Goal: Communication & Community: Answer question/provide support

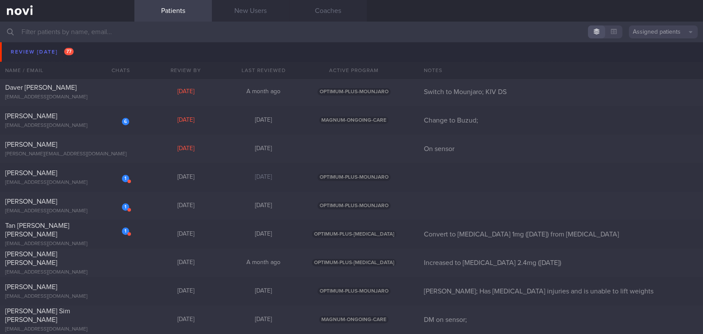
scroll to position [4388, 0]
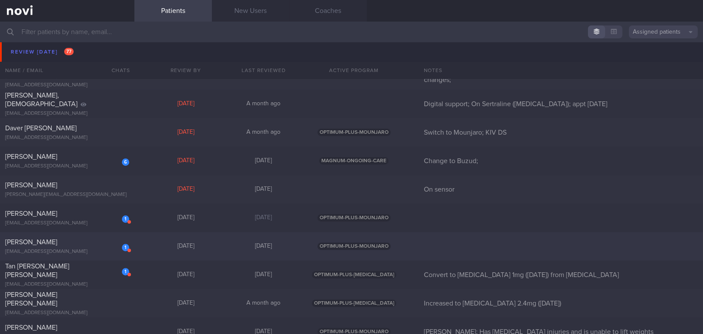
click at [108, 247] on div "1 [PERSON_NAME] [EMAIL_ADDRESS][DOMAIN_NAME]" at bounding box center [67, 245] width 134 height 17
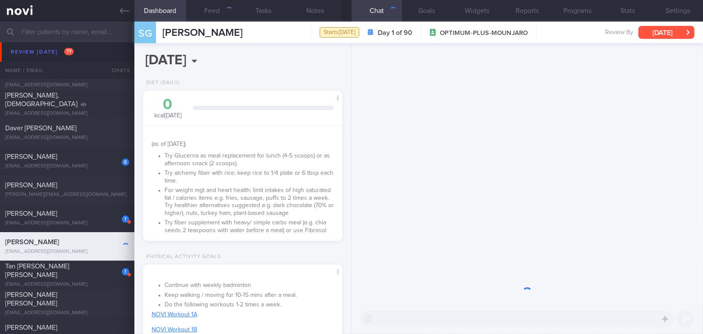
scroll to position [91, 181]
click at [550, 31] on button "[DATE]" at bounding box center [667, 32] width 56 height 13
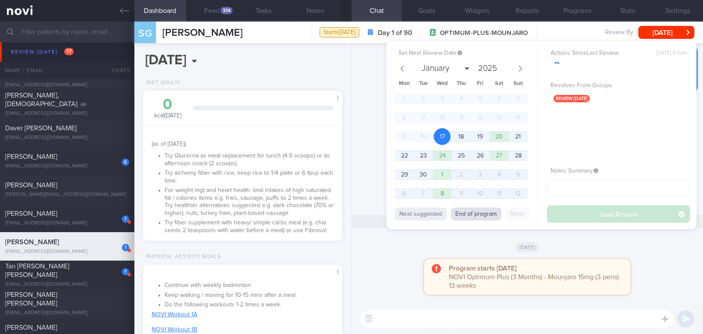
click at [486, 215] on button "End of program" at bounding box center [476, 213] width 50 height 13
select select "11"
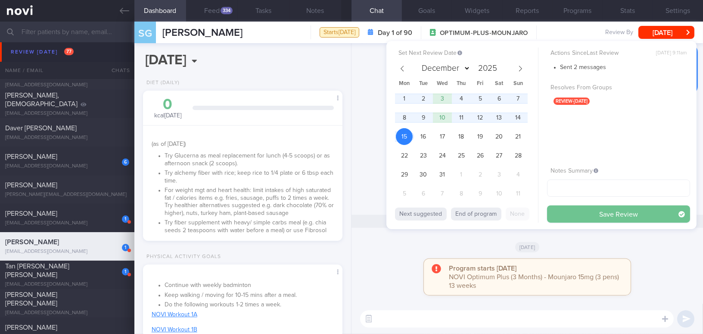
click at [550, 214] on button "Save Review" at bounding box center [618, 213] width 143 height 17
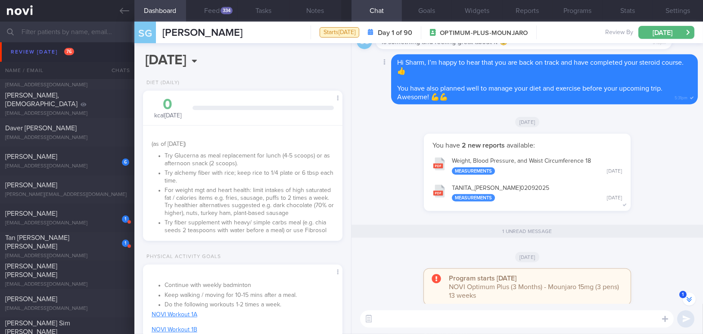
scroll to position [0, 0]
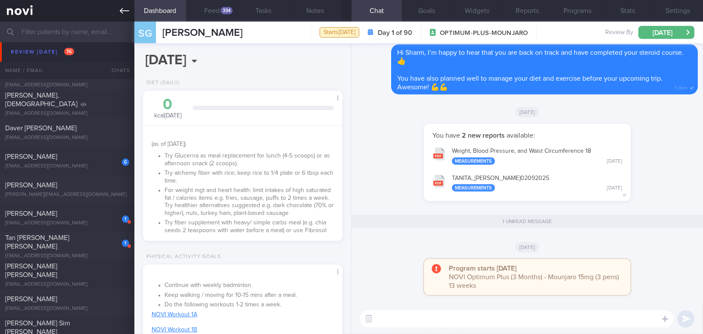
click at [118, 11] on link at bounding box center [67, 11] width 134 height 22
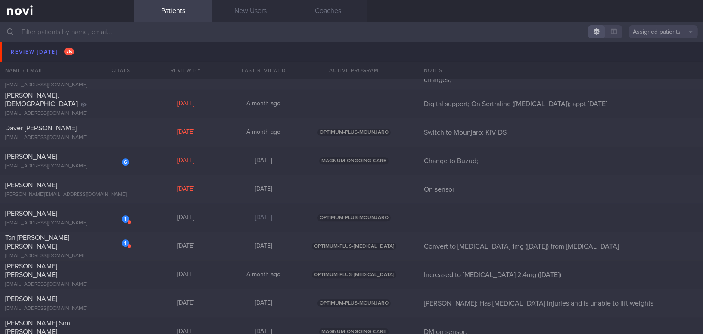
click at [118, 11] on link at bounding box center [67, 11] width 134 height 22
click at [71, 216] on div "ADRIAN MYLES MULHOLLAND" at bounding box center [66, 213] width 122 height 9
select select "8"
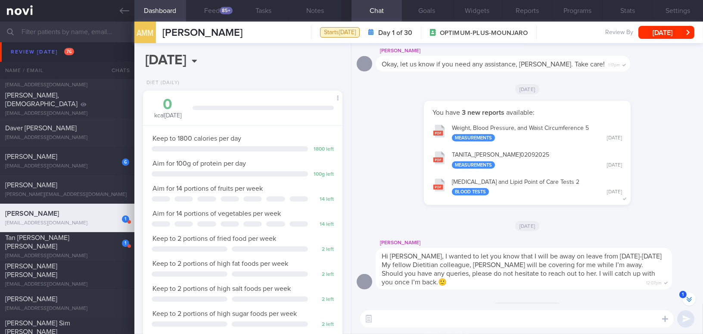
scroll to position [-196, 0]
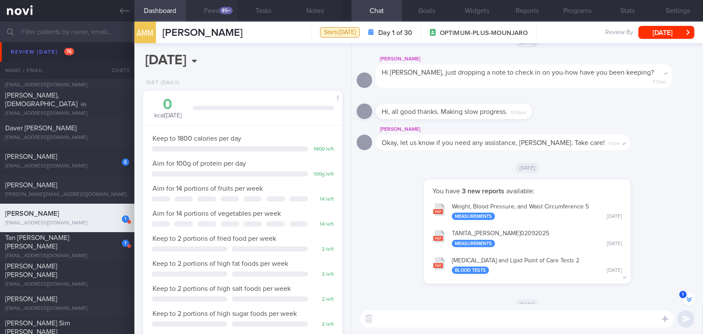
click at [224, 8] on div "85+" at bounding box center [226, 10] width 13 height 7
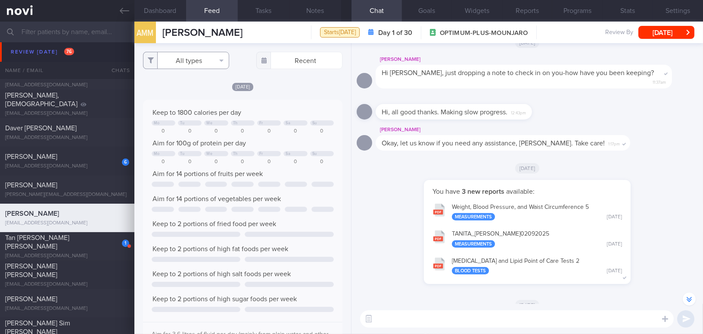
click at [182, 59] on button "All types" at bounding box center [186, 60] width 86 height 17
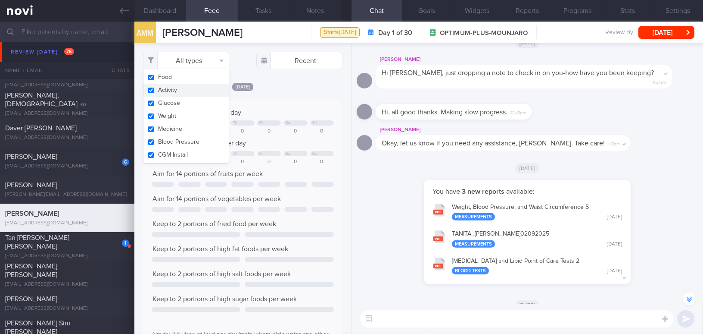
click at [150, 91] on button "Activity" at bounding box center [186, 90] width 85 height 13
checkbox input "false"
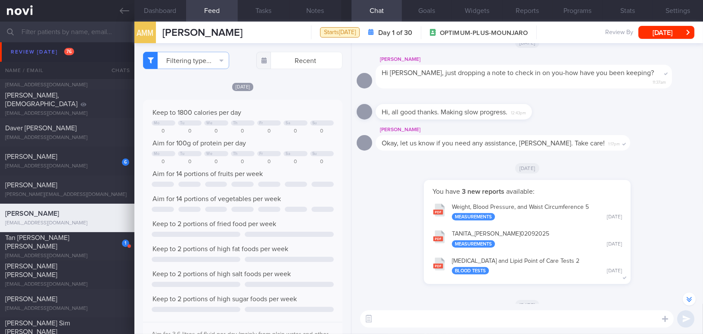
click at [289, 90] on div "[DATE]" at bounding box center [243, 86] width 200 height 9
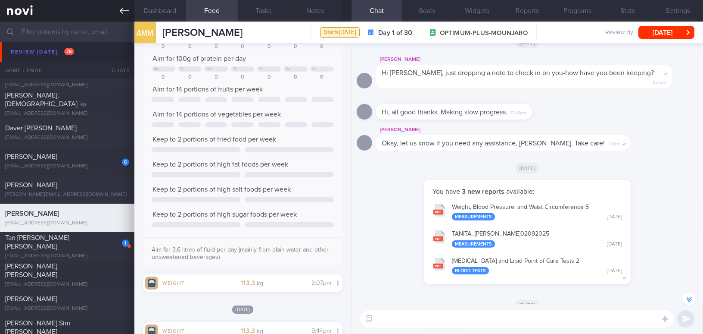
click at [120, 10] on icon at bounding box center [124, 10] width 9 height 9
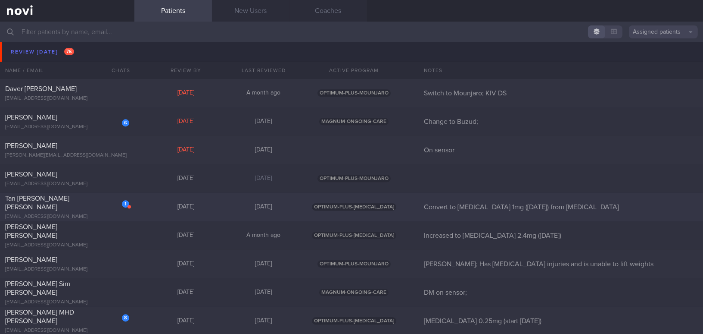
click at [79, 201] on div "Tan Li Si Ellse" at bounding box center [66, 202] width 122 height 17
select select "8"
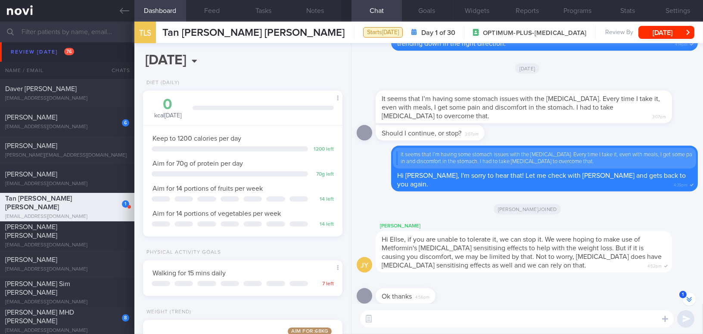
click at [403, 304] on textarea at bounding box center [517, 318] width 314 height 17
paste textarea "Hi [Patient's Name], We noticed there haven’t been any food or workout logs rec…"
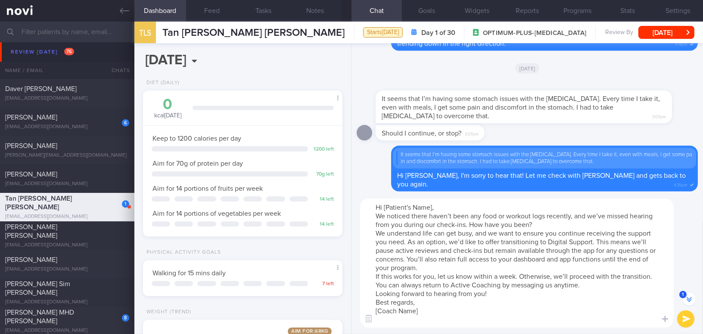
drag, startPoint x: 384, startPoint y: 207, endPoint x: 436, endPoint y: 206, distance: 52.2
click at [436, 206] on textarea "Hi [Patient's Name], We noticed there haven’t been any food or workout logs rec…" at bounding box center [517, 262] width 314 height 129
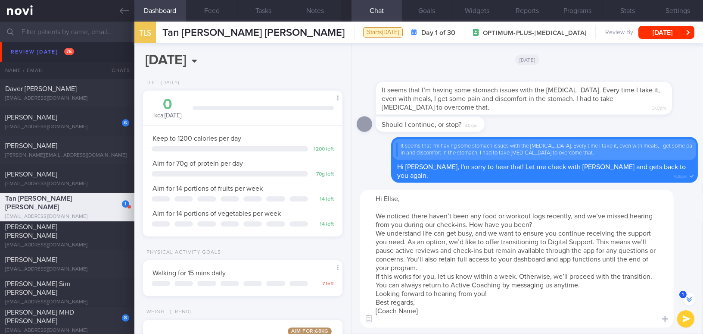
scroll to position [-1501, 0]
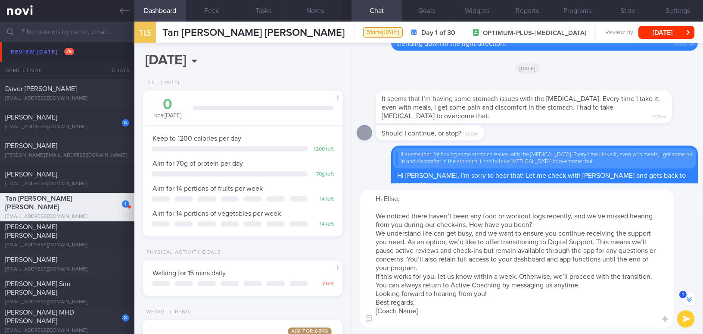
click at [550, 225] on textarea "Hi Ellse, We noticed there haven’t been any food or workout logs recently, and …" at bounding box center [517, 258] width 314 height 137
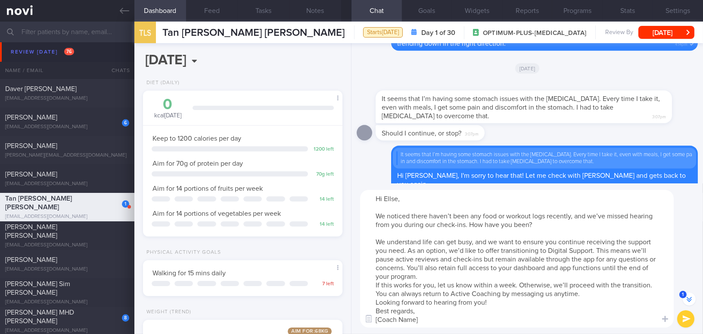
scroll to position [-1510, 0]
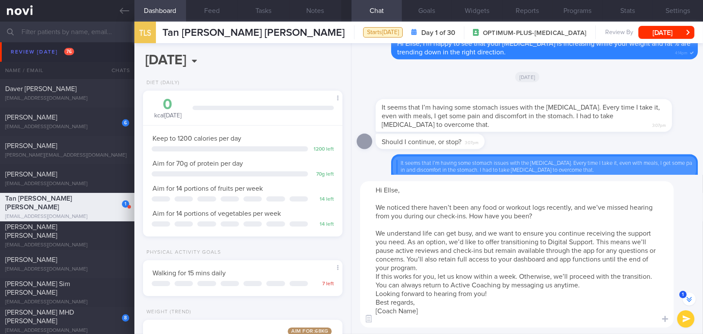
click at [482, 269] on textarea "Hi Ellse, We noticed there haven’t been any food or workout logs recently, and …" at bounding box center [517, 254] width 314 height 146
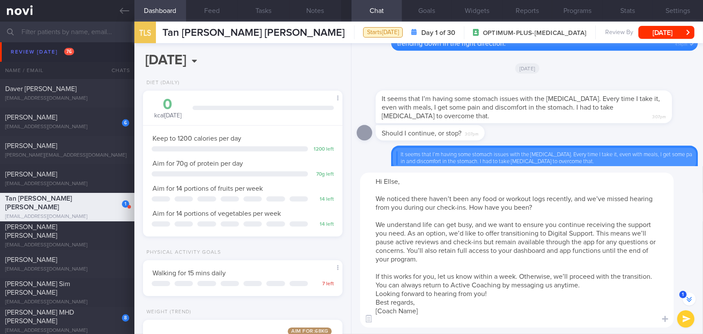
scroll to position [-1519, 0]
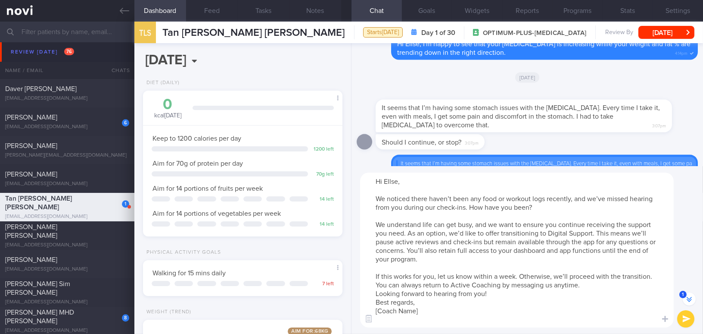
click at [550, 284] on textarea "Hi Ellse, We noticed there haven’t been any food or workout logs recently, and …" at bounding box center [517, 249] width 314 height 155
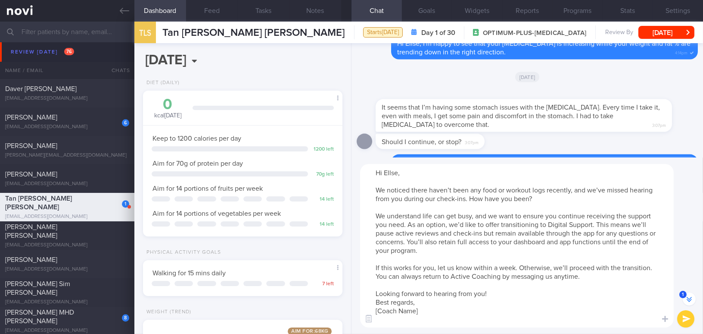
click at [537, 293] on textarea "Hi Ellse, We noticed there haven’t been any food or workout logs recently, and …" at bounding box center [517, 245] width 314 height 163
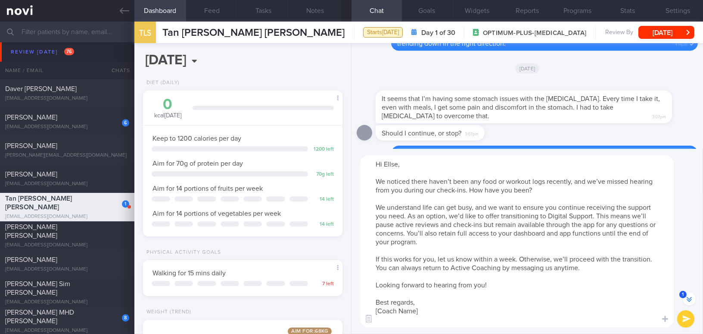
scroll to position [-1536, 0]
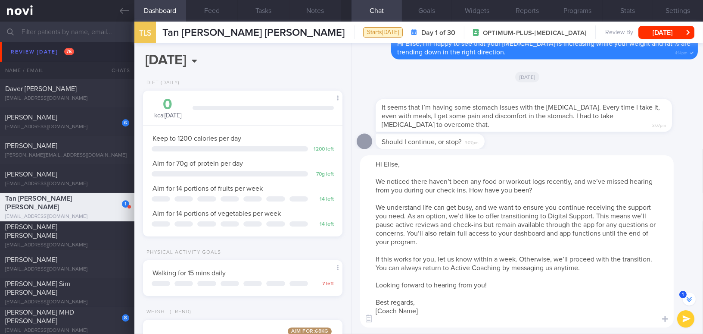
drag, startPoint x: 375, startPoint y: 310, endPoint x: 437, endPoint y: 326, distance: 63.7
click at [437, 304] on textarea "Hi Ellse, We noticed there haven’t been any food or workout logs recently, and …" at bounding box center [517, 241] width 314 height 172
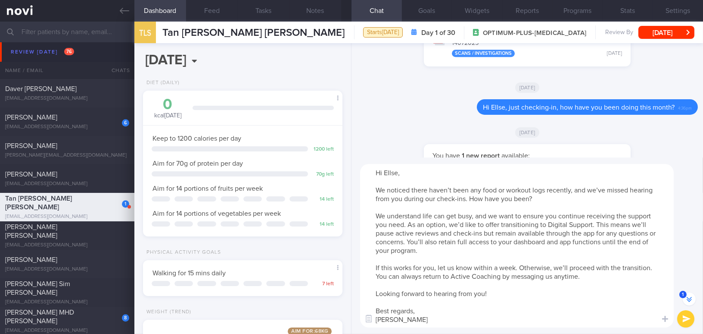
scroll to position [0, 0]
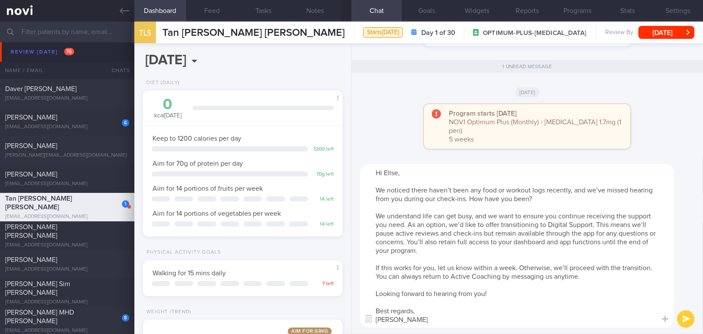
type textarea "Hi Ellse, We noticed there haven’t been any food or workout logs recently, and …"
click at [550, 304] on button "submit" at bounding box center [686, 318] width 17 height 17
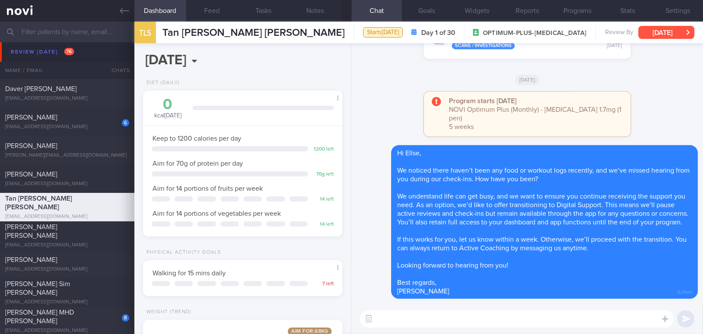
click at [550, 31] on button "[DATE]" at bounding box center [667, 32] width 56 height 13
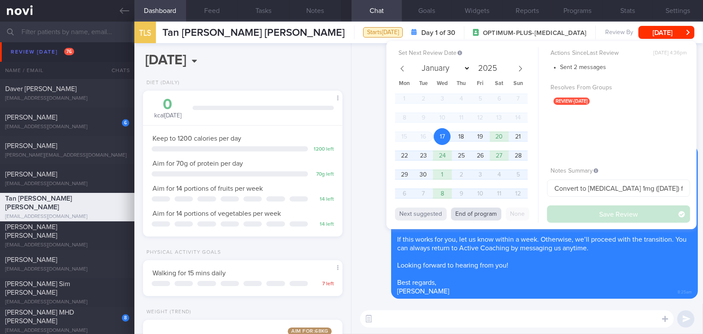
click at [472, 210] on button "End of program" at bounding box center [476, 213] width 50 height 13
select select "9"
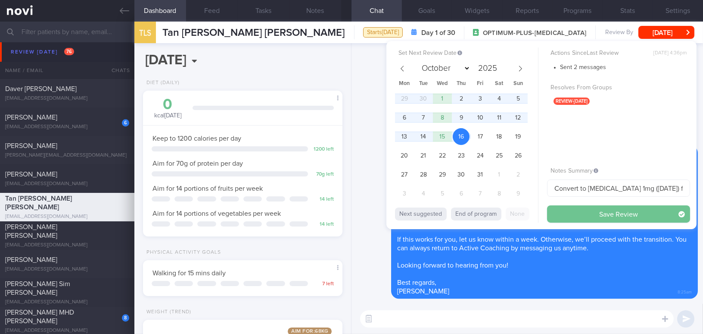
click at [550, 214] on button "Save Review" at bounding box center [618, 213] width 143 height 17
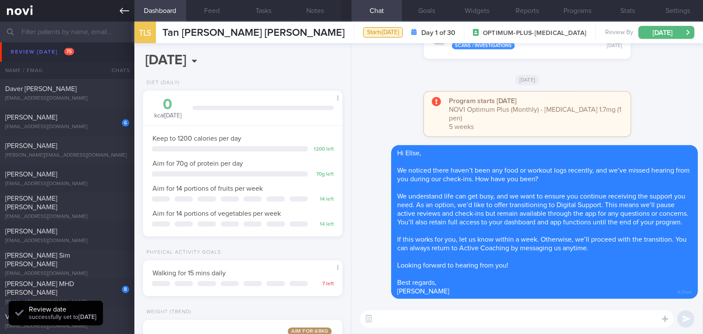
click at [128, 9] on icon at bounding box center [124, 10] width 9 height 9
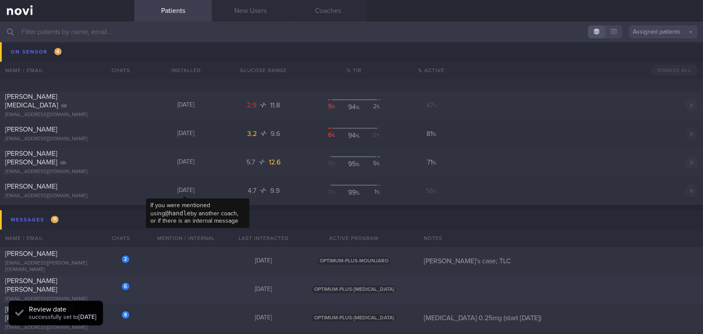
scroll to position [5172, 0]
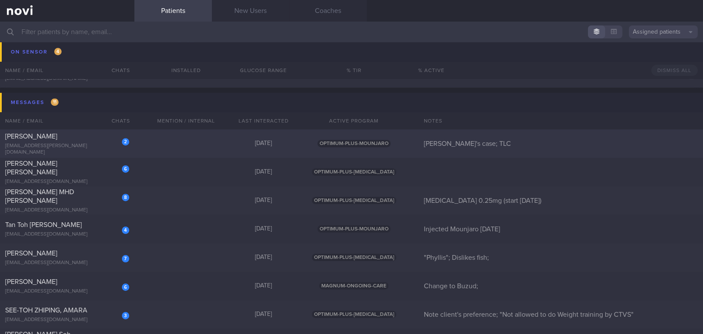
click at [82, 141] on div "VATSA KAJAL" at bounding box center [66, 136] width 122 height 9
select select "11"
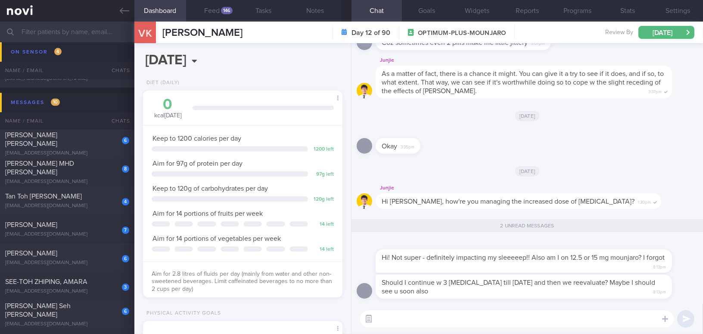
click at [370, 304] on button "button" at bounding box center [369, 319] width 16 height 16
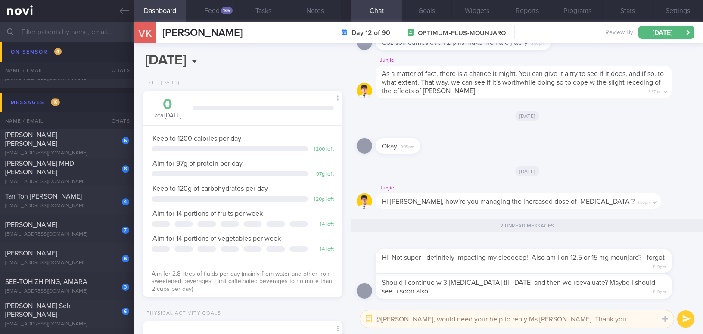
type textarea "@Junjie, would need your help to reply Ms Kajal. Thank you."
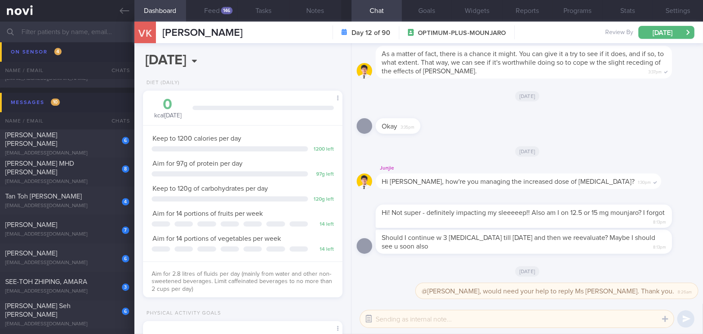
click at [368, 304] on button "button" at bounding box center [369, 319] width 16 height 16
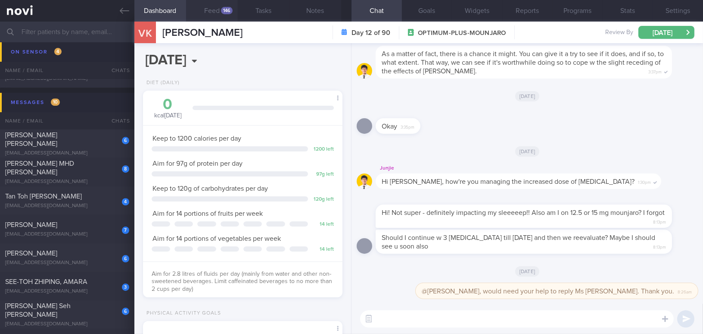
click at [218, 11] on button "Feed 146" at bounding box center [212, 11] width 52 height 22
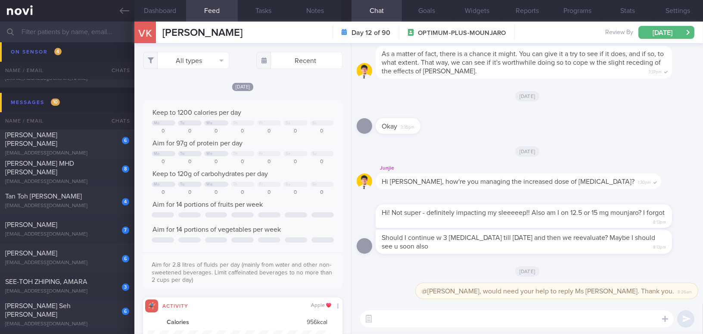
scroll to position [45, 182]
click at [124, 10] on icon at bounding box center [124, 11] width 9 height 6
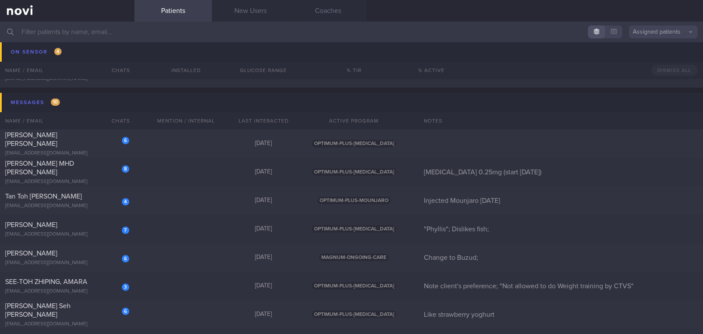
scroll to position [5290, 0]
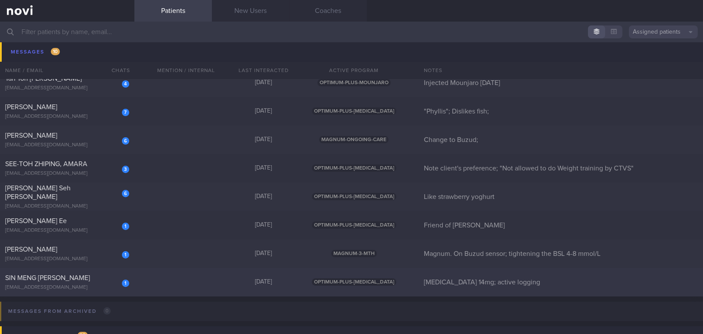
click at [57, 281] on div "SIN MENG HUI, RACHEL" at bounding box center [66, 277] width 122 height 9
select select "9"
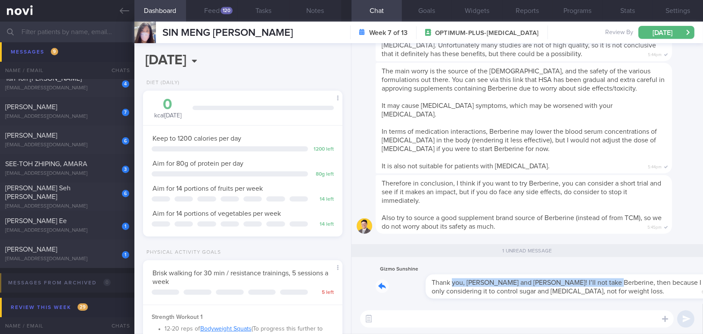
drag, startPoint x: 404, startPoint y: 275, endPoint x: 551, endPoint y: 279, distance: 147.5
click at [550, 279] on div "Gizmo Sunshine Thank you, Dr Todd and Mee Li! I’ll not take Berberine, then bec…" at bounding box center [537, 281] width 322 height 34
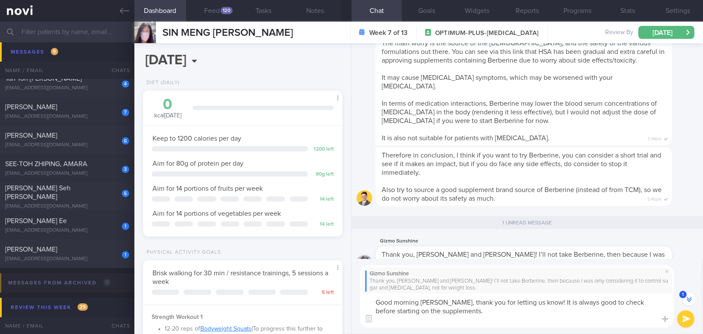
scroll to position [-25, 0]
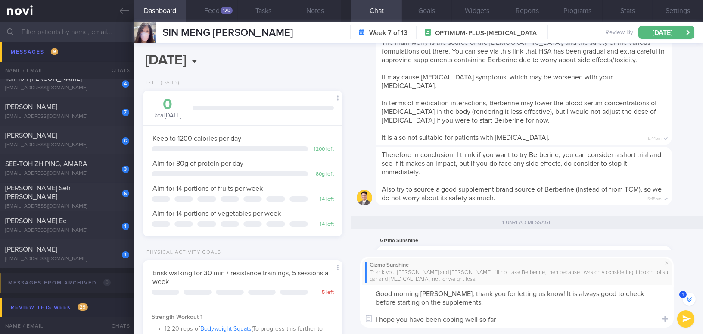
drag, startPoint x: 444, startPoint y: 295, endPoint x: 509, endPoint y: 328, distance: 72.3
click at [509, 304] on div "Gizmo Sunshine Thank you, Dr Todd and Mee Li! I’ll not take Berberine, then bec…" at bounding box center [528, 292] width 352 height 84
type textarea "Good morning Rachel, thank you for letting us know! It is always good to check …"
click at [224, 9] on div "120" at bounding box center [227, 10] width 12 height 7
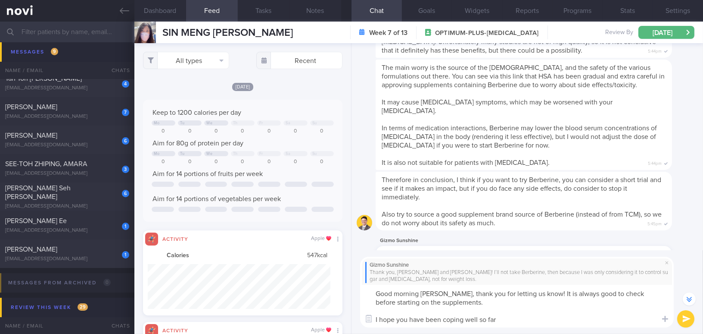
scroll to position [45, 182]
click at [192, 59] on button "All types" at bounding box center [186, 60] width 86 height 17
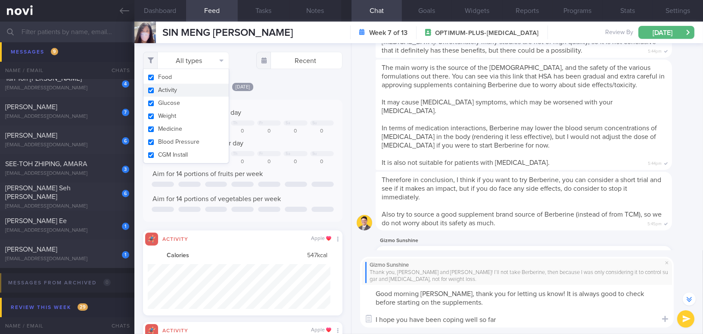
click at [151, 89] on button "Activity" at bounding box center [186, 90] width 85 height 13
checkbox input "false"
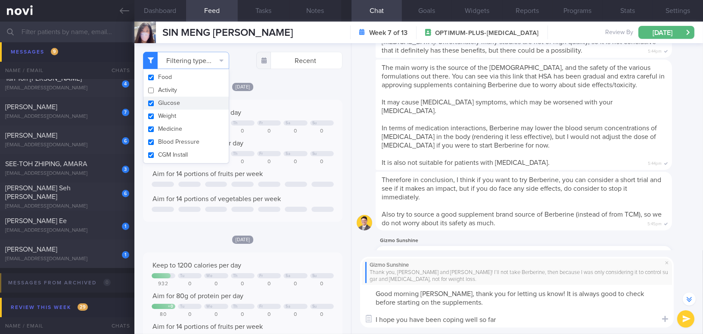
scroll to position [89, 178]
click at [295, 102] on div "Keep to 1200 calories per day Mo Tu We Th Fr Sa Su 0 0 0 0 0 0 0 Aim for 80g of…" at bounding box center [243, 161] width 200 height 122
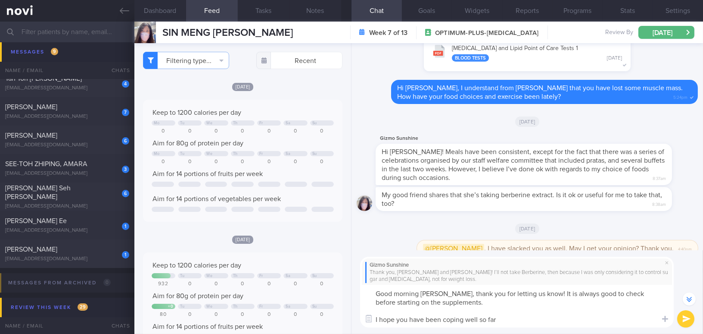
scroll to position [-339, 0]
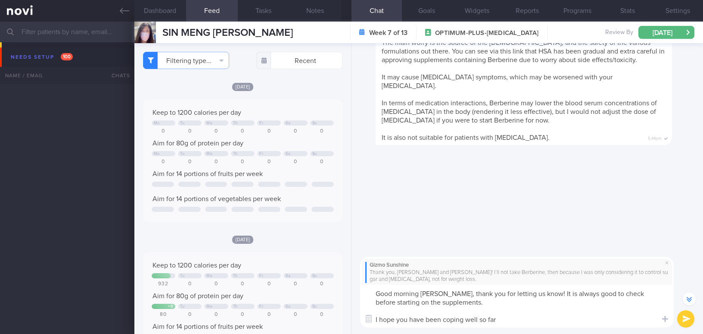
select select "9"
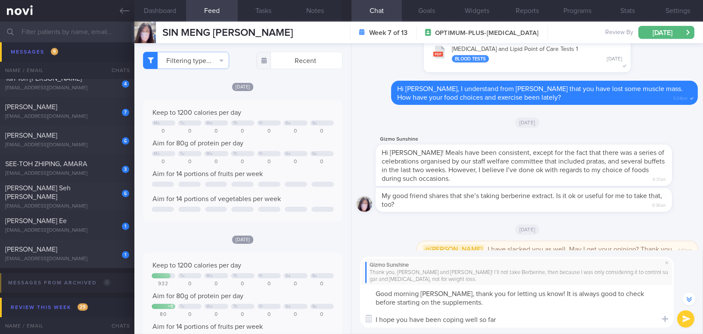
drag, startPoint x: 445, startPoint y: 293, endPoint x: 516, endPoint y: 322, distance: 76.6
click at [516, 322] on textarea "Good morning [PERSON_NAME], thank you for letting us know! It is always good to…" at bounding box center [517, 305] width 314 height 43
paste textarea "Thank you for letting us know! It’s always good to check before starting supple…"
click at [448, 296] on textarea "Good morning Rachel, Thank you for letting us know! It’s always good to check b…" at bounding box center [517, 305] width 314 height 43
click at [543, 290] on textarea "Good morning Rachel, thank you for letting us know! It’s always good to check b…" at bounding box center [517, 305] width 314 height 43
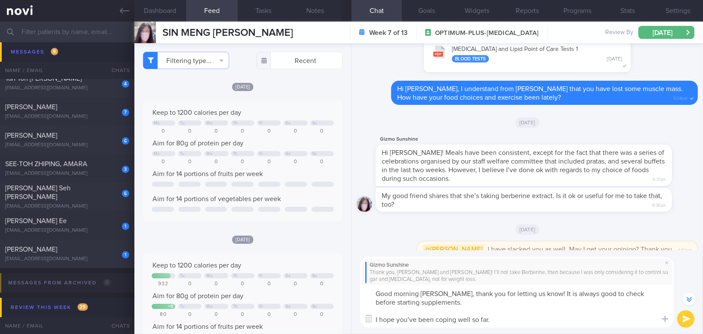
click at [415, 318] on textarea "Good morning Rachel, thank you for letting us know! It is always good to check …" at bounding box center [517, 305] width 314 height 43
type textarea "Good morning Rachel, thank you for letting us know! It is always good to check …"
click at [688, 319] on button "submit" at bounding box center [686, 318] width 17 height 17
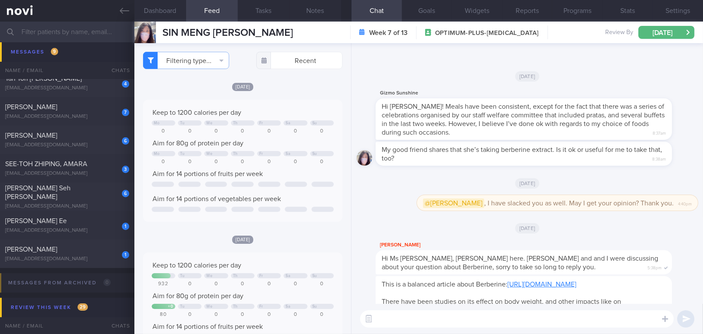
scroll to position [0, 0]
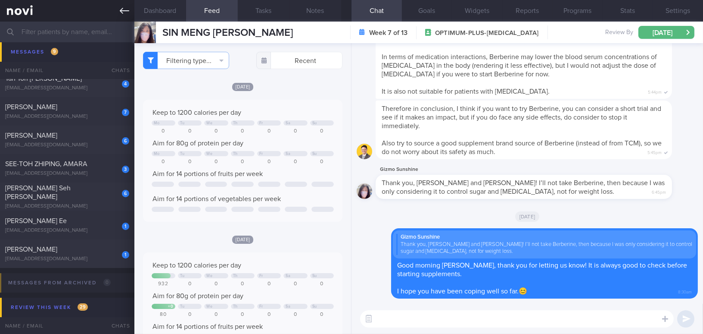
click at [131, 13] on link at bounding box center [67, 11] width 134 height 22
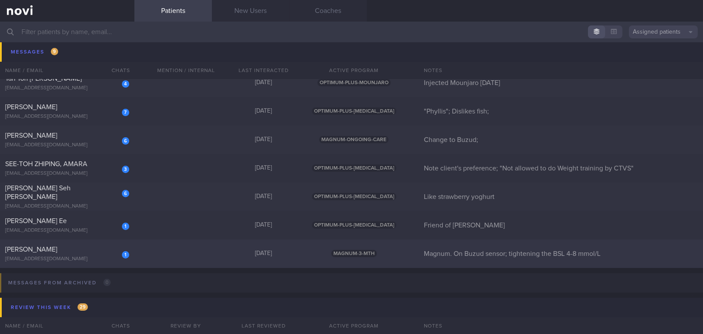
click at [57, 247] on div "[PERSON_NAME]" at bounding box center [66, 249] width 122 height 9
select select "8"
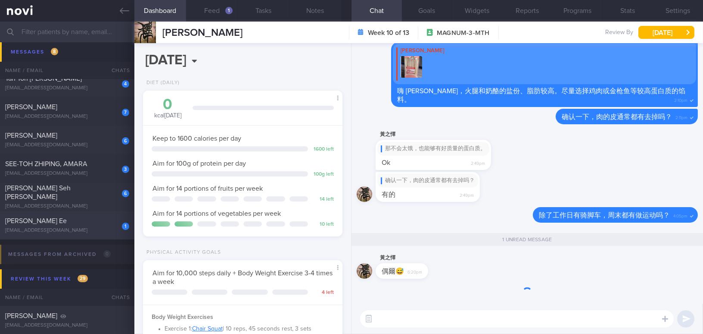
scroll to position [91, 181]
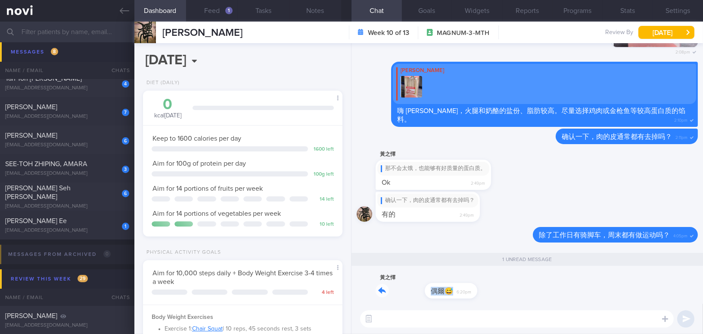
drag, startPoint x: 424, startPoint y: 285, endPoint x: 565, endPoint y: 298, distance: 142.0
click at [565, 298] on div "黃之懌 偶爾😅 6:20pm" at bounding box center [527, 287] width 341 height 31
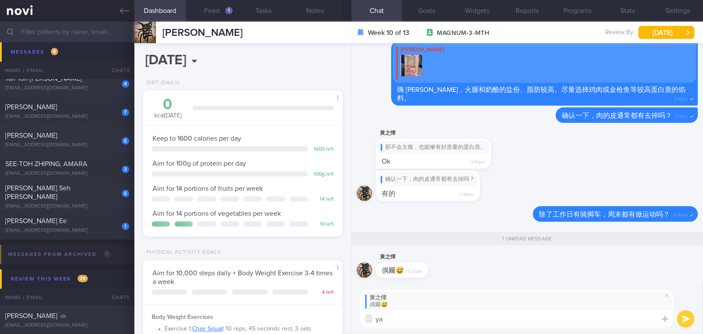
type textarea "y"
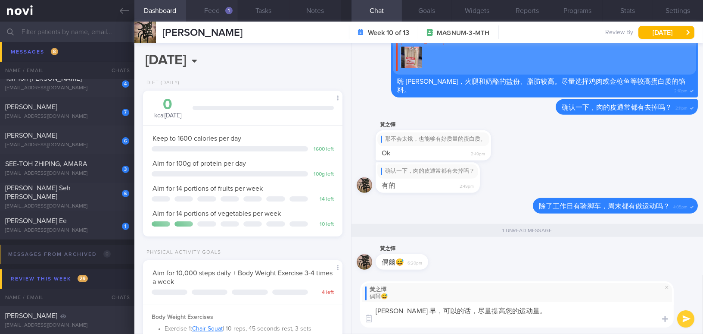
scroll to position [0, 0]
type textarea "Mr Huang 早，可以的话，尽量提高您的运动量。 您有测量体重吗？"
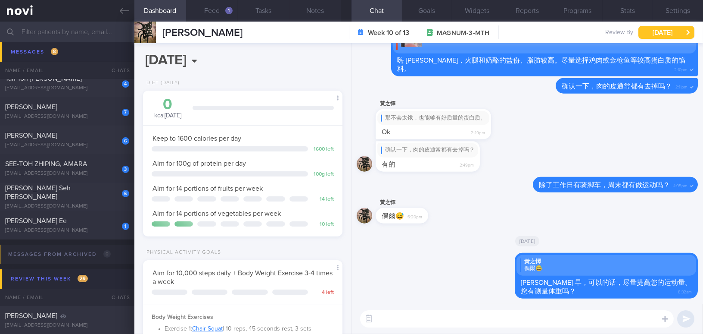
click at [673, 35] on button "[DATE]" at bounding box center [667, 32] width 56 height 13
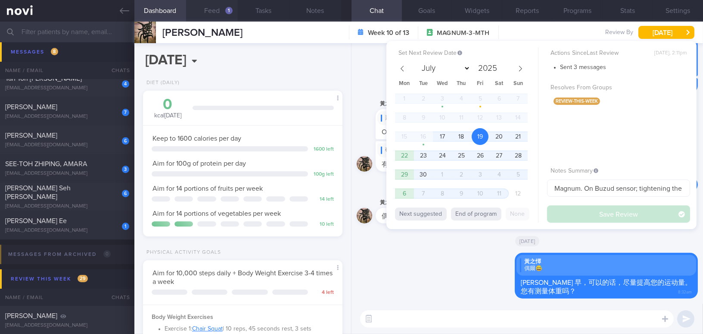
click at [216, 7] on button "Feed 1" at bounding box center [212, 11] width 52 height 22
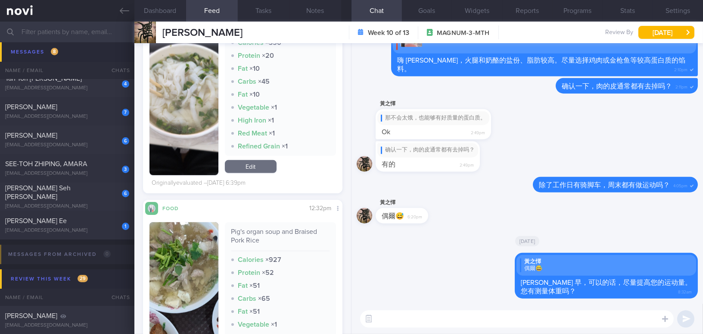
scroll to position [1215, 0]
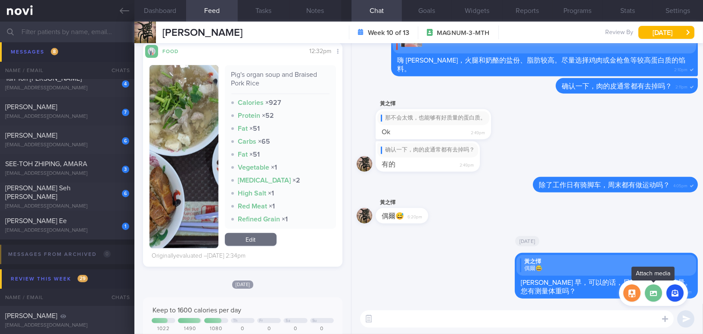
click at [656, 297] on label at bounding box center [653, 292] width 17 height 17
click at [0, 0] on input "file" at bounding box center [0, 0] width 0 height 0
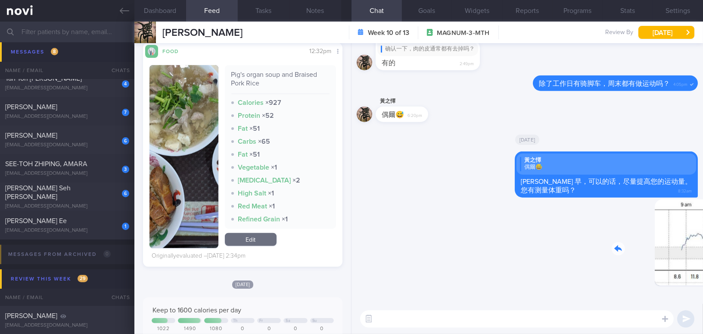
drag, startPoint x: 621, startPoint y: 245, endPoint x: 732, endPoint y: 247, distance: 111.6
click at [703, 247] on html "You are offline! Some functionality will be unavailable Patients New Users Coac…" at bounding box center [351, 167] width 703 height 334
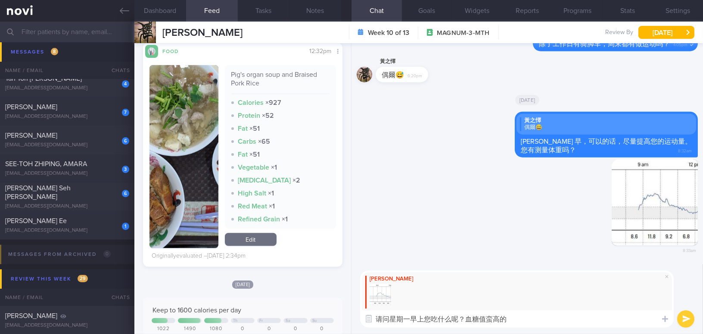
type textarea "请问星期一早上您吃什么呢？血糖值蛮高的。"
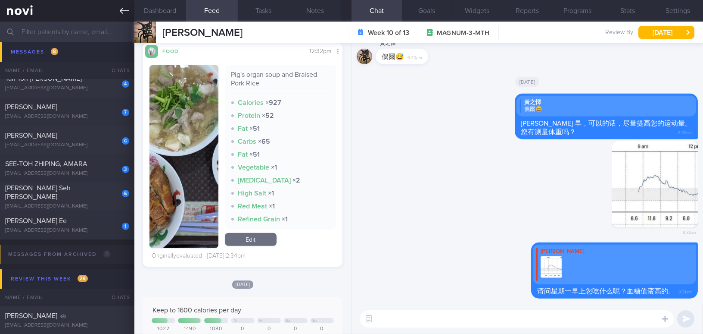
click at [123, 9] on icon at bounding box center [124, 10] width 9 height 9
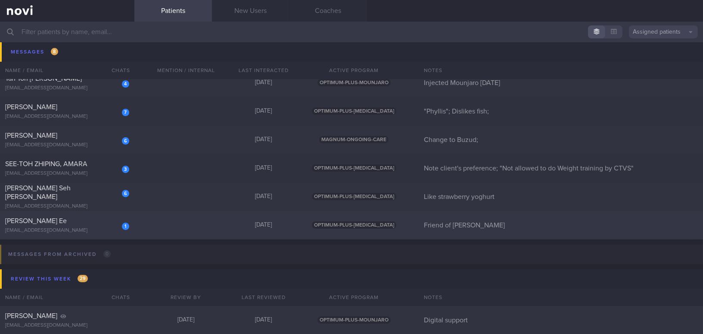
click at [63, 222] on div "Janice Yap Fei Ee" at bounding box center [66, 220] width 122 height 9
select select "8"
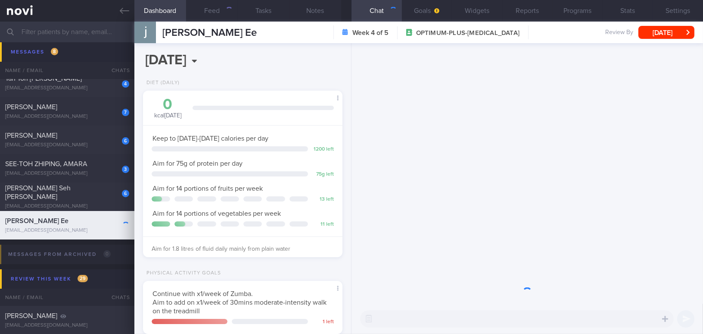
scroll to position [89, 178]
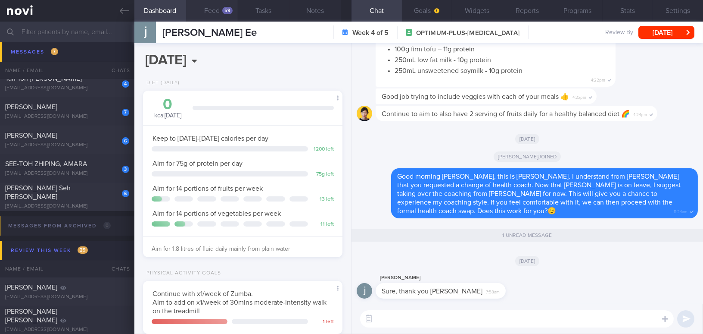
click at [209, 7] on button "Feed 59" at bounding box center [212, 11] width 52 height 22
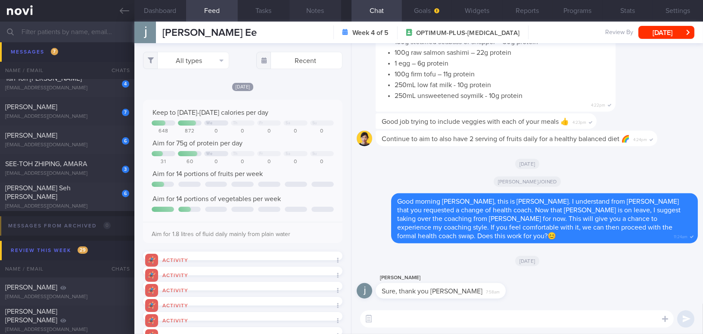
click at [319, 8] on button "Notes" at bounding box center [316, 11] width 52 height 22
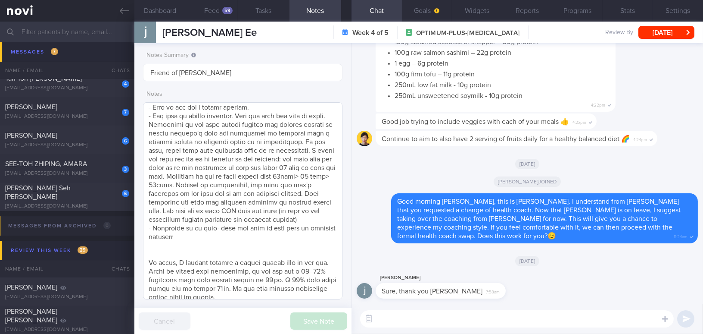
scroll to position [209, 0]
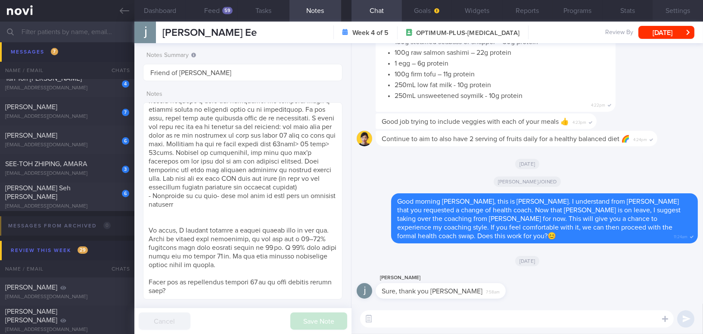
click at [679, 13] on button "Settings" at bounding box center [678, 11] width 50 height 22
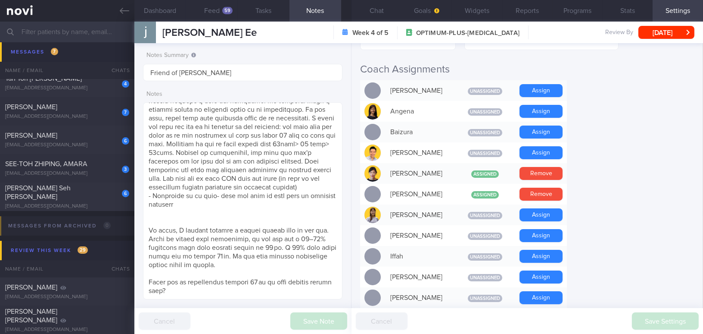
scroll to position [196, 0]
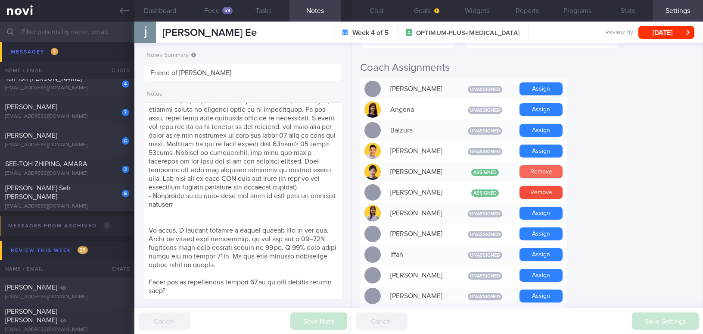
click at [552, 172] on button "Remove" at bounding box center [541, 171] width 43 height 13
drag, startPoint x: 147, startPoint y: 229, endPoint x: 238, endPoint y: 291, distance: 110.1
click at [238, 291] on textarea at bounding box center [243, 200] width 200 height 197
click at [381, 8] on button "Chat" at bounding box center [377, 11] width 50 height 22
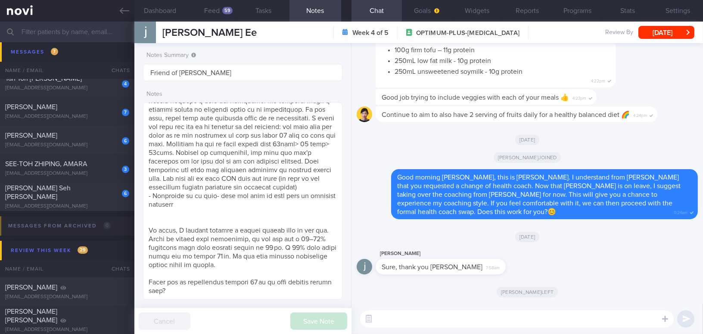
click at [414, 321] on textarea at bounding box center [517, 318] width 314 height 17
paste textarea "To start, I suggest setting a formal weight goal in the app. While on weight lo…"
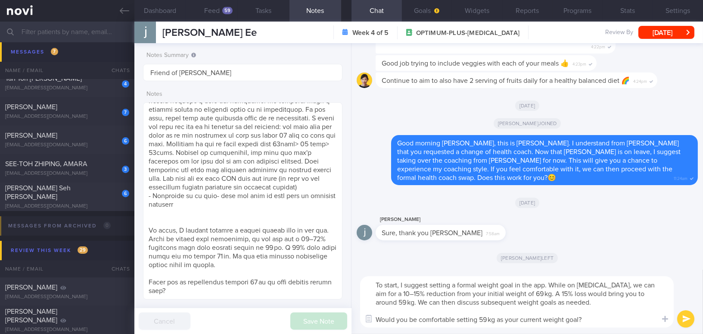
click at [372, 283] on textarea "To start, I suggest setting a formal weight goal in the app. While on weight lo…" at bounding box center [517, 301] width 314 height 51
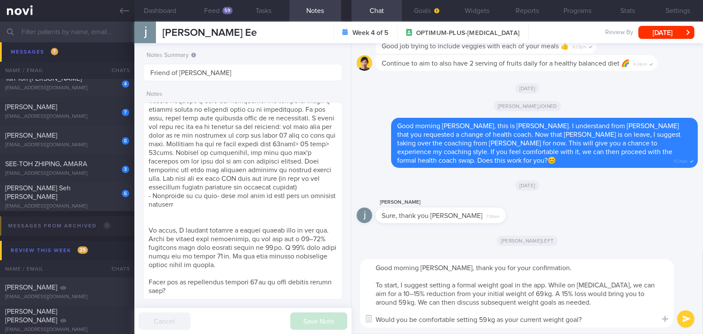
click at [550, 262] on textarea "Good morning Janice, thank you for your confirmation. To start, I suggest setti…" at bounding box center [517, 293] width 314 height 69
click at [438, 293] on textarea "Good morning Janice, thank you for your confirmation.😊 To start, I suggest sett…" at bounding box center [517, 293] width 314 height 69
type textarea "Good morning Janice, thank you for your confirmation.😊 To start, I suggest sett…"
click at [686, 318] on button "submit" at bounding box center [686, 318] width 17 height 17
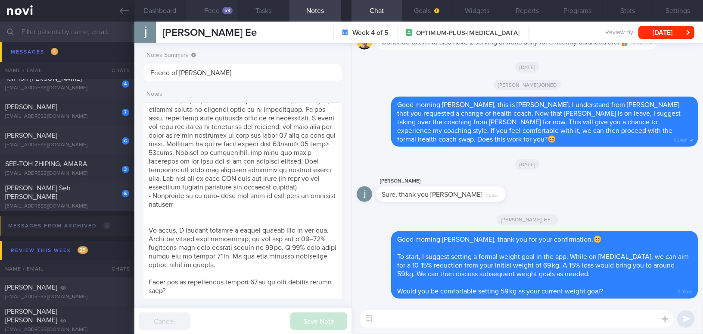
click at [213, 14] on button "Feed 59" at bounding box center [212, 11] width 52 height 22
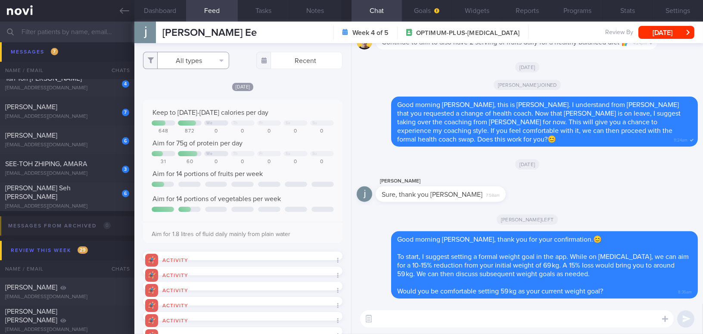
click at [197, 60] on button "All types" at bounding box center [186, 60] width 86 height 17
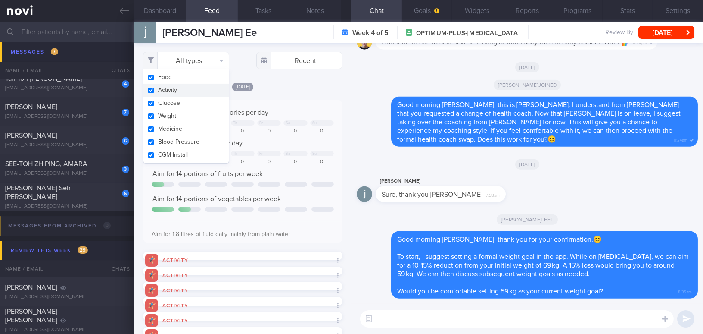
click at [153, 90] on button "Activity" at bounding box center [186, 90] width 85 height 13
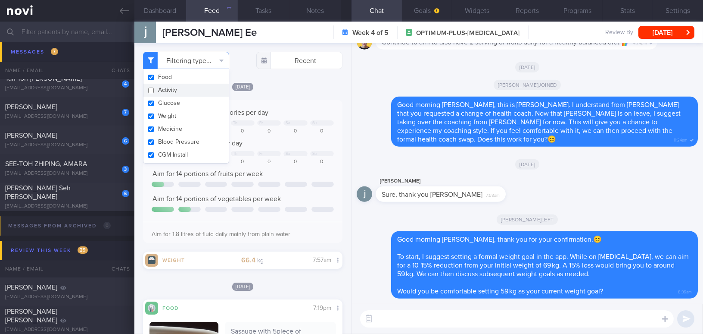
checkbox input "false"
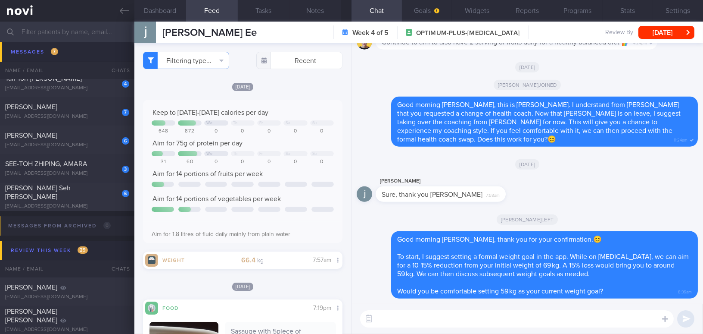
click at [301, 90] on div "[DATE]" at bounding box center [243, 86] width 200 height 9
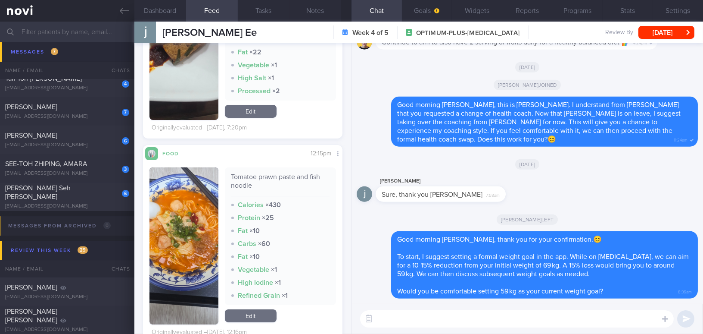
scroll to position [392, 0]
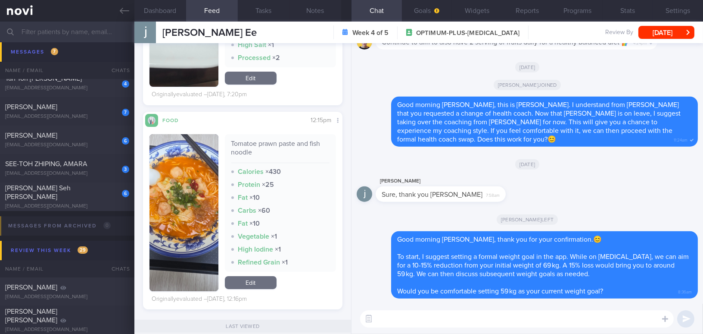
click at [166, 194] on button "button" at bounding box center [184, 212] width 69 height 157
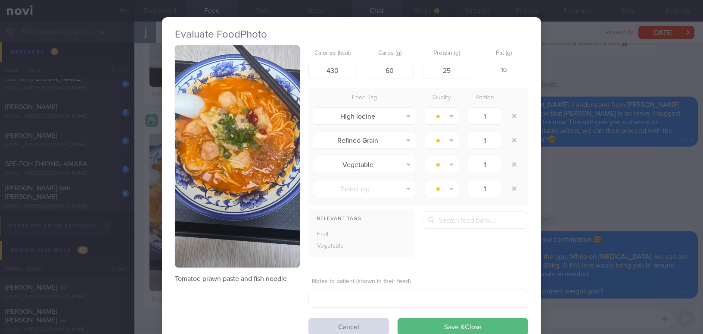
click at [222, 125] on button "button" at bounding box center [237, 156] width 125 height 222
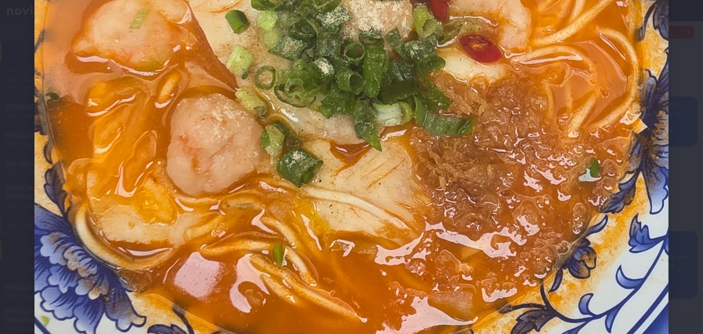
scroll to position [431, 0]
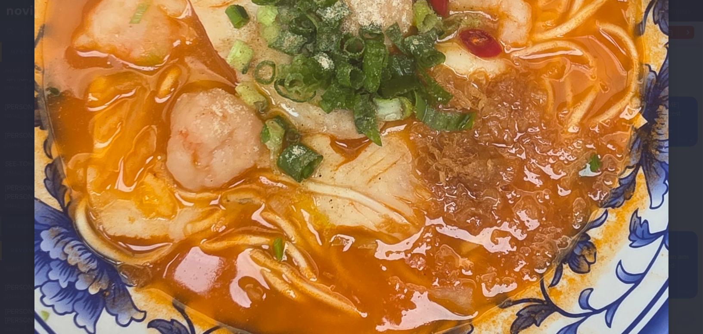
click at [579, 222] on img at bounding box center [351, 167] width 634 height 1127
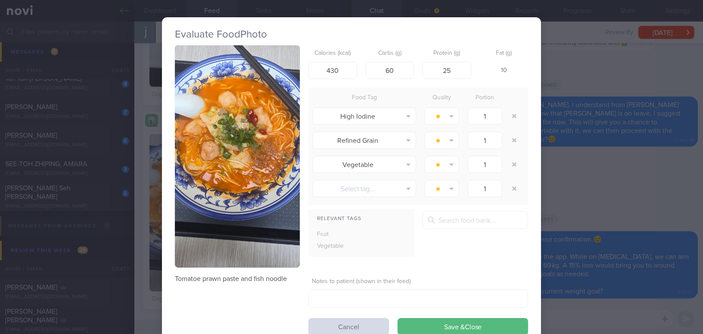
click at [584, 203] on div "Evaluate Food Photo Tomatoe prawn paste and fish noodle Calories (kcal) 430 Car…" at bounding box center [351, 167] width 703 height 334
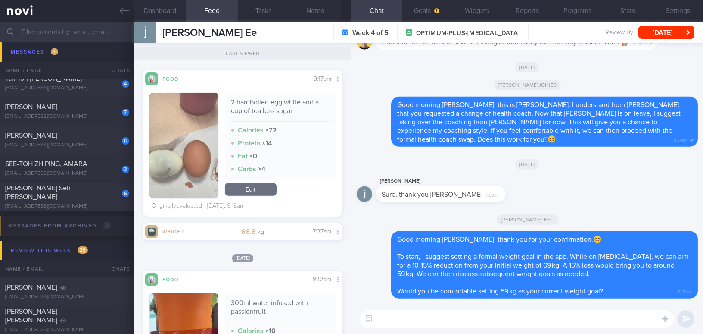
scroll to position [627, 0]
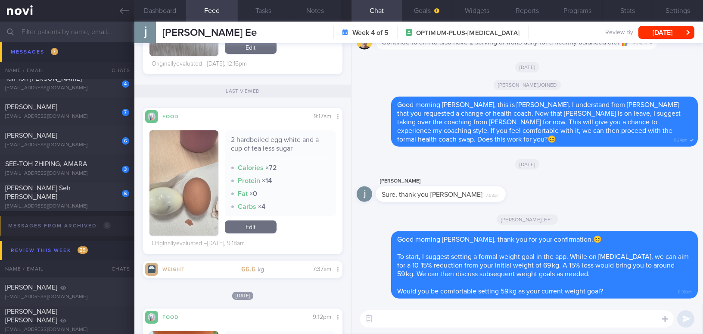
click at [442, 318] on textarea at bounding box center [517, 318] width 314 height 17
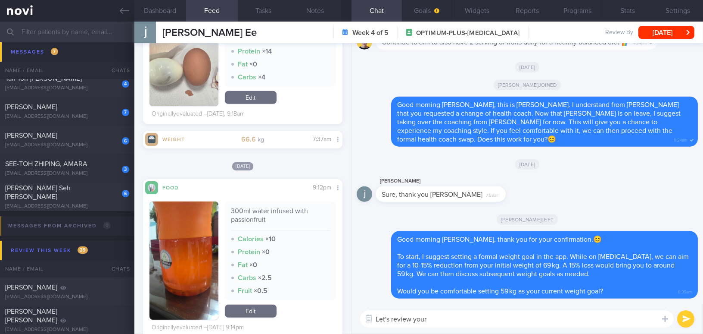
scroll to position [705, 0]
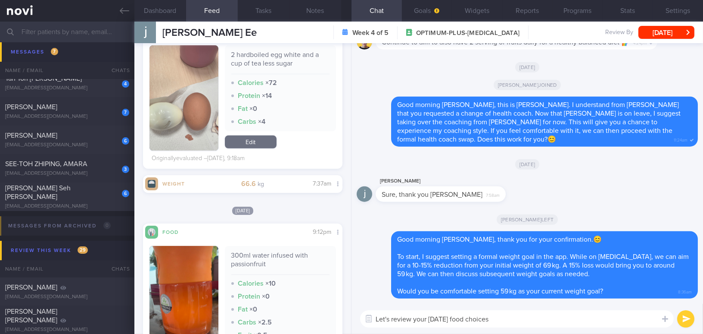
type textarea "Let's review your yesterday's food choices."
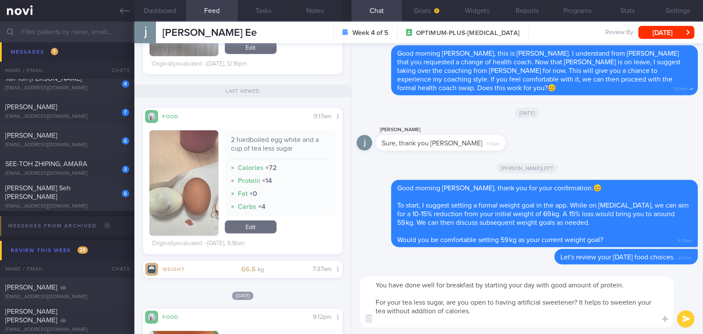
scroll to position [0, 0]
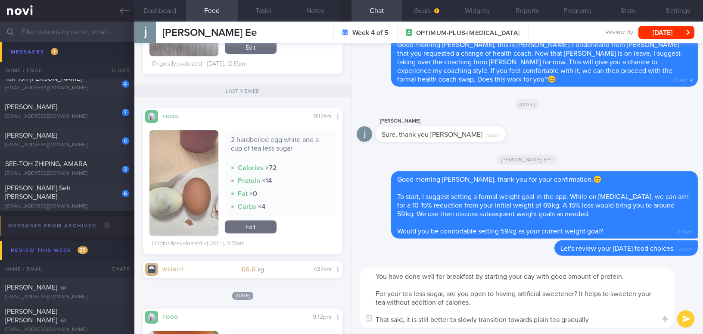
type textarea "You have done well for breakfast by starting your day with good amount of prote…"
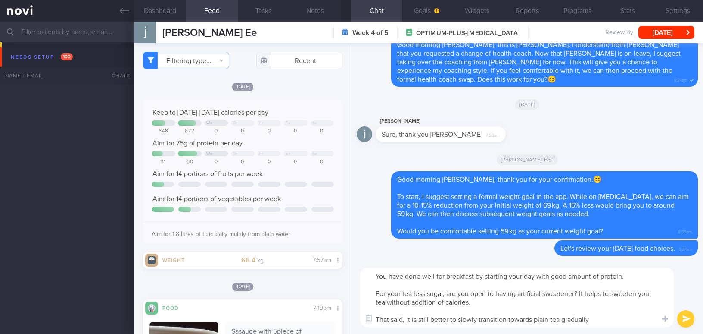
select select "8"
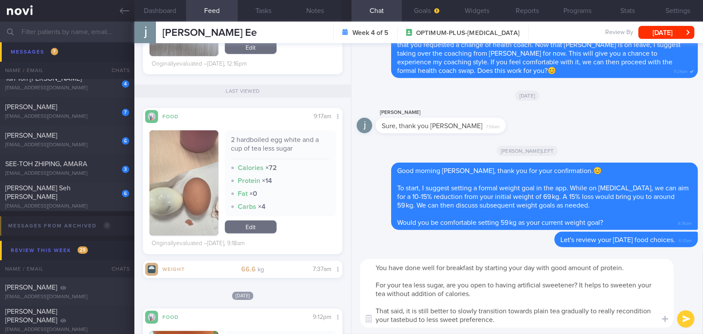
drag, startPoint x: 376, startPoint y: 265, endPoint x: 505, endPoint y: 320, distance: 139.6
click at [505, 320] on textarea "You have done well for breakfast by starting your day with good amount of prote…" at bounding box center [517, 293] width 314 height 69
click at [468, 312] on textarea "You have done well for breakfast by starting your day with good amount of prote…" at bounding box center [517, 293] width 314 height 69
drag, startPoint x: 500, startPoint y: 320, endPoint x: 362, endPoint y: 259, distance: 150.1
click at [362, 259] on div "You have done well for breakfast by starting your day with good amount of prote…" at bounding box center [517, 293] width 314 height 69
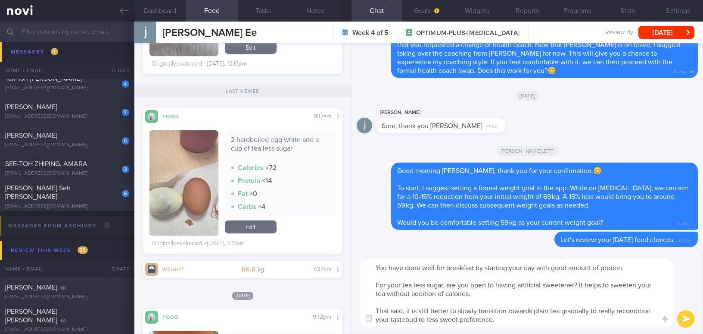
paste textarea "’ve done well with breakfast by starting your day with a good amount of protein…"
click at [394, 266] on textarea "You’ve done well with breakfast by starting your day with a good amount of prot…" at bounding box center [517, 293] width 314 height 69
drag, startPoint x: 411, startPoint y: 284, endPoint x: 472, endPoint y: 283, distance: 61.2
click at [472, 283] on textarea "You have done well with breakfast by starting your day with a good amount of pr…" at bounding box center [517, 293] width 314 height 69
click at [414, 310] on textarea "You have done well with breakfast by starting your day with a good amount of pr…" at bounding box center [517, 293] width 314 height 69
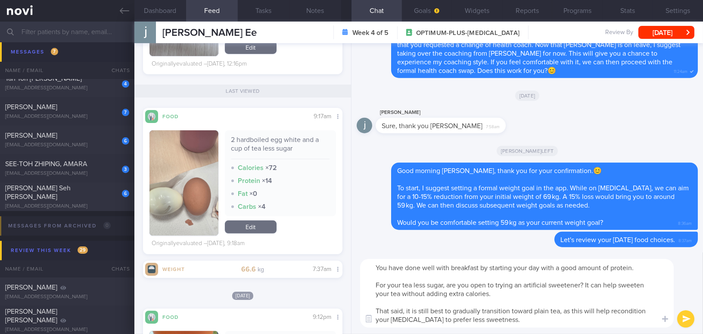
type textarea "You have done well with breakfast by starting your day with a good amount of pr…"
click at [684, 321] on button "submit" at bounding box center [686, 318] width 17 height 17
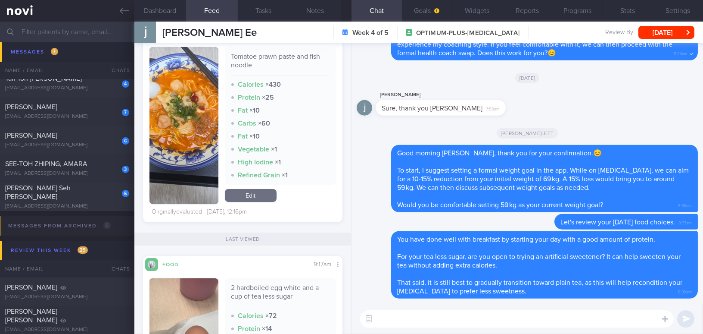
scroll to position [431, 0]
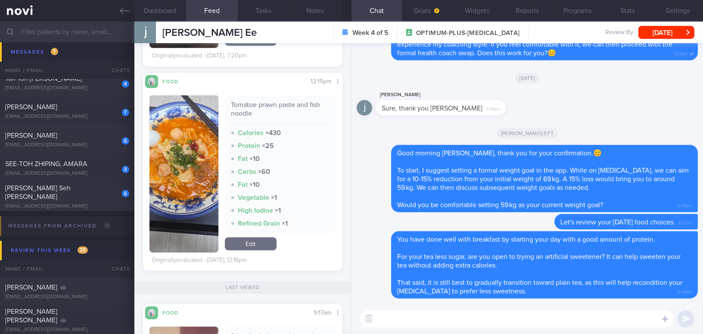
click at [187, 195] on button "button" at bounding box center [184, 173] width 69 height 157
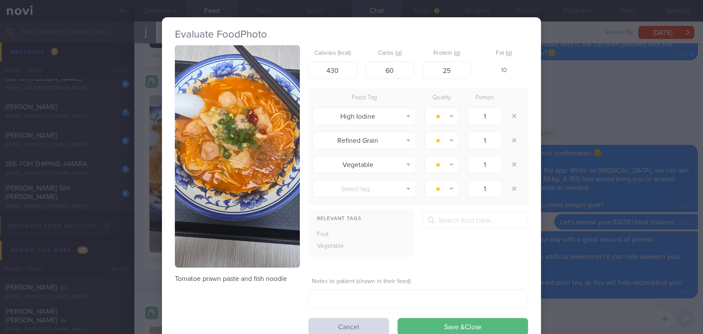
click at [607, 125] on div "Evaluate Food Photo Tomatoe prawn paste and fish noodle Calories (kcal) 430 Car…" at bounding box center [351, 167] width 703 height 334
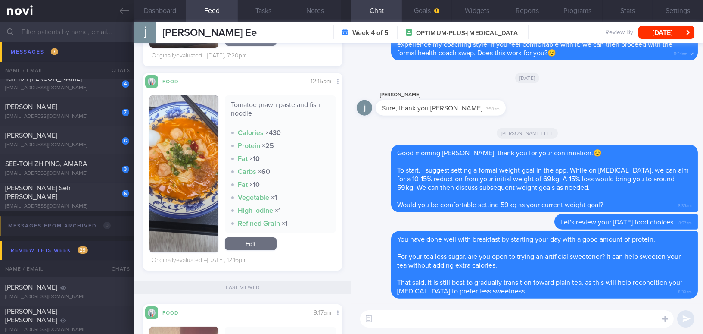
click at [189, 186] on button "button" at bounding box center [184, 173] width 69 height 157
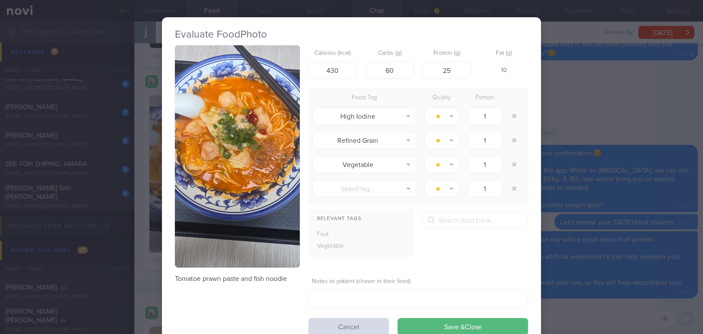
click at [207, 162] on button "button" at bounding box center [237, 156] width 125 height 222
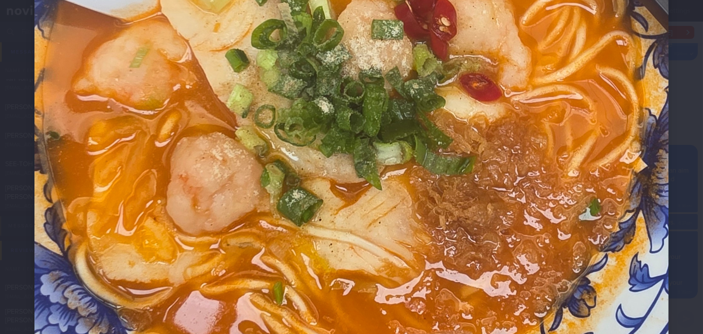
scroll to position [392, 0]
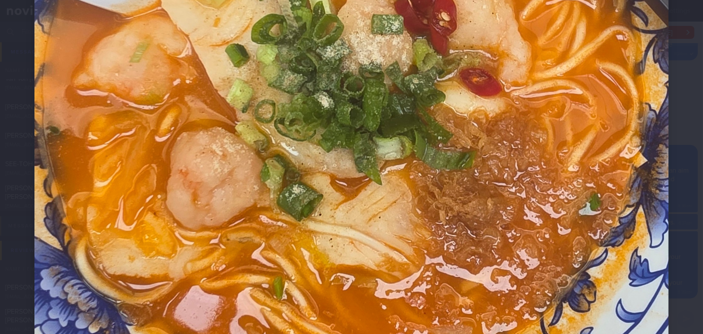
click at [557, 254] on img at bounding box center [351, 206] width 634 height 1127
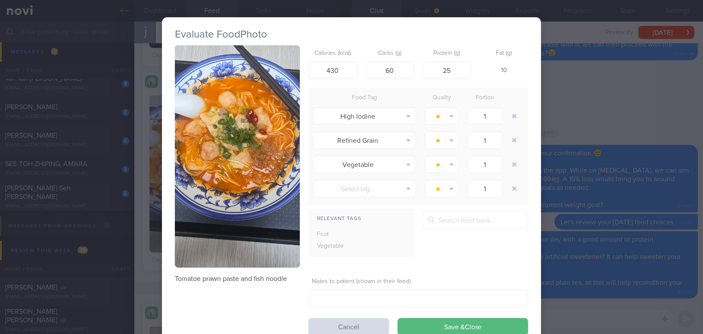
click at [647, 310] on div "Evaluate Food Photo Tomatoe prawn paste and fish noodle Calories (kcal) 430 Car…" at bounding box center [351, 167] width 703 height 334
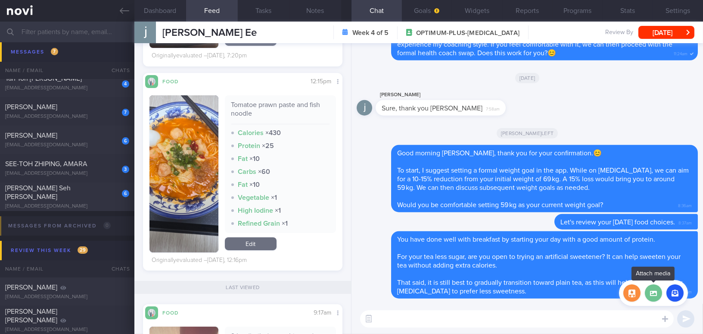
click at [656, 296] on label at bounding box center [653, 292] width 17 height 17
click at [0, 0] on input "file" at bounding box center [0, 0] width 0 height 0
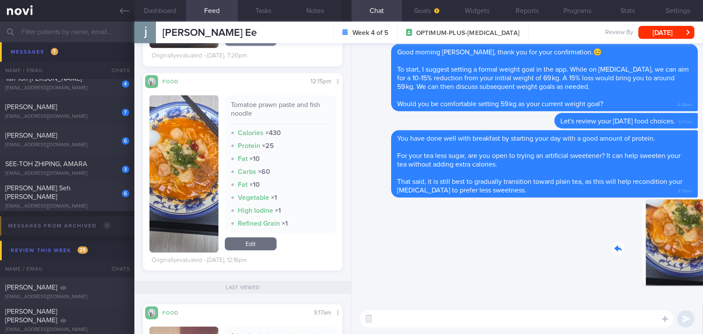
drag, startPoint x: 651, startPoint y: 247, endPoint x: 700, endPoint y: 247, distance: 49.6
click at [700, 247] on div "Delete 8:40am Delete You have done well with breakfast by starting your day wit…" at bounding box center [528, 173] width 352 height 260
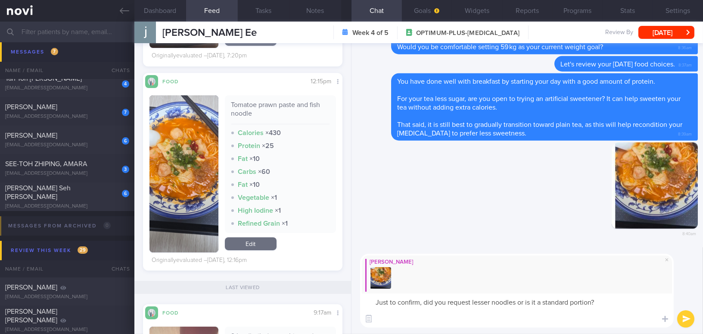
type textarea "Just to confirm, did you request lesser noodles or is it a standard portion?"
click at [185, 162] on button "button" at bounding box center [184, 173] width 69 height 157
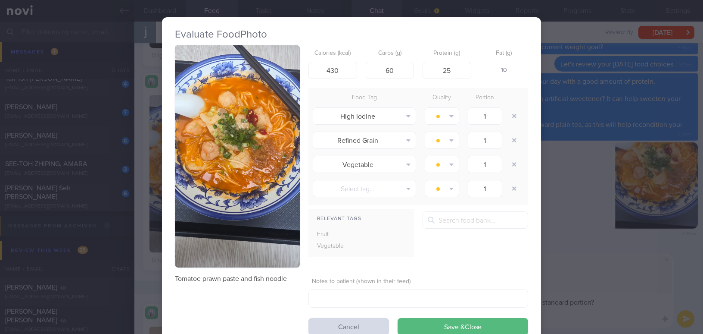
click at [194, 138] on button "button" at bounding box center [237, 156] width 125 height 222
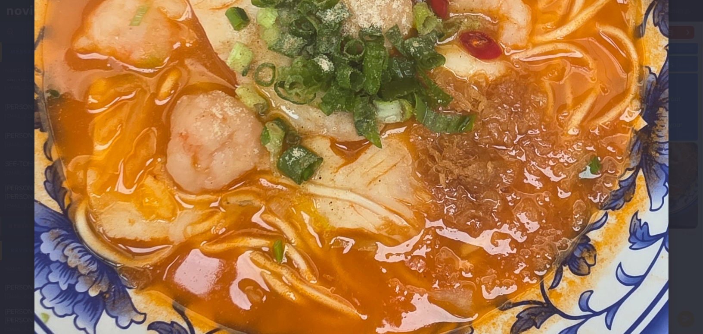
scroll to position [431, 0]
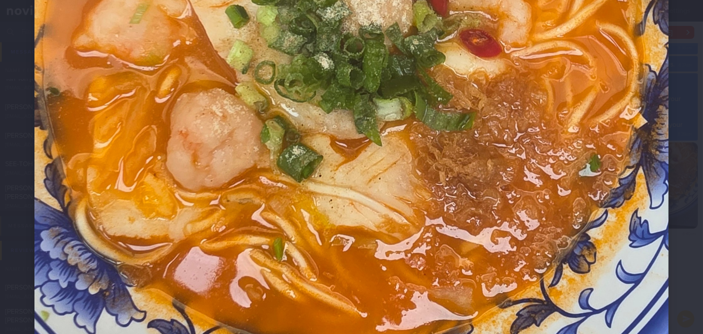
click at [438, 178] on img at bounding box center [351, 167] width 634 height 1127
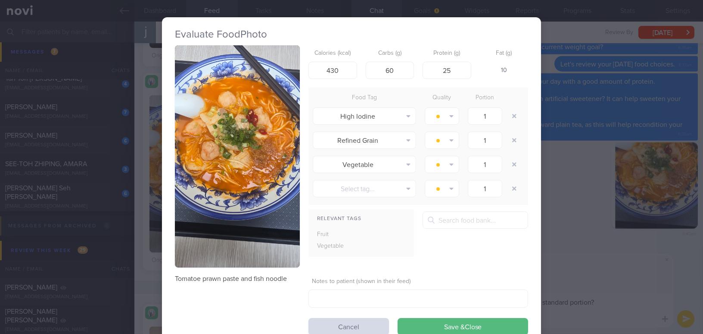
click at [573, 201] on div "Evaluate Food Photo Tomatoe prawn paste and fish noodle Calories (kcal) 430 Car…" at bounding box center [351, 167] width 703 height 334
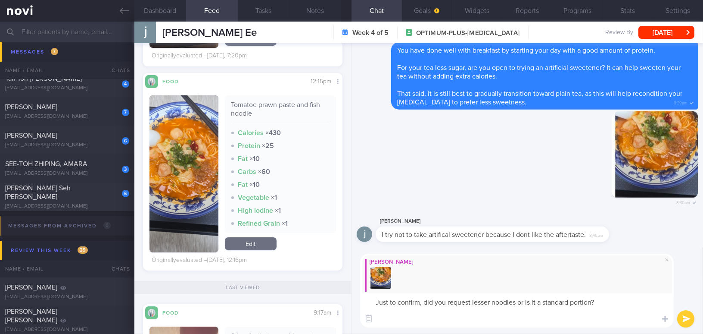
drag, startPoint x: 604, startPoint y: 300, endPoint x: 328, endPoint y: 304, distance: 275.9
click at [328, 304] on div "Dashboard Feed 59 Tasks Notes Chat Goals Widgets Reports Programs Stats Setting…" at bounding box center [418, 178] width 569 height 312
paste textarea "Just to confirm, did you request fewer noodles, or was that the standard portio…"
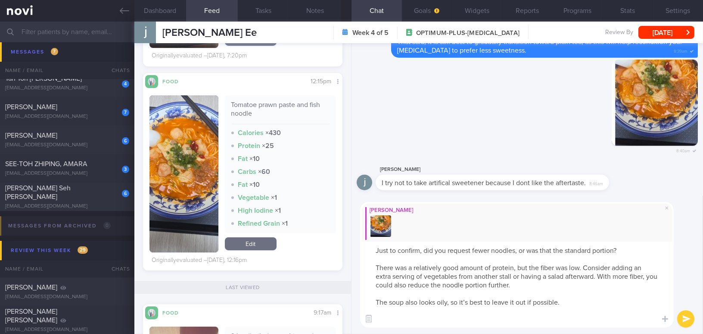
click at [490, 248] on textarea "Just to confirm, did you request fewer noodles, or was that the standard portio…" at bounding box center [517, 284] width 314 height 86
click at [518, 252] on textarea "Just to confirm, did you request lesser noodles, or was that the standard porti…" at bounding box center [517, 284] width 314 height 86
click at [554, 266] on textarea "Just to confirm, did you request lesser noodles or was that the standard portio…" at bounding box center [517, 284] width 314 height 86
click at [645, 277] on textarea "Just to confirm, did you request lesser noodles or was that the standard portio…" at bounding box center [517, 284] width 314 height 86
click at [459, 322] on textarea "Just to confirm, did you request lesser noodles or was that the standard portio…" at bounding box center [517, 284] width 314 height 86
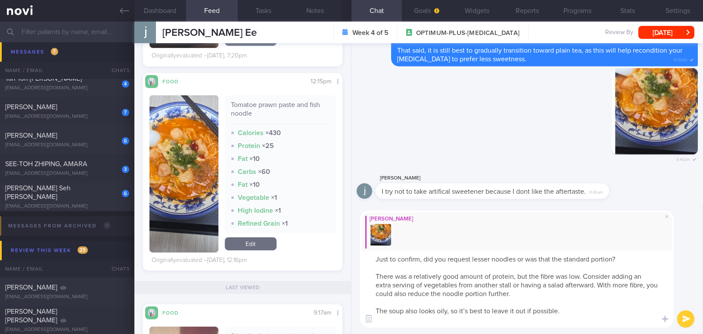
type textarea "Just to confirm, did you request lesser noodles or was that the standard portio…"
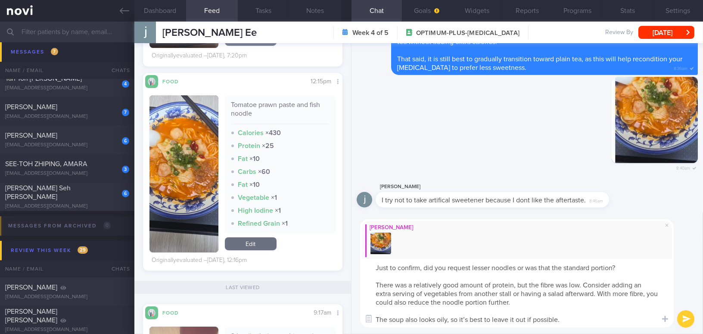
click at [529, 297] on textarea "Just to confirm, did you request lesser noodles or was that the standard portio…" at bounding box center [517, 293] width 314 height 69
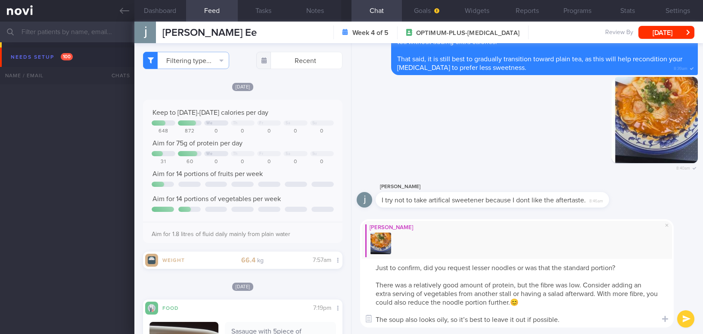
select select "8"
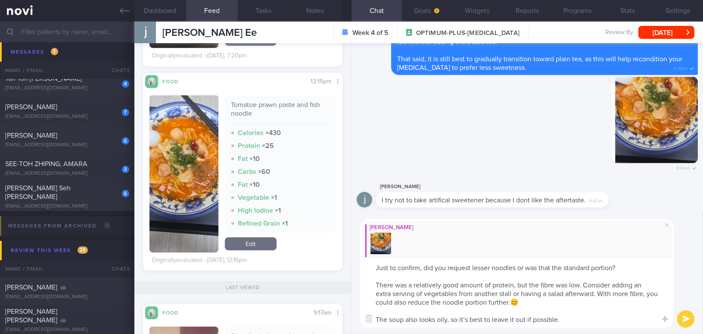
click at [438, 319] on textarea "Just to confirm, did you request lesser noodles or was that the standard portio…" at bounding box center [517, 293] width 314 height 69
click at [482, 318] on textarea "Just to confirm, did you request lesser noodles or was that the standard portio…" at bounding box center [517, 293] width 314 height 69
type textarea "Just to confirm, did you request lesser noodles or was that the standard portio…"
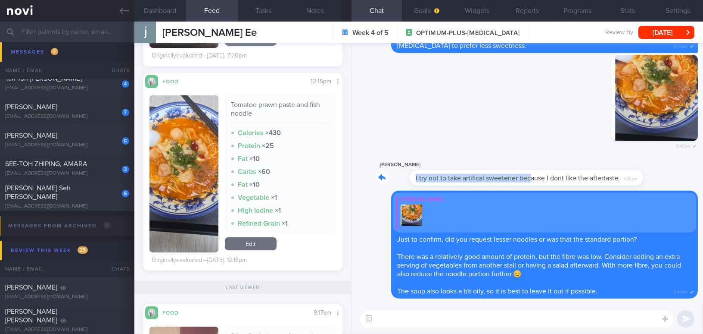
drag, startPoint x: 498, startPoint y: 172, endPoint x: 565, endPoint y: 168, distance: 67.3
click at [565, 168] on div "janice yap I try not to take artifical sweetener because I dont like the aftert…" at bounding box center [505, 172] width 259 height 26
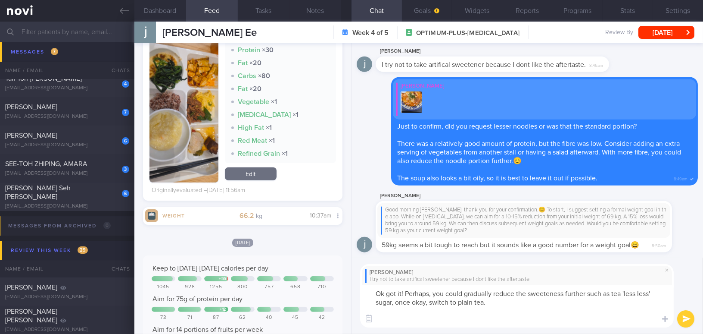
scroll to position [1293, 0]
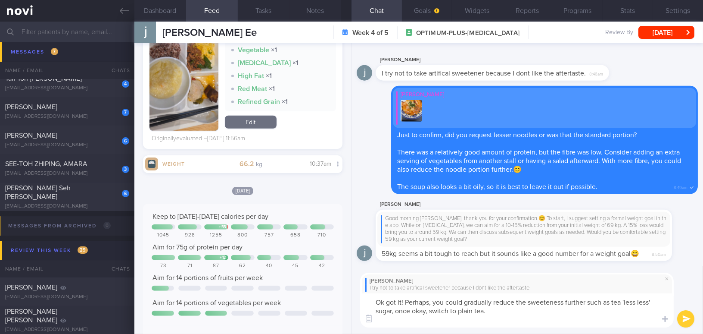
type textarea "Ok got it! Perhaps, you could gradually reduce the sweeteness further such as t…"
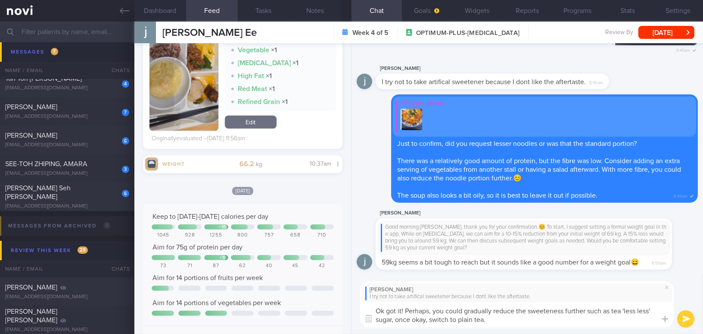
drag, startPoint x: 496, startPoint y: 321, endPoint x: 372, endPoint y: 308, distance: 124.8
click at [372, 308] on textarea "Ok got it! Perhaps, you could gradually reduce the sweeteness further such as t…" at bounding box center [517, 314] width 314 height 25
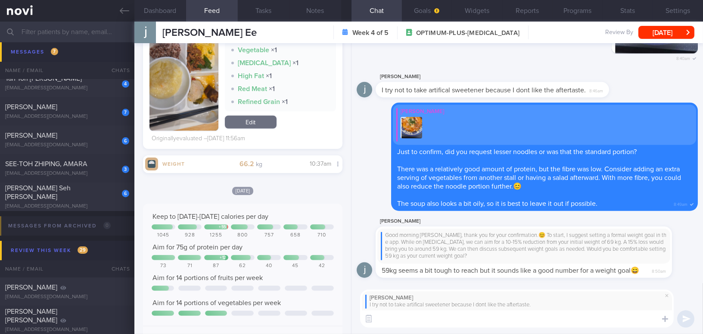
paste textarea "Got it! Perhaps you could gradually reduce the sweetness further — for example,…"
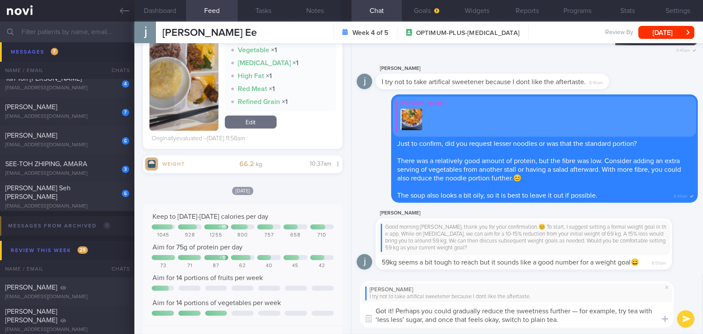
scroll to position [0, 0]
drag, startPoint x: 572, startPoint y: 310, endPoint x: 618, endPoint y: 313, distance: 46.6
click at [618, 313] on textarea "Got it! Perhaps you could gradually reduce the sweetness further — for example,…" at bounding box center [517, 314] width 314 height 25
click at [555, 319] on textarea "Got it! Perhaps you could gradually reduce the sweetness further. Eg: try tea w…" at bounding box center [517, 314] width 314 height 25
type textarea "Got it! Perhaps you could gradually reduce the sweetness further. Eg: try tea w…"
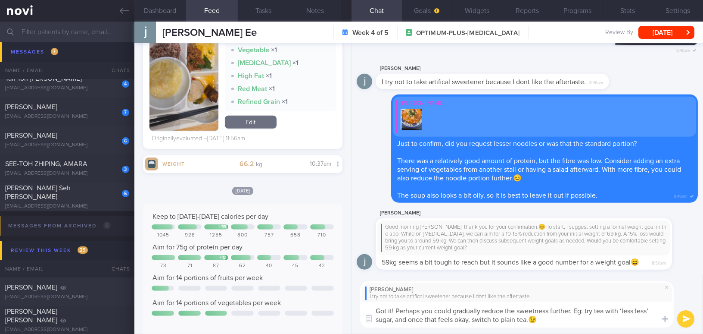
click at [685, 316] on button "submit" at bounding box center [686, 318] width 17 height 17
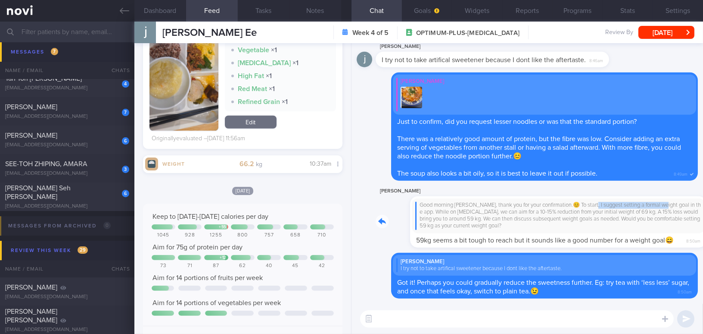
drag, startPoint x: 558, startPoint y: 202, endPoint x: 630, endPoint y: 202, distance: 72.4
click at [630, 202] on div "janice yap Good morning Janice, thank you for your confirmation.😊 To start, I s…" at bounding box center [537, 217] width 322 height 62
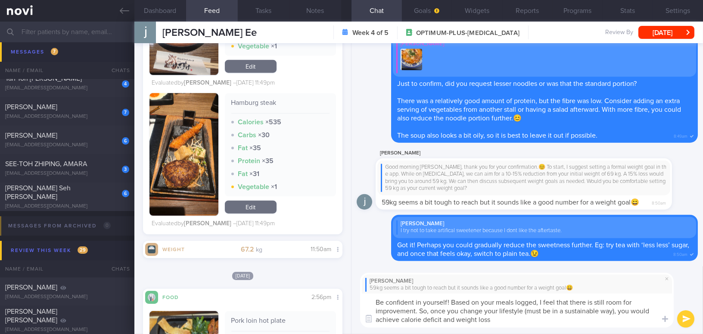
type textarea "Be confident in yourself! Based on your meals logged, I feel that there is stil…"
drag, startPoint x: 507, startPoint y: 320, endPoint x: 368, endPoint y: 294, distance: 142.0
click at [364, 293] on textarea "Be confident in yourself! Based on your meals logged, I feel that there is stil…" at bounding box center [517, 310] width 314 height 34
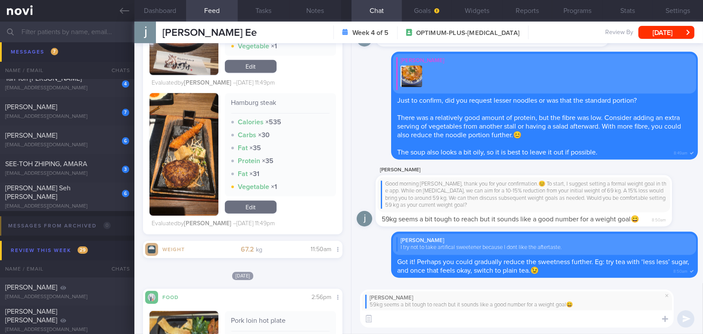
paste textarea "Be confident in yourself! Based on your meal logs, I feel there’s still room fo…"
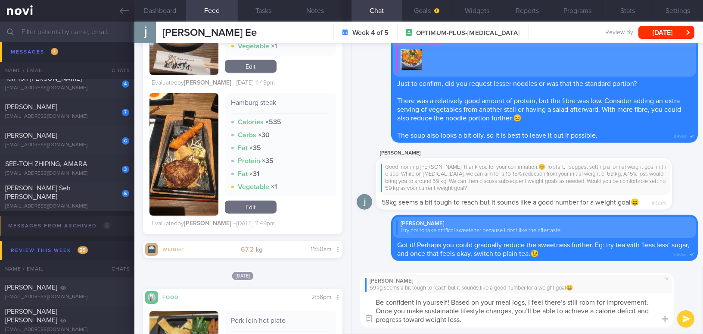
drag, startPoint x: 426, startPoint y: 319, endPoint x: 365, endPoint y: 320, distance: 61.2
click at [365, 320] on div "Food repository Attach media Chat Templates Admin CGM Weight Nutrition Physical…" at bounding box center [528, 300] width 352 height 68
type textarea "Be confident in yourself! Based on your meal logs, I feel there’s still room fo…"
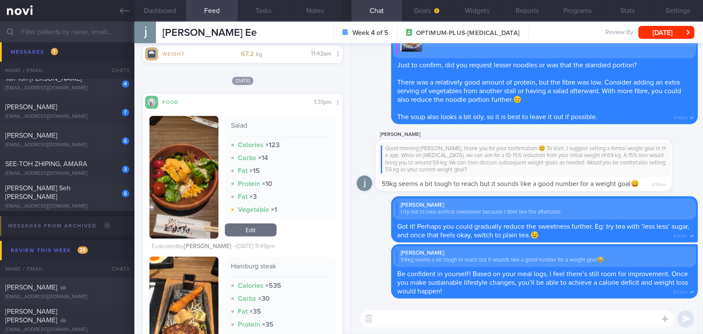
scroll to position [1685, 0]
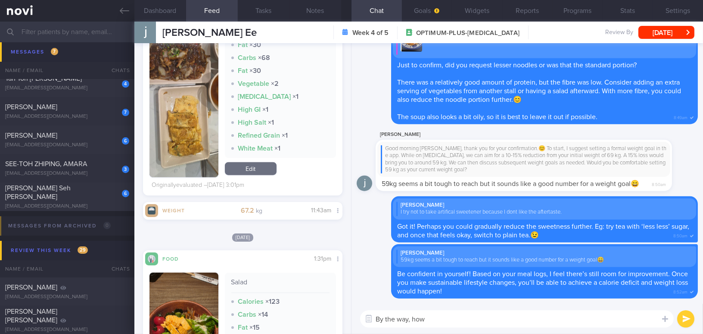
click at [435, 318] on textarea "By the way, how" at bounding box center [517, 318] width 314 height 17
type textarea "By the way, may I know how has you"
drag, startPoint x: 509, startPoint y: 319, endPoint x: 304, endPoint y: 322, distance: 204.7
click at [304, 322] on div "Dashboard Feed 59 Tasks Notes Chat Goals Widgets Reports Programs Stats Setting…" at bounding box center [418, 178] width 569 height 312
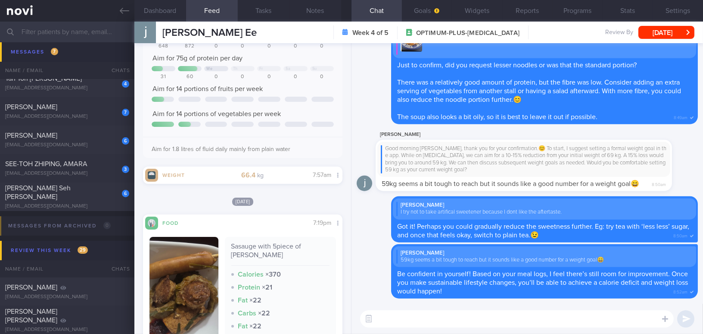
scroll to position [143, 0]
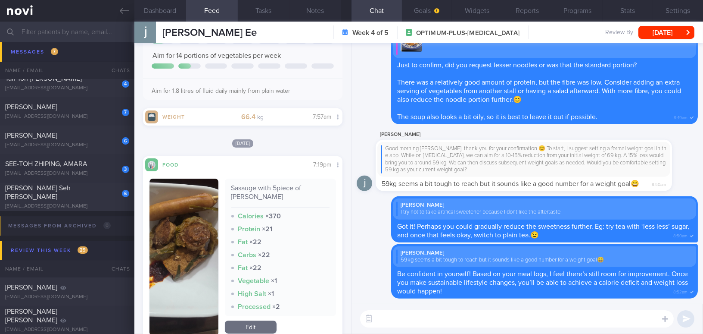
click at [182, 220] on button "button" at bounding box center [184, 256] width 69 height 157
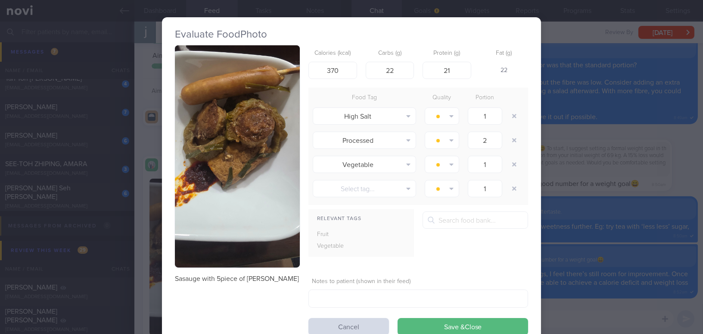
click at [671, 172] on div "Evaluate Food Photo Sasauge with 5piece of yong tau fu Calories (kcal) 370 Carb…" at bounding box center [351, 167] width 703 height 334
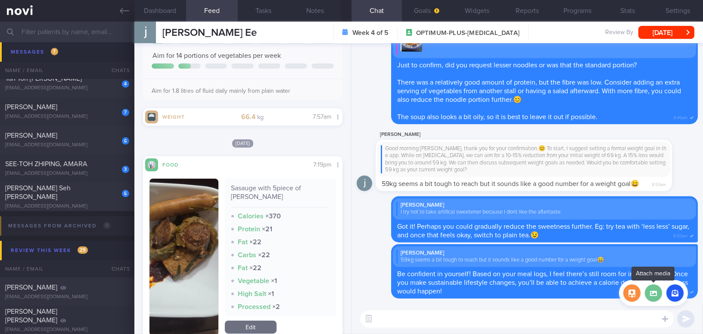
click at [650, 294] on label at bounding box center [653, 292] width 17 height 17
click at [0, 0] on input "file" at bounding box center [0, 0] width 0 height 0
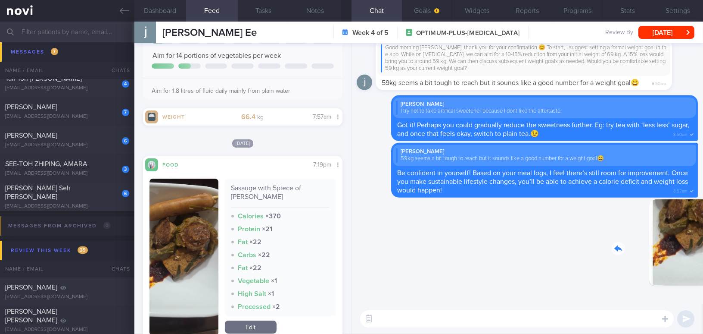
drag, startPoint x: 645, startPoint y: 256, endPoint x: 729, endPoint y: 262, distance: 84.3
click at [703, 262] on html "You are offline! Some functionality will be unavailable Patients New Users Coac…" at bounding box center [351, 167] width 703 height 334
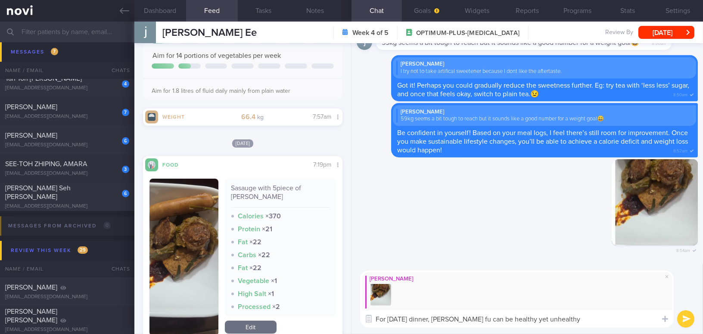
drag, startPoint x: 573, startPoint y: 318, endPoint x: 316, endPoint y: 301, distance: 257.4
click at [316, 301] on div "Dashboard Feed 59 Tasks Notes Chat Goals Widgets Reports Programs Stats Setting…" at bounding box center [418, 178] width 569 height 312
click at [573, 316] on textarea "For yesterday's dinner, yong tau fu can be healthy yet unhealthy" at bounding box center [517, 318] width 314 height 17
drag, startPoint x: 578, startPoint y: 319, endPoint x: 345, endPoint y: 306, distance: 234.0
click at [345, 306] on div "Dashboard Feed 59 Tasks Notes Chat Goals Widgets Reports Programs Stats Setting…" at bounding box center [418, 178] width 569 height 312
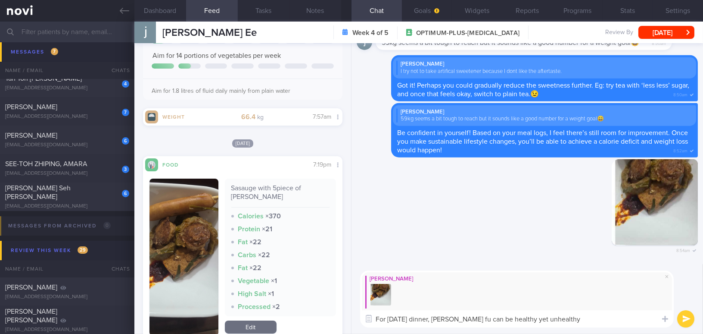
paste textarea "’s dinner, yong tau fu can be both healthy and unhealthy — it largely depends o…"
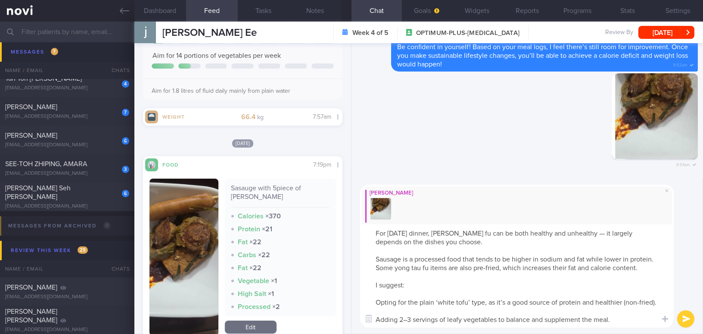
drag, startPoint x: 502, startPoint y: 232, endPoint x: 518, endPoint y: 233, distance: 16.0
click at [518, 233] on textarea "For yesterday’s dinner, yong tau fu can be both healthy and unhealthy — it larg…" at bounding box center [517, 275] width 314 height 103
click at [592, 234] on textarea "For yesterday’s dinner, yong tau fu can be both healthy and unhealthy — it larg…" at bounding box center [517, 275] width 314 height 103
drag, startPoint x: 478, startPoint y: 257, endPoint x: 515, endPoint y: 259, distance: 38.0
click at [515, 259] on textarea "For yesterday’s dinner, yong tau fu can be both healthy and unhealthy, it large…" at bounding box center [517, 275] width 314 height 103
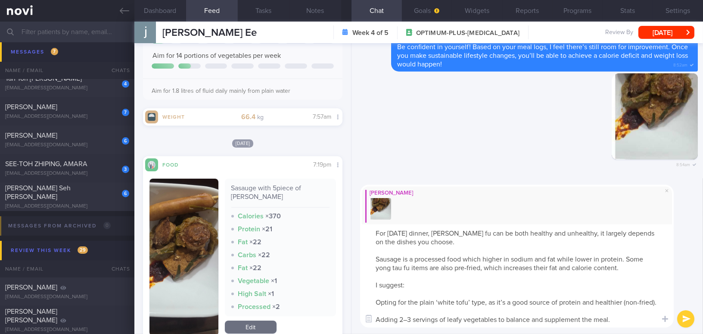
drag, startPoint x: 514, startPoint y: 259, endPoint x: 534, endPoint y: 259, distance: 20.3
click at [534, 259] on textarea "For yesterday’s dinner, yong tau fu can be both healthy and unhealthy, it large…" at bounding box center [517, 275] width 314 height 103
click at [375, 300] on textarea "For yesterday’s dinner, yong tau fu can be both healthy and unhealthy, it large…" at bounding box center [517, 275] width 314 height 103
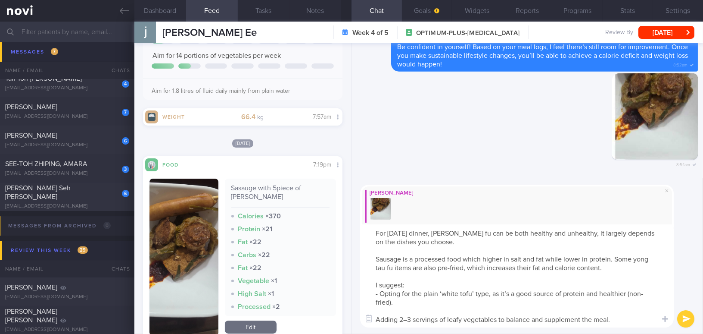
click at [506, 293] on textarea "For yesterday’s dinner, yong tau fu can be both healthy and unhealthy, it large…" at bounding box center [517, 275] width 314 height 103
click at [375, 320] on button "button" at bounding box center [369, 319] width 16 height 16
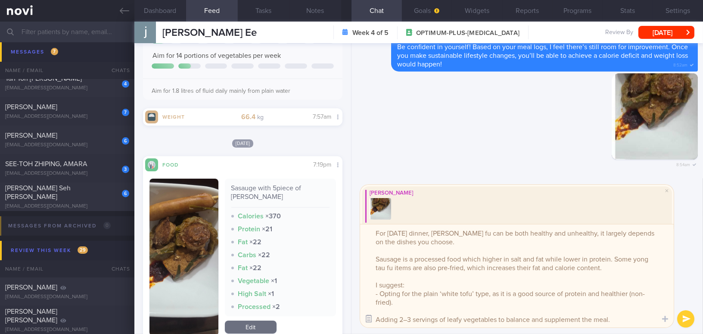
click at [367, 320] on button "button" at bounding box center [369, 319] width 16 height 16
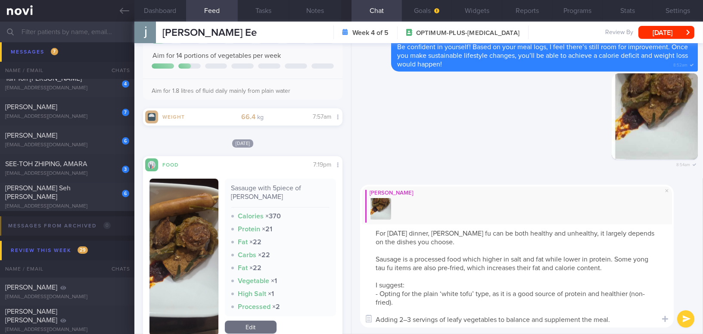
click at [380, 319] on textarea "For yesterday’s dinner, yong tau fu can be both healthy and unhealthy, it large…" at bounding box center [517, 275] width 314 height 103
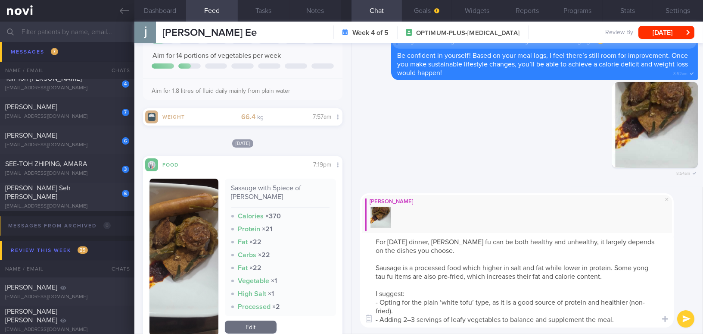
click at [411, 320] on textarea "For yesterday’s dinner, yong tau fu can be both healthy and unhealthy, it large…" at bounding box center [517, 280] width 314 height 94
drag, startPoint x: 508, startPoint y: 319, endPoint x: 625, endPoint y: 321, distance: 117.2
click at [625, 321] on textarea "For yesterday’s dinner, yong tau fu can be both healthy and unhealthy, it large…" at bounding box center [517, 280] width 314 height 94
type textarea "For yesterday’s dinner, yong tau fu can be both healthy and unhealthy, it large…"
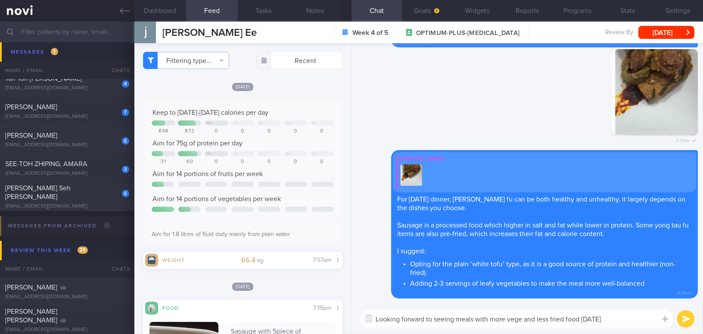
drag, startPoint x: 611, startPoint y: 320, endPoint x: 346, endPoint y: 309, distance: 265.7
click at [346, 309] on div "Dashboard Feed 59 Tasks Notes Chat Goals Widgets Reports Programs Stats Setting…" at bounding box center [418, 178] width 569 height 312
click at [625, 317] on textarea "Looking forward to seeing meals with more vege and less fried food today" at bounding box center [517, 318] width 314 height 17
drag, startPoint x: 625, startPoint y: 317, endPoint x: 288, endPoint y: 317, distance: 336.6
click at [288, 317] on div "Dashboard Feed 59 Tasks Notes Chat Goals Widgets Reports Programs Stats Setting…" at bounding box center [418, 178] width 569 height 312
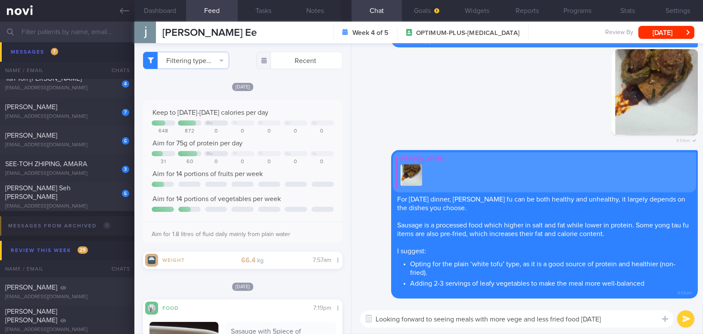
paste textarea "ore vegetables and less fried food in your meals today!"
type textarea "Looking forward to seeing more vegetables and less fried food in your meals tod…"
click at [687, 322] on button "submit" at bounding box center [686, 318] width 17 height 17
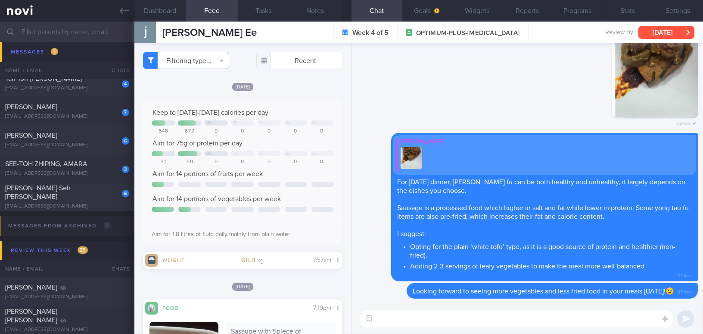
click at [681, 30] on button "[DATE]" at bounding box center [667, 32] width 56 height 13
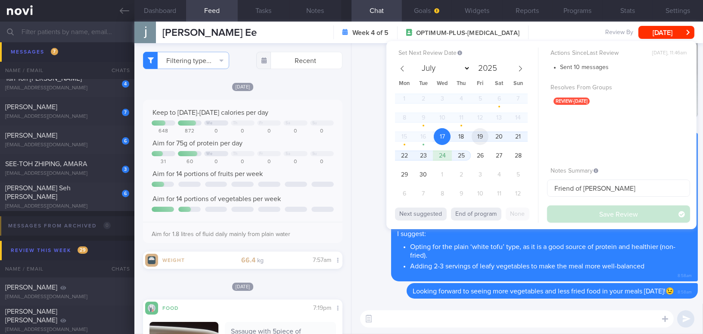
click at [482, 138] on span "19" at bounding box center [480, 136] width 17 height 17
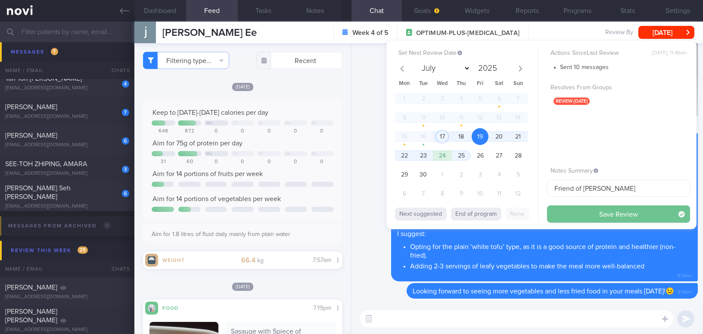
click at [570, 212] on button "Save Review" at bounding box center [618, 213] width 143 height 17
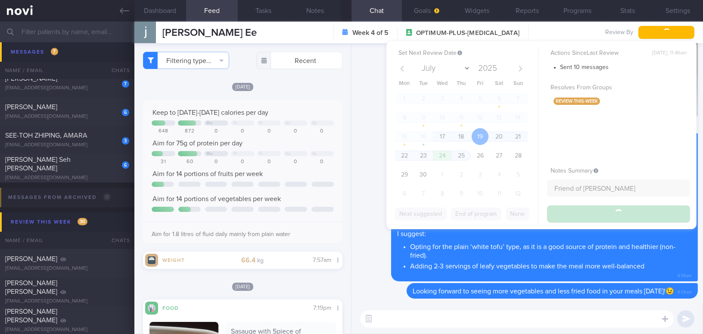
scroll to position [5262, 0]
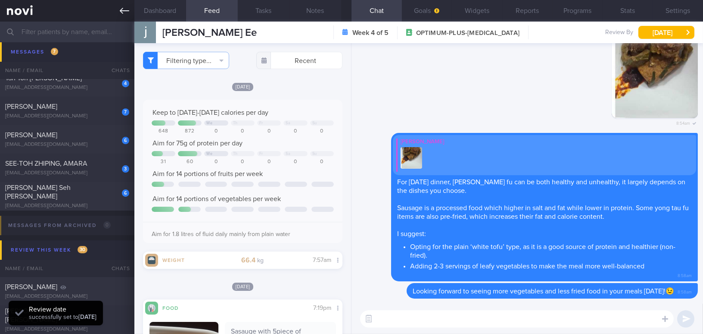
click at [119, 13] on link at bounding box center [67, 11] width 134 height 22
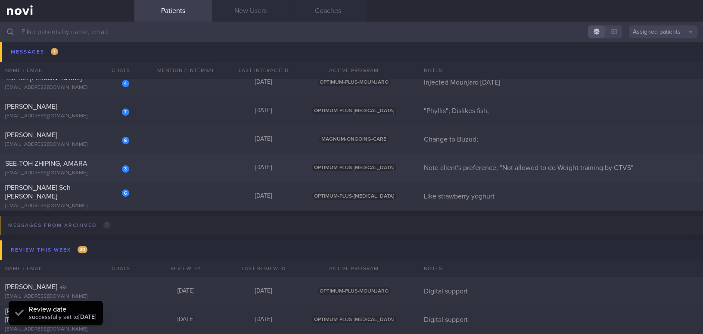
scroll to position [5144, 0]
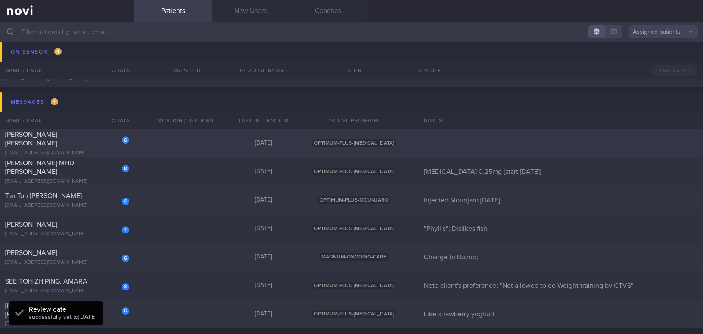
click at [74, 131] on div "6 Tay Wei Ying Joey joeytayweiying@gmail.com 6 days ago OPTIMUM-PLUS-WEGOVY" at bounding box center [351, 143] width 703 height 28
select select "8"
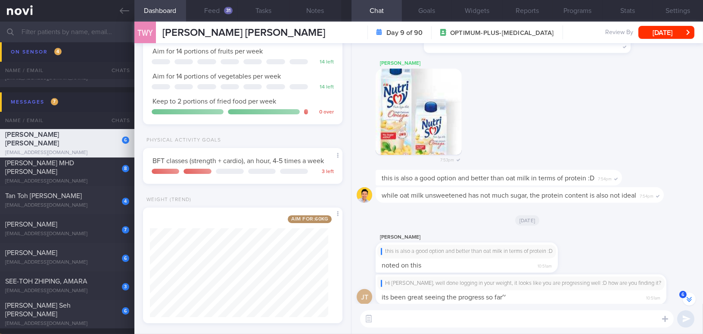
scroll to position [148, 0]
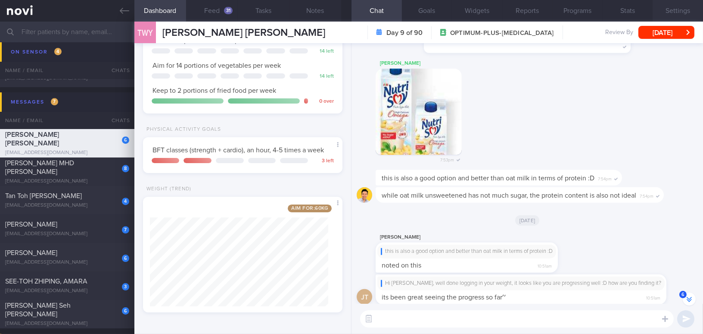
click at [669, 8] on button "Settings" at bounding box center [678, 11] width 50 height 22
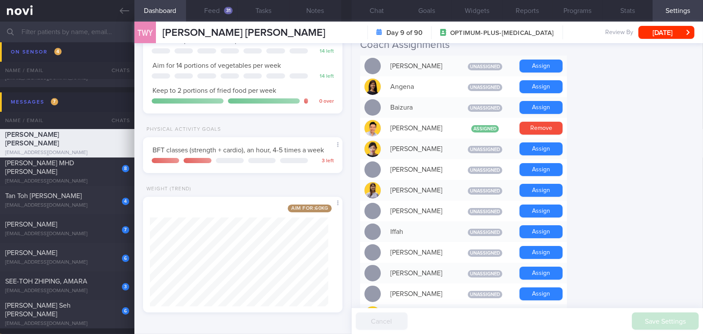
scroll to position [274, 0]
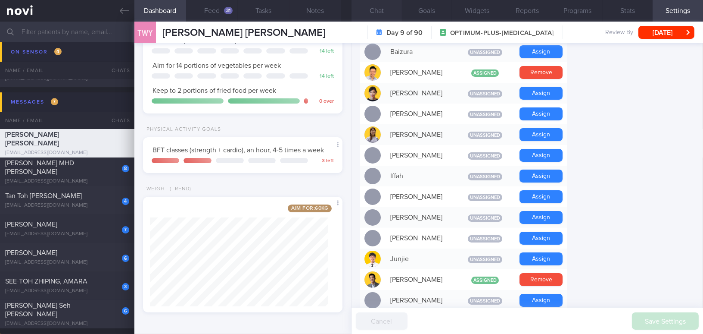
click at [379, 9] on button "Chat" at bounding box center [377, 11] width 50 height 22
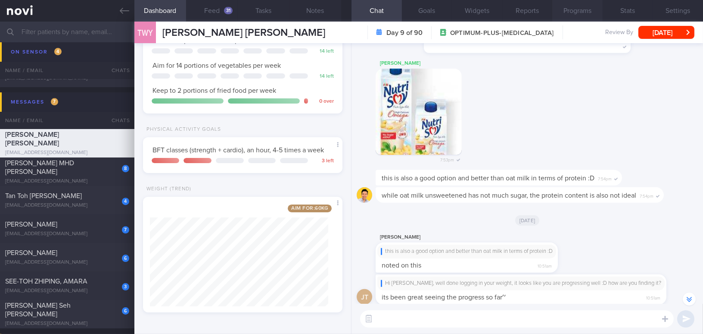
click at [574, 10] on button "Programs" at bounding box center [578, 11] width 50 height 22
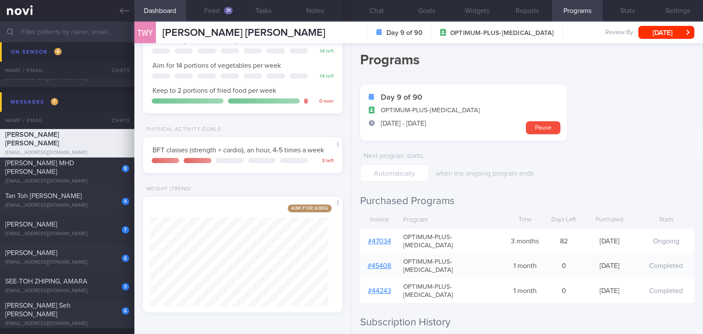
click at [382, 237] on link "# 47034" at bounding box center [379, 240] width 23 height 7
click at [378, 13] on button "Chat" at bounding box center [377, 11] width 50 height 22
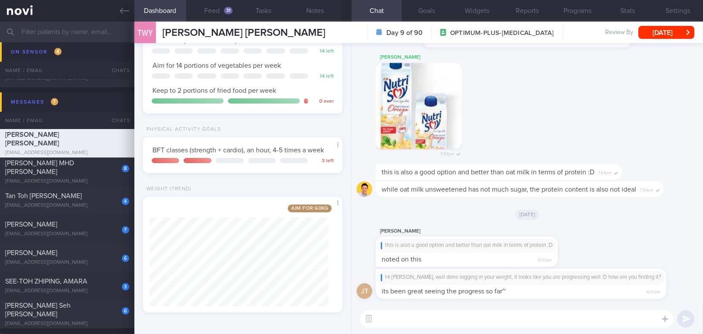
click at [498, 322] on textarea at bounding box center [517, 318] width 314 height 17
type textarea "Good"
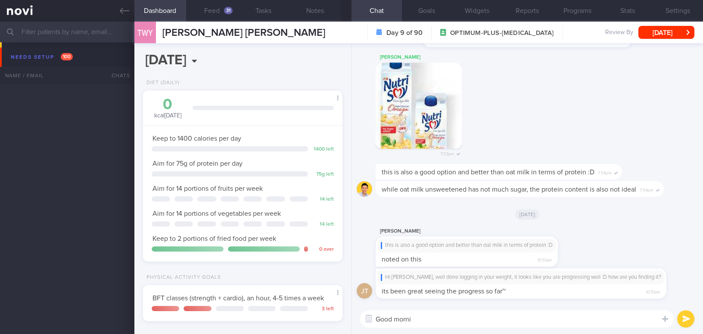
select select "8"
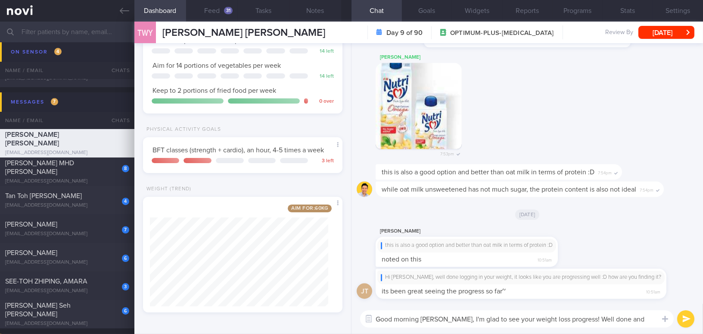
type textarea "Good morning [PERSON_NAME], I'm glad to see your weight loss progress! Well don…"
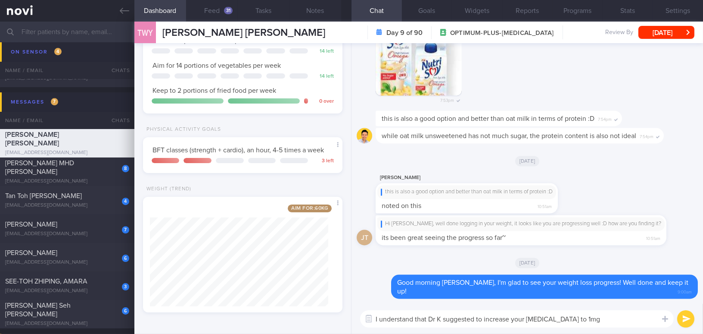
drag, startPoint x: 578, startPoint y: 318, endPoint x: 319, endPoint y: 312, distance: 259.1
click at [319, 312] on div "Dashboard Feed 31 Tasks Notes Chat Goals Widgets Reports Programs Stats Setting…" at bounding box center [418, 178] width 569 height 312
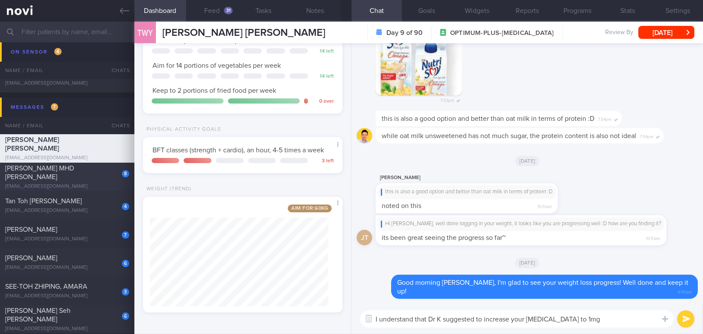
scroll to position [5105, 0]
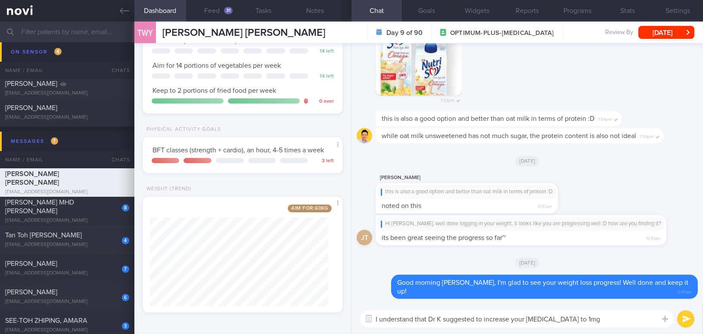
click at [430, 321] on textarea "I understand that Dr K suggested to increase your [MEDICAL_DATA] to 1mg" at bounding box center [517, 318] width 314 height 17
click at [287, 302] on div "Dashboard Feed 31 Tasks Notes Chat Goals Widgets Reports Programs Stats Setting…" at bounding box center [418, 178] width 569 height 312
paste textarea ". K suggested increasing your [MEDICAL_DATA] dose to 1 mg. Have you started on …"
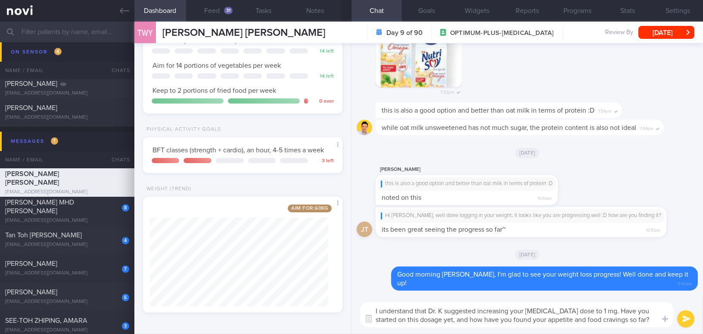
click at [437, 311] on textarea "I understand that Dr. K suggested increasing your [MEDICAL_DATA] dose to 1 mg. …" at bounding box center [517, 314] width 314 height 25
click at [590, 312] on textarea "I understand that [PERSON_NAME] suggested increasing your [MEDICAL_DATA] dose t…" at bounding box center [517, 314] width 314 height 25
click at [432, 318] on textarea "I understand that [PERSON_NAME] suggested increasing your [MEDICAL_DATA] dose t…" at bounding box center [517, 314] width 314 height 25
type textarea "I understand that [PERSON_NAME] suggested increasing your [MEDICAL_DATA] dose t…"
click at [683, 318] on button "submit" at bounding box center [686, 318] width 17 height 17
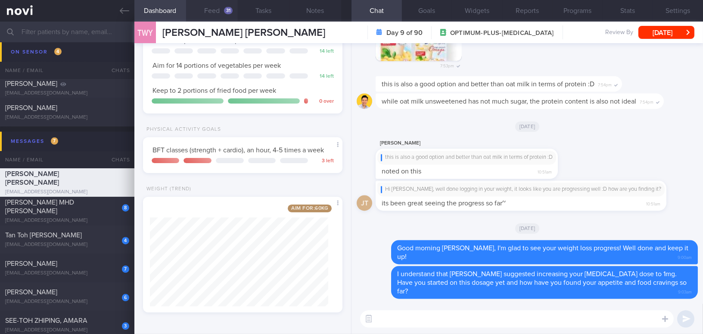
click at [213, 5] on button "Feed 31" at bounding box center [212, 11] width 52 height 22
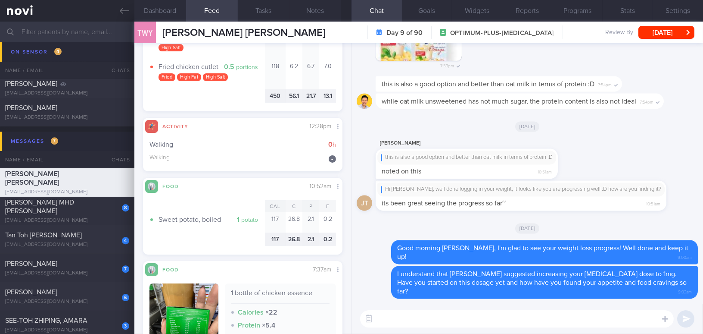
scroll to position [196, 0]
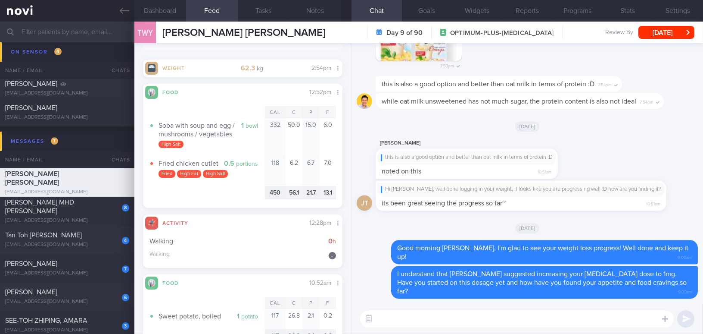
drag, startPoint x: 557, startPoint y: 75, endPoint x: 562, endPoint y: 56, distance: 19.2
click at [557, 75] on div "[PERSON_NAME] 7:53pm" at bounding box center [527, 20] width 341 height 112
click at [655, 297] on label at bounding box center [653, 292] width 17 height 17
click at [0, 0] on input "file" at bounding box center [0, 0] width 0 height 0
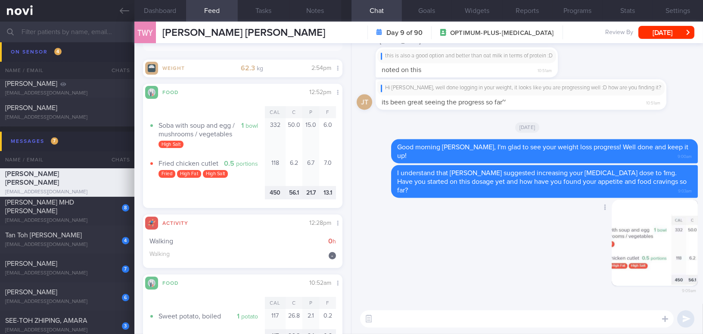
click at [521, 266] on div "Delete 9:09am" at bounding box center [527, 251] width 341 height 105
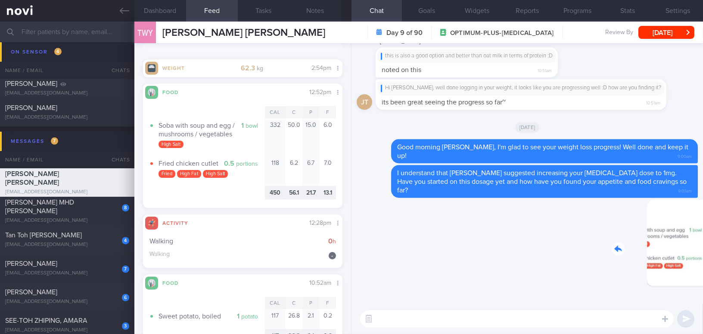
drag, startPoint x: 655, startPoint y: 255, endPoint x: 695, endPoint y: 259, distance: 40.7
click at [695, 259] on div "Delete 9:09am [GEOGRAPHIC_DATA] I understand that [PERSON_NAME] suggested incre…" at bounding box center [528, 173] width 352 height 260
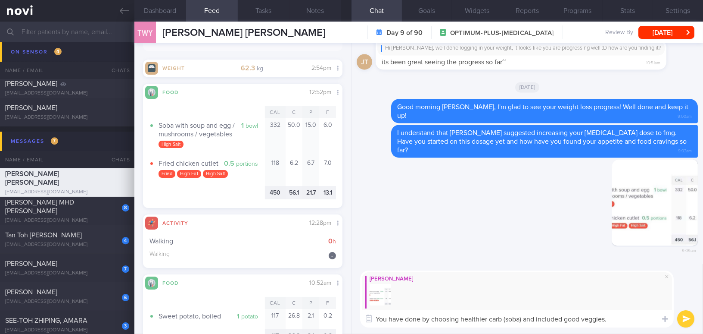
scroll to position [0, 0]
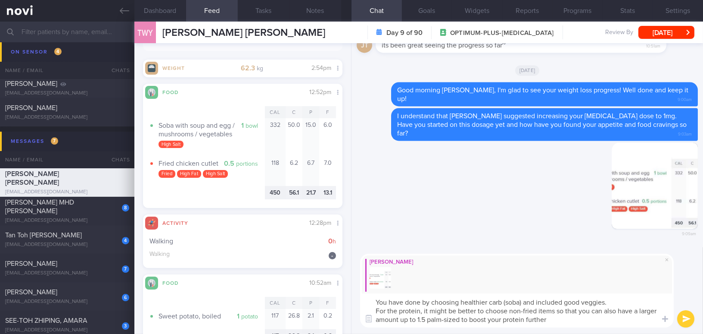
type textarea "You have done by choosing healthier carb (soba) and included good veggies. For …"
drag, startPoint x: 553, startPoint y: 320, endPoint x: 336, endPoint y: 291, distance: 219.2
click at [336, 291] on div "Dashboard Feed 31 Tasks Notes Chat Goals Widgets Reports Programs Stats Setting…" at bounding box center [418, 178] width 569 height 312
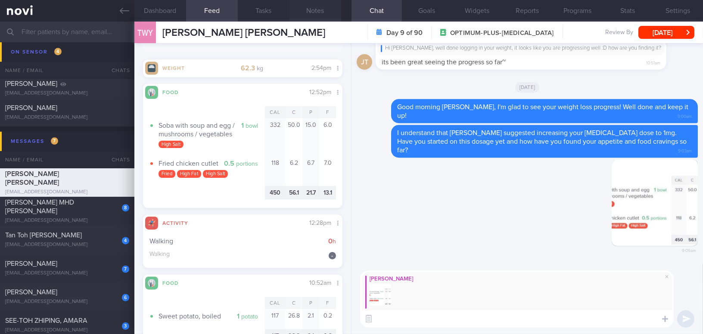
click at [316, 7] on button "Notes" at bounding box center [316, 11] width 52 height 22
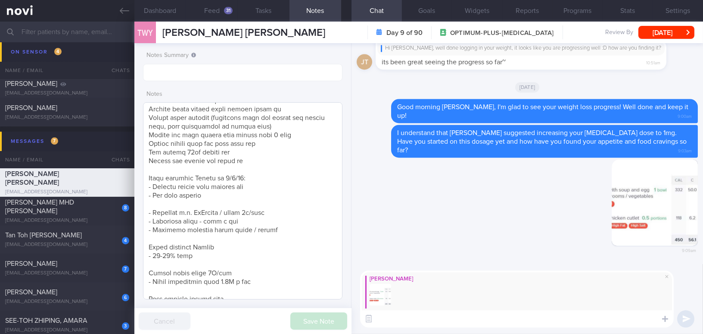
scroll to position [252, 0]
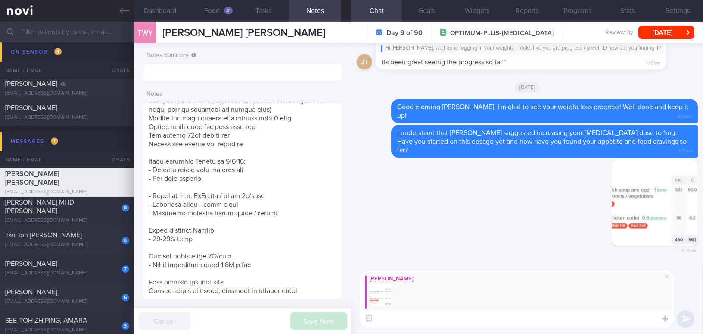
click at [397, 315] on textarea at bounding box center [517, 318] width 314 height 17
paste textarea "You’ve done well by choosing a healthier carb (soba) and including plenty of ve…"
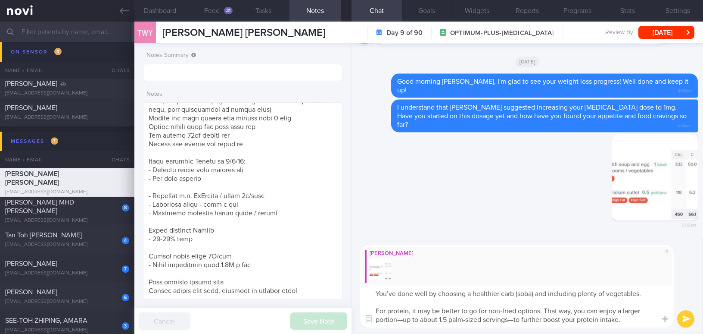
scroll to position [0, 0]
click at [394, 293] on textarea "You’ve done well by choosing a healthier carb (soba) and including plenty of ve…" at bounding box center [517, 305] width 314 height 43
drag, startPoint x: 586, startPoint y: 293, endPoint x: 651, endPoint y: 292, distance: 65.1
click at [651, 292] on textarea "You have done well by choosing a healthier carb (soba) and including plenty of …" at bounding box center [517, 305] width 314 height 43
click at [401, 321] on textarea "You have done well by choosing a healthier carb (soba) and including veggies. F…" at bounding box center [517, 305] width 314 height 43
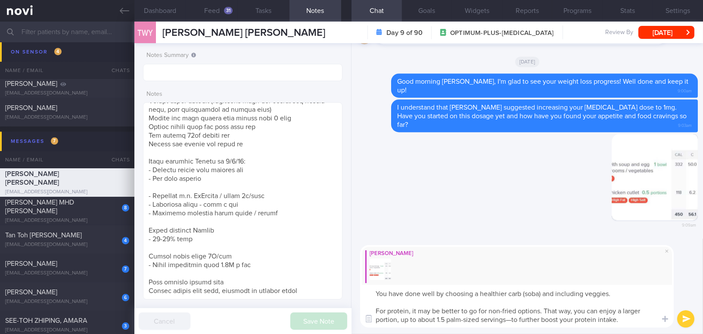
click at [511, 318] on textarea "You have done well by choosing a healthier carb (soba) and including veggies. F…" at bounding box center [517, 305] width 314 height 43
type textarea "You have done well by choosing a healthier carb (soba) and including veggies. F…"
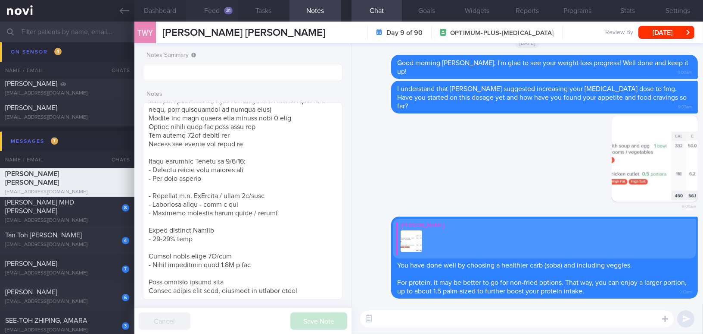
click at [221, 12] on button "Feed 31" at bounding box center [212, 11] width 52 height 22
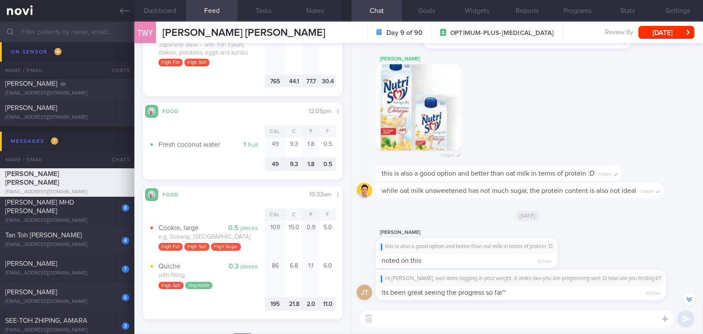
scroll to position [3448, 0]
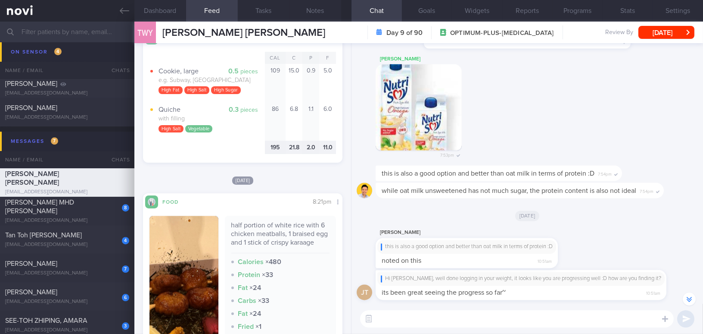
click at [394, 318] on textarea at bounding box center [517, 318] width 314 height 17
type textarea "Instead of sweet potato, consider a protein-option such as egg, gri"
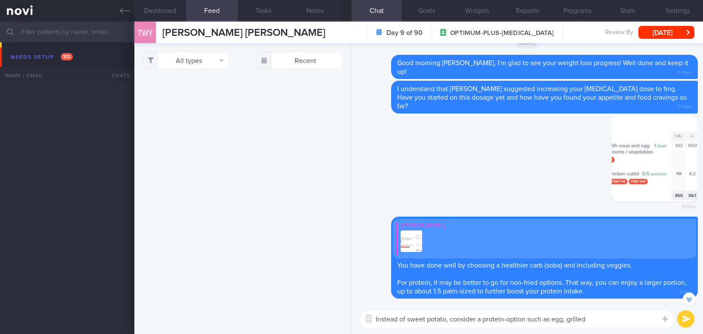
select select "8"
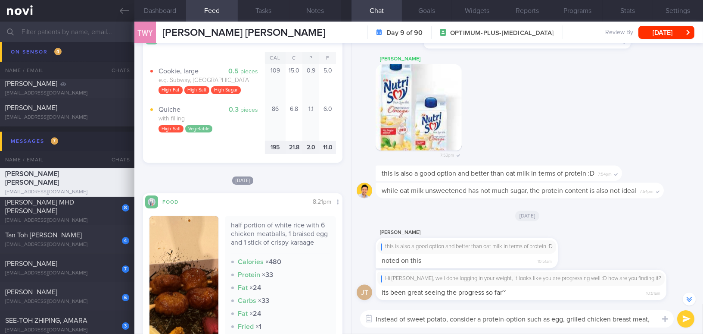
scroll to position [-282, 0]
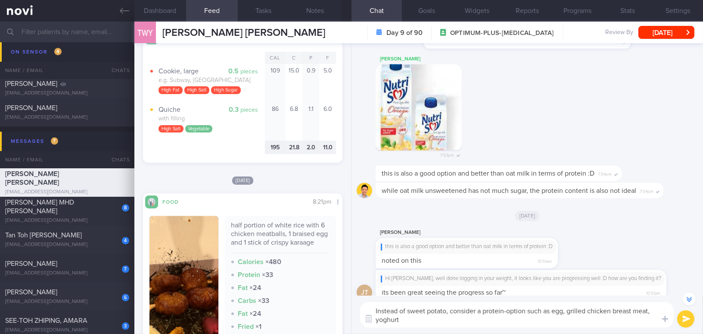
type textarea "Instead of sweet potato, consider a protein-option such as egg, grilled chicken…"
drag, startPoint x: 403, startPoint y: 319, endPoint x: 370, endPoint y: 312, distance: 33.5
click at [370, 312] on div "Attach media Chat Templates Admin CGM Weight Nutrition Physical Activity Infogr…" at bounding box center [528, 314] width 352 height 38
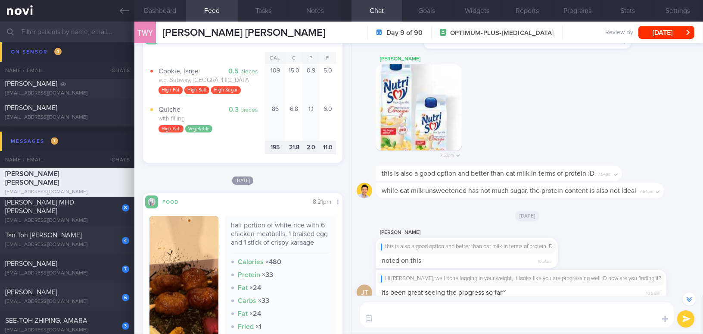
scroll to position [-274, 0]
paste textarea "Instead of sweet potato, consider a protein option such as an egg, grilled chic…"
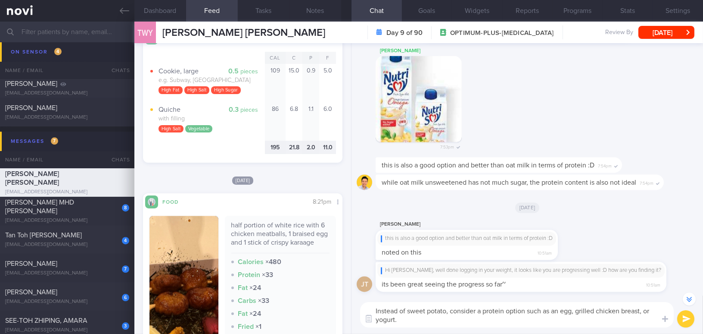
scroll to position [-282, 0]
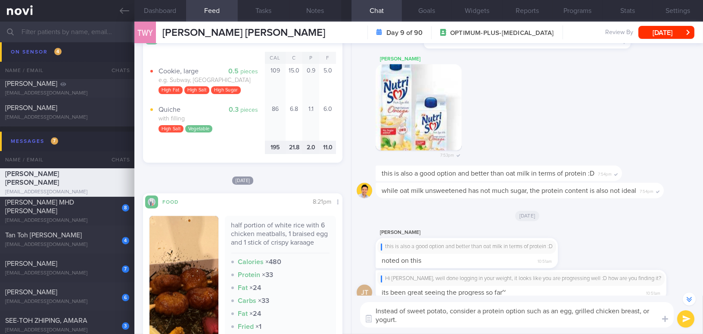
click at [387, 319] on textarea "Instead of sweet potato, consider a protein option such as an egg, grilled chic…" at bounding box center [517, 314] width 314 height 25
click at [643, 311] on textarea "Instead of sweet potato, consider a protein option such as an egg, grilled chic…" at bounding box center [517, 314] width 314 height 25
click at [455, 323] on textarea "Instead of sweet potato, consider a protein option such as an egg, grilled chic…" at bounding box center [517, 314] width 314 height 25
click at [649, 311] on textarea "Instead of sweet potato, consider a protein option such as an egg, grilled chic…" at bounding box center [517, 314] width 314 height 25
type textarea "Instead of sweet potato, consider a protein option such as an egg, grilled chic…"
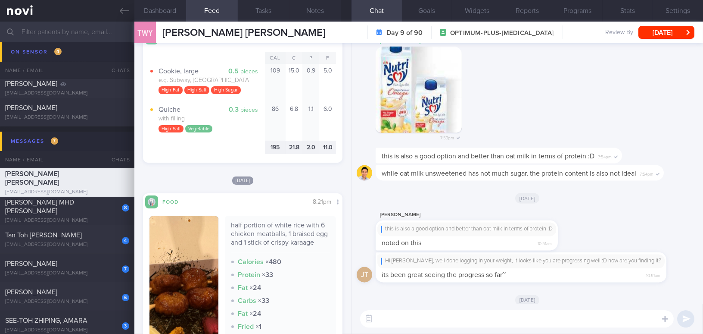
scroll to position [0, 0]
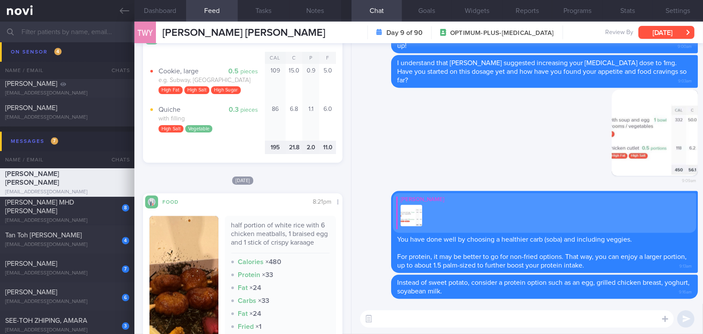
click at [650, 31] on button "[DATE]" at bounding box center [667, 32] width 56 height 13
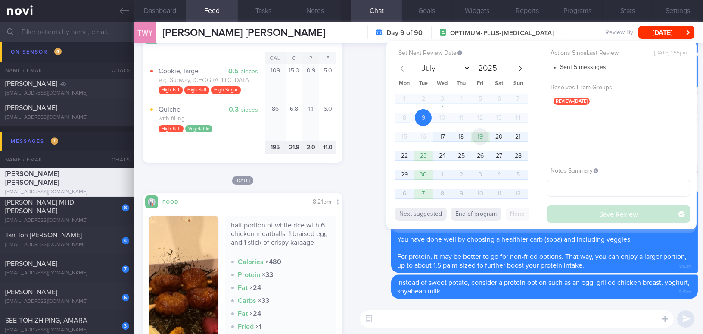
click at [484, 137] on span "19" at bounding box center [480, 136] width 17 height 17
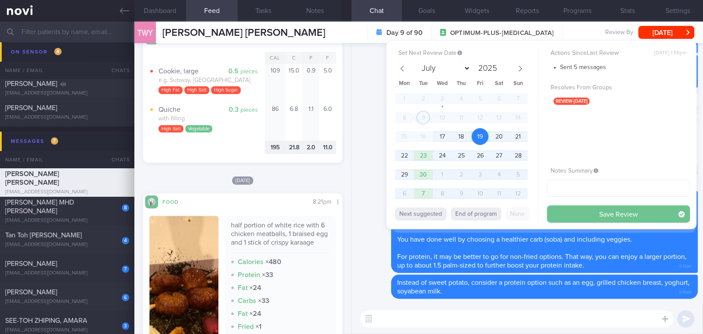
click at [574, 214] on button "Save Review" at bounding box center [618, 213] width 143 height 17
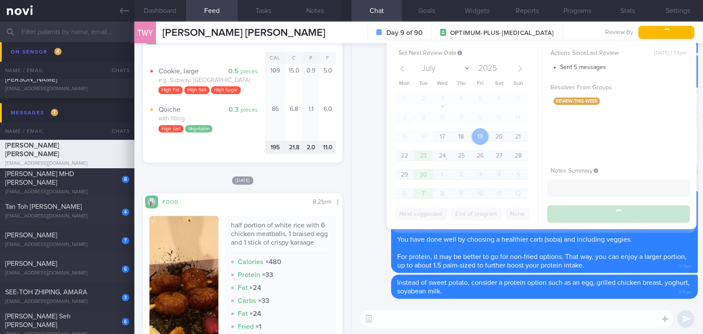
scroll to position [5076, 0]
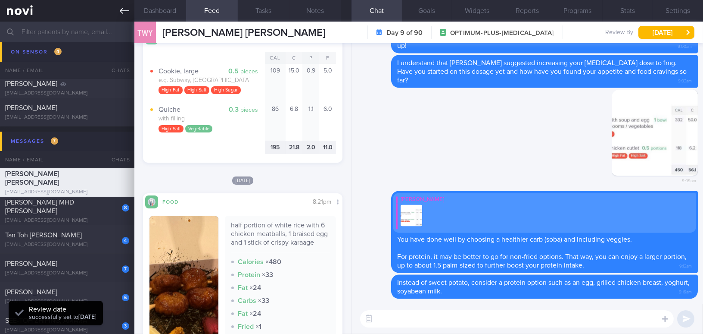
click at [123, 11] on icon at bounding box center [124, 11] width 9 height 6
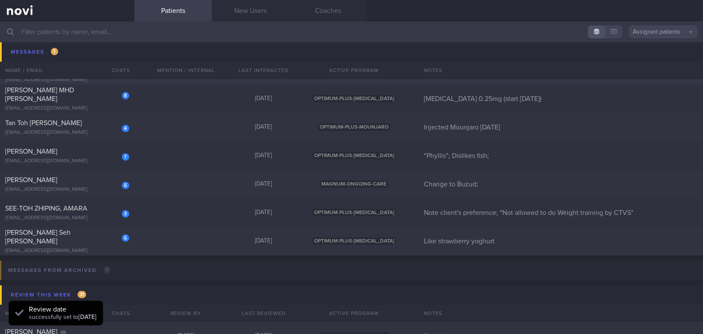
scroll to position [5115, 0]
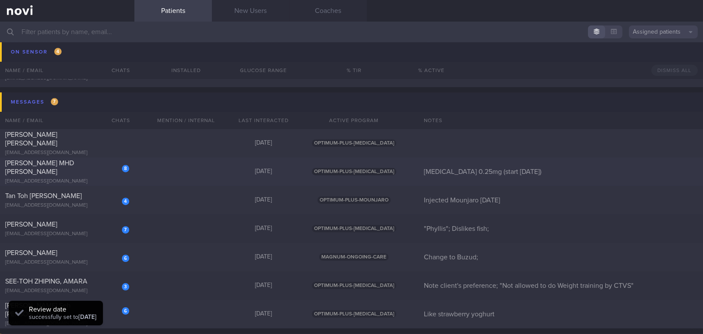
click at [72, 162] on span "NUR FAIZAH BINTE MHD YASSIN" at bounding box center [39, 167] width 69 height 16
select select "8"
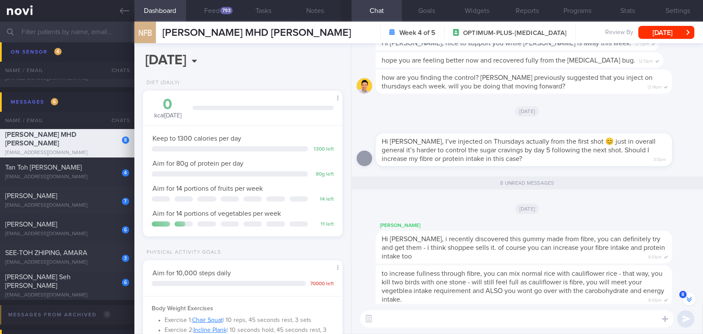
scroll to position [-274, 0]
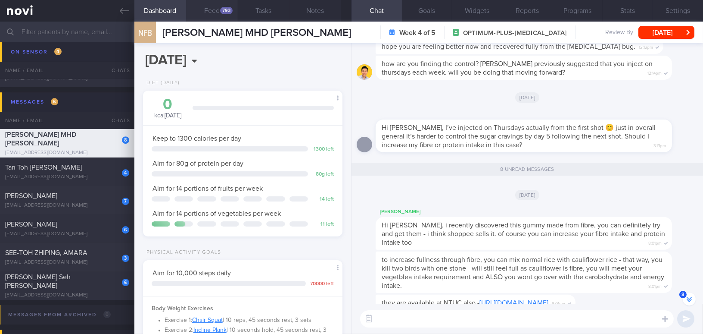
click at [217, 4] on button "Feed 793" at bounding box center [212, 11] width 52 height 22
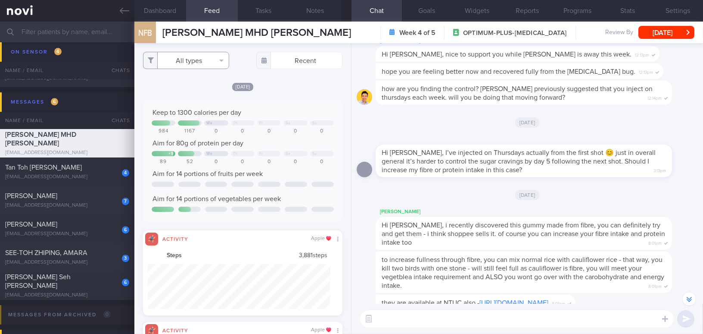
click at [192, 57] on button "All types" at bounding box center [186, 60] width 86 height 17
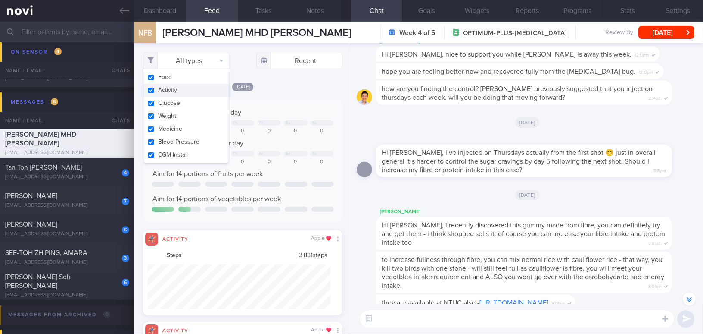
click at [153, 88] on button "Activity" at bounding box center [186, 90] width 85 height 13
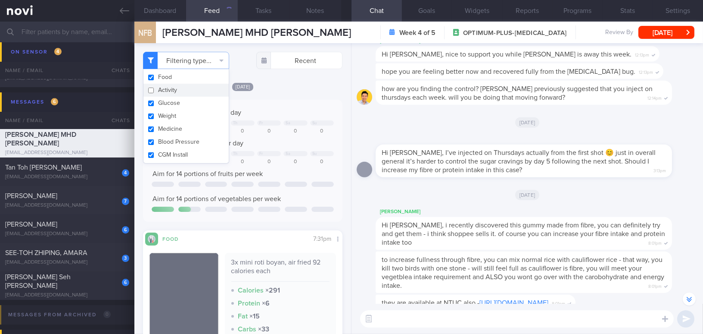
checkbox input "false"
click at [285, 96] on div "Yesterday Keep to 1300 calories per day We Th Fr Sa Su 984 1167 0 0 0 0 0 Aim f…" at bounding box center [243, 255] width 200 height 346
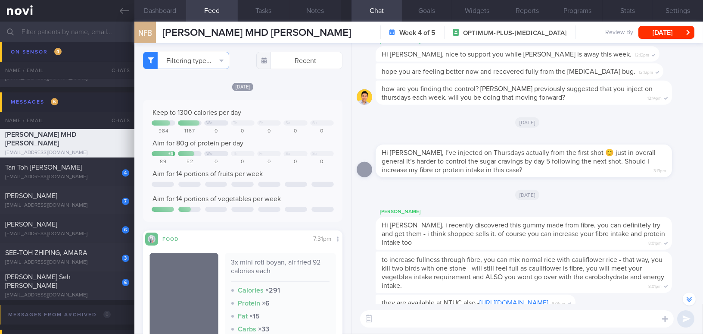
click at [162, 12] on button "Dashboard" at bounding box center [160, 11] width 52 height 22
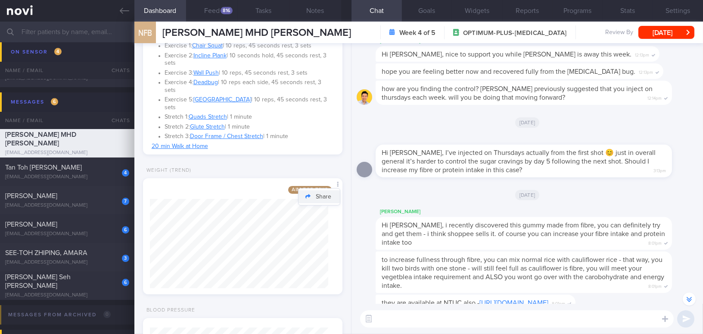
click at [325, 190] on button "Share" at bounding box center [319, 196] width 41 height 13
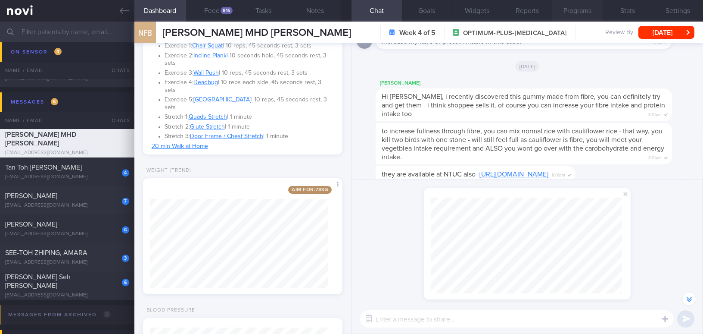
scroll to position [-526, 0]
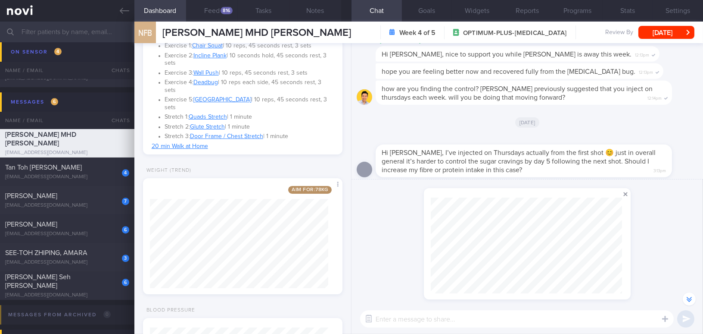
click at [626, 195] on span at bounding box center [626, 194] width 10 height 10
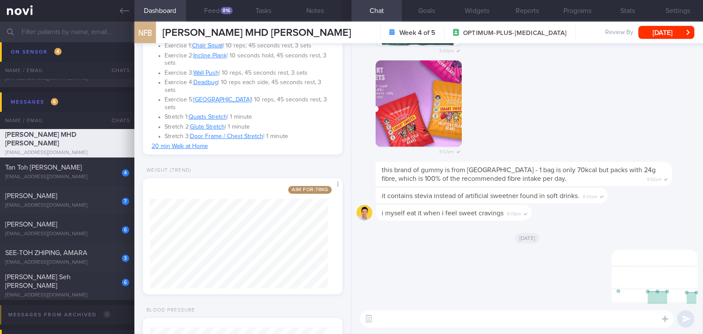
scroll to position [0, 0]
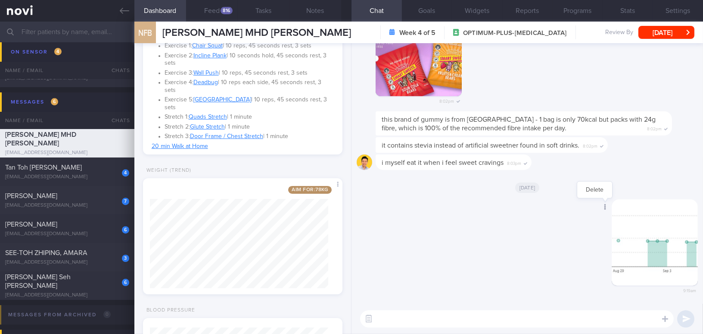
click at [604, 209] on icon at bounding box center [605, 207] width 2 height 6
click at [585, 186] on button "Delete" at bounding box center [595, 189] width 35 height 13
click at [328, 190] on button "Share" at bounding box center [319, 196] width 41 height 13
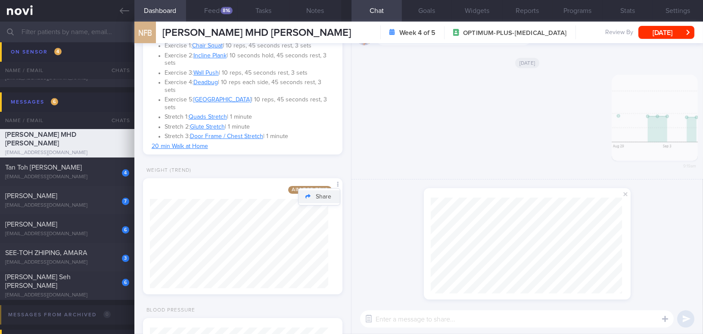
scroll to position [96, 191]
click at [636, 130] on img "button" at bounding box center [655, 118] width 86 height 86
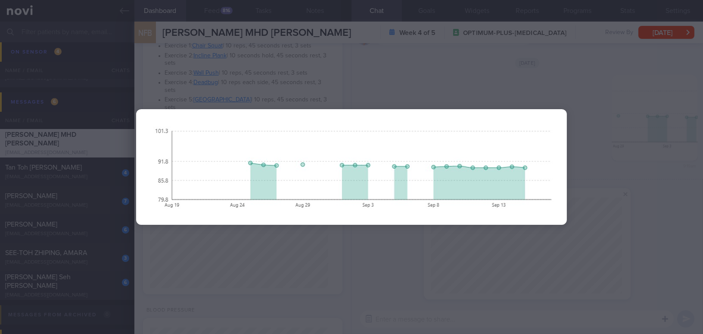
click at [648, 174] on div at bounding box center [351, 167] width 703 height 334
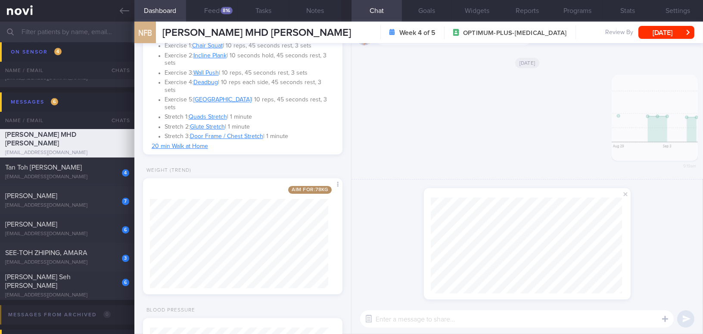
click at [648, 141] on button "button" at bounding box center [655, 118] width 86 height 86
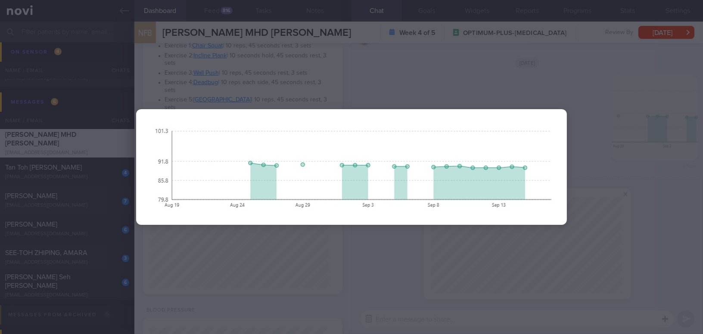
click at [675, 230] on div at bounding box center [351, 167] width 703 height 334
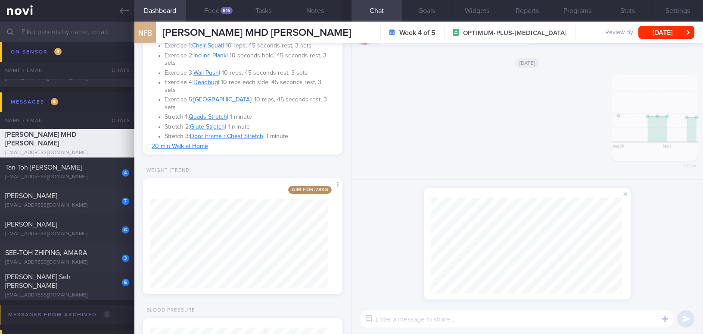
click at [644, 287] on div "shared your weight from Mon, 15 Sep :" at bounding box center [528, 241] width 352 height 124
click at [623, 194] on span at bounding box center [626, 194] width 10 height 10
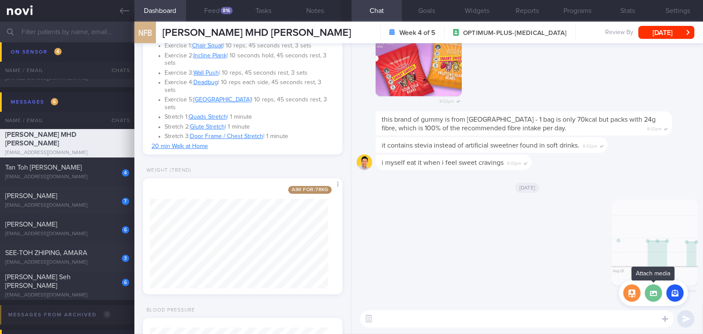
click at [650, 295] on label at bounding box center [653, 292] width 17 height 17
click at [0, 0] on input "file" at bounding box center [0, 0] width 0 height 0
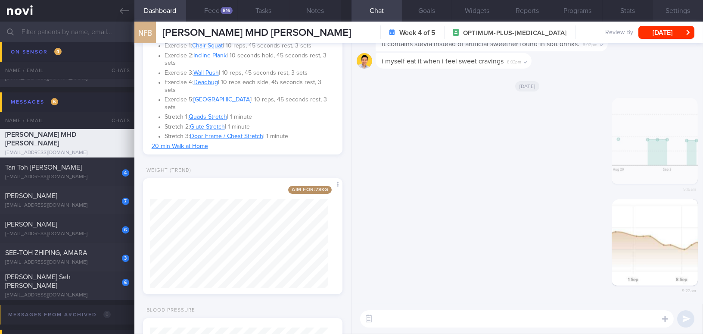
click at [680, 6] on button "Settings" at bounding box center [678, 11] width 50 height 22
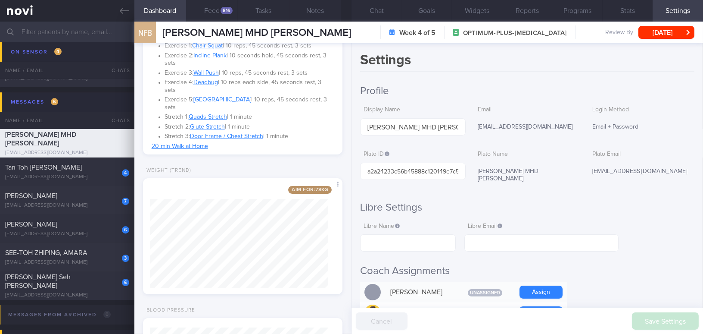
scroll to position [117, 0]
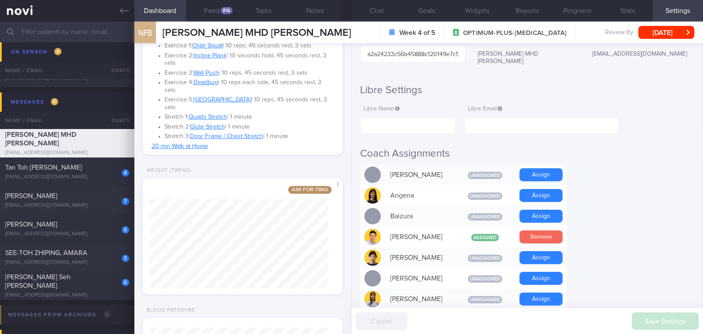
click at [546, 230] on button "Remove" at bounding box center [541, 236] width 43 height 13
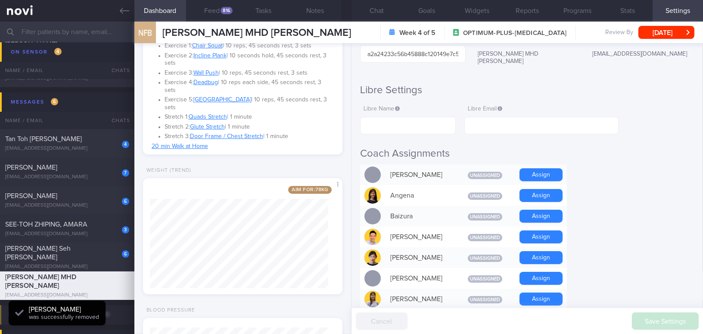
click at [83, 31] on input "text" at bounding box center [351, 32] width 703 height 21
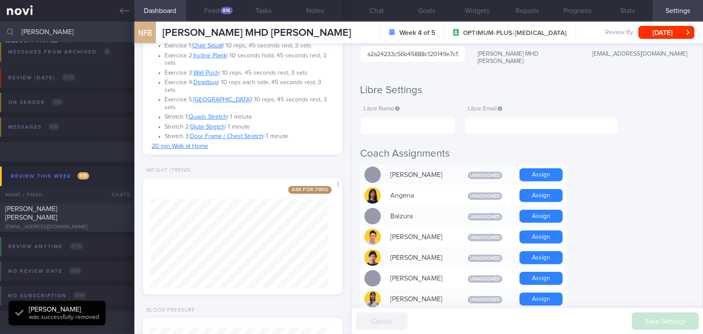
scroll to position [49, 0]
type input "joe"
click at [76, 224] on div "joeytayweiying@gmail.com" at bounding box center [67, 227] width 124 height 6
checkbox input "true"
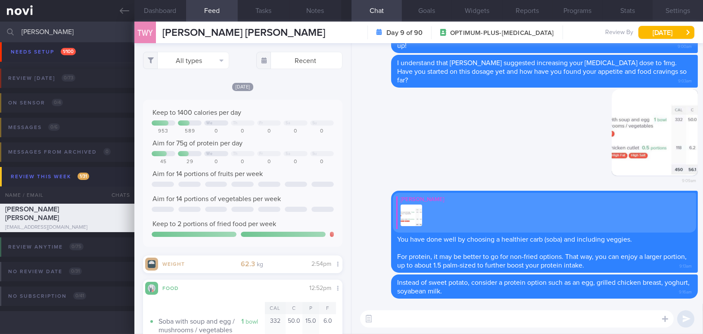
click at [671, 8] on button "Settings" at bounding box center [678, 11] width 50 height 22
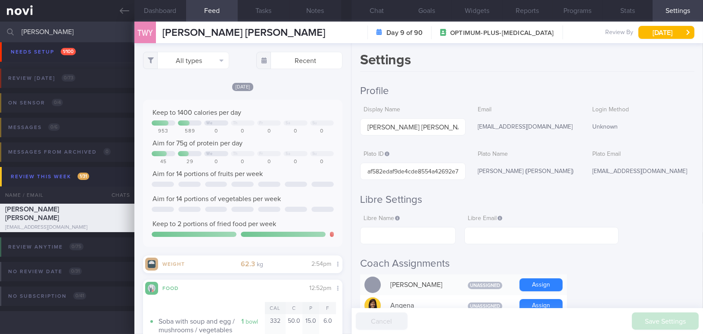
scroll to position [117, 0]
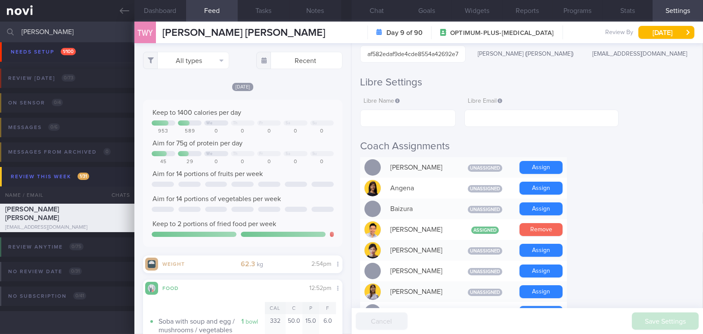
click at [553, 228] on button "Remove" at bounding box center [541, 229] width 43 height 13
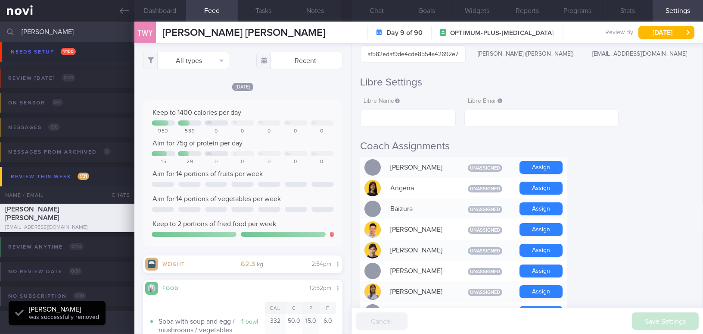
drag, startPoint x: 47, startPoint y: 29, endPoint x: 5, endPoint y: 28, distance: 41.8
click at [5, 28] on div "joe Assigned patients Assigned patients All active patients Archived patients" at bounding box center [351, 32] width 703 height 21
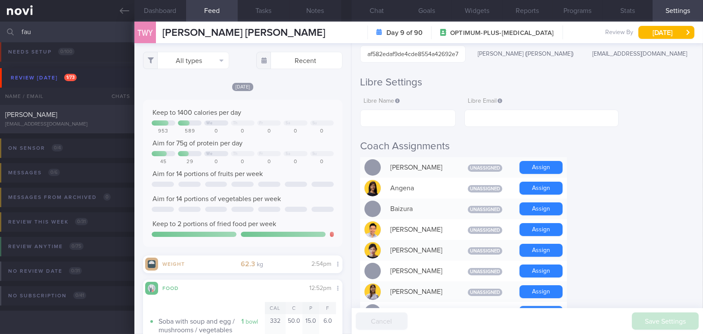
scroll to position [3, 0]
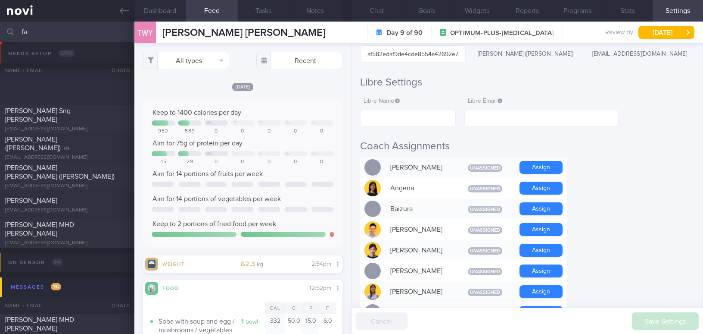
scroll to position [49, 0]
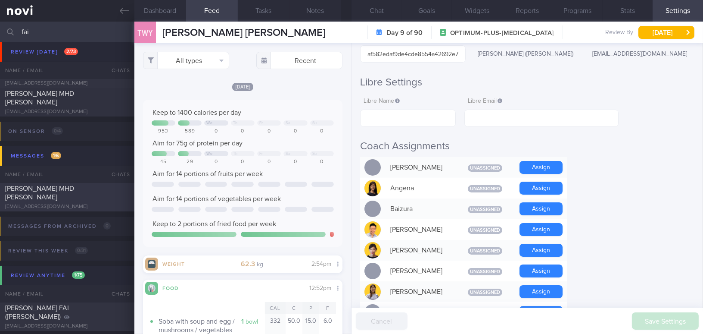
type input "fai"
click at [74, 188] on span "NUR FAIZAH BINTE MHD YASSIN" at bounding box center [39, 193] width 69 height 16
type input "Wegovy 0.25mg (start 21/8/25)"
type input "NUR FAIZAH BINTE MHD YASSIN"
type input "a2a24233c56b45888c120149e7c5dfb1"
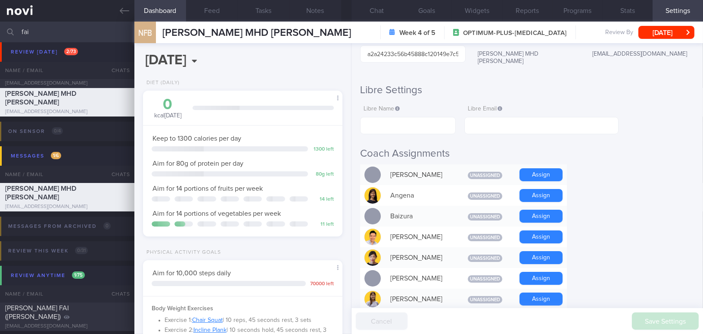
scroll to position [89, 178]
click at [375, 11] on button "Chat" at bounding box center [377, 11] width 50 height 22
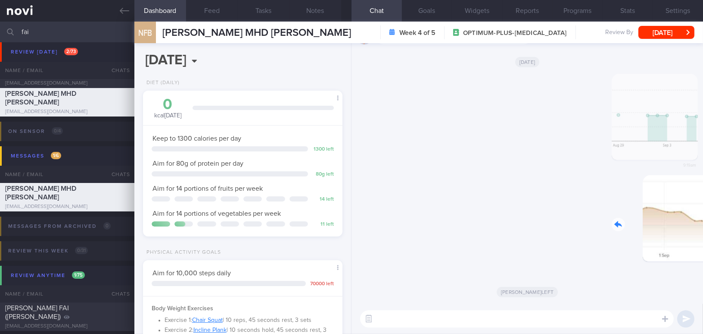
drag, startPoint x: 640, startPoint y: 230, endPoint x: 692, endPoint y: 234, distance: 52.3
click at [692, 234] on div "Delete 9:22am" at bounding box center [638, 225] width 121 height 100
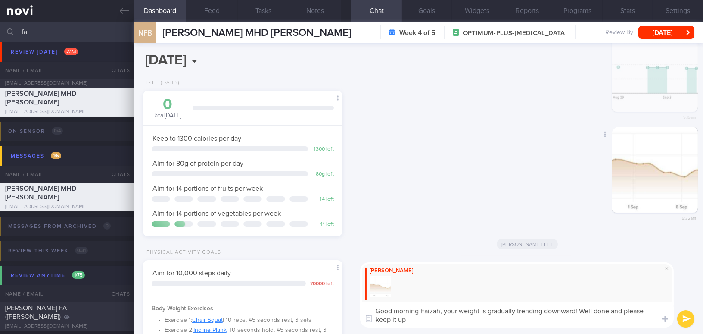
type textarea "Good morning Faizah, your weight is gradually trending downward! Well done and …"
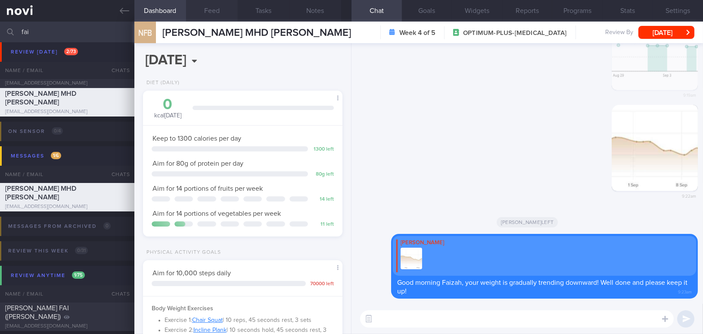
click at [215, 11] on button "Feed" at bounding box center [212, 11] width 52 height 22
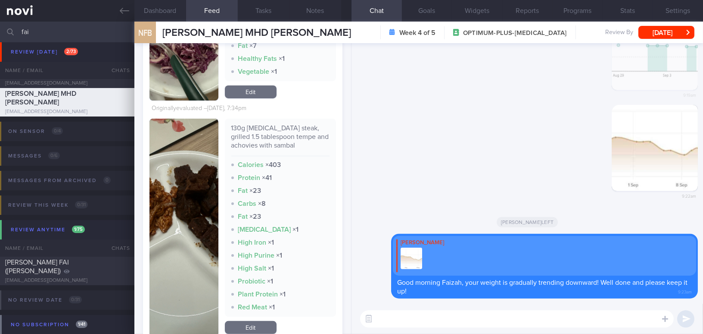
scroll to position [470, 0]
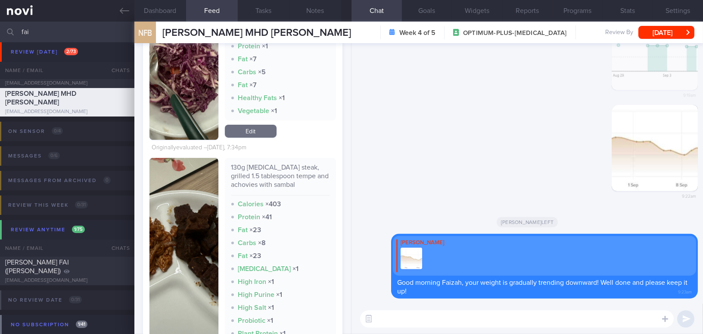
click at [186, 191] on img "button" at bounding box center [184, 266] width 69 height 217
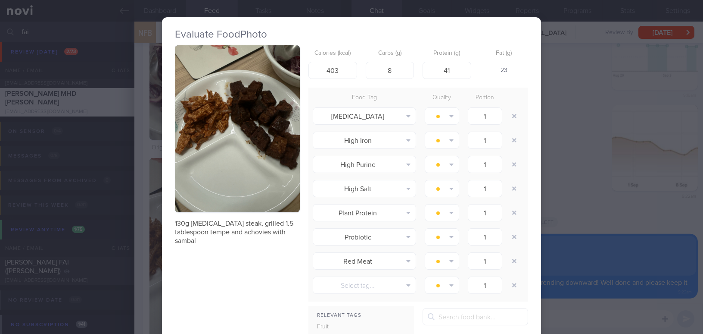
click at [198, 152] on img "button" at bounding box center [237, 128] width 125 height 167
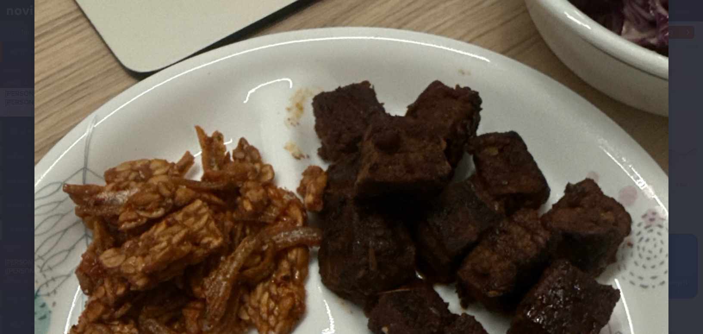
scroll to position [196, 0]
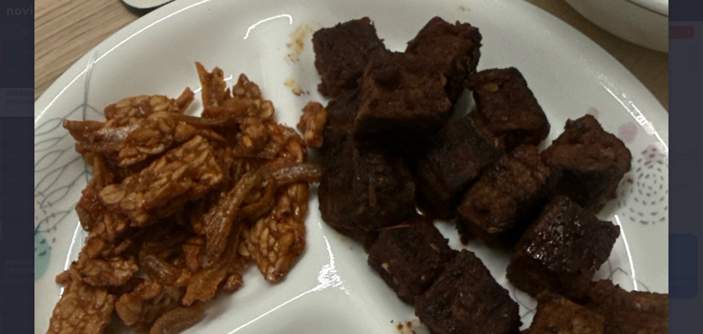
click at [570, 155] on img at bounding box center [351, 262] width 634 height 846
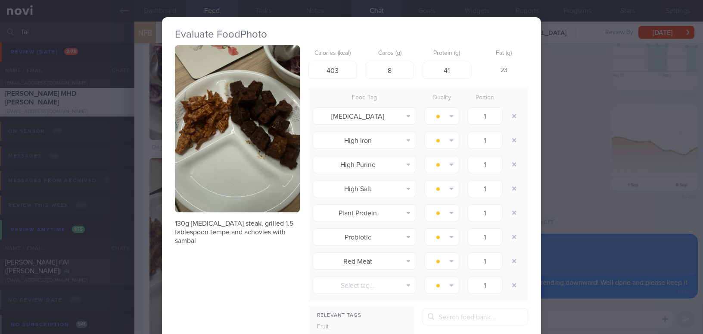
click at [562, 187] on div "Evaluate Food Photo 130g flank steak, grilled 1.5 tablespoon tempe and achovies…" at bounding box center [351, 167] width 703 height 334
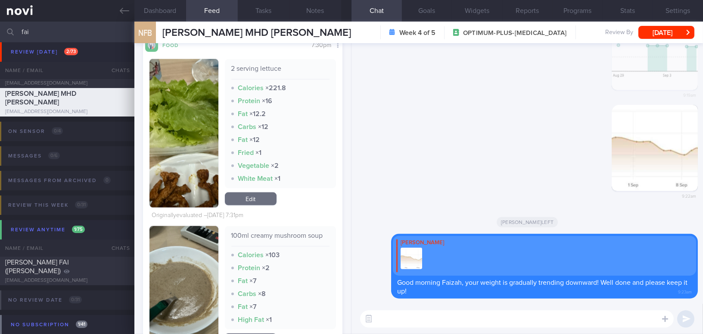
scroll to position [2782, 0]
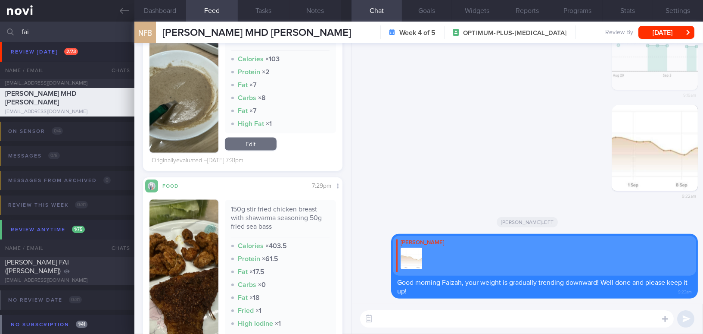
click at [190, 250] on button "button" at bounding box center [184, 283] width 69 height 166
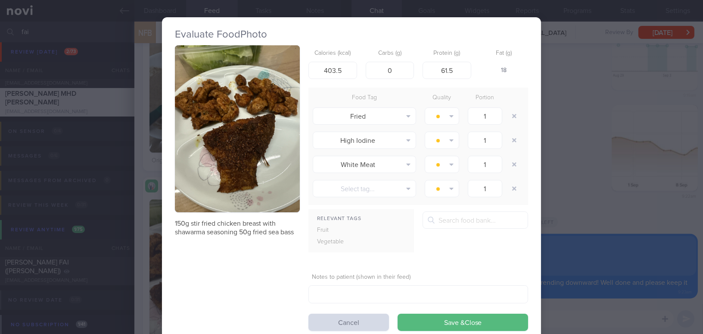
click at [562, 180] on div "Evaluate Food Photo 150g stir fried chicken breast with shawarma seasoning 50g …" at bounding box center [351, 167] width 703 height 334
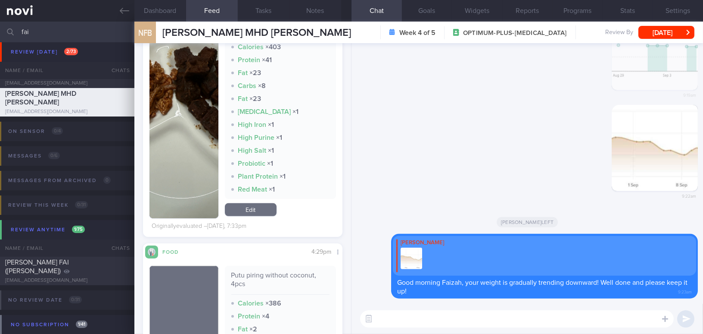
scroll to position [744, 0]
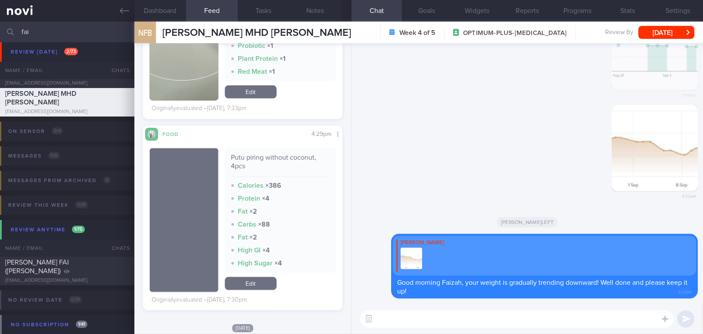
click at [396, 315] on textarea at bounding box center [517, 318] width 314 height 17
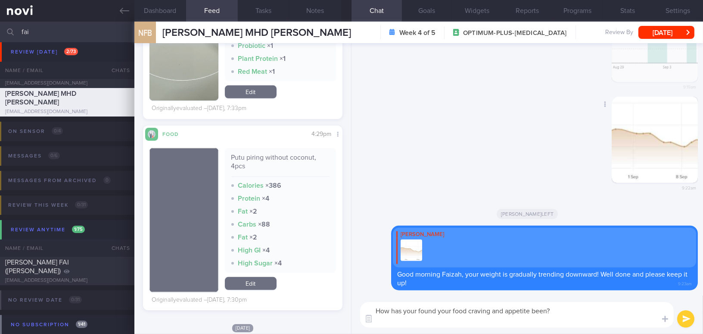
scroll to position [0, 0]
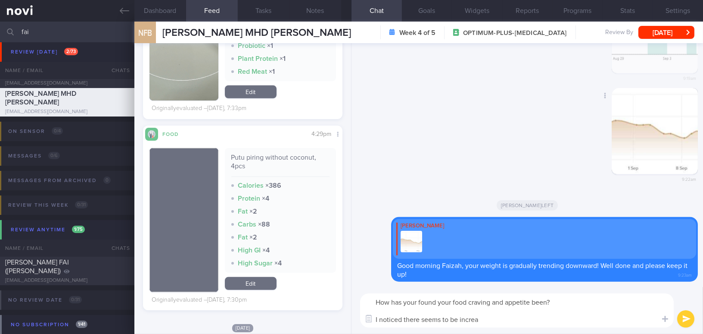
type textarea "How has your found your food craving and appetite been? I noticed there seems t…"
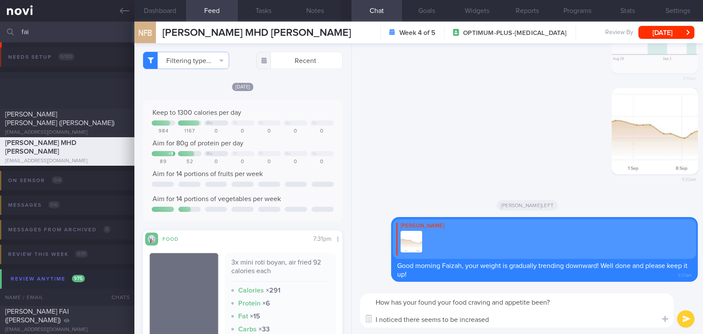
select select "8"
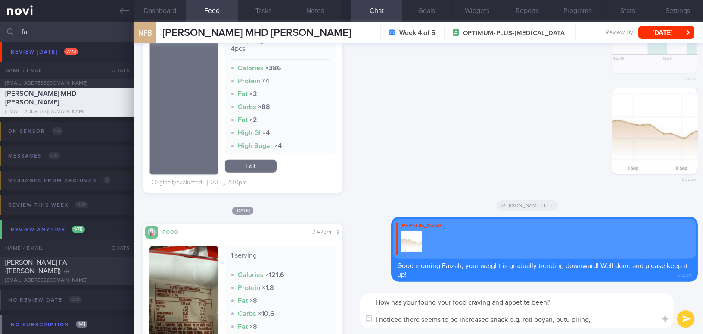
scroll to position [1018, 0]
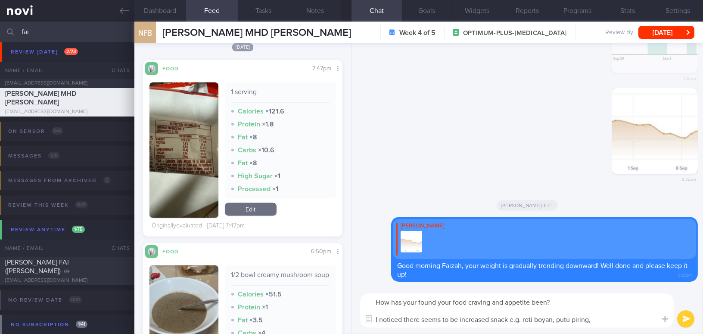
type textarea "How has your found your food craving and appetite been? I noticed there seems t…"
click at [190, 190] on button "button" at bounding box center [184, 149] width 69 height 135
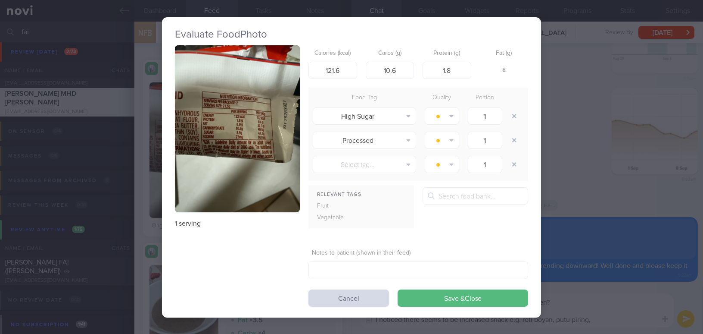
click at [207, 150] on button "button" at bounding box center [237, 128] width 125 height 167
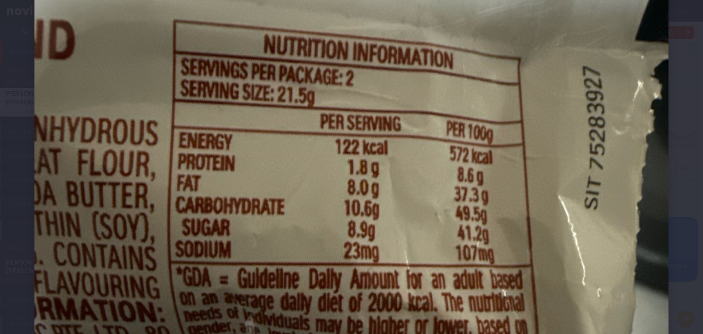
scroll to position [353, 0]
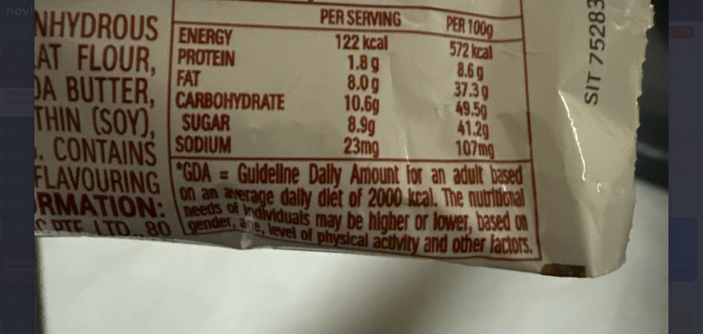
click at [265, 156] on img at bounding box center [351, 105] width 634 height 846
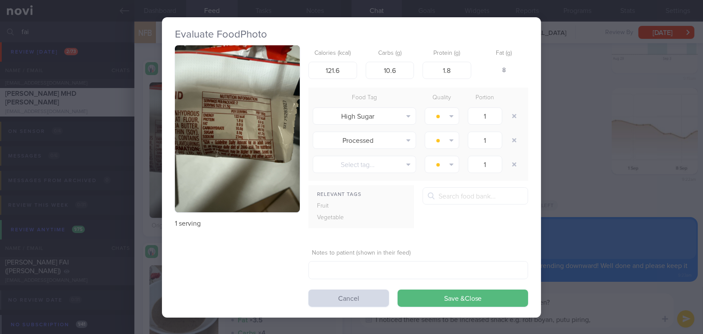
click at [579, 213] on div "Evaluate Food Photo 1 serving Calories (kcal) 121.6 Carbs (g) 10.6 Protein (g) …" at bounding box center [351, 167] width 703 height 334
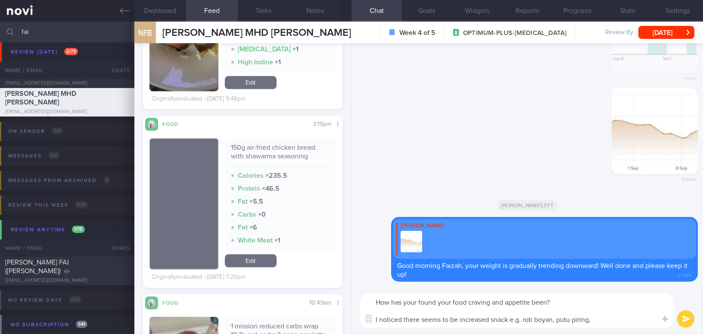
scroll to position [3918, 0]
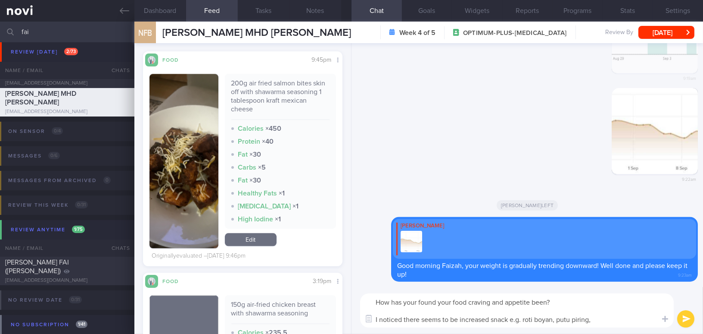
click at [188, 214] on img "button" at bounding box center [184, 161] width 69 height 174
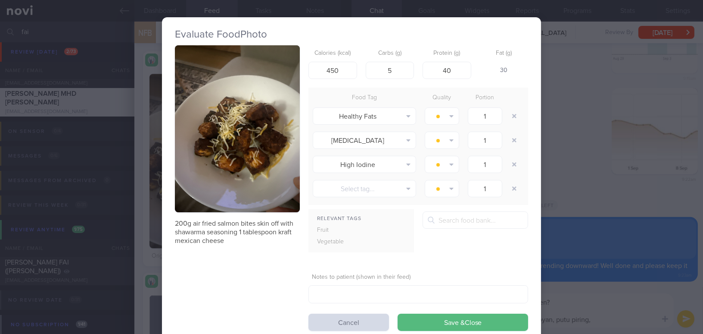
click at [570, 176] on div "Evaluate Food Photo 200g air fried salmon bites skin off with shawarma seasonin…" at bounding box center [351, 167] width 703 height 334
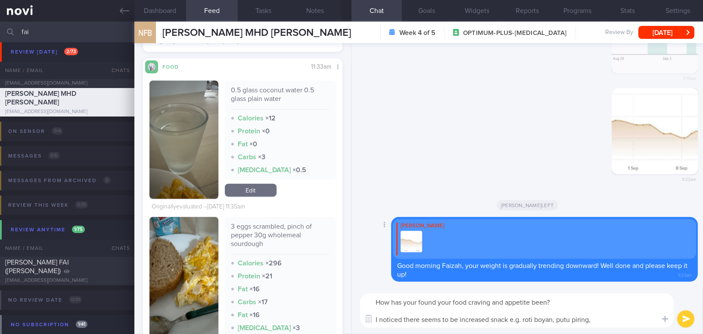
scroll to position [1687, 0]
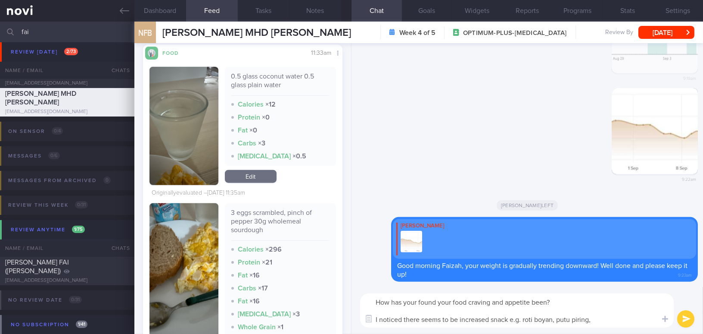
drag, startPoint x: 609, startPoint y: 321, endPoint x: 370, endPoint y: 293, distance: 240.0
click at [370, 293] on div "How has your found your food craving and appetite been? I noticed there seems t…" at bounding box center [517, 310] width 314 height 34
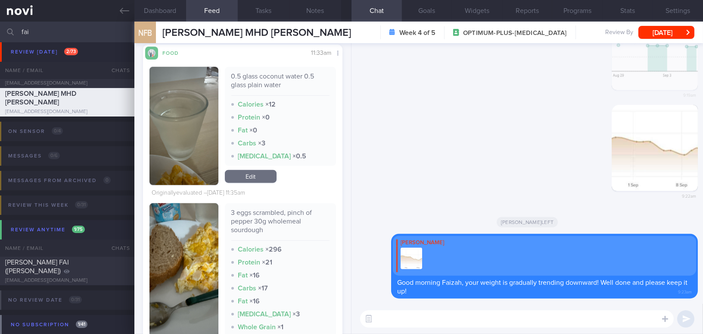
paste textarea "How have your food cravings and appetite been lately? I’ve noticed there seems …"
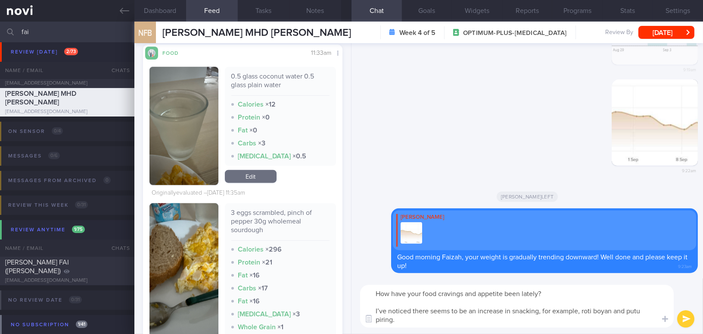
click at [385, 310] on textarea "How have your food cravings and appetite been lately? I’ve noticed there seems …" at bounding box center [517, 305] width 314 height 43
drag, startPoint x: 414, startPoint y: 310, endPoint x: 353, endPoint y: 310, distance: 60.8
click at [353, 310] on div "How have your food cravings and appetite been lately? I’ve noticed there seems …" at bounding box center [528, 306] width 352 height 56
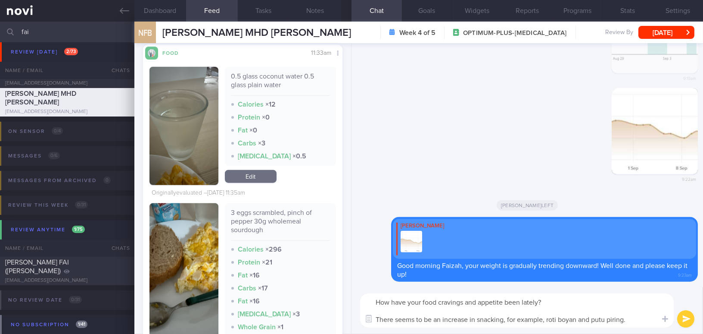
drag, startPoint x: 507, startPoint y: 319, endPoint x: 545, endPoint y: 319, distance: 37.9
click at [545, 319] on textarea "How have your food cravings and appetite been lately? There seems to be an incr…" at bounding box center [517, 310] width 314 height 34
click at [621, 320] on textarea "How have your food cravings and appetite been lately? There seems to be an incr…" at bounding box center [517, 310] width 314 height 34
type textarea "How have your food cravings and appetite been lately? There seems to be an incr…"
click at [684, 320] on button "submit" at bounding box center [686, 318] width 17 height 17
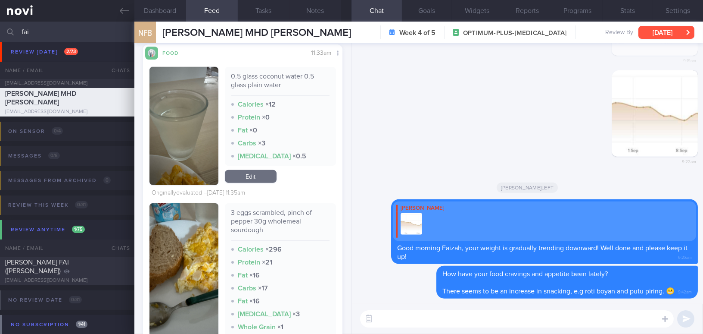
click at [645, 35] on button "[DATE]" at bounding box center [667, 32] width 56 height 13
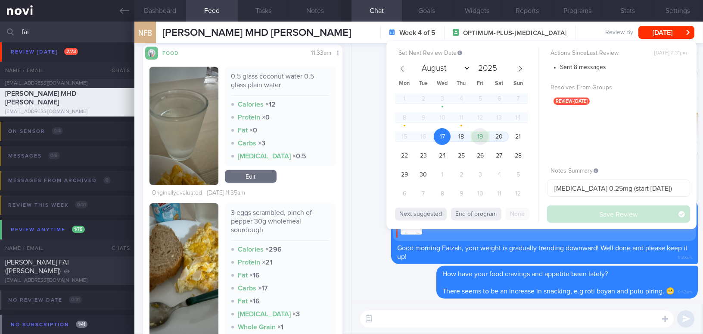
click at [483, 140] on span "19" at bounding box center [480, 136] width 17 height 17
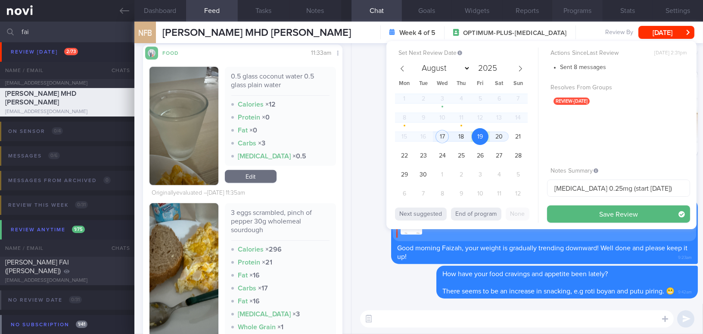
click at [589, 8] on button "Programs" at bounding box center [578, 11] width 50 height 22
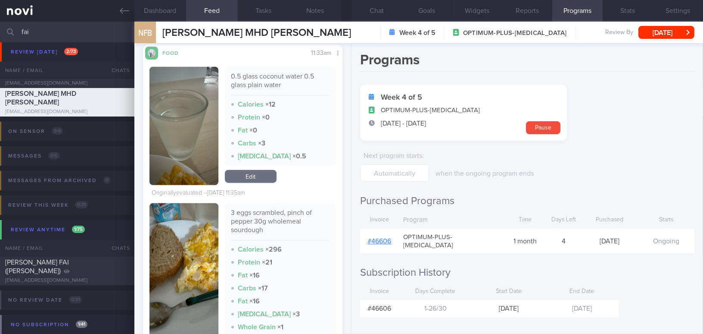
click at [381, 237] on link "# 46606" at bounding box center [380, 240] width 24 height 7
click at [674, 11] on button "Settings" at bounding box center [678, 11] width 50 height 22
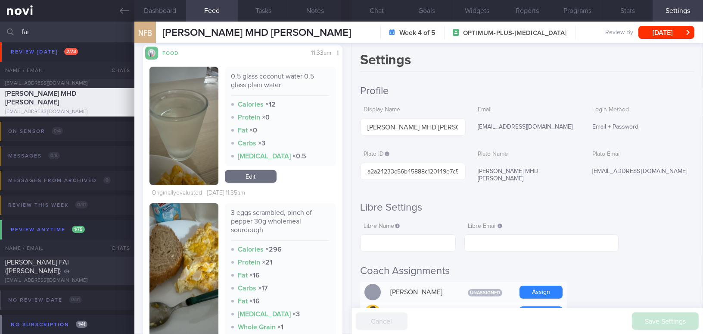
drag, startPoint x: 476, startPoint y: 125, endPoint x: 565, endPoint y: 125, distance: 89.2
click at [565, 125] on div "nurfaizahmhdyassin@hotmail.com" at bounding box center [528, 127] width 106 height 18
copy div "nurfaizahmhdyassin@hotmail.com"
drag, startPoint x: 586, startPoint y: 169, endPoint x: 679, endPoint y: 174, distance: 92.8
click at [679, 174] on div "Nurfaizahmhdyassin@hotmail.com" at bounding box center [642, 171] width 106 height 18
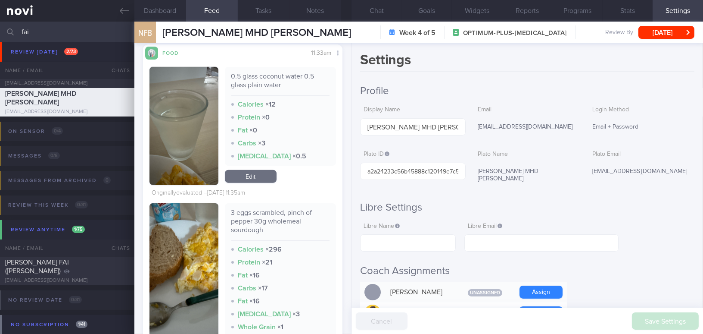
copy div "Nurfaizahmhdyassin@hotmail.com"
click at [383, 16] on button "Chat" at bounding box center [377, 11] width 50 height 22
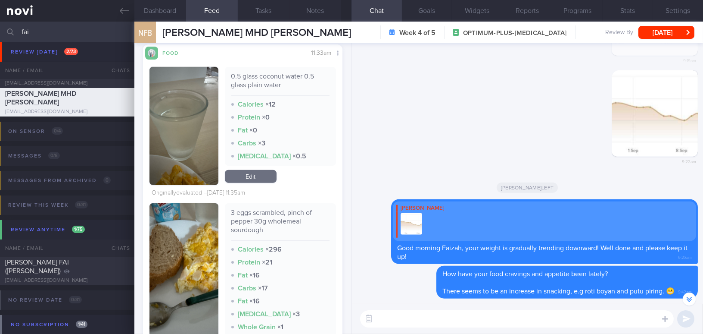
scroll to position [-118, 0]
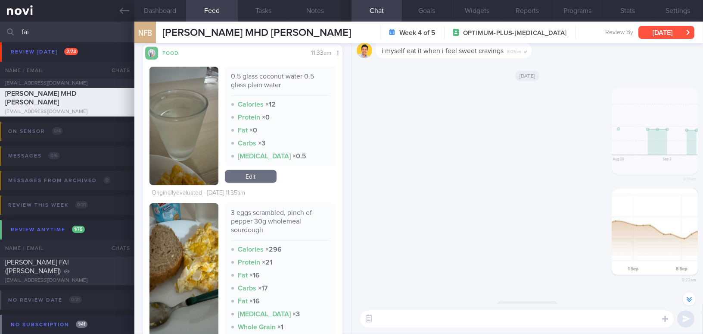
click at [645, 32] on button "[DATE]" at bounding box center [667, 32] width 56 height 13
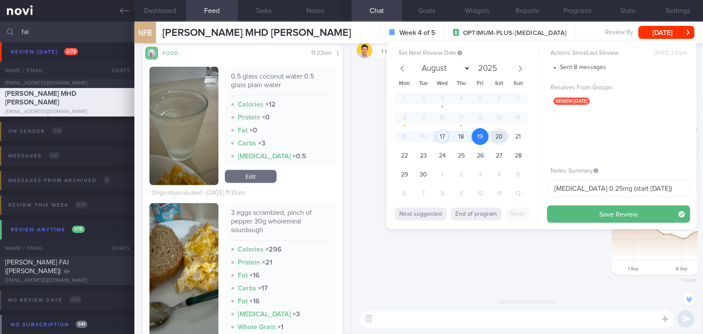
click at [502, 140] on span "20" at bounding box center [499, 136] width 17 height 17
click at [480, 140] on span "19" at bounding box center [480, 136] width 17 height 17
click at [571, 211] on button "Save Review" at bounding box center [618, 213] width 143 height 17
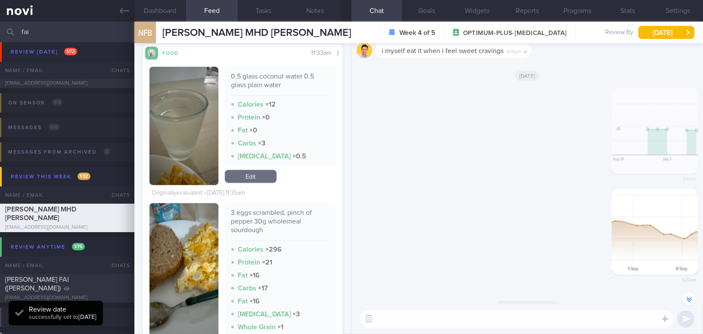
drag, startPoint x: 46, startPoint y: 29, endPoint x: 0, endPoint y: 30, distance: 45.7
click at [0, 30] on input "fai" at bounding box center [351, 32] width 703 height 21
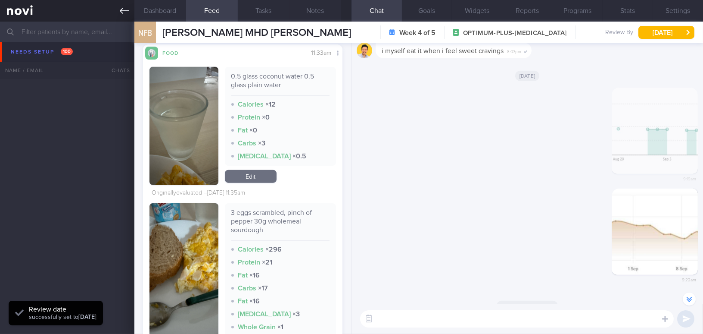
scroll to position [2456, 0]
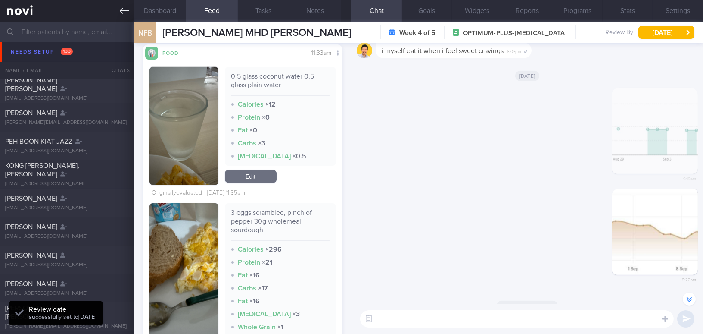
click at [122, 10] on icon at bounding box center [124, 10] width 9 height 9
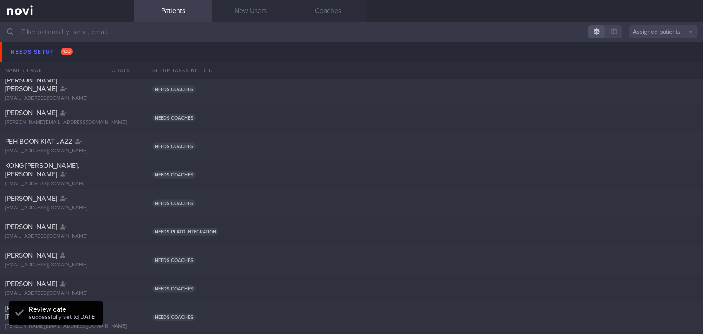
click at [107, 28] on input "text" at bounding box center [351, 32] width 703 height 21
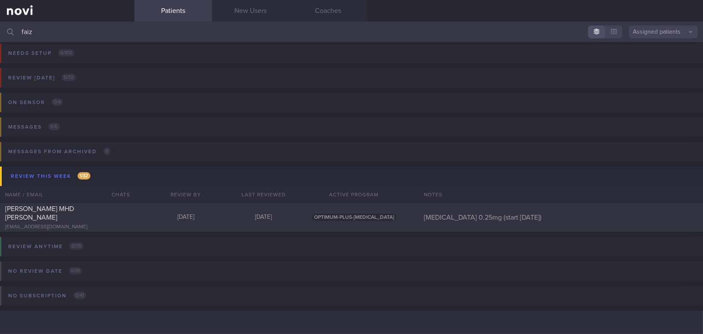
scroll to position [3, 0]
type input "faiz"
click at [104, 213] on div "NUR FAIZAH BINTE MHD YASSIN" at bounding box center [66, 213] width 122 height 17
select select "8"
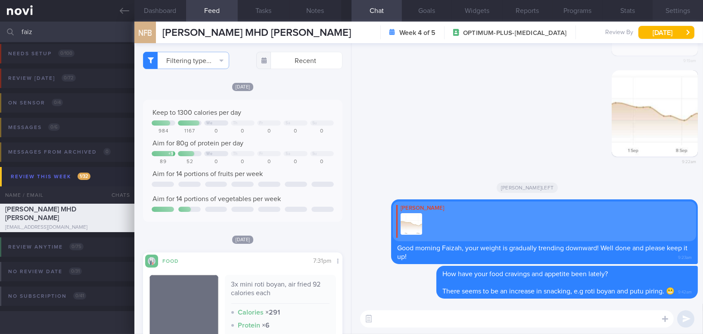
click at [684, 13] on button "Settings" at bounding box center [678, 11] width 50 height 22
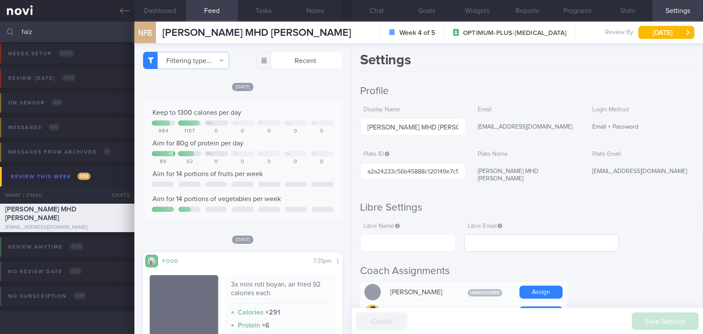
scroll to position [117, 0]
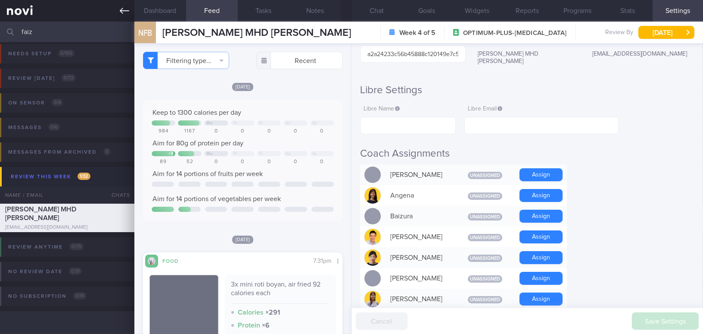
click at [122, 10] on icon at bounding box center [124, 10] width 9 height 9
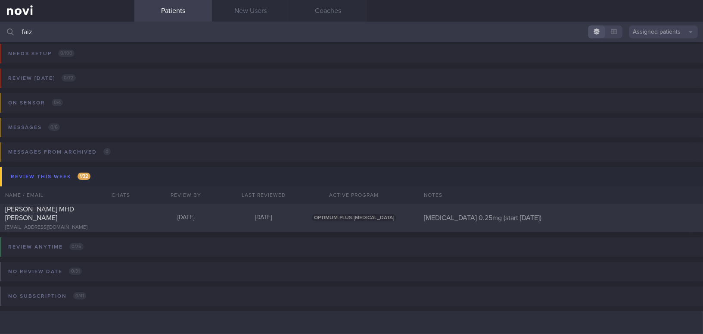
drag, startPoint x: 26, startPoint y: 34, endPoint x: 0, endPoint y: 37, distance: 25.6
click at [0, 37] on div "faiz Assigned patients Assigned patients All active patients Archived patients" at bounding box center [351, 32] width 703 height 21
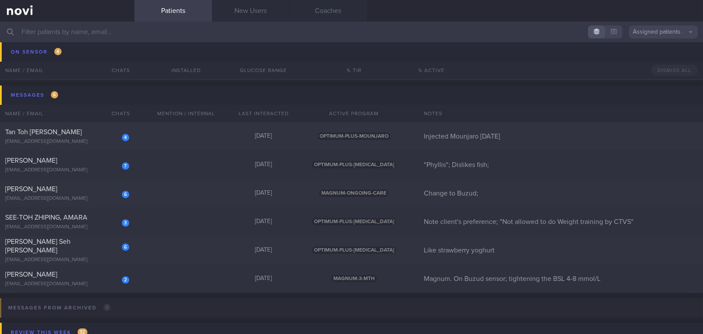
scroll to position [5098, 0]
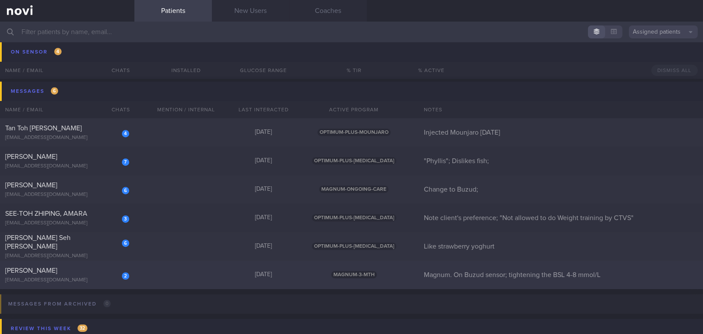
click at [83, 265] on div "2 Huang Chih-Yi duagihuang@gmail.com Today MAGNUM-3-MTH Magnum. On Buzud sensor…" at bounding box center [351, 274] width 703 height 28
select select "8"
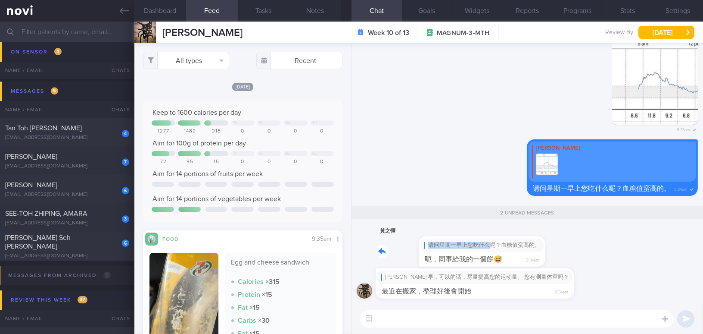
drag, startPoint x: 449, startPoint y: 243, endPoint x: 561, endPoint y: 246, distance: 111.7
click at [561, 246] on div "黃之懌 请问星期一早上您吃什么呢？血糖值蛮高的。 呃，同事給我的一個餅😅 9:34am" at bounding box center [527, 247] width 341 height 42
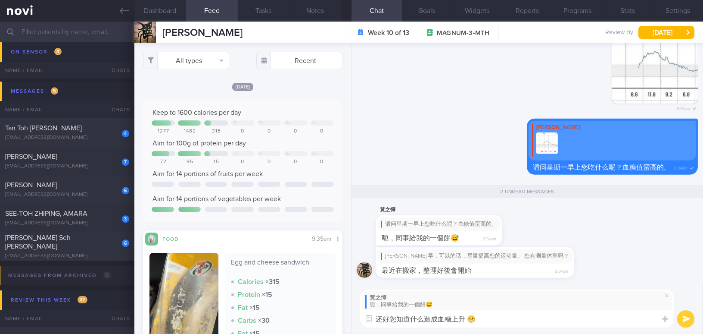
type textarea "还好您知道什么造成血糖上升 😬"
click at [682, 320] on button "submit" at bounding box center [686, 318] width 17 height 17
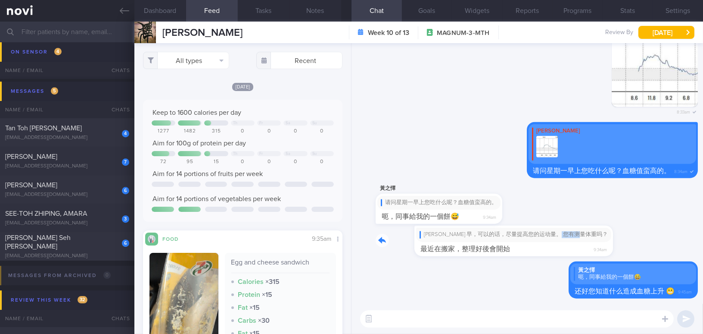
drag, startPoint x: 527, startPoint y: 229, endPoint x: 628, endPoint y: 241, distance: 101.5
click at [628, 241] on div "Mr Huang 早，可以的话，尽量提高您的运动量。 您有测量体重吗？ 最近在搬家，整理好後會開始 9:34am" at bounding box center [527, 242] width 341 height 35
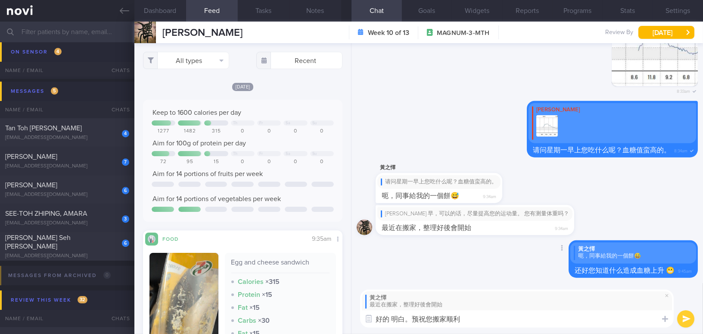
type textarea "好的 明白。预祝您搬家顺利。"
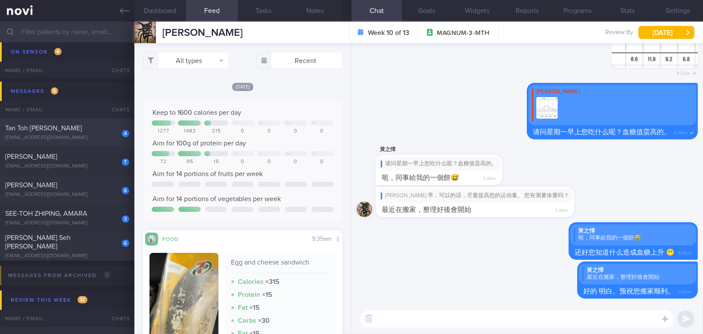
click at [92, 133] on div "4 Tan Toh Tee Martin mtantt@gmail.com" at bounding box center [67, 132] width 134 height 17
type input "Injected Mounjaro [DATE]"
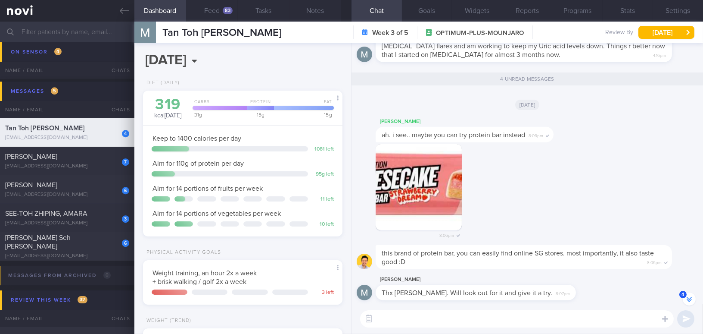
scroll to position [-78, 0]
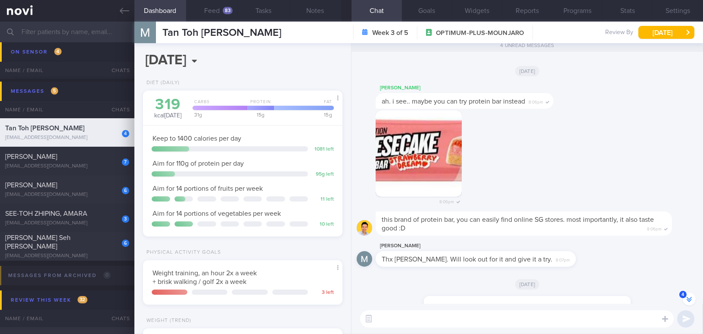
click at [440, 164] on button "button" at bounding box center [419, 153] width 86 height 86
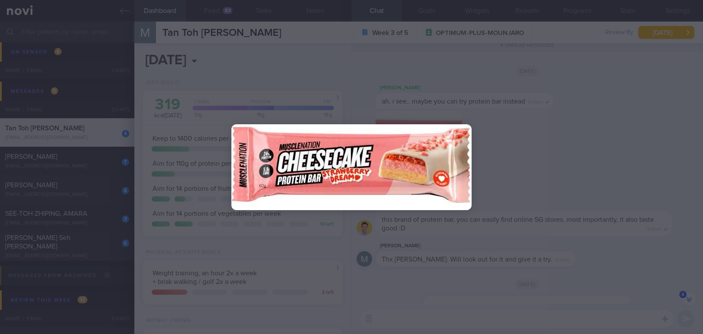
click at [576, 162] on div at bounding box center [351, 167] width 703 height 334
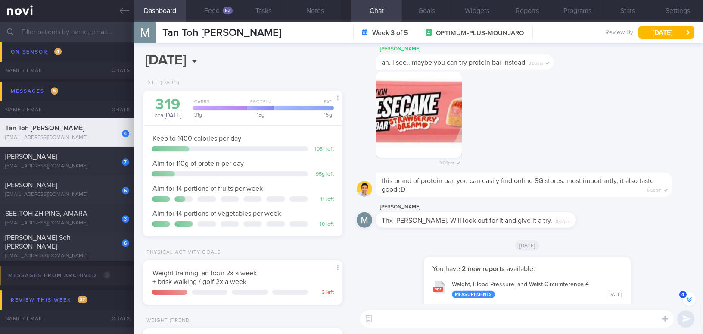
scroll to position [0, 0]
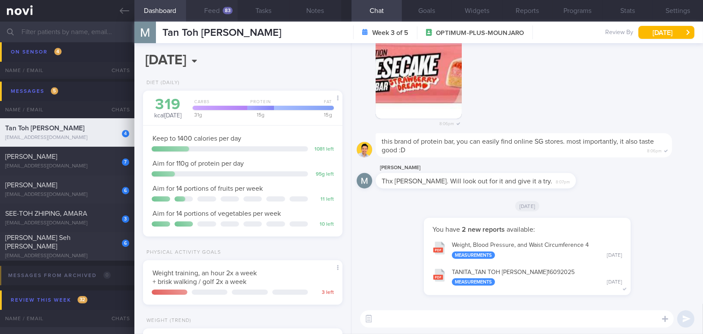
click at [210, 9] on button "Feed 83" at bounding box center [212, 11] width 52 height 22
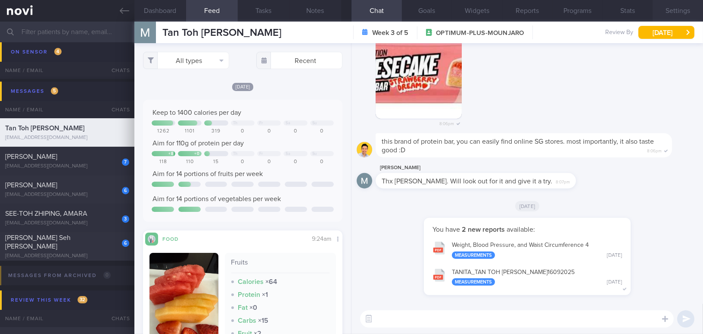
click at [686, 9] on button "Settings" at bounding box center [678, 11] width 50 height 22
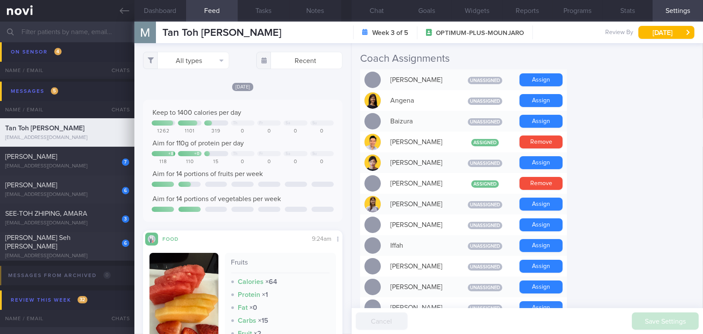
scroll to position [274, 0]
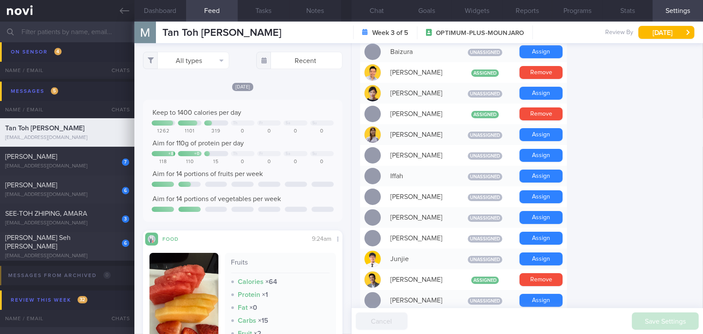
click at [544, 64] on div "Remove" at bounding box center [541, 72] width 52 height 21
click at [544, 73] on button "Remove" at bounding box center [541, 72] width 43 height 13
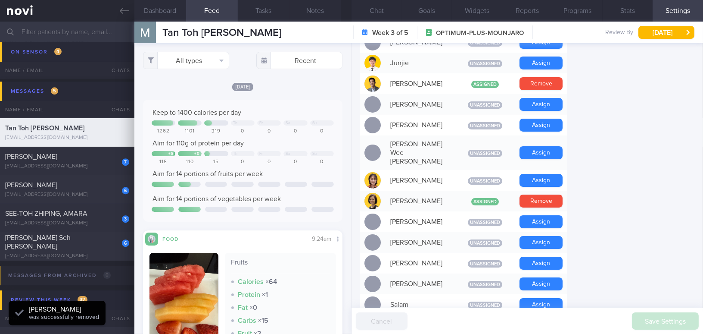
scroll to position [470, 0]
click at [587, 9] on button "Programs" at bounding box center [578, 11] width 50 height 22
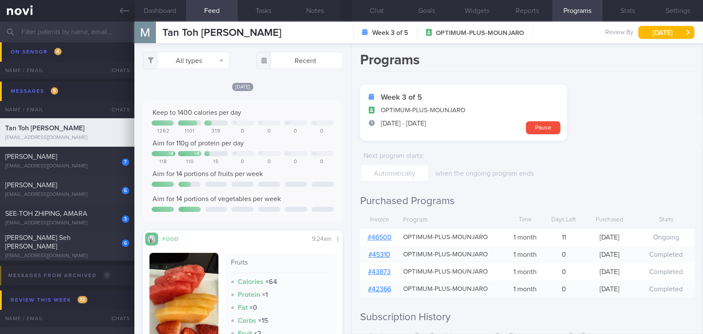
click at [382, 235] on link "# 46500" at bounding box center [380, 237] width 24 height 7
click at [374, 12] on button "Chat" at bounding box center [377, 11] width 50 height 22
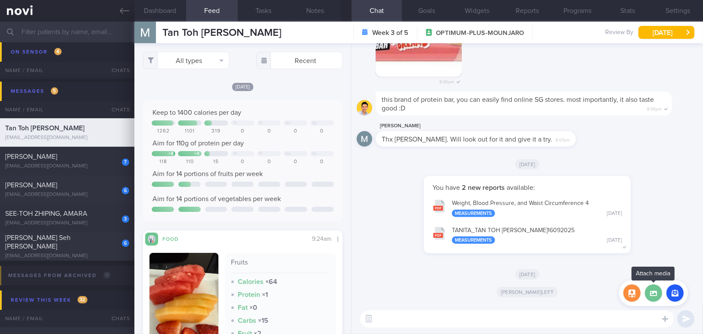
click at [651, 293] on label at bounding box center [653, 292] width 17 height 17
click at [0, 0] on input "file" at bounding box center [0, 0] width 0 height 0
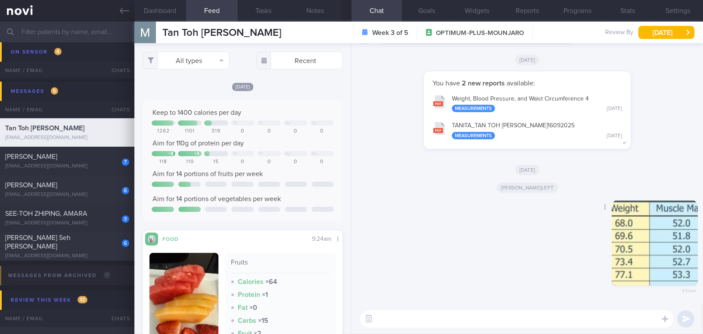
click at [649, 262] on button "button" at bounding box center [655, 242] width 86 height 86
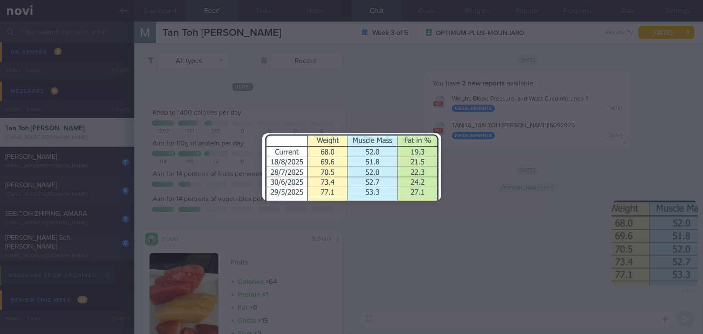
click at [665, 264] on div at bounding box center [351, 167] width 703 height 334
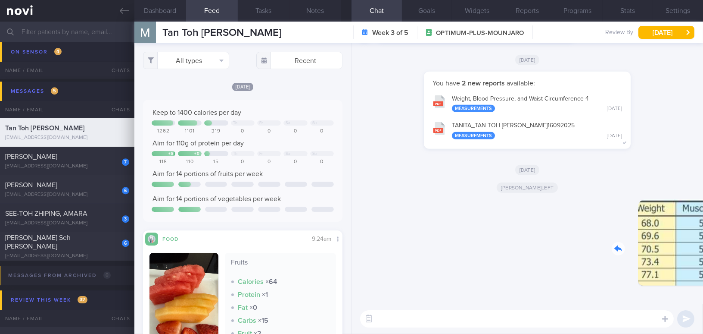
drag, startPoint x: 634, startPoint y: 264, endPoint x: 748, endPoint y: 273, distance: 114.5
click at [703, 273] on html "You are offline! Some functionality will be unavailable Patients New Users Coac…" at bounding box center [351, 167] width 703 height 334
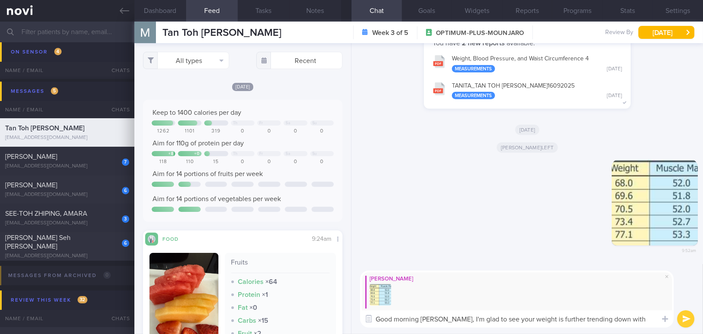
click at [526, 320] on textarea "Good morning Martin, I'm glad to see your weight is further trending down with" at bounding box center [517, 318] width 314 height 17
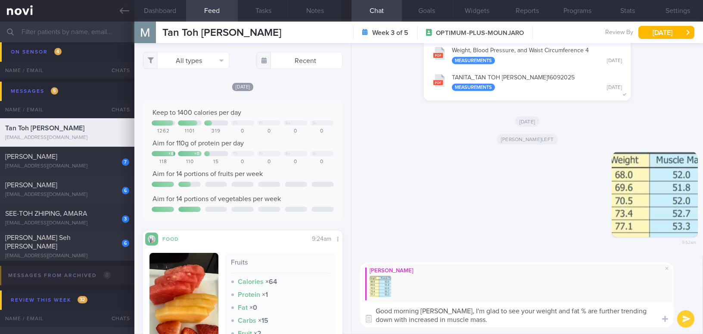
drag, startPoint x: 442, startPoint y: 309, endPoint x: 467, endPoint y: 317, distance: 26.2
click at [467, 317] on textarea "Good morning [PERSON_NAME], I'm glad to see your weight and fat % are further t…" at bounding box center [517, 314] width 314 height 25
type textarea "Good morning [PERSON_NAME], I'm glad to see your weight and fat % are further t…"
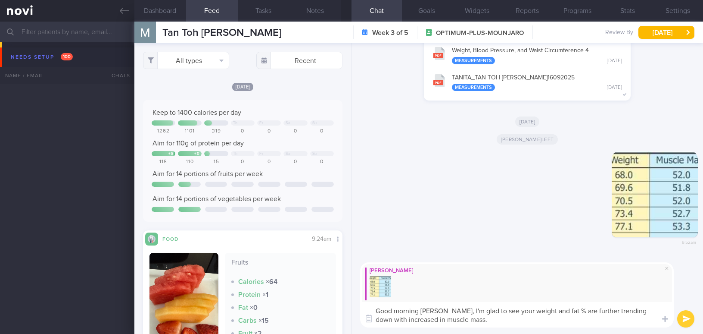
select select "8"
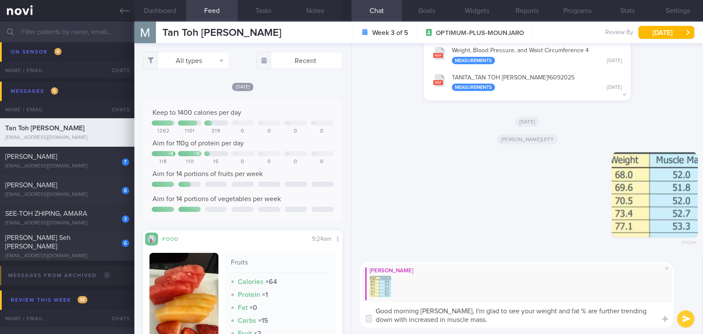
drag, startPoint x: 447, startPoint y: 312, endPoint x: 465, endPoint y: 323, distance: 20.9
click at [465, 323] on textarea "Good morning [PERSON_NAME], I'm glad to see your weight and fat % are further t…" at bounding box center [517, 314] width 314 height 25
drag, startPoint x: 567, startPoint y: 312, endPoint x: 600, endPoint y: 312, distance: 32.3
click at [600, 312] on textarea "Good morning [PERSON_NAME], I'm glad to see your weight and body fat percentage…" at bounding box center [517, 314] width 314 height 25
click at [587, 324] on textarea "Good morning [PERSON_NAME], I'm glad to see your weight and body fat % continui…" at bounding box center [517, 314] width 314 height 25
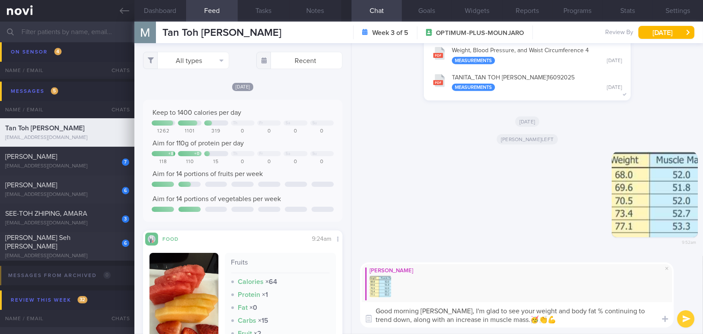
click at [492, 322] on textarea "Good morning [PERSON_NAME], I'm glad to see your weight and body fat % continui…" at bounding box center [517, 314] width 314 height 25
type textarea "Good morning [PERSON_NAME], I'm glad to see your weight and body fat % continui…"
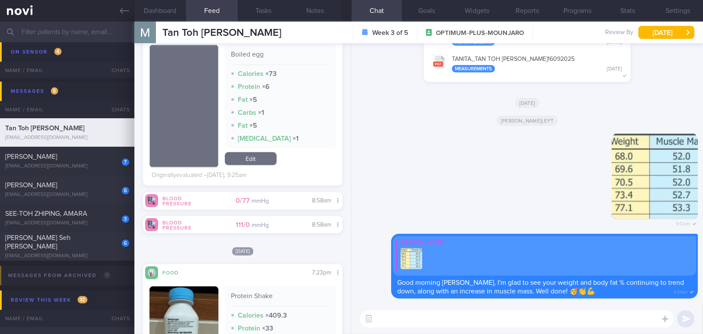
scroll to position [2782, 0]
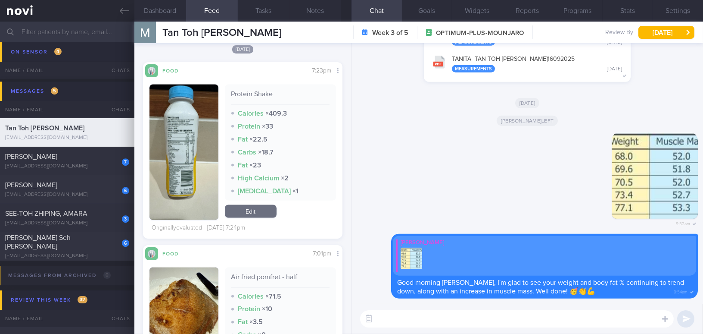
click at [178, 186] on button "button" at bounding box center [184, 151] width 69 height 135
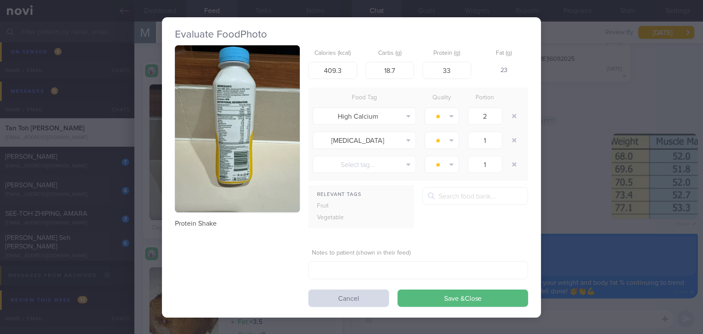
click at [202, 152] on button "button" at bounding box center [237, 128] width 125 height 167
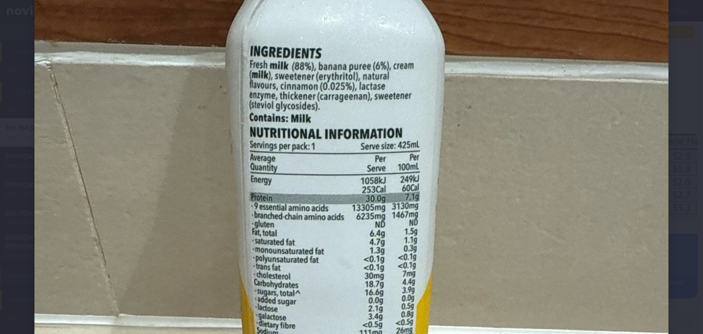
scroll to position [156, 0]
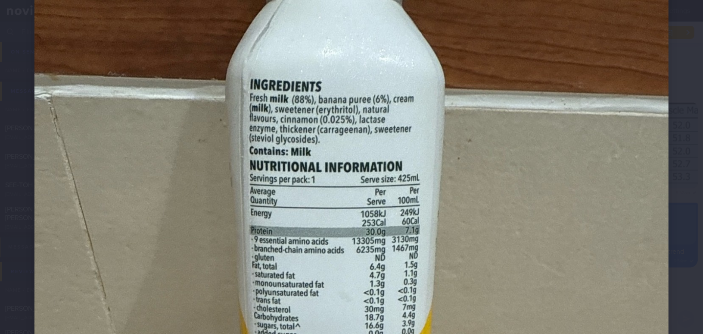
click at [446, 216] on img at bounding box center [351, 301] width 634 height 846
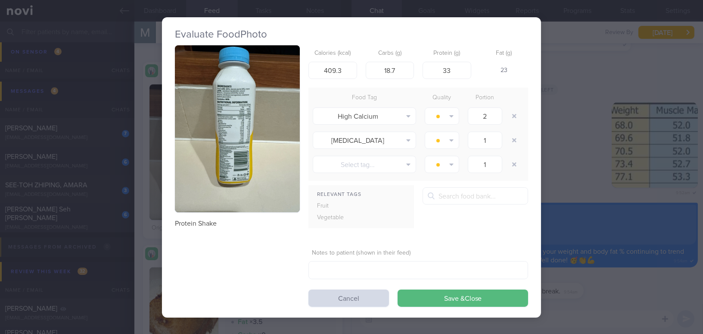
click at [583, 291] on div "Evaluate Food Photo Protein Shake Calories (kcal) 409.3 Carbs (g) 18.7 Protein …" at bounding box center [351, 167] width 703 height 334
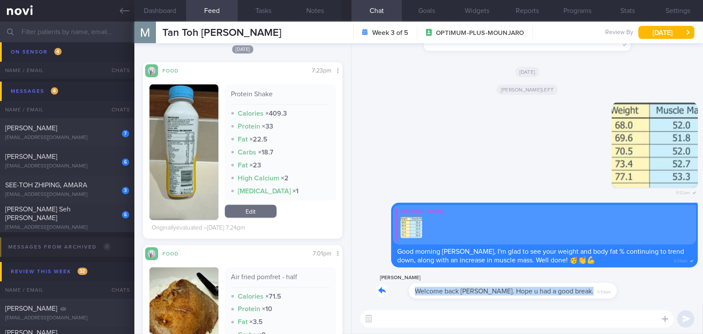
drag, startPoint x: 535, startPoint y: 284, endPoint x: 602, endPoint y: 284, distance: 66.8
click at [602, 284] on div "[PERSON_NAME] Welcome back [PERSON_NAME]. Hope u had a good break. 9:54am" at bounding box center [527, 287] width 341 height 31
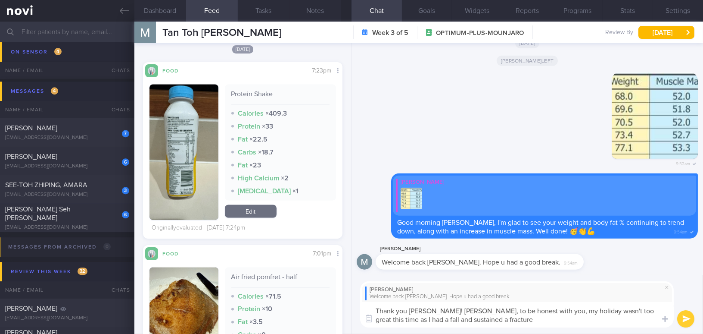
click at [431, 309] on textarea "Thank you [PERSON_NAME]! [PERSON_NAME], to be honest with you, my holiday wasn'…" at bounding box center [517, 314] width 314 height 25
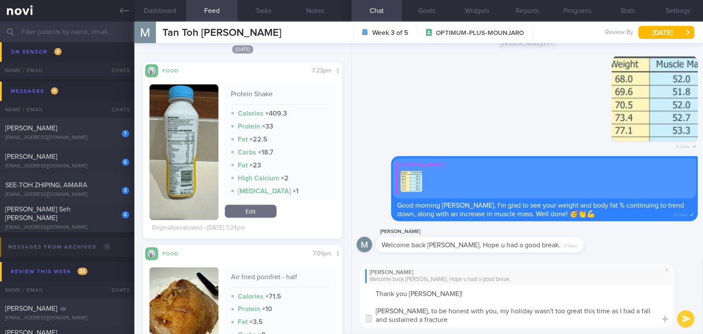
drag, startPoint x: 444, startPoint y: 320, endPoint x: 374, endPoint y: 310, distance: 71.0
click at [372, 309] on textarea "Thank you [PERSON_NAME]! [PERSON_NAME], to be honest with you, my holiday wasn'…" at bounding box center [517, 305] width 314 height 43
click at [417, 313] on textarea "Thank you [PERSON_NAME]! [PERSON_NAME], to be honest with you, my holiday wasn'…" at bounding box center [517, 305] width 314 height 43
drag, startPoint x: 441, startPoint y: 317, endPoint x: 347, endPoint y: 303, distance: 95.9
click at [347, 303] on div "Dashboard Feed 83 Tasks Notes Chat Goals Widgets Reports Programs Stats Setting…" at bounding box center [418, 178] width 569 height 312
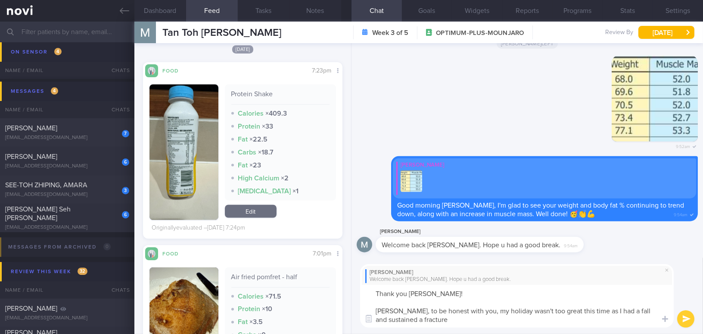
paste textarea "Haha, to be honest, my holiday wasn’t too great this time—I had a fall and sust…"
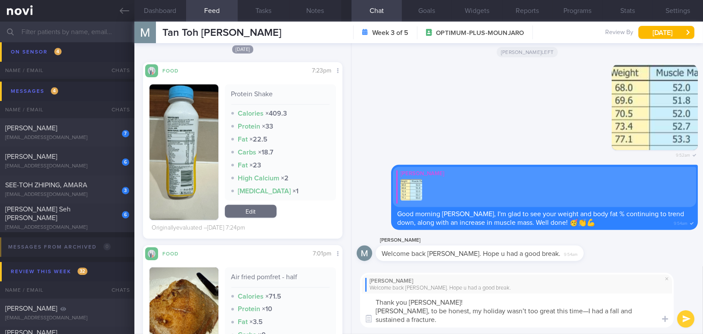
click at [377, 309] on textarea "Thank you [PERSON_NAME]! [PERSON_NAME], to be honest, my holiday wasn’t too gre…" at bounding box center [517, 310] width 314 height 34
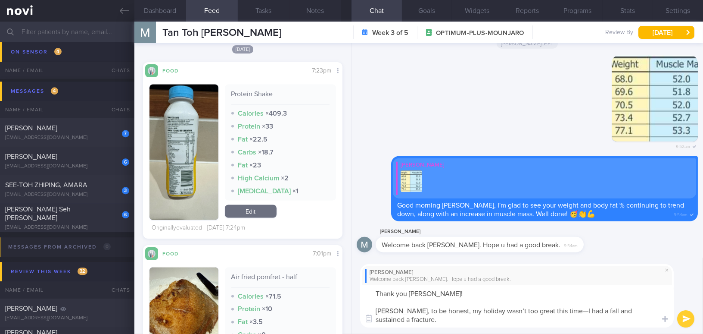
click at [550, 311] on textarea "Thank you [PERSON_NAME]! [PERSON_NAME], to be honest, my holiday wasn’t too gre…" at bounding box center [517, 305] width 314 height 43
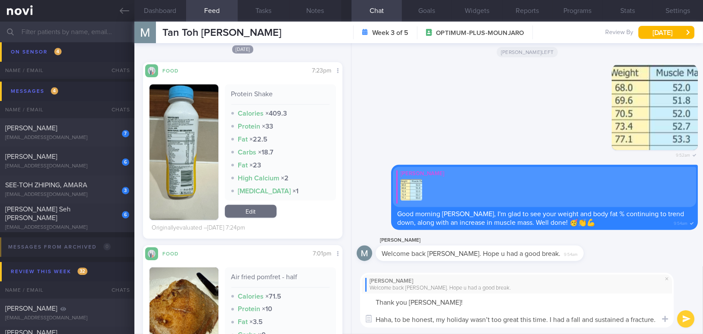
click at [656, 320] on textarea "Thank you [PERSON_NAME]! Haha, to be honest, my holiday wasn’t too great this t…" at bounding box center [517, 310] width 314 height 34
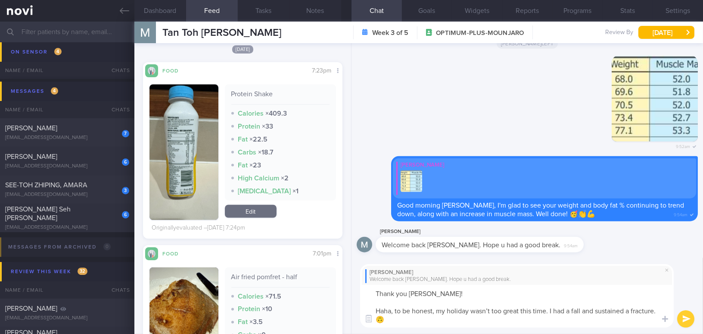
type textarea "Thank you [PERSON_NAME]! Haha, to be honest, my holiday wasn’t too great this t…"
click at [684, 319] on button "submit" at bounding box center [686, 318] width 17 height 17
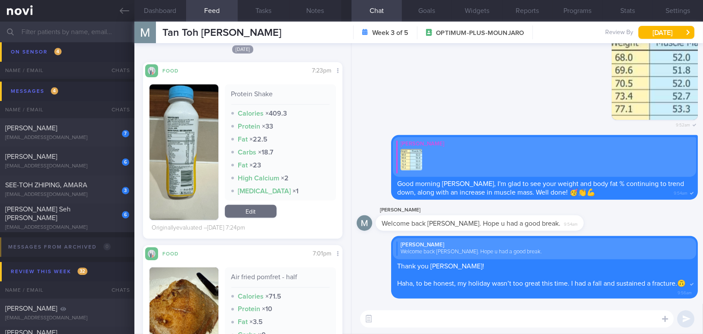
click at [175, 162] on button "button" at bounding box center [184, 151] width 69 height 135
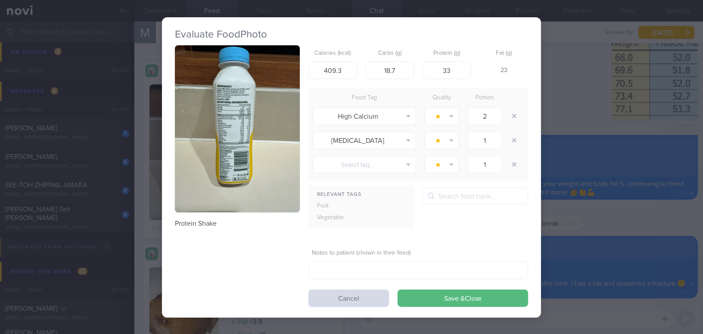
click at [595, 218] on div "Evaluate Food Photo Protein Shake Calories (kcal) 409.3 Carbs (g) 18.7 Protein …" at bounding box center [351, 167] width 703 height 334
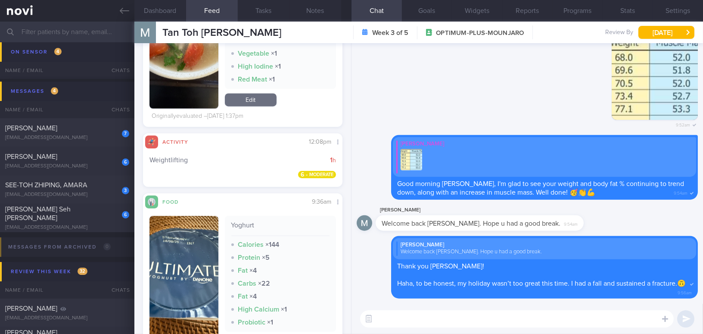
scroll to position [3683, 0]
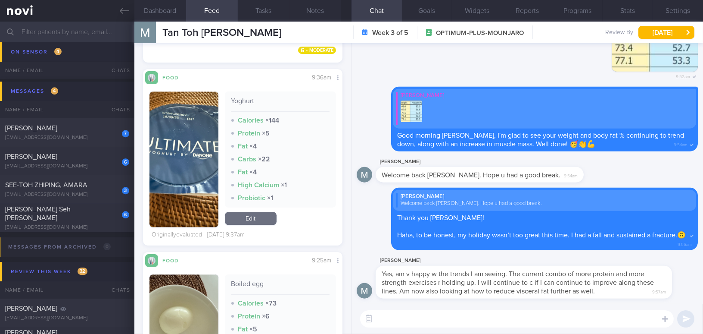
click at [194, 125] on img "button" at bounding box center [184, 158] width 69 height 135
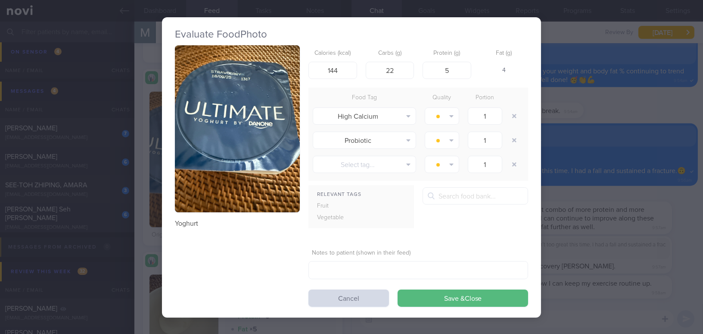
click at [679, 237] on div "Evaluate Food Photo [GEOGRAPHIC_DATA] Calories (kcal) 144 Carbs (g) 22 Protein …" at bounding box center [351, 167] width 703 height 334
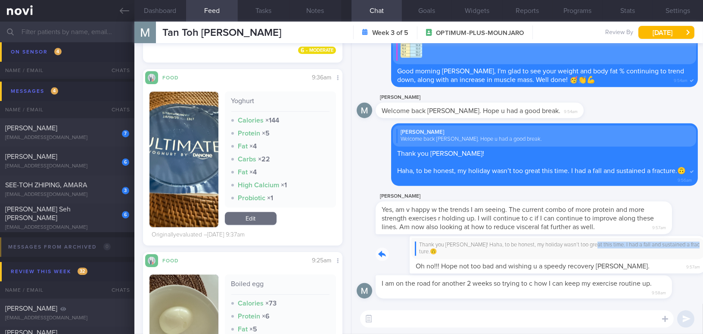
drag, startPoint x: 554, startPoint y: 247, endPoint x: 622, endPoint y: 252, distance: 67.8
click at [622, 252] on div "Thank you [PERSON_NAME]! Haha, to be honest, my holiday wasn’t too great this t…" at bounding box center [537, 254] width 322 height 37
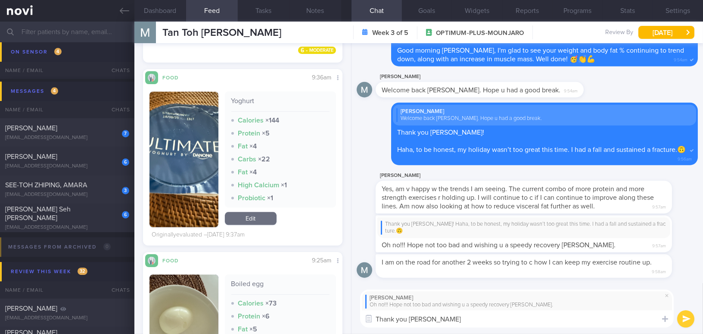
type textarea "Thank you [PERSON_NAME]!"
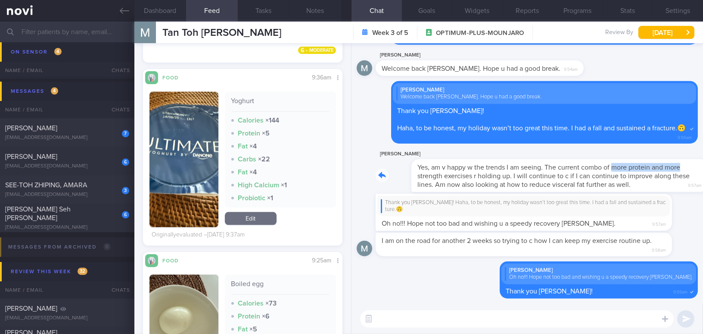
drag, startPoint x: 577, startPoint y: 161, endPoint x: 651, endPoint y: 168, distance: 74.8
click at [651, 168] on div "[PERSON_NAME] Yes, am v happy w the trends I am seeing. The current combo of mo…" at bounding box center [537, 170] width 322 height 43
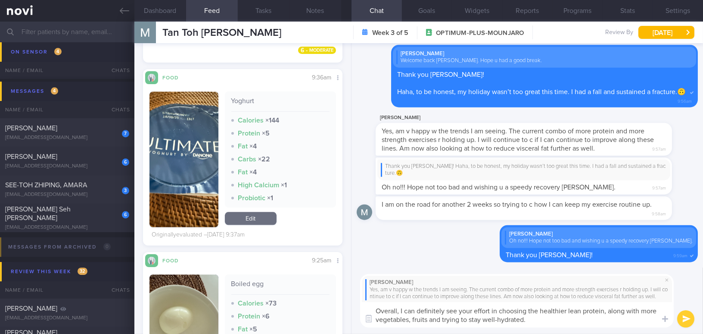
drag, startPoint x: 534, startPoint y: 320, endPoint x: 352, endPoint y: 306, distance: 182.9
click at [352, 306] on div "[PERSON_NAME] Yes, am v happy w the trends I am seeing. The current combo of mo…" at bounding box center [528, 300] width 352 height 66
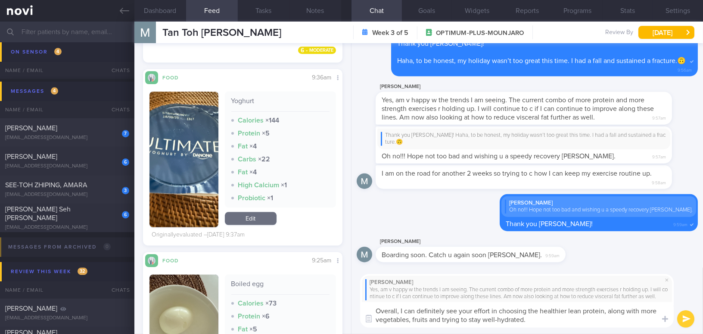
click at [501, 317] on textarea "Overall, I can definitely see your effort in choosing the healthier lean protei…" at bounding box center [517, 314] width 314 height 25
drag, startPoint x: 528, startPoint y: 320, endPoint x: 346, endPoint y: 300, distance: 183.0
click at [346, 300] on div "Dashboard Feed 83 Tasks Notes Chat Goals Widgets Reports Programs Stats Setting…" at bounding box center [418, 178] width 569 height 312
paste textarea "healthier lean proteins, incorporating more vegetables and fruits, and trying t…"
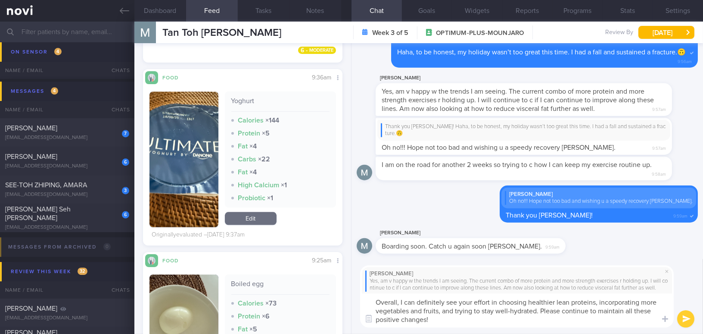
type textarea "Overall, I can definitely see your effort in choosing healthier lean proteins, …"
click at [684, 319] on button "submit" at bounding box center [686, 318] width 17 height 17
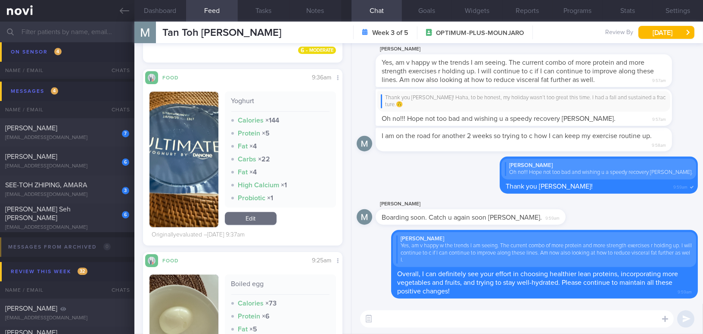
paste textarea "My only comment for now is regarding your choice of dairy products. For yogurt,…"
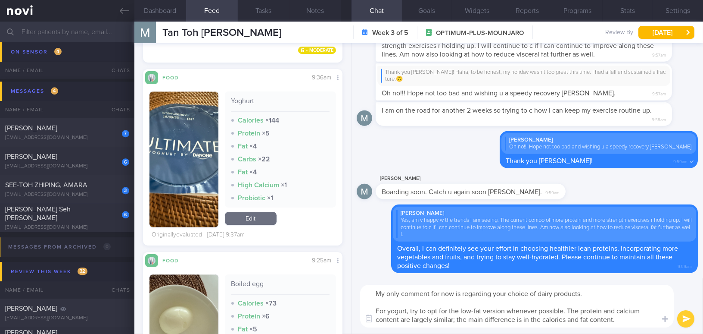
click at [400, 308] on textarea "My only comment for now is regarding your choice of dairy products. For yogurt,…" at bounding box center [517, 305] width 314 height 43
click at [455, 318] on textarea "My only comment for now is regarding your choice of dairy products. For yoghurt…" at bounding box center [517, 305] width 314 height 43
type textarea "My only comment for now is regarding your choice of dairy products. For yoghurt…"
click at [686, 319] on icon "submit" at bounding box center [687, 318] width 8 height 7
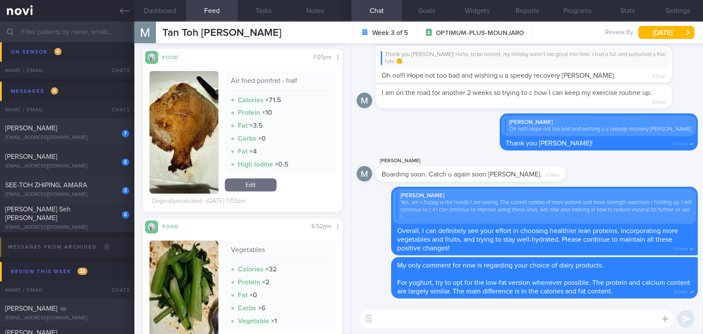
scroll to position [2782, 0]
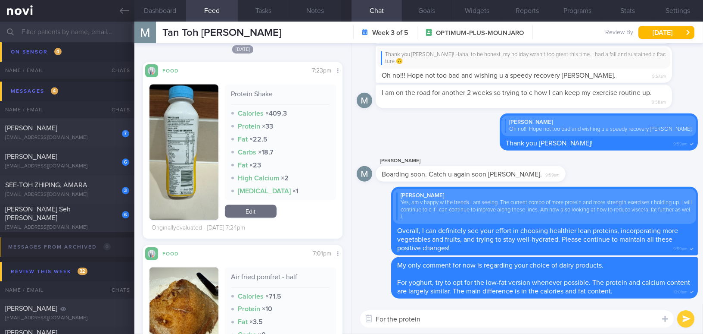
type textarea "For the protein"
click at [196, 154] on button "button" at bounding box center [184, 151] width 69 height 135
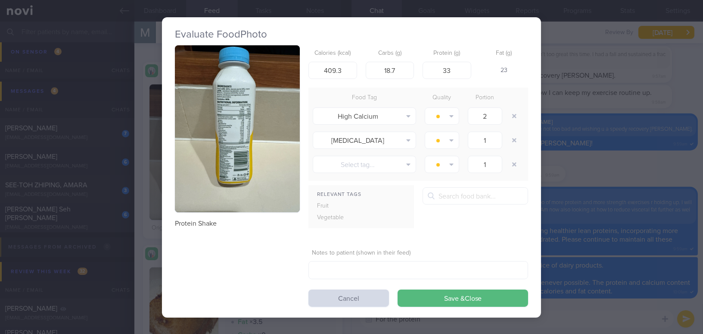
click at [224, 146] on button "button" at bounding box center [237, 128] width 125 height 167
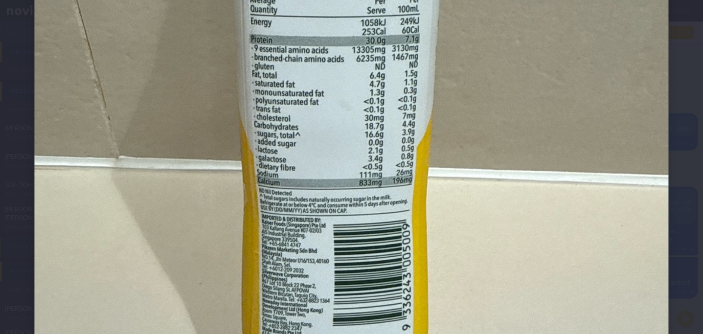
scroll to position [353, 0]
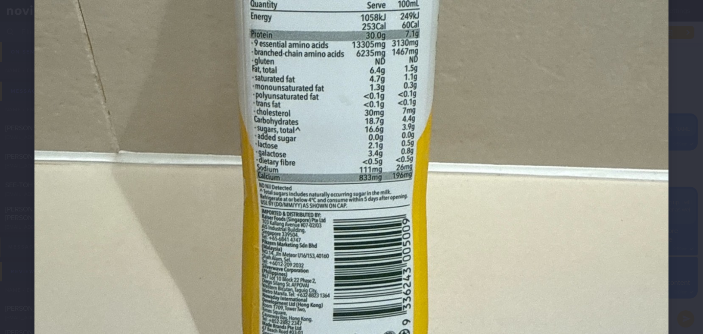
click at [452, 259] on img at bounding box center [351, 105] width 634 height 846
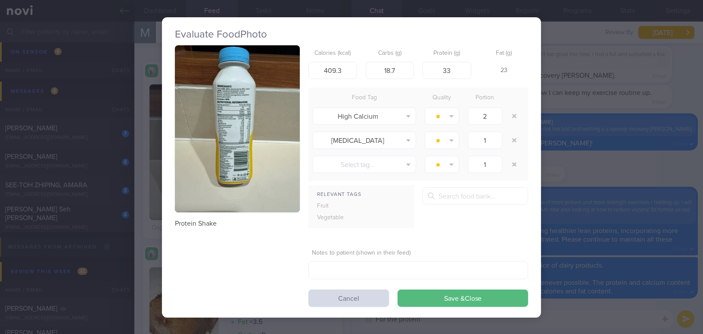
click at [234, 125] on button "button" at bounding box center [237, 128] width 125 height 167
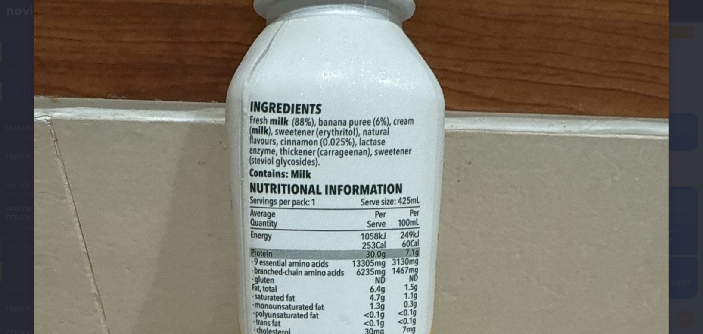
scroll to position [156, 0]
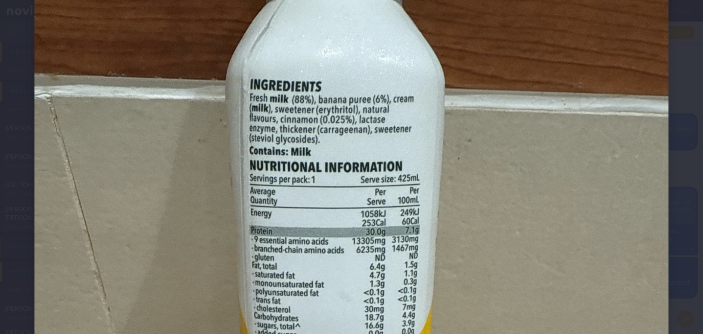
click at [568, 227] on img at bounding box center [351, 301] width 634 height 846
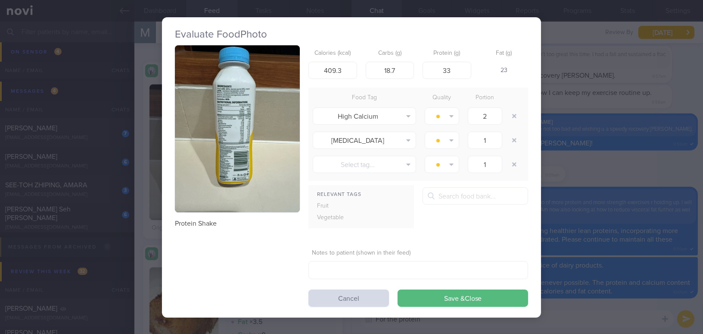
click at [270, 188] on button "button" at bounding box center [237, 128] width 125 height 167
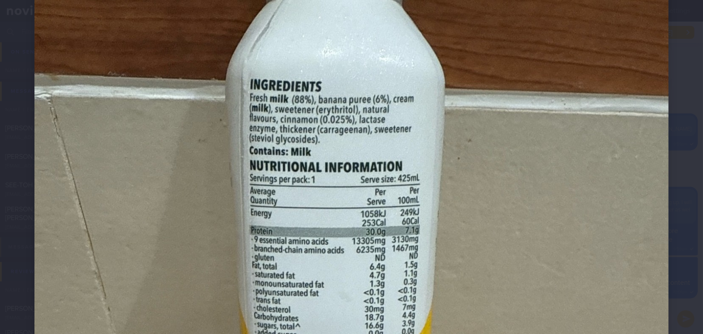
click at [575, 224] on img at bounding box center [351, 301] width 634 height 846
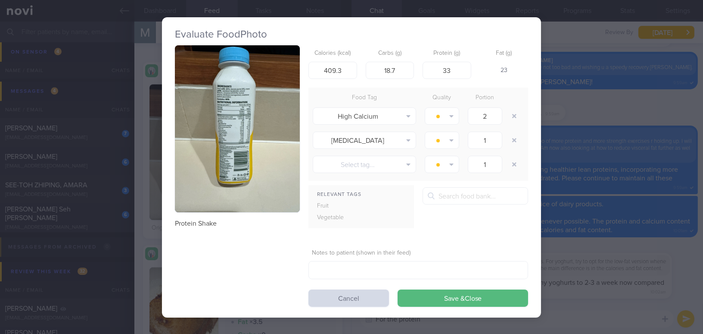
click at [245, 135] on button "button" at bounding box center [237, 128] width 125 height 167
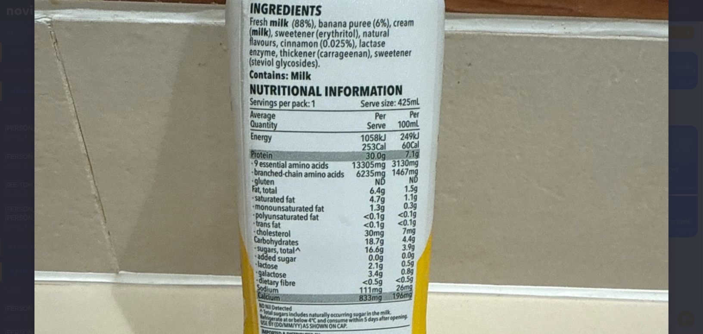
scroll to position [235, 0]
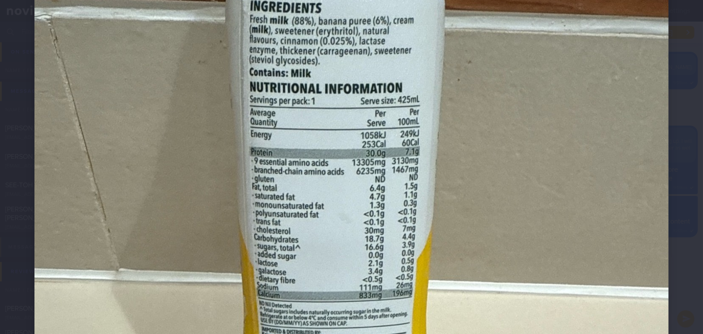
click at [511, 203] on img at bounding box center [351, 223] width 634 height 846
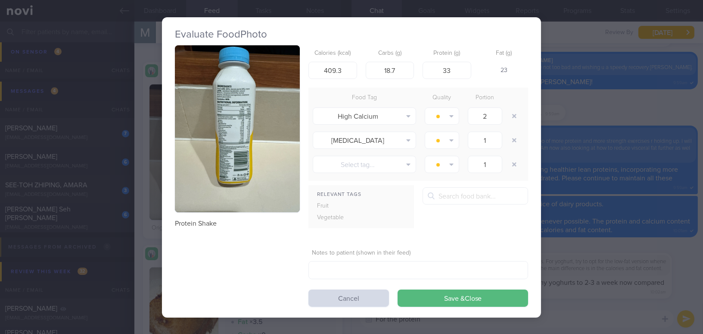
click at [545, 322] on div "Evaluate Food Photo Protein Shake Calories (kcal) 409.3 Carbs (g) 18.7 Protein …" at bounding box center [351, 167] width 703 height 334
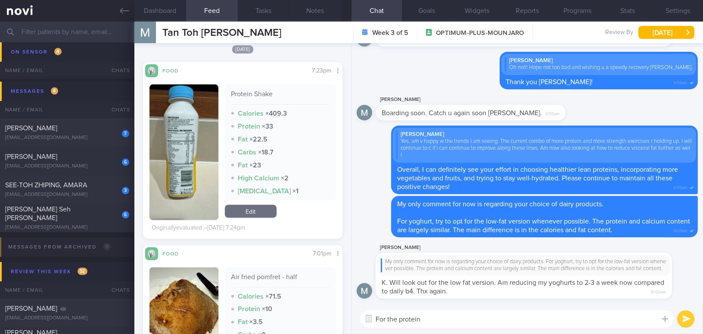
click at [478, 317] on textarea "For the protein" at bounding box center [517, 318] width 314 height 17
drag, startPoint x: 429, startPoint y: 320, endPoint x: 330, endPoint y: 320, distance: 99.6
click at [330, 320] on div "Dashboard Feed 83 Tasks Notes Chat Goals Widgets Reports Programs Stats Setting…" at bounding box center [418, 178] width 569 height 312
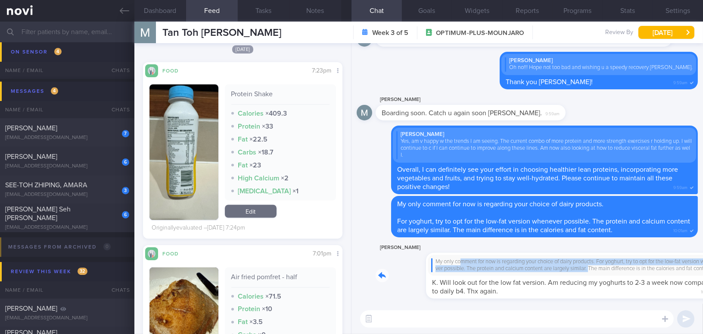
drag, startPoint x: 409, startPoint y: 249, endPoint x: 557, endPoint y: 262, distance: 148.4
click at [557, 262] on div "Martin Tan My only comment for now is regarding your choice of dairy products. …" at bounding box center [537, 270] width 322 height 56
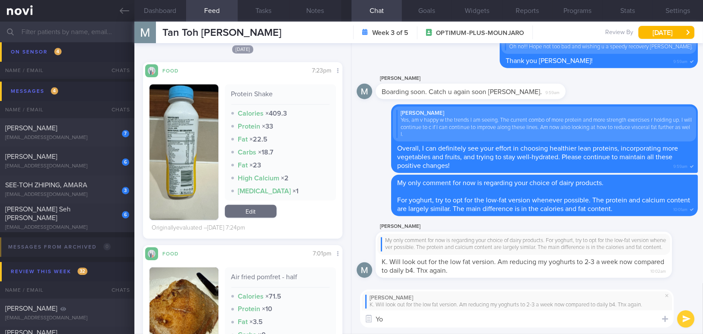
type textarea "Y"
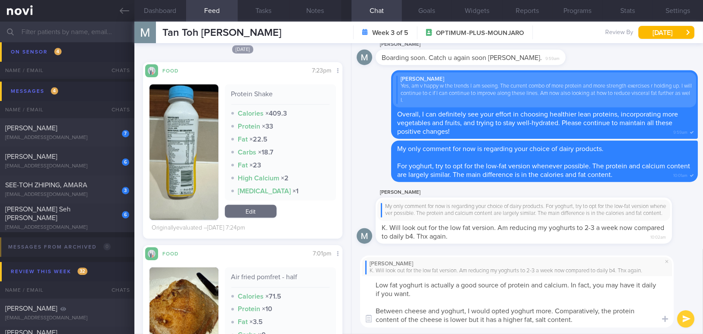
drag, startPoint x: 578, startPoint y: 319, endPoint x: 337, endPoint y: 276, distance: 245.2
click at [337, 276] on div "Dashboard Feed 83 Tasks Notes Chat Goals Widgets Reports Programs Stats Setting…" at bounding box center [418, 178] width 569 height 312
click at [425, 310] on textarea "Low fat yoghurt is actually a good source of protein and calcium. In fact, you …" at bounding box center [517, 301] width 314 height 51
drag, startPoint x: 588, startPoint y: 323, endPoint x: 337, endPoint y: 272, distance: 256.4
click at [337, 272] on div "Dashboard Feed 83 Tasks Notes Chat Goals Widgets Reports Programs Stats Setting…" at bounding box center [418, 178] width 569 height 312
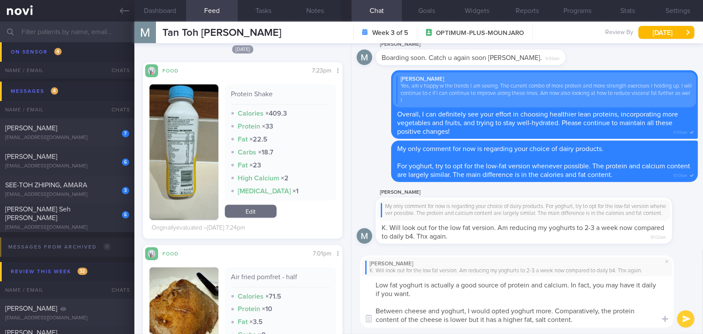
paste textarea "-fat yogurt is actually a good source of protein and calcium. In fact, you can …"
click at [411, 286] on textarea "Low-fat yogurt is actually a good source of protein and calcium. In fact, you c…" at bounding box center [517, 301] width 314 height 51
click at [451, 311] on textarea "Low-fat yoghurt is actually a good source of protein and calcium. In fact, you …" at bounding box center [517, 301] width 314 height 51
click at [524, 309] on textarea "Low-fat yoghurt is actually a good source of protein and calcium. In fact, you …" at bounding box center [517, 301] width 314 height 51
type textarea "Low-fat yoghurt is actually a good source of protein and calcium. In fact, you …"
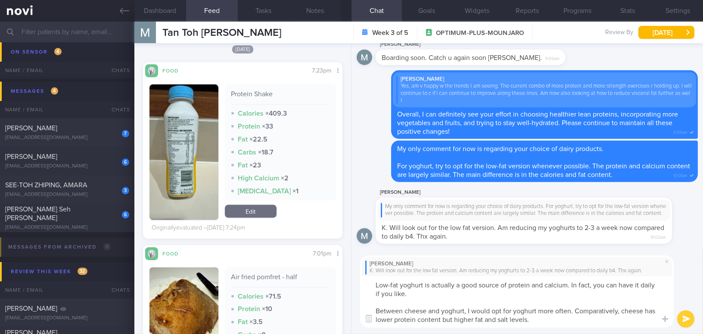
click at [690, 322] on button "submit" at bounding box center [686, 318] width 17 height 17
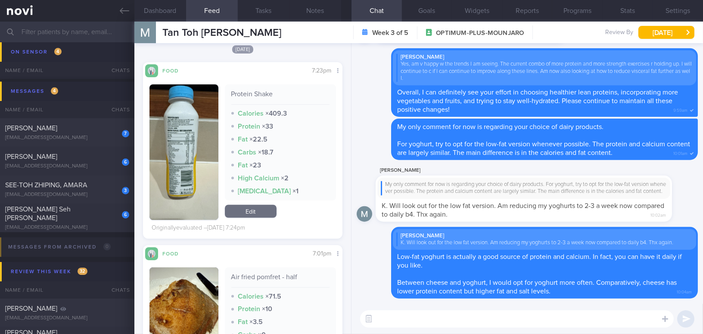
click at [193, 171] on button "button" at bounding box center [184, 151] width 69 height 135
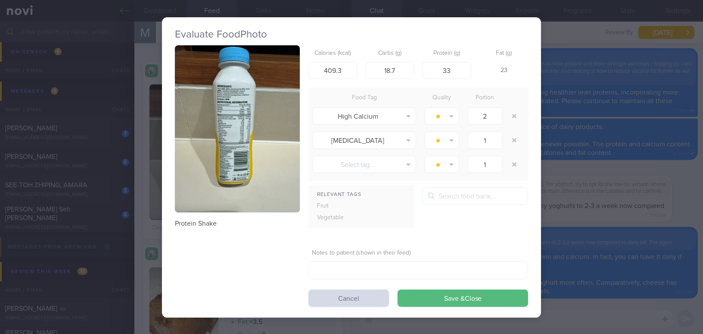
click at [668, 203] on div "Evaluate Food Photo Protein Shake Calories (kcal) 409.3 Carbs (g) 18.7 Protein …" at bounding box center [351, 167] width 703 height 334
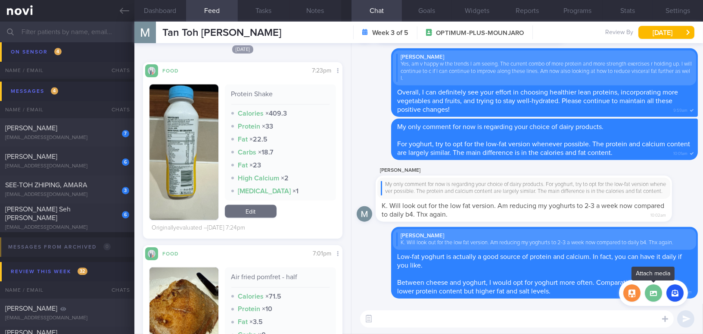
click at [656, 297] on label at bounding box center [653, 292] width 17 height 17
click at [0, 0] on input "file" at bounding box center [0, 0] width 0 height 0
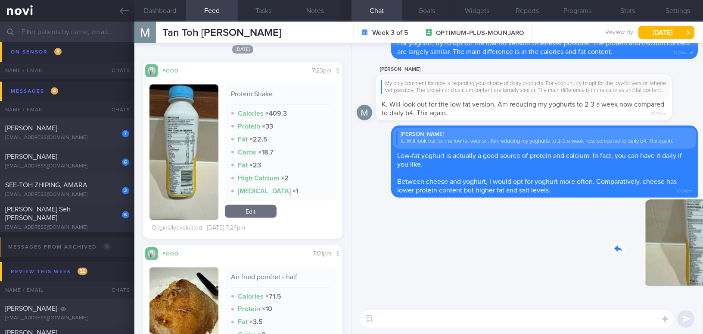
drag, startPoint x: 637, startPoint y: 246, endPoint x: 696, endPoint y: 246, distance: 59.5
click at [696, 246] on div "Delete 10:04am Delete Martin Tan K. Will look out for the low fat version. Am r…" at bounding box center [528, 173] width 352 height 260
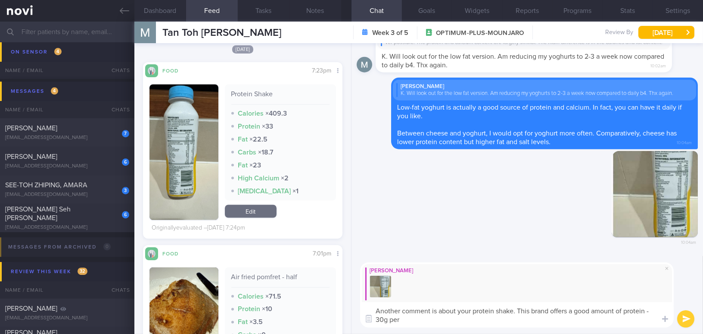
click at [197, 157] on button "button" at bounding box center [184, 151] width 69 height 135
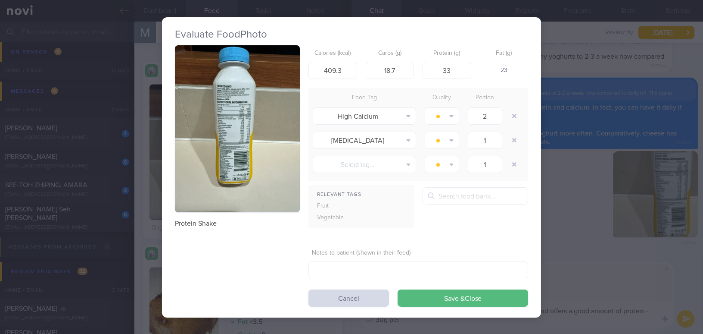
click at [214, 150] on button "button" at bounding box center [237, 128] width 125 height 167
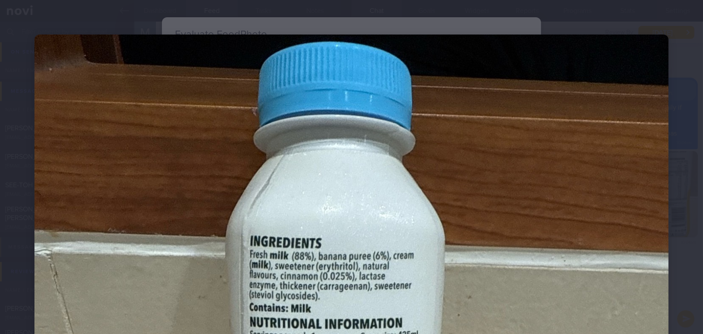
scroll to position [117, 0]
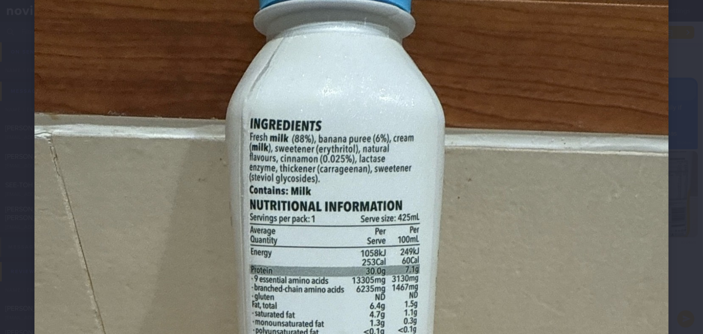
click at [510, 246] on img at bounding box center [351, 340] width 634 height 846
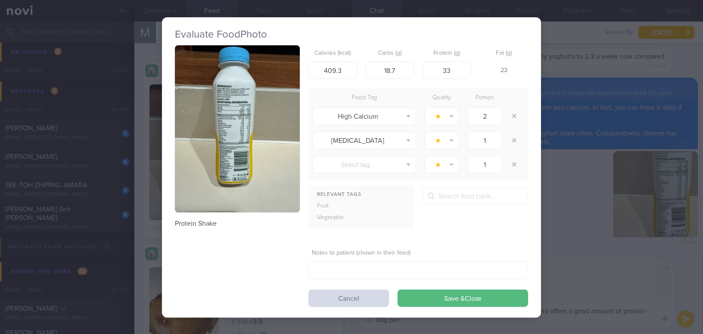
click at [540, 325] on div "Evaluate Food Photo Protein Shake Calories (kcal) 409.3 Carbs (g) 18.7 Protein …" at bounding box center [351, 167] width 703 height 334
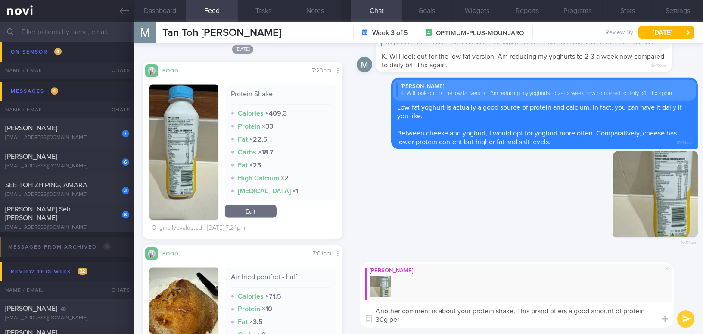
click at [514, 322] on textarea "Another comment is about your protein shake. This brand offers a good amount of…" at bounding box center [517, 314] width 314 height 25
click at [196, 162] on button "button" at bounding box center [184, 151] width 69 height 135
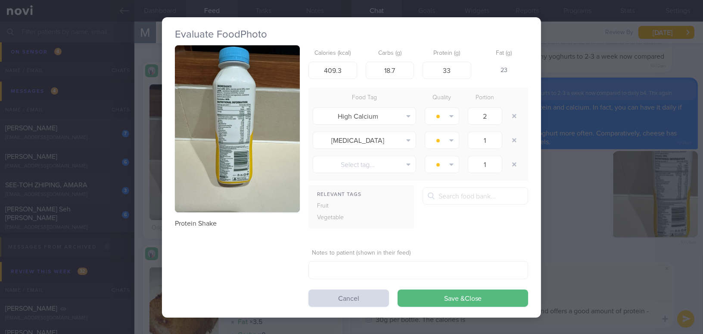
click at [196, 162] on button "button" at bounding box center [237, 128] width 125 height 167
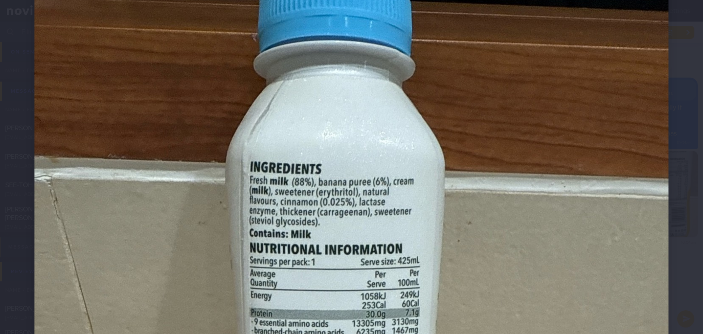
scroll to position [117, 0]
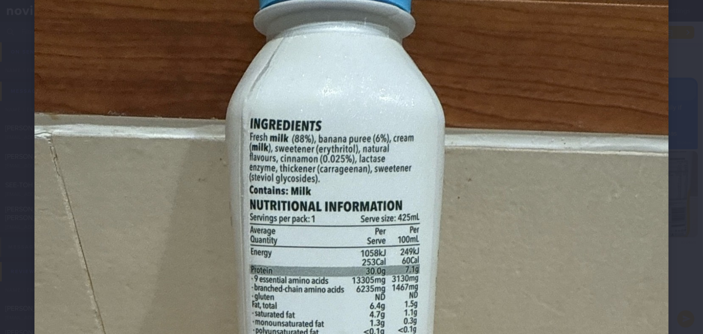
click at [513, 225] on img at bounding box center [351, 340] width 634 height 846
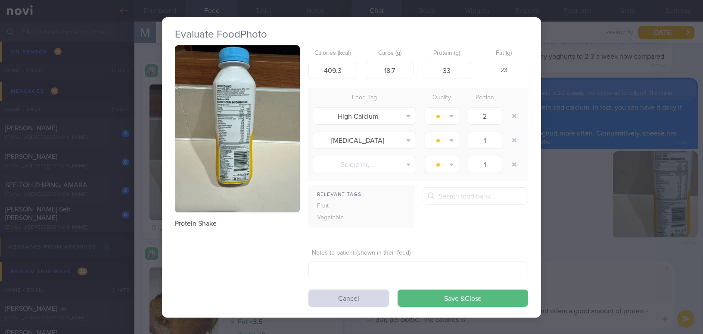
click at [537, 325] on div "Evaluate Food Photo Protein Shake Calories (kcal) 409.3 Carbs (g) 18.7 Protein …" at bounding box center [351, 167] width 379 height 334
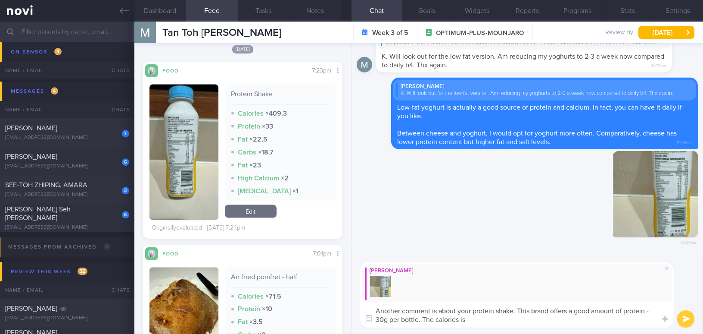
click at [534, 321] on textarea "Another comment is about your protein shake. This brand offers a good amount of…" at bounding box center [517, 314] width 314 height 25
type textarea "Another comment is about your protein shake. This brand offers a good amount of…"
drag, startPoint x: 449, startPoint y: 316, endPoint x: 380, endPoint y: 314, distance: 69.0
click at [369, 310] on textarea "Another comment is about your protein shake. This brand offers a good amount of…" at bounding box center [517, 314] width 314 height 25
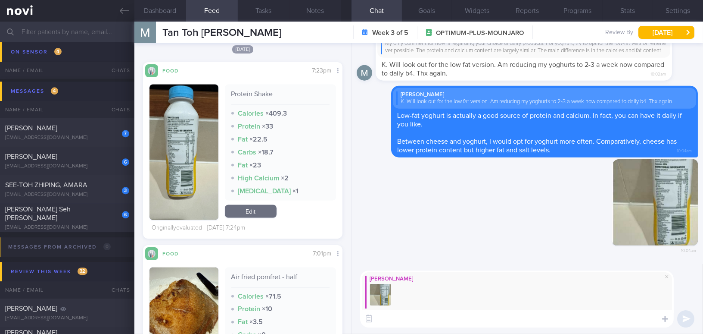
paste textarea "Another comment is regarding your protein shake. This brand provides a good amo…"
type textarea "Another comment is regarding your protein shake. This brand provides a good amo…"
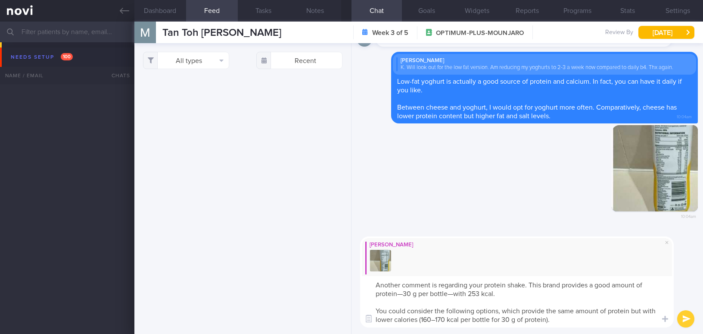
select select "8"
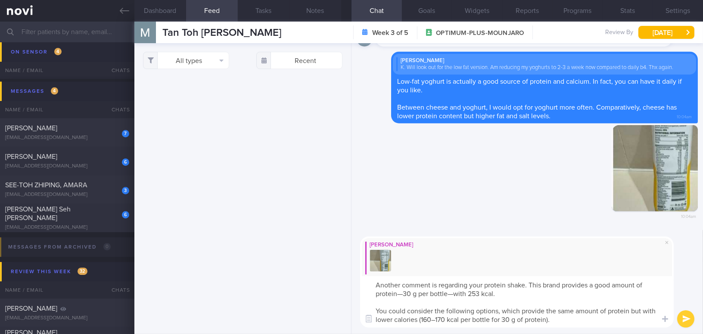
scroll to position [470, 0]
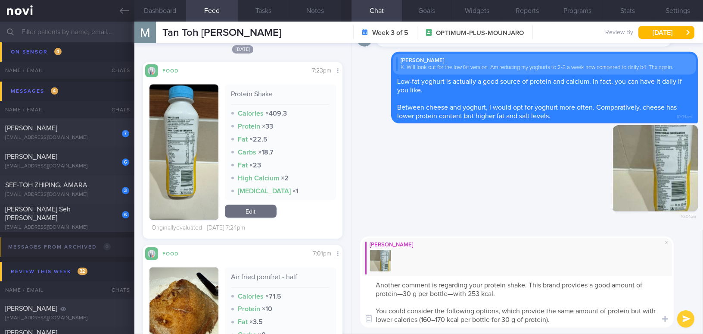
click at [402, 294] on textarea "Another comment is regarding your protein shake. This brand provides a good amo…" at bounding box center [517, 301] width 314 height 51
click at [414, 294] on textarea "Another comment is regarding your protein shake. This brand provides a good amo…" at bounding box center [517, 301] width 314 height 51
click at [435, 319] on textarea "Another comment is regarding your protein shake. This brand provides a good amo…" at bounding box center [517, 301] width 314 height 51
drag, startPoint x: 460, startPoint y: 319, endPoint x: 501, endPoint y: 318, distance: 41.0
click at [501, 318] on textarea "Another comment is regarding your protein shake. This brand provides a good amo…" at bounding box center [517, 301] width 314 height 51
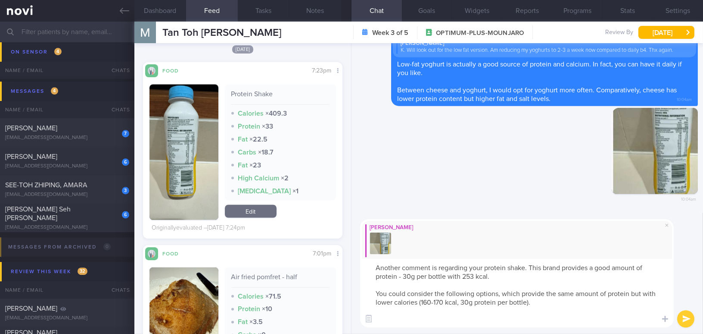
scroll to position [0, 0]
click at [417, 321] on textarea "Another comment is regarding your protein shake. This brand provides a good amo…" at bounding box center [517, 293] width 314 height 69
paste textarea "[Premier Protein](https://www.premierprotein.com/products/protein-shakes)"
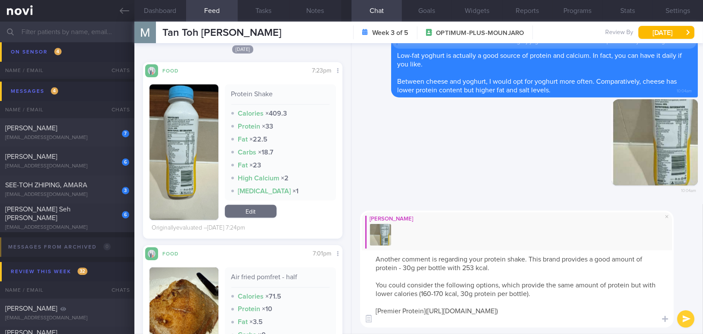
click at [619, 309] on textarea "Another comment is regarding your protein shake. This brand provides a good amo…" at bounding box center [517, 288] width 314 height 77
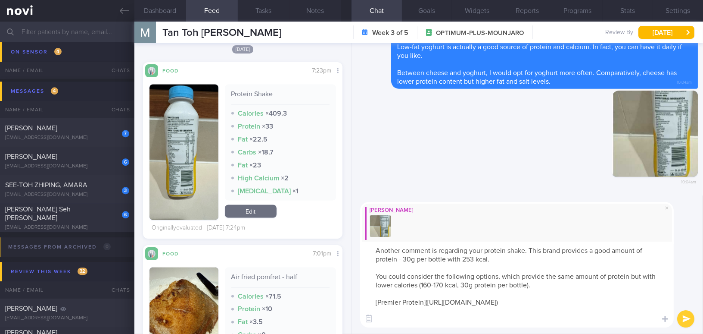
paste textarea "[Quest Protein Shake](https://www.fairprice.com.sg/search?query=quest%20protein…"
type textarea "Another comment is regarding your protein shake. This brand provides a good amo…"
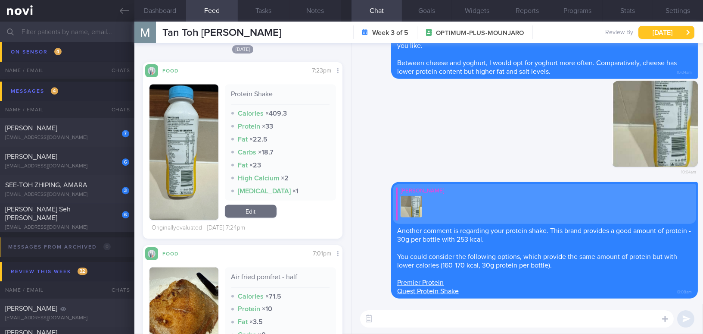
click at [652, 33] on button "Thu, 18 Sep" at bounding box center [667, 32] width 56 height 13
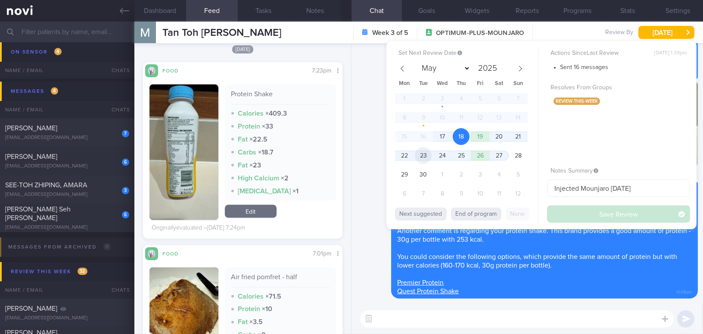
click at [418, 155] on span "23" at bounding box center [423, 155] width 17 height 17
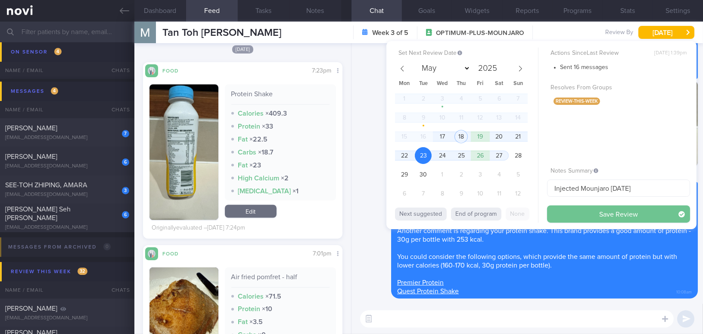
click at [565, 208] on button "Save Review" at bounding box center [618, 213] width 143 height 17
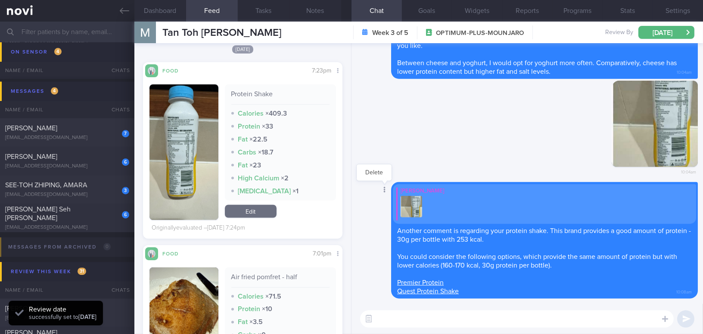
click at [382, 197] on div at bounding box center [384, 190] width 16 height 16
click at [121, 13] on icon at bounding box center [124, 10] width 9 height 9
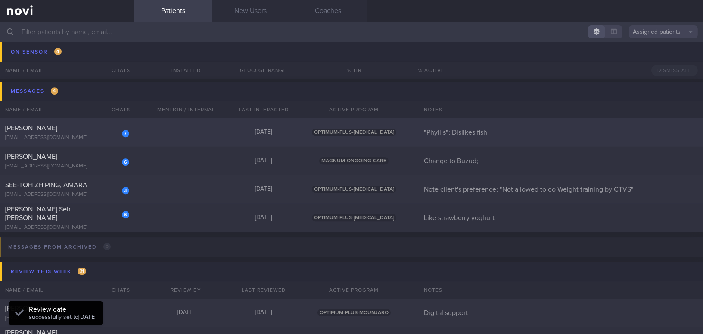
click at [74, 124] on div "[PERSON_NAME]" at bounding box center [66, 128] width 122 height 9
select select "8"
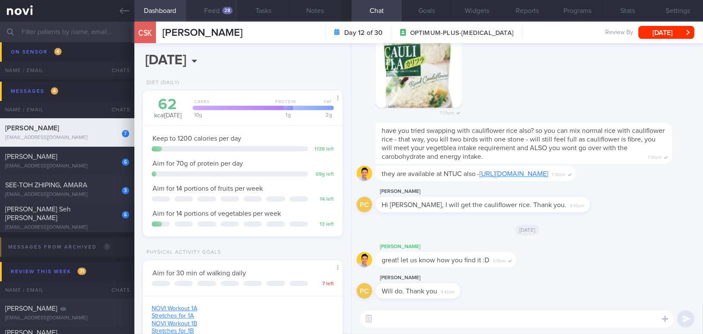
click at [219, 12] on button "Feed 28" at bounding box center [212, 11] width 52 height 22
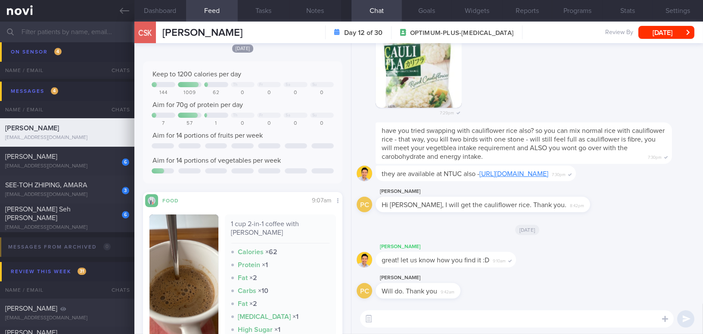
scroll to position [117, 0]
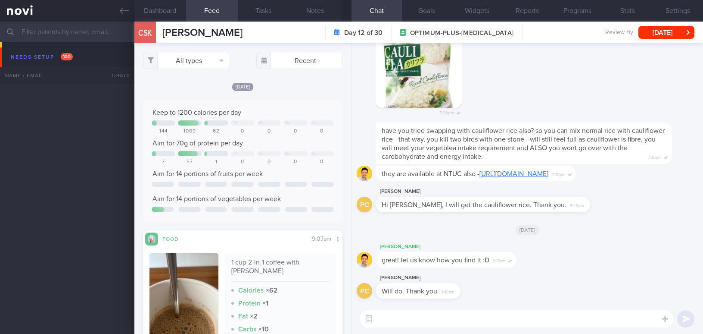
select select "8"
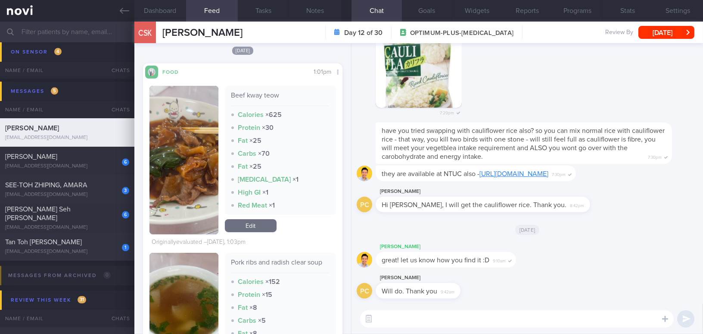
scroll to position [431, 0]
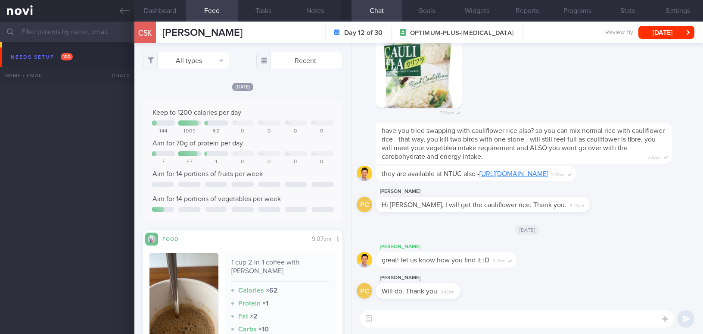
select select "8"
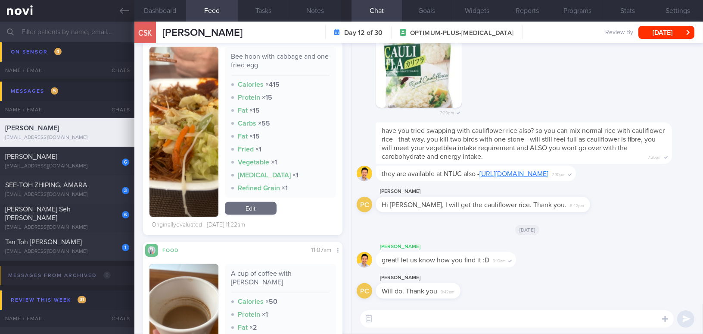
scroll to position [2233, 0]
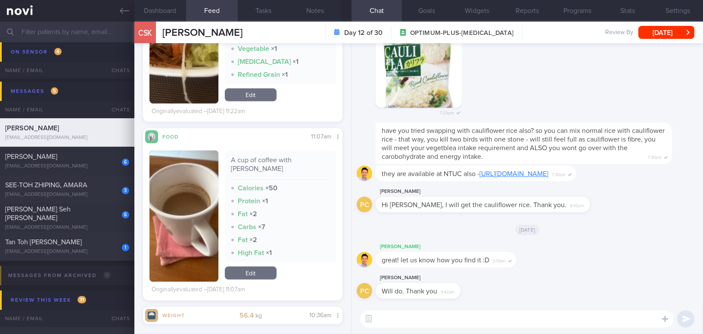
click at [396, 321] on textarea at bounding box center [517, 318] width 314 height 17
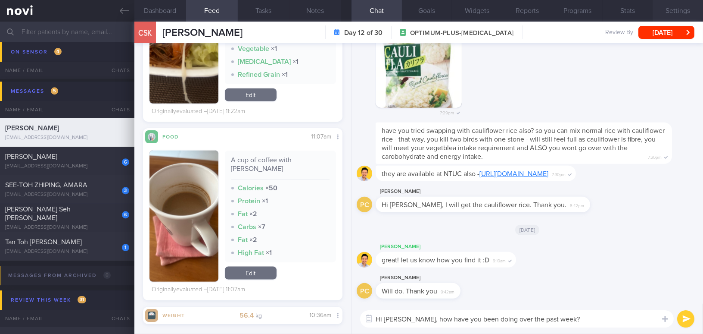
click at [678, 8] on button "Settings" at bounding box center [678, 11] width 50 height 22
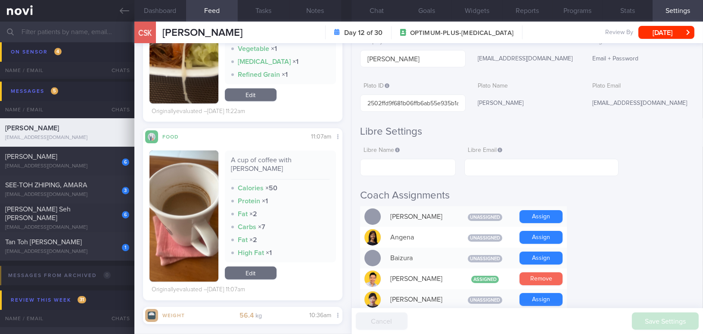
scroll to position [117, 0]
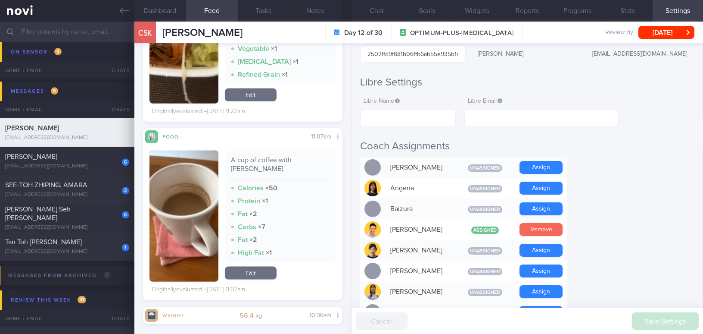
click at [551, 226] on button "Remove" at bounding box center [541, 229] width 43 height 13
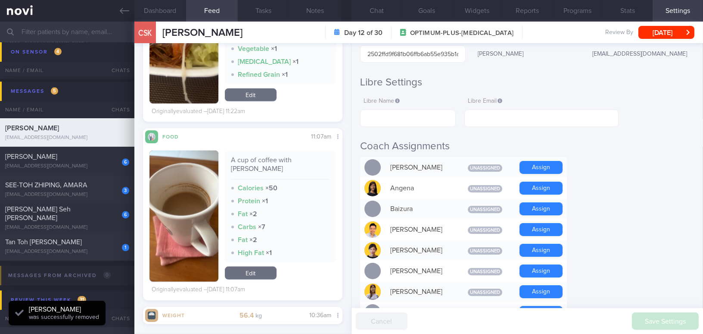
scroll to position [-41, 0]
click at [378, 11] on button "Chat" at bounding box center [377, 11] width 50 height 22
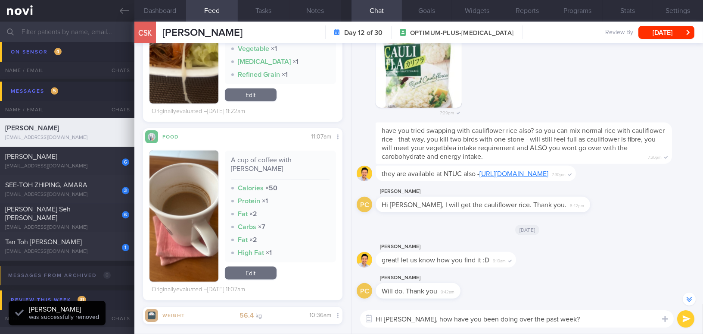
click at [592, 318] on textarea "Hi [PERSON_NAME], how have you been doing over the past week?" at bounding box center [517, 318] width 314 height 17
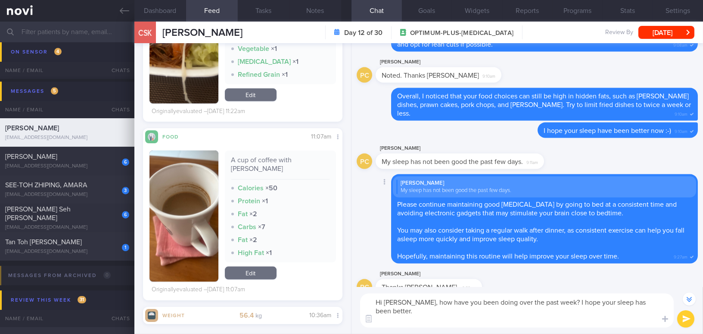
scroll to position [-1138, 0]
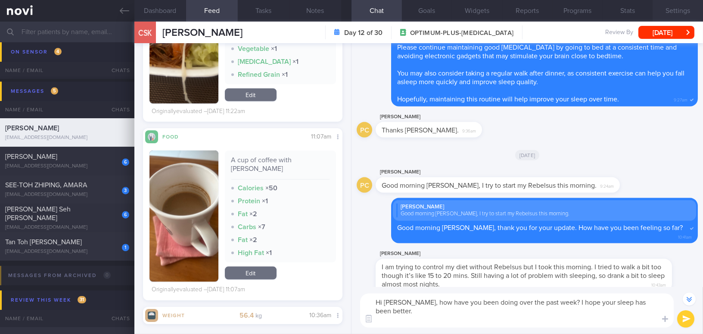
click at [677, 8] on button "Settings" at bounding box center [678, 11] width 50 height 22
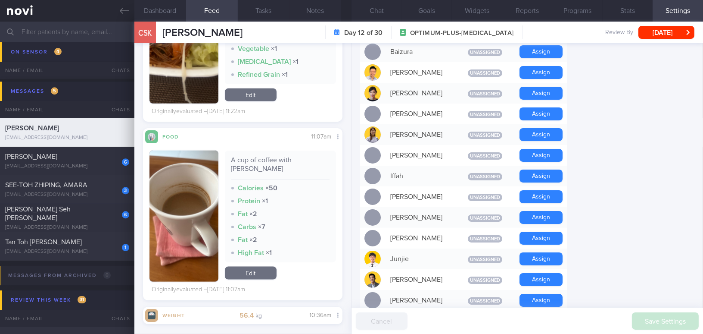
scroll to position [431, 0]
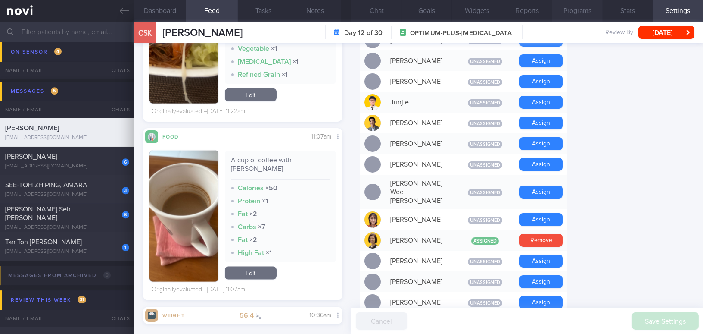
click at [572, 10] on button "Programs" at bounding box center [578, 11] width 50 height 22
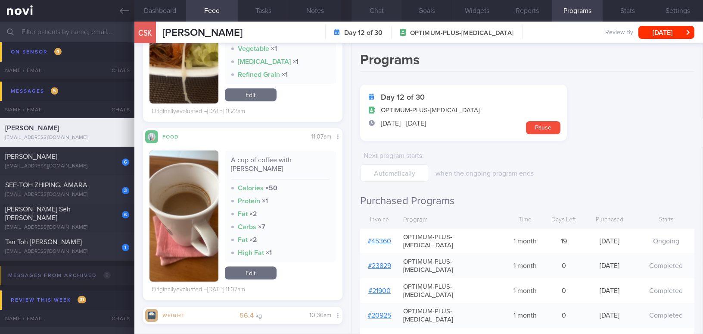
click at [382, 7] on button "Chat" at bounding box center [377, 11] width 50 height 22
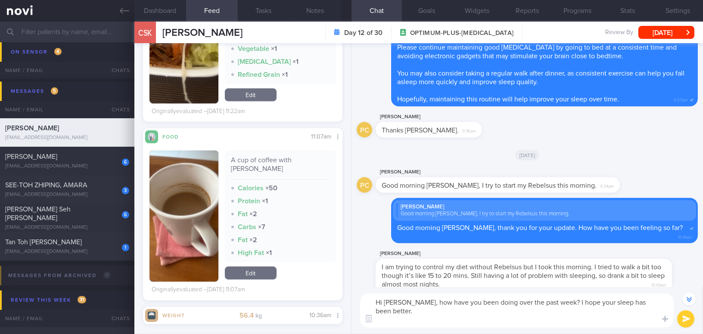
drag, startPoint x: 407, startPoint y: 301, endPoint x: 563, endPoint y: 325, distance: 157.4
click at [563, 325] on textarea "Hi [PERSON_NAME], how have you been doing over the past week? I hope your sleep…" at bounding box center [517, 310] width 314 height 34
click at [452, 303] on textarea "Hi [PERSON_NAME], how have you been doing over the past week? I hope your sleep…" at bounding box center [517, 310] width 314 height 34
drag, startPoint x: 407, startPoint y: 303, endPoint x: 568, endPoint y: 328, distance: 162.2
click at [568, 328] on div "Hi [PERSON_NAME], how have you been doing over the past week? I hope your sleep…" at bounding box center [528, 310] width 352 height 47
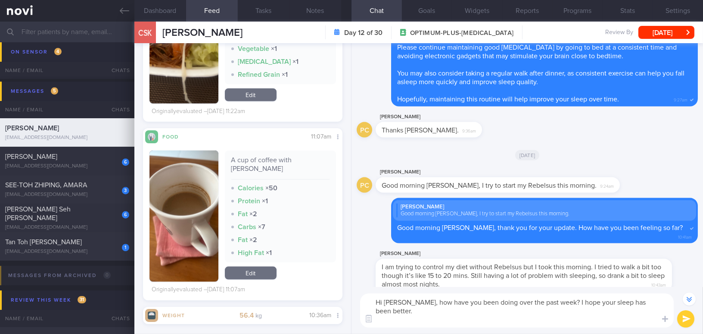
paste textarea "How have you been over the past week? I hope your sleep has been better. Also, …"
click at [411, 300] on textarea "Hi [PERSON_NAME], How have you been over the past week? I hope your sleep has b…" at bounding box center [517, 310] width 314 height 34
click at [529, 318] on textarea "Hi [PERSON_NAME], how have you been over the past week? I hope your sleep has b…" at bounding box center [517, 310] width 314 height 34
type textarea "Hi [PERSON_NAME], how have you been over the past week? I hope your sleep has b…"
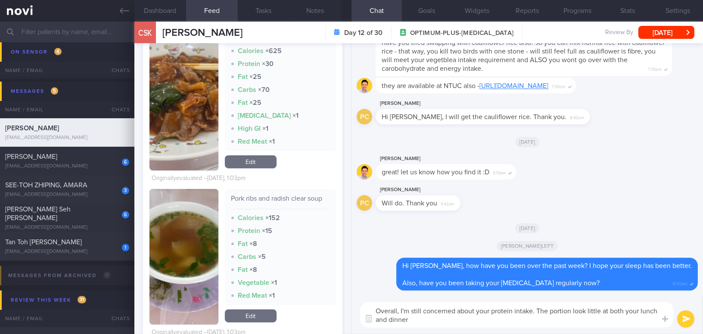
scroll to position [353, 0]
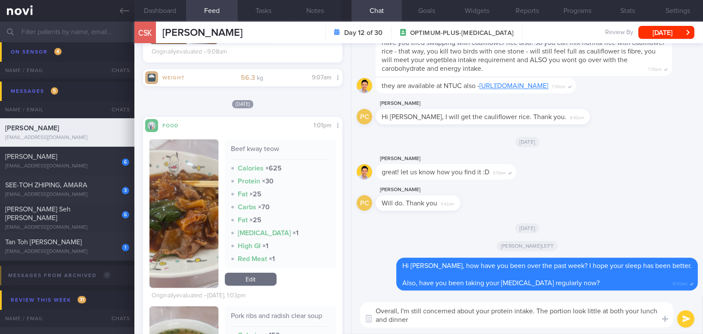
type textarea "Overall, I'm still concerned about your protein intake. The portion look little…"
click at [182, 233] on button "button" at bounding box center [184, 213] width 69 height 148
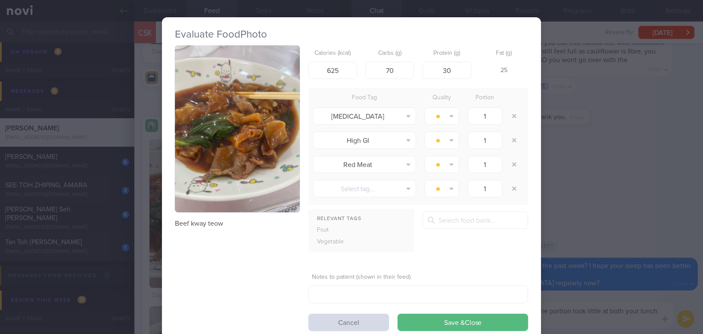
click at [206, 176] on button "button" at bounding box center [237, 128] width 125 height 167
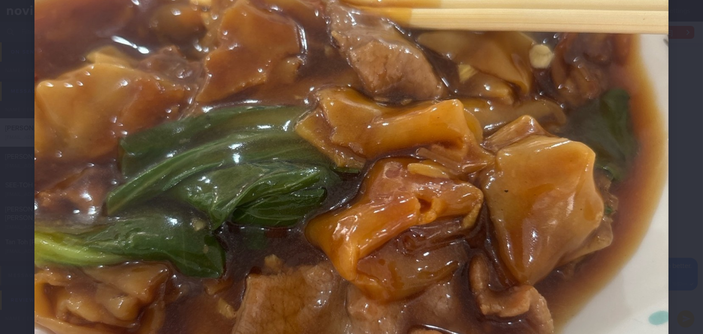
scroll to position [313, 0]
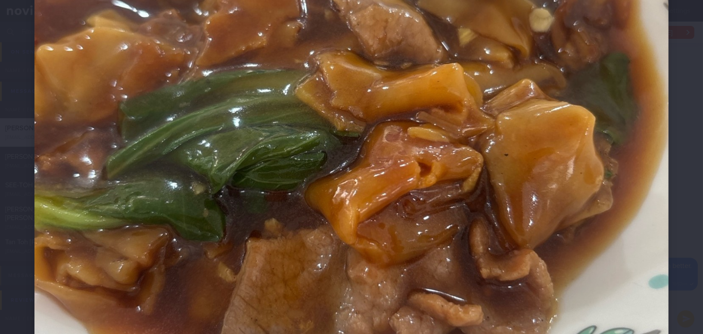
click at [434, 258] on img at bounding box center [351, 144] width 634 height 846
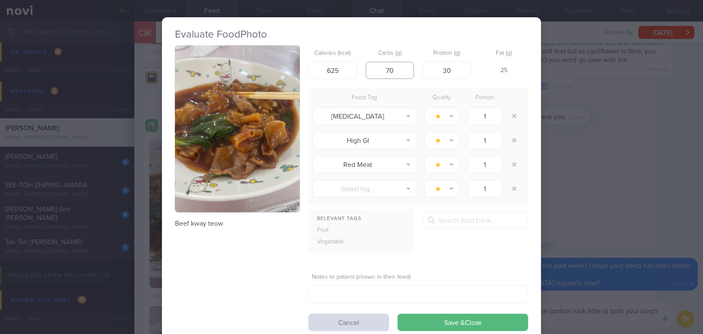
click at [400, 73] on input "70" at bounding box center [390, 70] width 49 height 17
click at [577, 222] on div "Evaluate Food Photo Beef kway teow Calories (kcal) 625 Carbs (g) 70 Protein (g)…" at bounding box center [351, 167] width 703 height 334
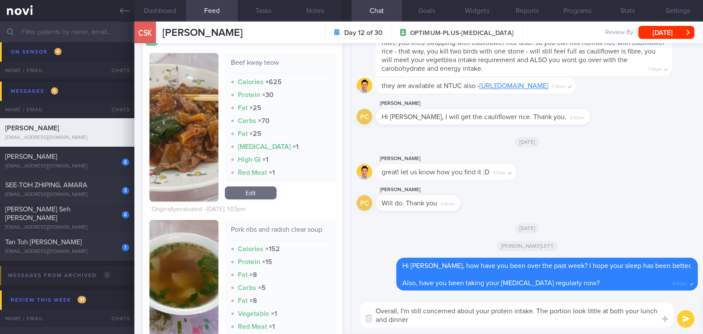
scroll to position [431, 0]
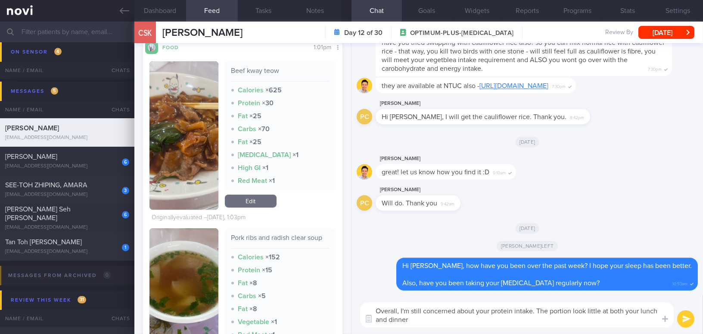
click at [167, 172] on img "button" at bounding box center [184, 135] width 69 height 148
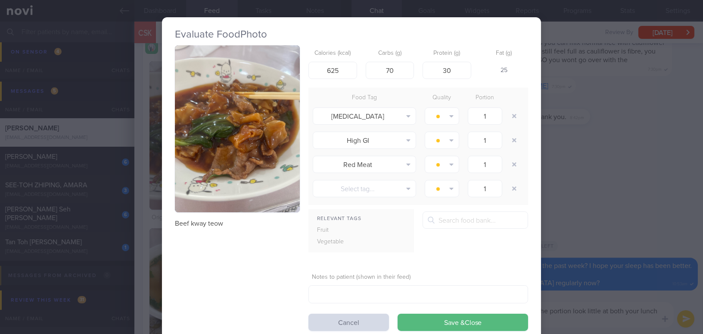
click at [227, 168] on button "button" at bounding box center [237, 128] width 125 height 167
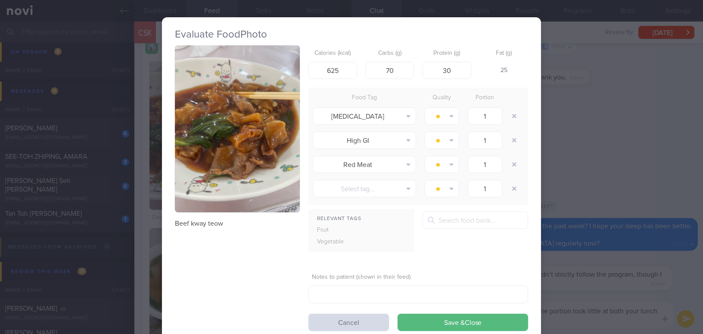
click at [629, 148] on div "Evaluate Food Photo Beef kway teow Calories (kcal) 625 Carbs (g) 70 Protein (g)…" at bounding box center [351, 167] width 703 height 334
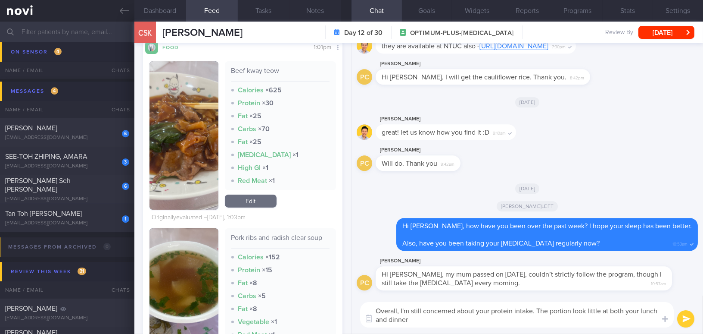
drag, startPoint x: 439, startPoint y: 324, endPoint x: 350, endPoint y: 309, distance: 90.0
click at [350, 309] on div "Dashboard Feed 28 Tasks Notes Chat Goals Widgets Reports Programs Stats Setting…" at bounding box center [418, 178] width 569 height 312
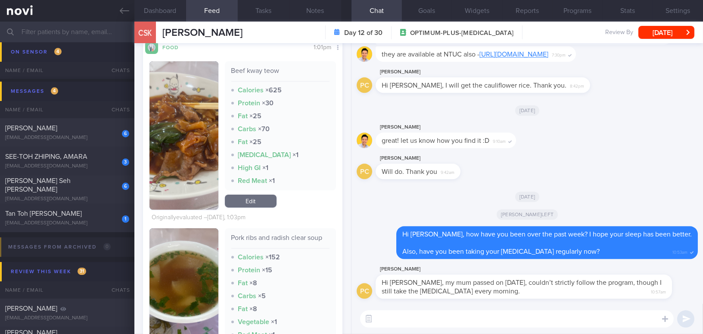
drag, startPoint x: 472, startPoint y: 274, endPoint x: 528, endPoint y: 273, distance: 56.5
click at [528, 273] on div "[PERSON_NAME]" at bounding box center [537, 269] width 322 height 10
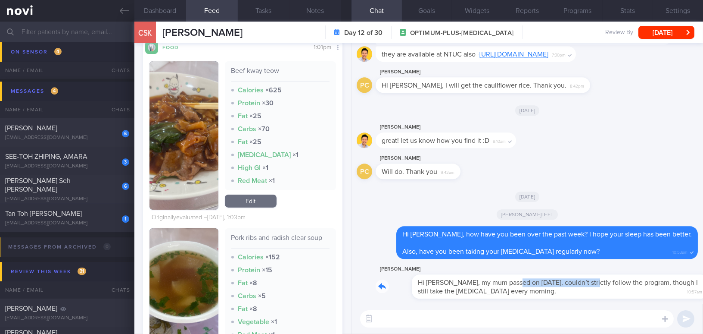
drag, startPoint x: 478, startPoint y: 274, endPoint x: 556, endPoint y: 275, distance: 78.0
click at [556, 275] on div "[PERSON_NAME] Hi [PERSON_NAME], my mum passed on [DATE], couldn’t strictly foll…" at bounding box center [537, 281] width 322 height 34
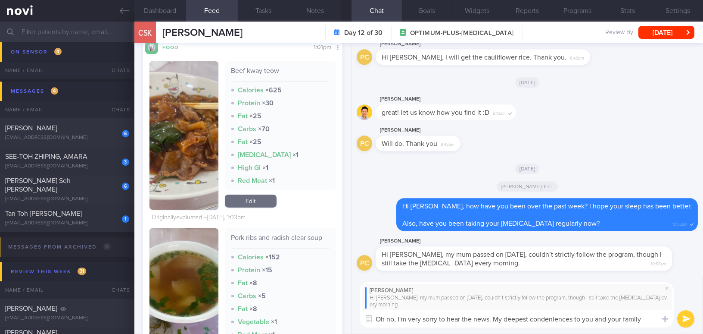
drag, startPoint x: 377, startPoint y: 316, endPoint x: 545, endPoint y: 310, distance: 168.6
click at [545, 310] on textarea "Oh no, I'm very sorry to hear the news. My deepest condenlences to you and your…" at bounding box center [517, 318] width 314 height 17
click at [401, 320] on textarea "Oh no, I'm very sorry to hear the news. My deepest condenlences to you and your…" at bounding box center [517, 318] width 314 height 17
drag, startPoint x: 398, startPoint y: 318, endPoint x: 354, endPoint y: 321, distance: 43.6
click at [354, 321] on div "[PERSON_NAME] Hi [PERSON_NAME], my mum passed on [DATE], couldn’t strictly foll…" at bounding box center [528, 304] width 352 height 58
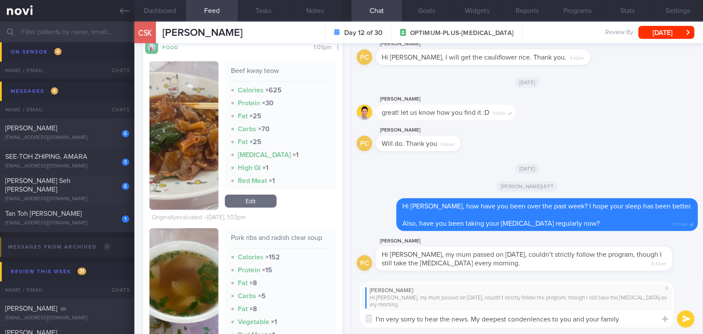
drag, startPoint x: 628, startPoint y: 320, endPoint x: 291, endPoint y: 318, distance: 337.0
click at [291, 318] on div "Dashboard Feed 28 Tasks Notes Chat Goals Widgets Reports Programs Stats Setting…" at bounding box center [418, 178] width 569 height 312
click at [432, 315] on textarea "I'm very sorry to hear the news. My deepest condenlences to you and your family" at bounding box center [517, 318] width 314 height 17
drag, startPoint x: 631, startPoint y: 319, endPoint x: 298, endPoint y: 318, distance: 333.2
click at [298, 318] on div "Dashboard Feed 28 Tasks Notes Chat Goals Widgets Reports Programs Stats Setting…" at bounding box center [418, 178] width 569 height 312
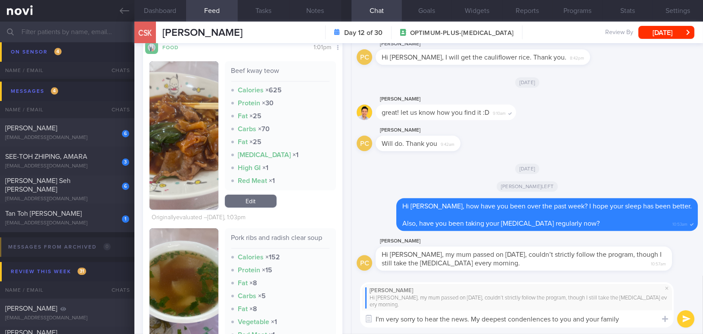
paste textarea "olences to you and your family. No worries—you can restart the logging whenever…"
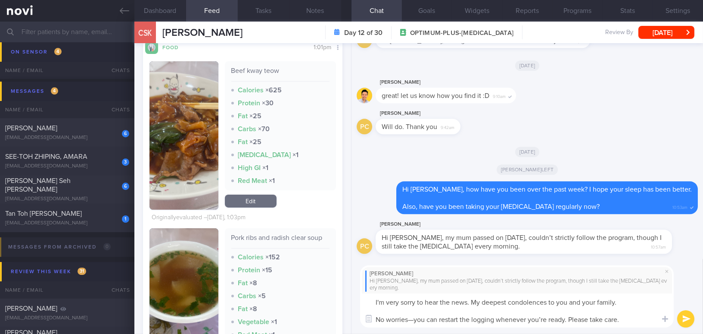
click at [373, 301] on textarea "I'm very sorry to hear the news. My deepest condolences to you and your family.…" at bounding box center [517, 310] width 314 height 34
click at [413, 319] on textarea "I'm very sorry to hear the news. My deepest condolences to you and your family.…" at bounding box center [517, 310] width 314 height 34
click at [546, 320] on textarea "I'm very sorry to hear the news. My deepest condolences to you and your family.…" at bounding box center [517, 310] width 314 height 34
click at [631, 322] on textarea "I'm very sorry to hear the news. My deepest condolences to you and your family.…" at bounding box center [517, 310] width 314 height 34
type textarea "I'm very sorry to hear the news. My deepest condolences to you and your family.…"
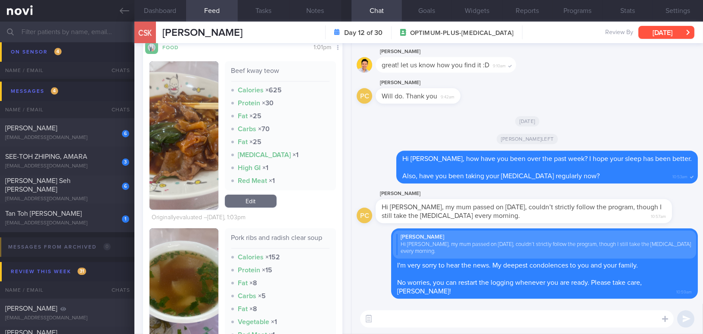
click at [650, 30] on button "[DATE]" at bounding box center [667, 32] width 56 height 13
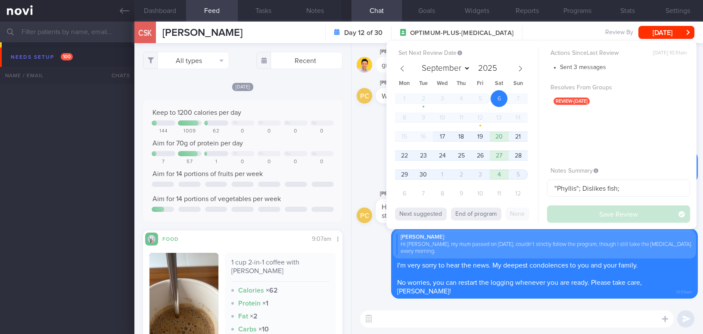
select select "8"
click at [420, 154] on span "23" at bounding box center [423, 155] width 17 height 17
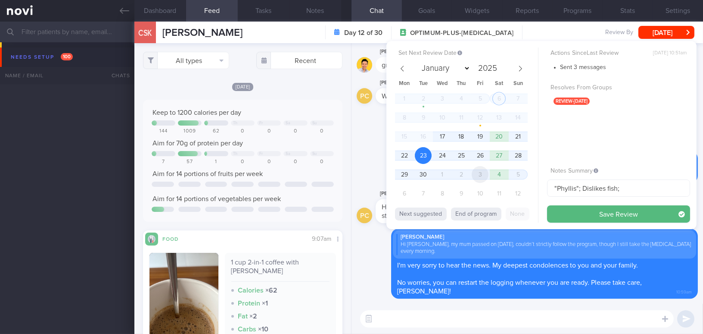
scroll to position [431, 0]
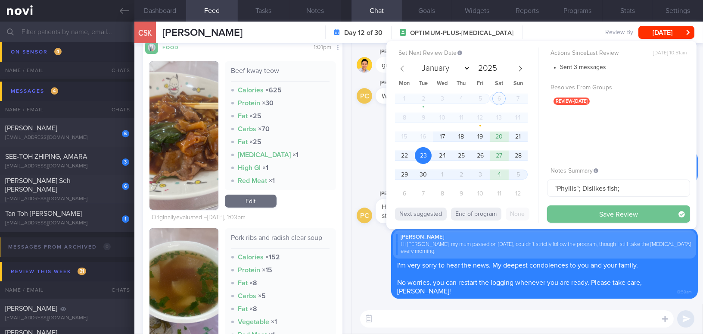
click at [592, 213] on button "Save Review" at bounding box center [618, 213] width 143 height 17
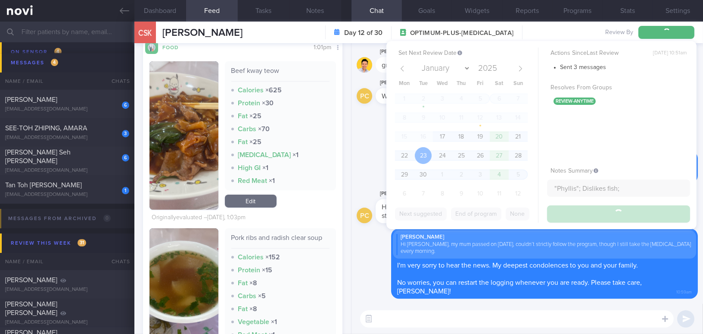
scroll to position [5069, 0]
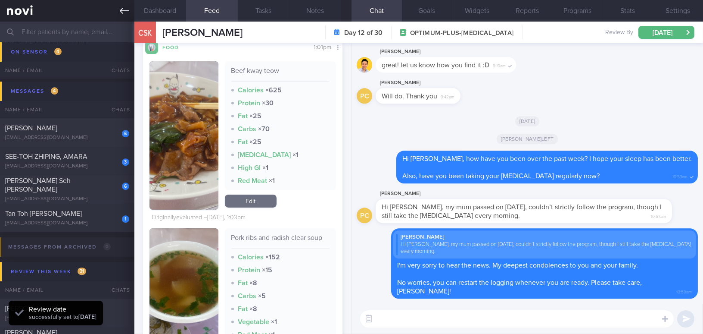
click at [124, 9] on icon at bounding box center [124, 10] width 9 height 9
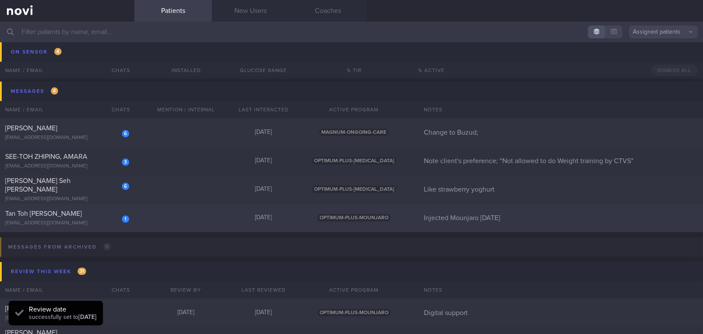
click at [72, 213] on div "Tan Toh [PERSON_NAME]" at bounding box center [66, 213] width 122 height 9
select select "8"
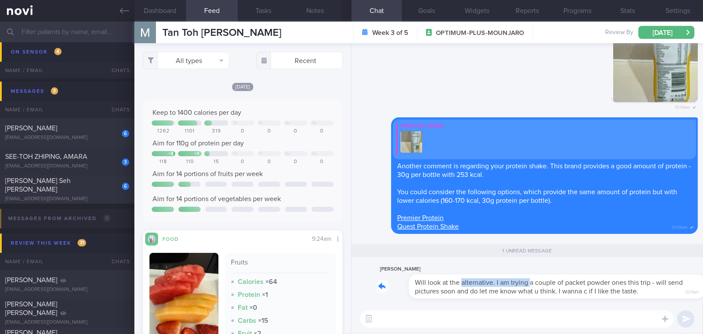
drag, startPoint x: 428, startPoint y: 277, endPoint x: 498, endPoint y: 281, distance: 70.4
click at [498, 281] on div "[PERSON_NAME] Will look at the alternative. I am trying a couple of packet powd…" at bounding box center [537, 281] width 322 height 34
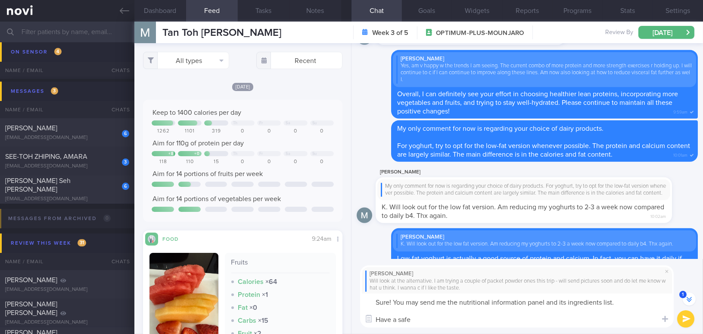
scroll to position [-363, 0]
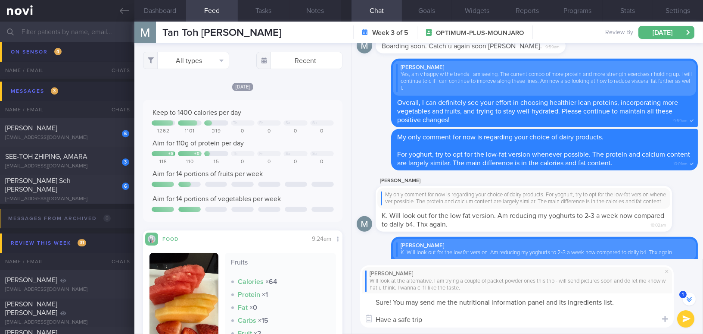
type textarea "Sure! You may send me the nutritional information panel and its ingredients lis…"
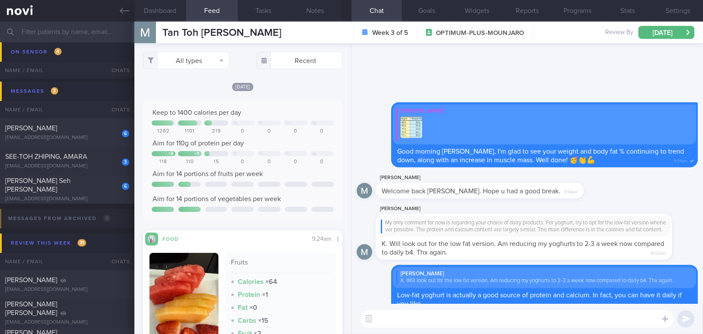
scroll to position [0, 0]
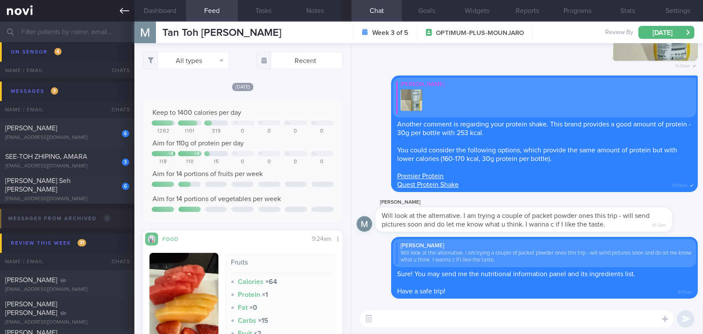
click at [121, 9] on icon at bounding box center [124, 11] width 9 height 6
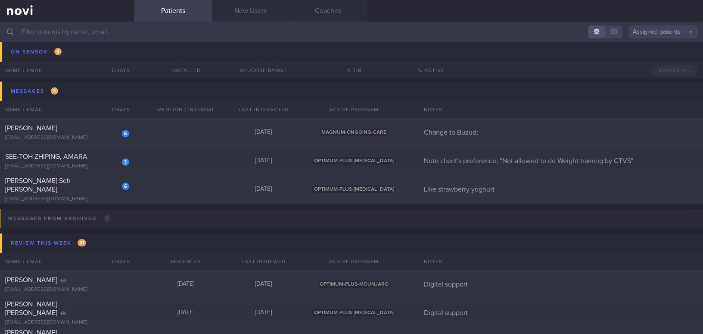
click at [131, 36] on input "text" at bounding box center [351, 32] width 703 height 21
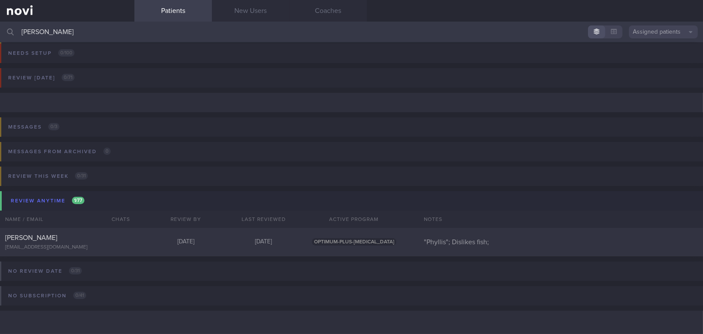
scroll to position [3, 0]
type input "[PERSON_NAME]"
click at [79, 237] on div "[PERSON_NAME]" at bounding box center [66, 238] width 122 height 9
select select "8"
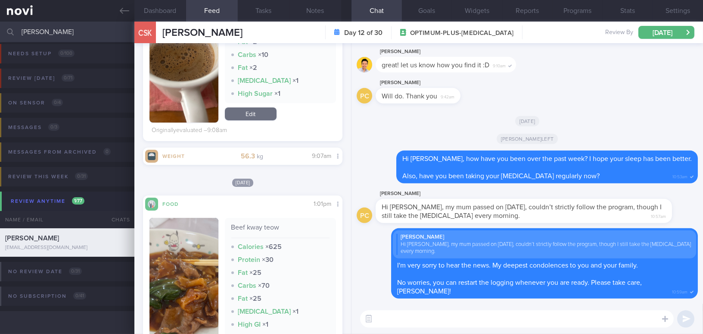
scroll to position [431, 0]
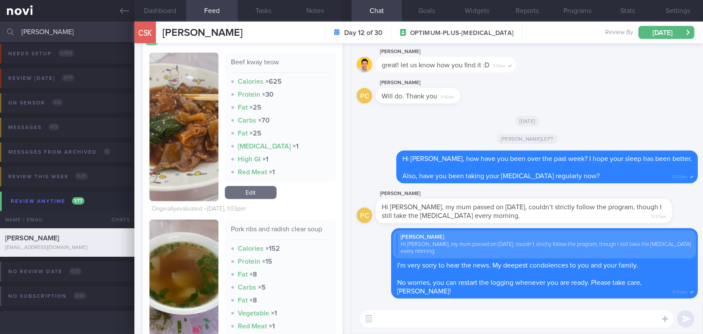
click at [237, 186] on link "Edit" at bounding box center [251, 192] width 52 height 13
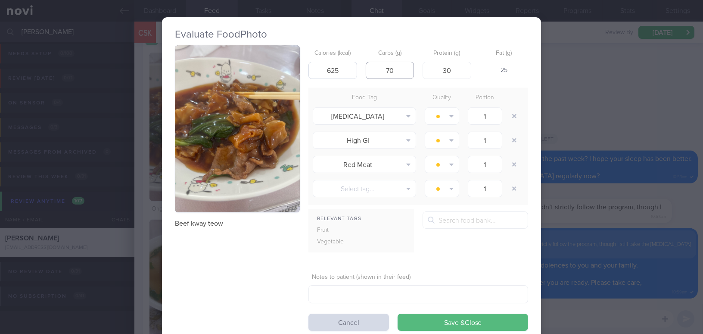
drag, startPoint x: 401, startPoint y: 69, endPoint x: 347, endPoint y: 71, distance: 54.3
click at [347, 71] on div "Calories (kcal) 625 Carbs (g) 70 Protein (g) 30 Fat (g) 25" at bounding box center [419, 62] width 220 height 34
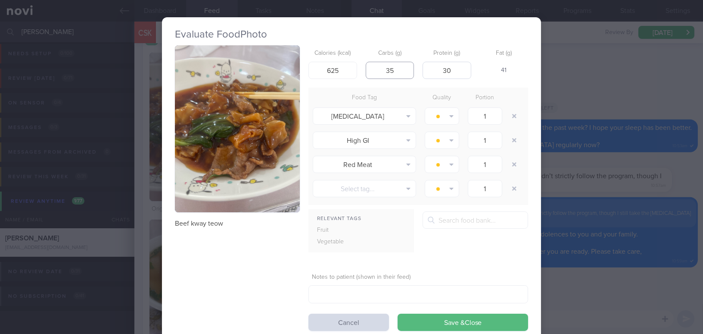
type input "35"
drag, startPoint x: 459, startPoint y: 69, endPoint x: 408, endPoint y: 67, distance: 51.3
click at [408, 67] on div "Calories (kcal) 625 Carbs (g) 35 Protein (g) 30 Fat (g) 41" at bounding box center [419, 62] width 220 height 34
type input "10"
drag, startPoint x: 340, startPoint y: 70, endPoint x: 284, endPoint y: 67, distance: 55.2
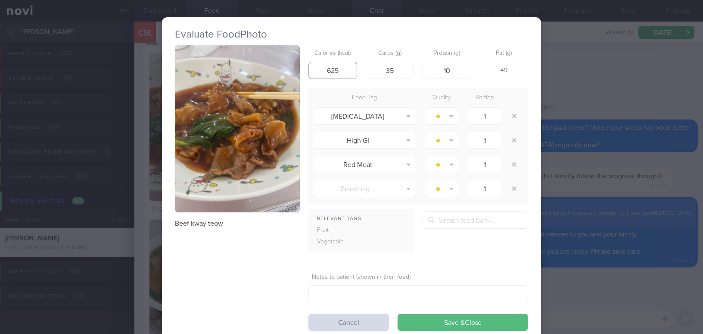
click at [284, 67] on div "Beef kway teow Calories (kcal) 625 Carbs (g) 35 Protein (g) 10 Fat (g) 49 Food …" at bounding box center [351, 187] width 353 height 285
type input "300"
click at [484, 322] on button "Save & Close" at bounding box center [463, 321] width 131 height 17
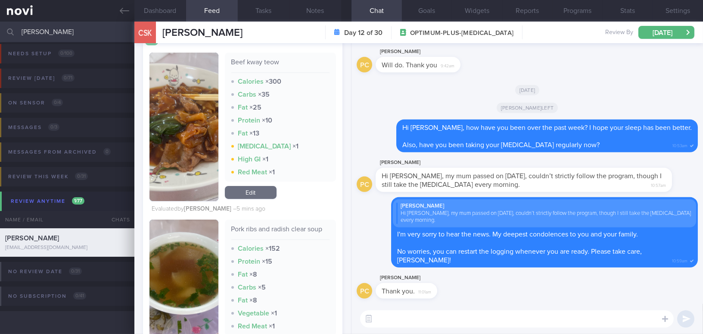
drag, startPoint x: 52, startPoint y: 31, endPoint x: 0, endPoint y: 25, distance: 52.1
click at [0, 25] on input "[PERSON_NAME]" at bounding box center [351, 32] width 703 height 21
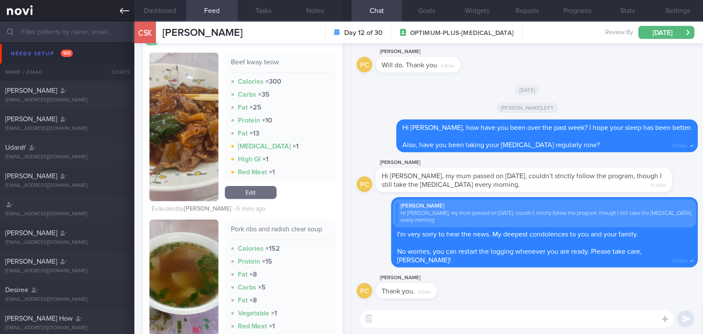
click at [119, 13] on link at bounding box center [67, 11] width 134 height 22
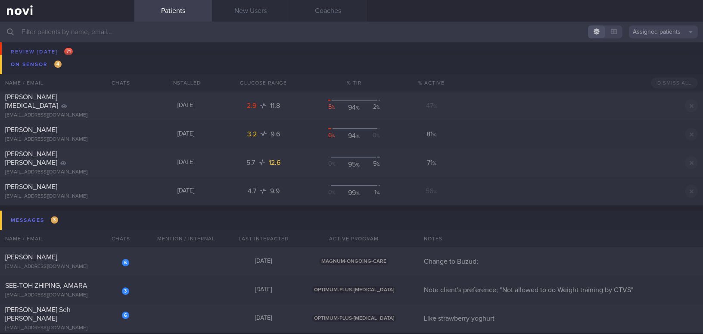
scroll to position [5097, 0]
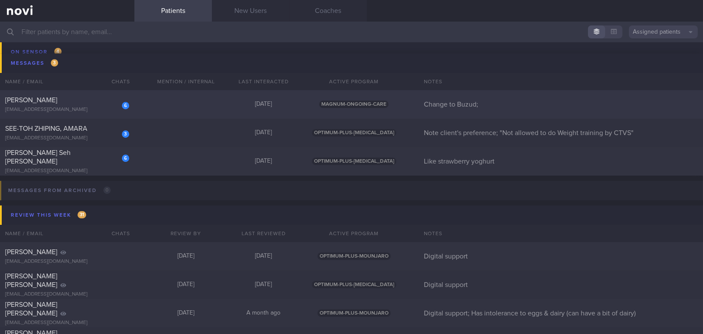
click at [79, 96] on div "[PERSON_NAME]" at bounding box center [66, 100] width 122 height 9
select select "8"
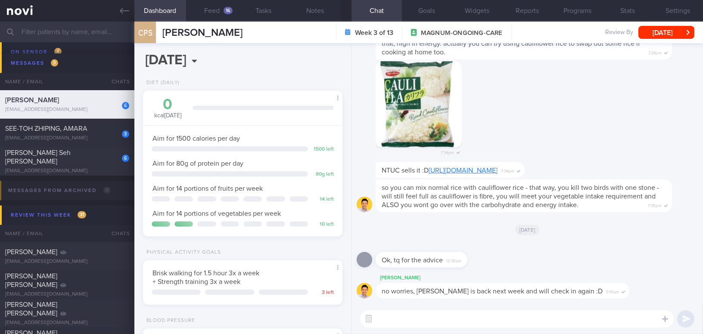
click at [71, 29] on input "text" at bounding box center [351, 32] width 703 height 21
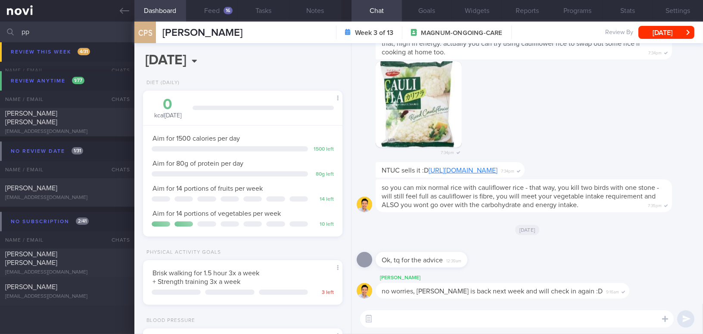
scroll to position [461, 0]
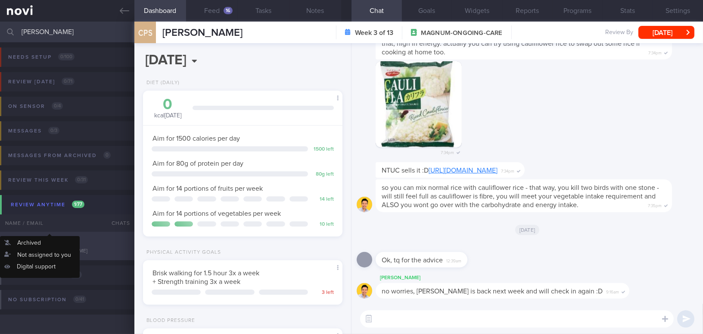
type input "[PERSON_NAME]"
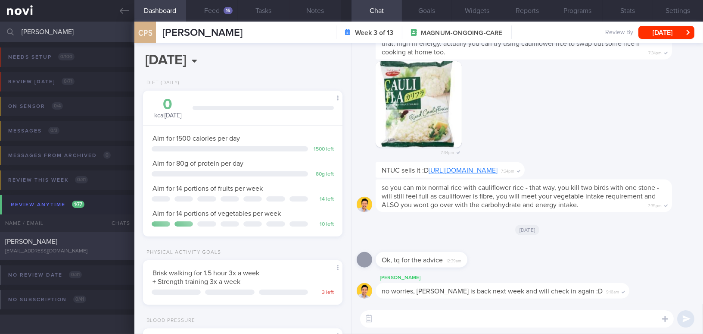
click at [81, 236] on div "[PERSON_NAME] [EMAIL_ADDRESS][DOMAIN_NAME] [DATE] [DATE] OPTIMUM-PLUS-[MEDICAL_…" at bounding box center [351, 245] width 703 height 28
type input ""Phyllis"; Dislikes fish;"
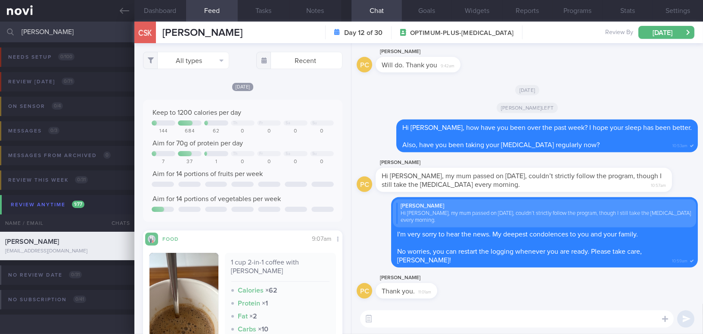
drag, startPoint x: 12, startPoint y: 30, endPoint x: 0, endPoint y: 24, distance: 13.7
click at [0, 28] on input "[PERSON_NAME]" at bounding box center [351, 32] width 703 height 21
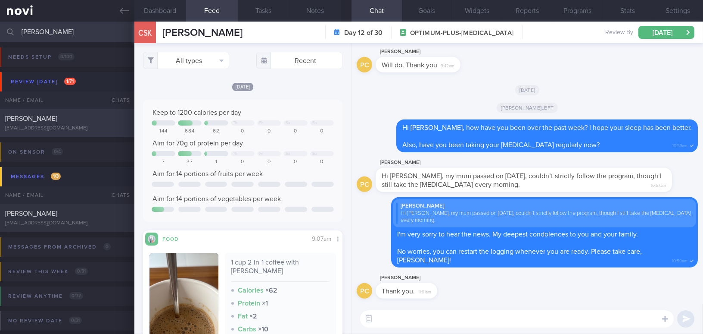
type input "[PERSON_NAME]"
click at [74, 126] on div "[EMAIL_ADDRESS][DOMAIN_NAME]" at bounding box center [67, 128] width 124 height 6
type input "Change to Buzud;"
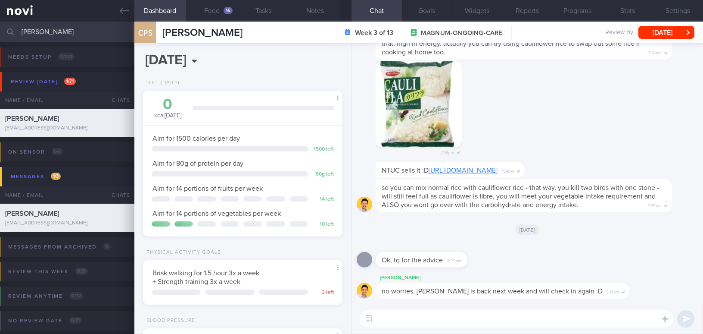
scroll to position [91, 181]
click at [677, 13] on button "Settings" at bounding box center [678, 11] width 50 height 22
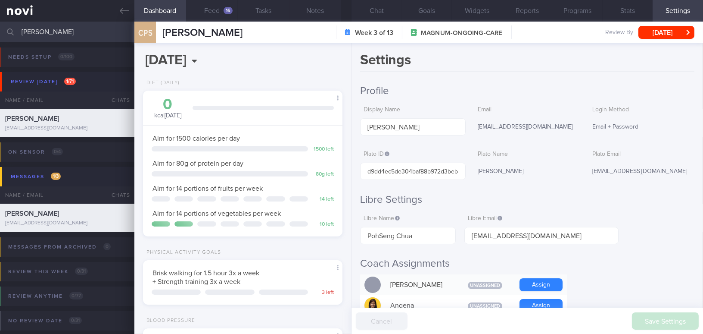
scroll to position [156, 0]
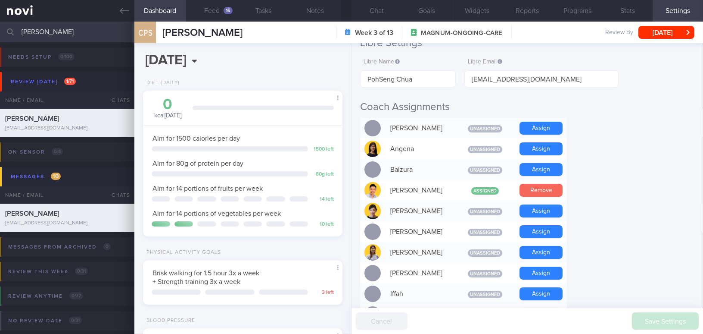
click at [539, 190] on button "Remove" at bounding box center [541, 190] width 43 height 13
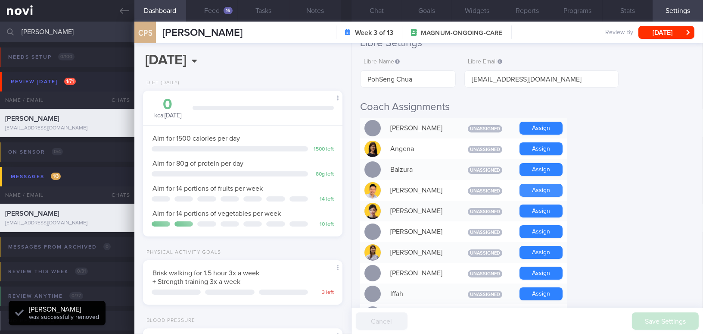
scroll to position [91, 181]
click at [383, 14] on button "Chat" at bounding box center [377, 11] width 50 height 22
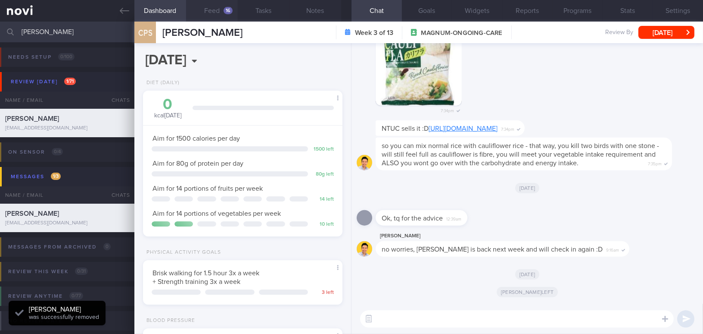
click at [222, 9] on button "Feed 16" at bounding box center [212, 11] width 52 height 22
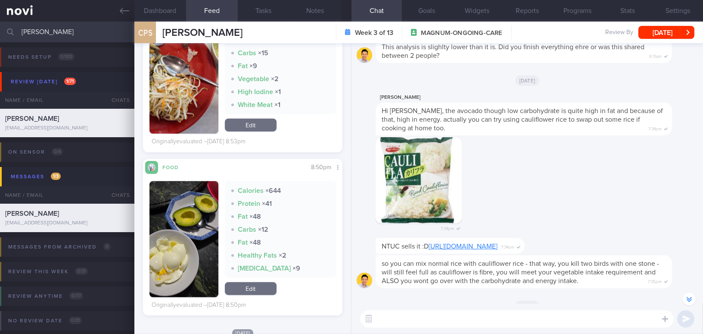
scroll to position [1841, 0]
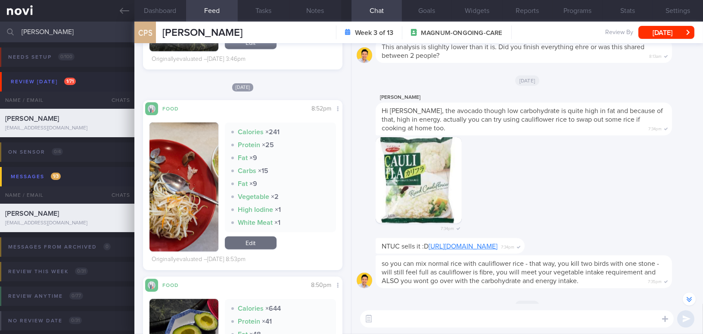
click at [180, 184] on img "button" at bounding box center [184, 186] width 69 height 129
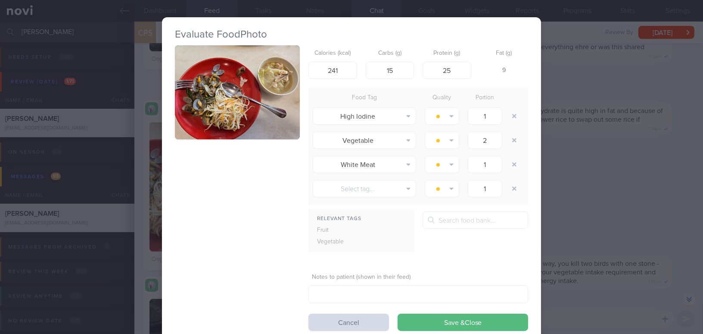
click at [242, 114] on button "button" at bounding box center [237, 92] width 125 height 94
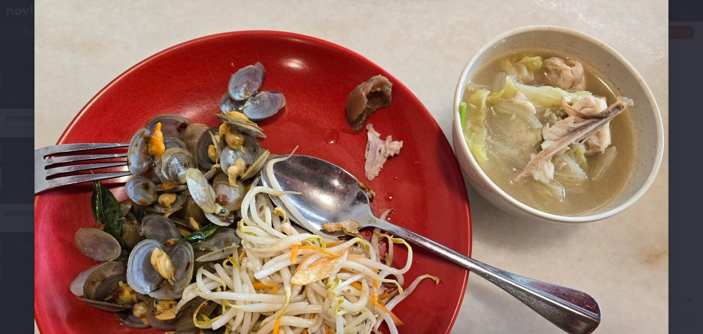
scroll to position [117, 0]
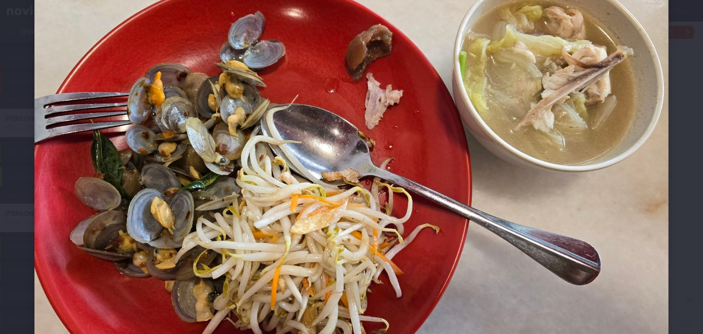
click at [531, 177] on img at bounding box center [351, 155] width 634 height 476
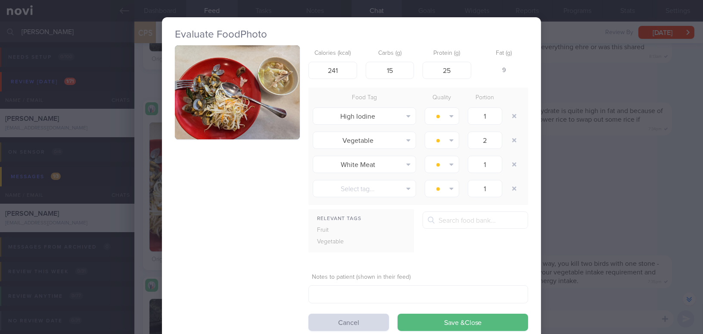
click at [600, 184] on div "Evaluate Food Photo Calories (kcal) 241 Carbs (g) 15 Protein (g) 25 Fat (g) 9 F…" at bounding box center [351, 167] width 703 height 334
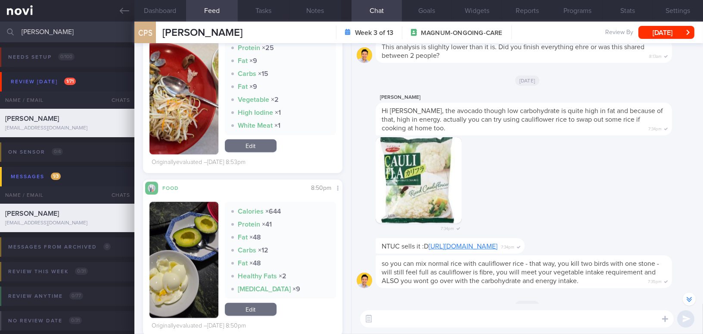
scroll to position [1959, 0]
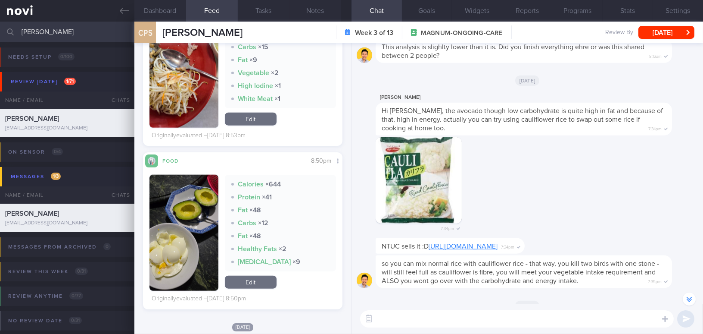
click at [185, 220] on button "button" at bounding box center [184, 233] width 69 height 116
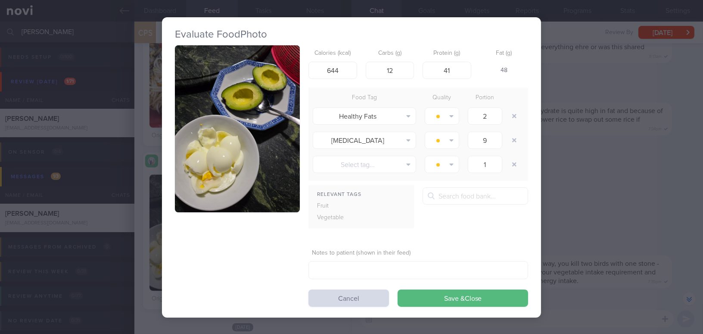
click at [603, 185] on div "Evaluate Food Photo Calories (kcal) 644 Carbs (g) 12 Protein (g) 41 Fat (g) 48 …" at bounding box center [351, 167] width 703 height 334
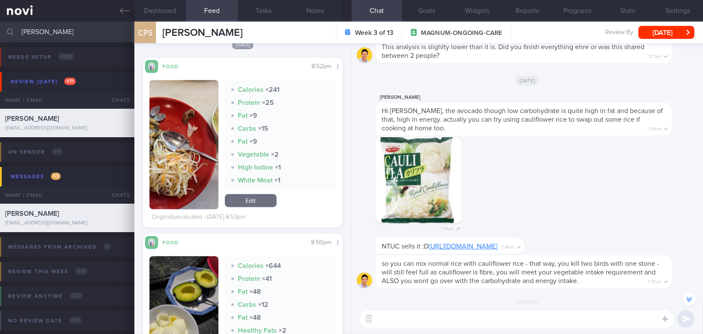
scroll to position [1802, 0]
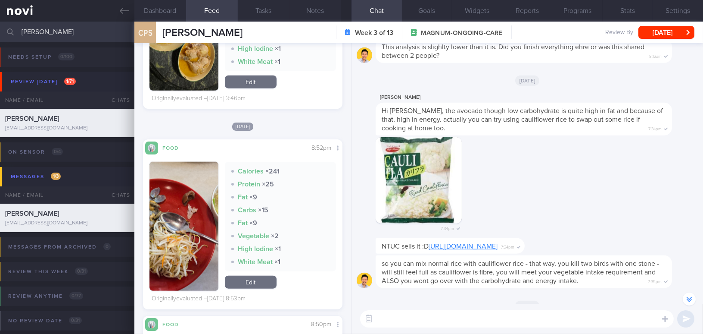
click at [178, 193] on button "button" at bounding box center [184, 226] width 69 height 129
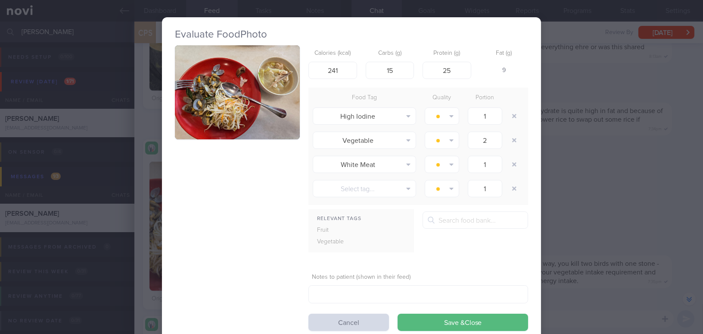
click at [612, 172] on div "Evaluate Food Photo Calories (kcal) 241 Carbs (g) 15 Protein (g) 25 Fat (g) 9 F…" at bounding box center [351, 167] width 703 height 334
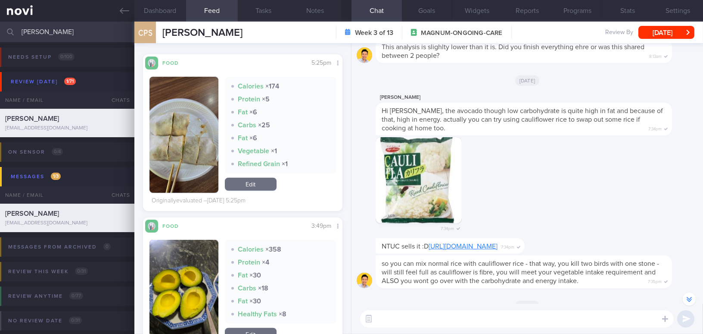
scroll to position [1249, 0]
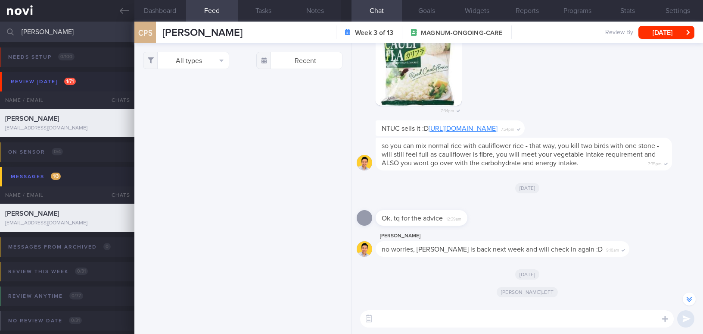
select select "8"
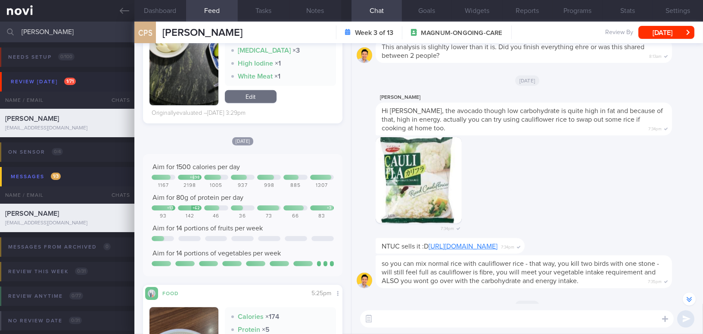
scroll to position [823, 0]
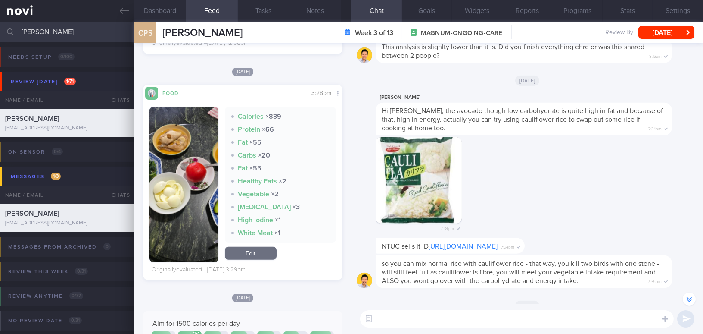
click at [193, 172] on button "button" at bounding box center [184, 184] width 69 height 155
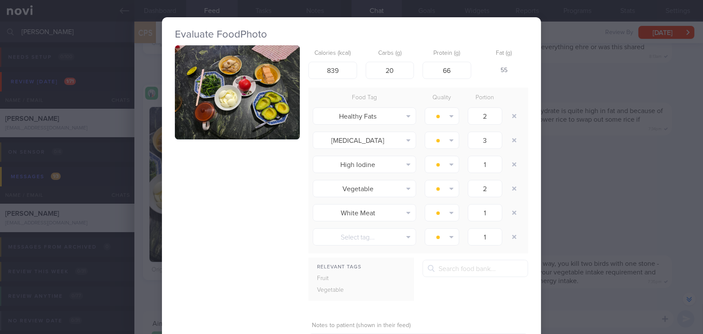
click at [599, 188] on div "Evaluate Food Photo Calories (kcal) 839 Carbs (g) 20 Protein (g) 66 Fat (g) 55 …" at bounding box center [351, 167] width 703 height 334
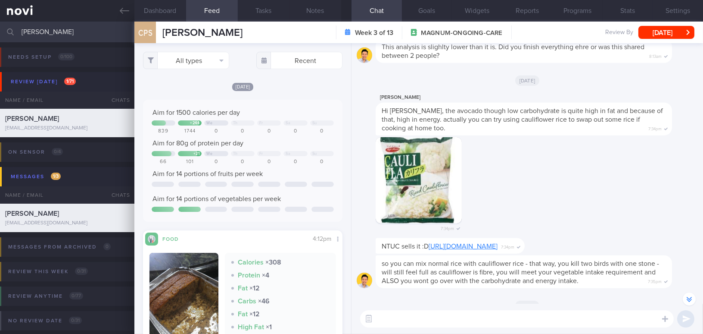
click at [395, 314] on textarea at bounding box center [517, 318] width 314 height 17
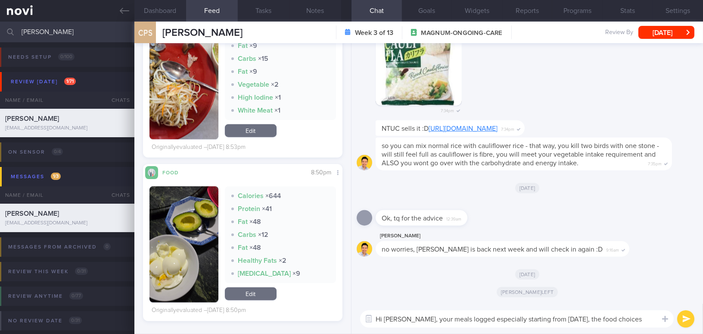
scroll to position [1959, 0]
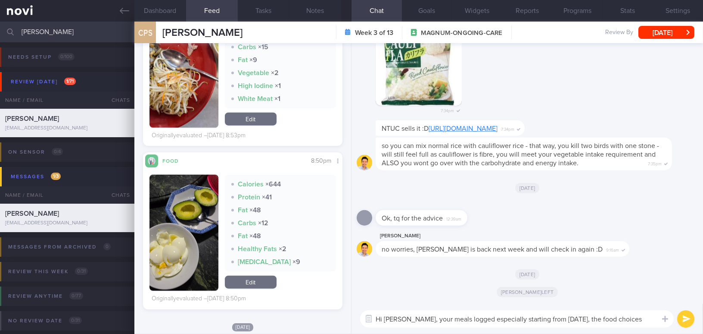
click at [202, 113] on img "button" at bounding box center [184, 63] width 69 height 129
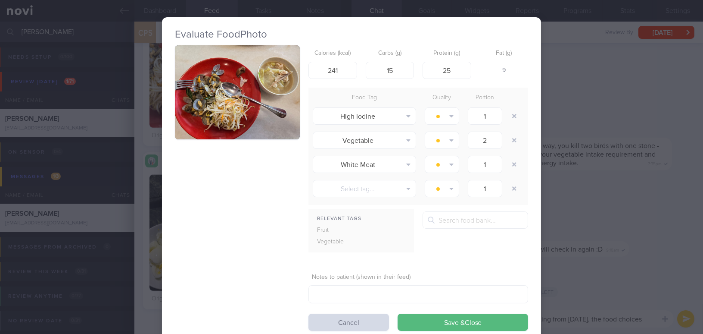
click at [641, 274] on div "Evaluate Food Photo Calories (kcal) 241 Carbs (g) 15 Protein (g) 25 Fat (g) 9 F…" at bounding box center [351, 167] width 703 height 334
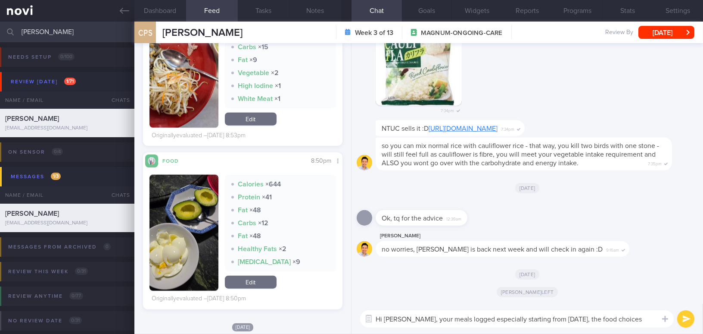
drag, startPoint x: 623, startPoint y: 319, endPoint x: 414, endPoint y: 319, distance: 209.0
click at [414, 319] on textarea "Hi [PERSON_NAME], your meals logged especially starting from [DATE], the food c…" at bounding box center [517, 318] width 314 height 17
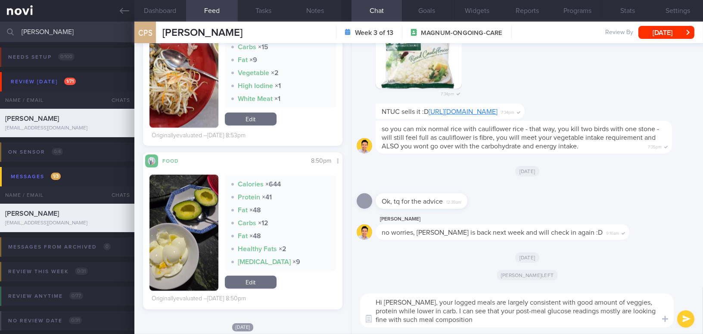
click at [416, 303] on textarea "Hi [PERSON_NAME], your logged meals are largely consistent with good amount of …" at bounding box center [517, 310] width 314 height 34
drag, startPoint x: 414, startPoint y: 302, endPoint x: 472, endPoint y: 318, distance: 60.0
click at [472, 318] on textarea "Hi [PERSON_NAME], your logged meals are largely consistent with good amount of …" at bounding box center [517, 310] width 314 height 34
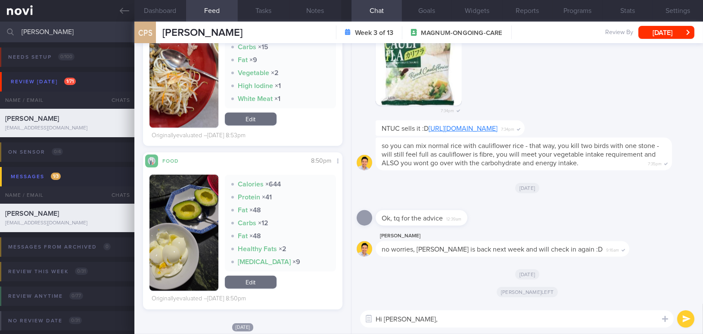
click at [426, 319] on textarea "Hi Mr Chua," at bounding box center [517, 318] width 314 height 17
paste textarea "Your logged meals are largely consistent, with a good amount of vegetables and …"
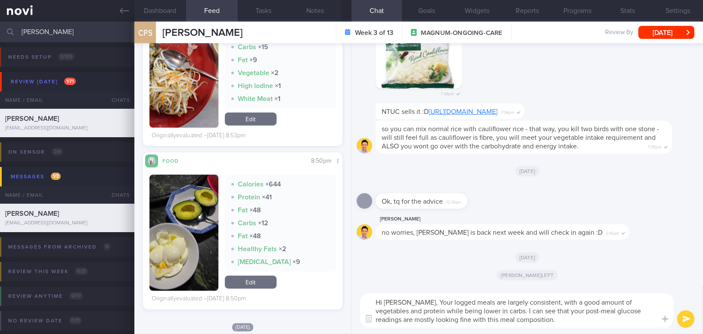
drag, startPoint x: 382, startPoint y: 301, endPoint x: 308, endPoint y: 269, distance: 80.9
click at [344, 301] on div "Dashboard Feed 16 Tasks Notes Chat Goals Widgets Reports Programs Stats Setting…" at bounding box center [418, 178] width 569 height 312
click at [453, 301] on textarea "Good morning Mr Chua, Your logged meals are largely consistent, with a good amo…" at bounding box center [517, 310] width 314 height 34
type textarea "Good morning [PERSON_NAME], your logged meals are largely consistent, with a go…"
click at [683, 319] on button "submit" at bounding box center [686, 318] width 17 height 17
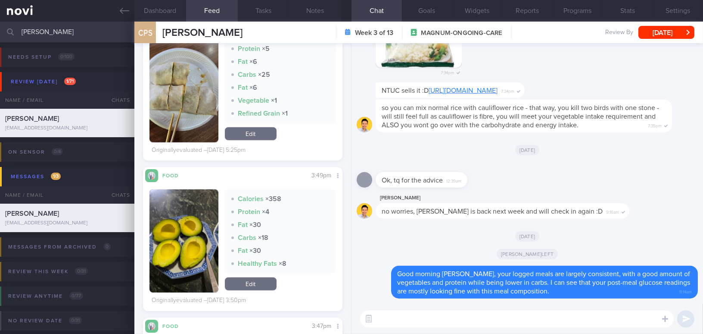
scroll to position [1215, 0]
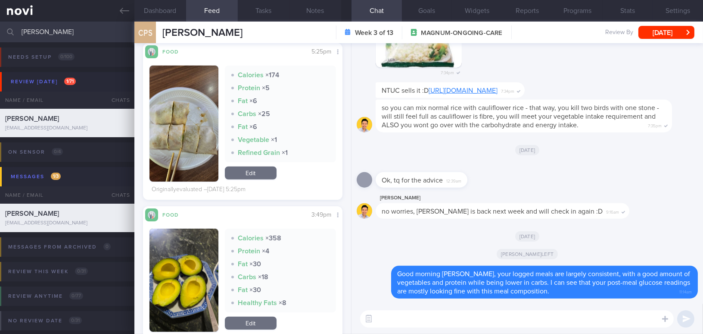
click at [202, 164] on button "button" at bounding box center [184, 124] width 69 height 116
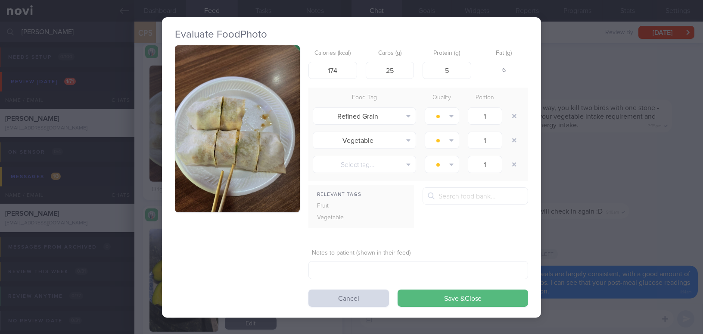
drag, startPoint x: 646, startPoint y: 224, endPoint x: 643, endPoint y: 266, distance: 42.7
click at [646, 224] on div "Evaluate Food Photo Calories (kcal) 174 Carbs (g) 25 Protein (g) 5 Fat (g) 6 Fo…" at bounding box center [351, 167] width 703 height 334
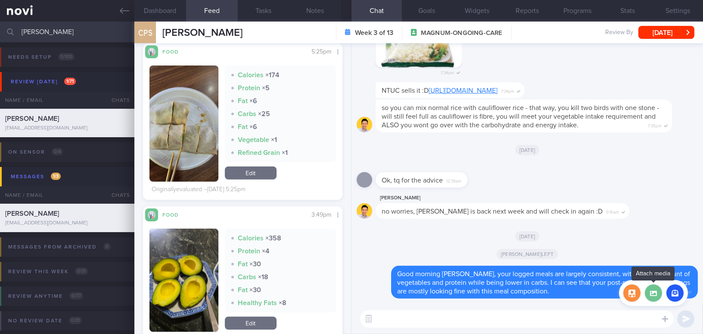
click at [658, 296] on label at bounding box center [653, 292] width 17 height 17
click at [0, 0] on input "file" at bounding box center [0, 0] width 0 height 0
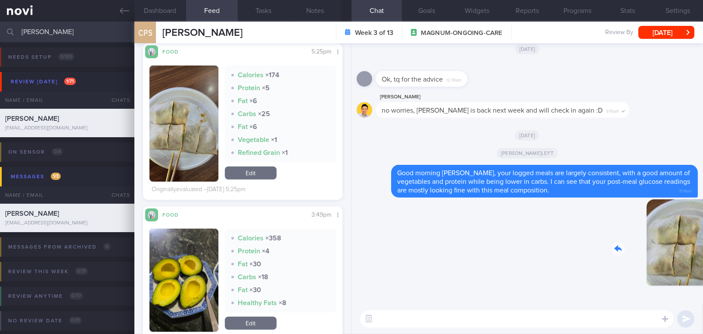
drag, startPoint x: 642, startPoint y: 250, endPoint x: 746, endPoint y: 256, distance: 103.6
click at [703, 256] on html "You are offline! Some functionality will be unavailable Patients New Users Coac…" at bounding box center [351, 167] width 703 height 334
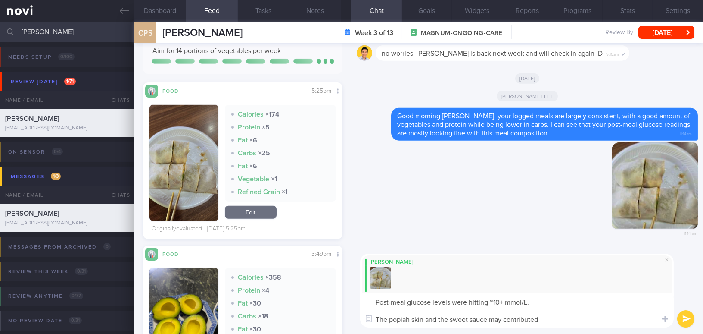
click at [448, 317] on textarea "Post-meal glucose levels were hitting ~10+ mmol/L. The popiah skin and the swee…" at bounding box center [517, 310] width 314 height 34
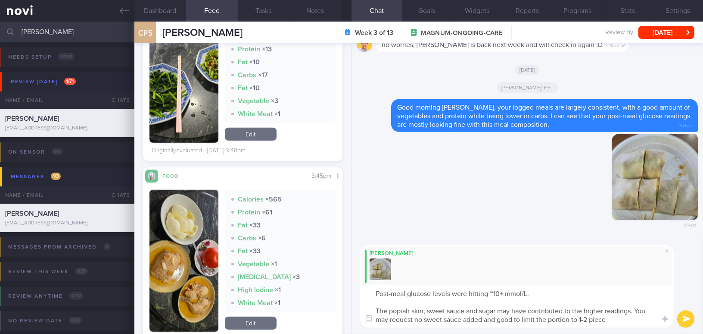
type textarea "Post-meal glucose levels were hitting ~10+ mmol/L. The popiah skin, sweet sauce…"
drag, startPoint x: 620, startPoint y: 320, endPoint x: 302, endPoint y: 266, distance: 323.1
click at [302, 266] on div "Dashboard Feed 16 Tasks Notes Chat Goals Widgets Reports Programs Stats Setting…" at bounding box center [418, 178] width 569 height 312
click at [602, 323] on textarea "Post-meal glucose levels were hitting ~10+ mmol/L. The popiah skin, sweet sauce…" at bounding box center [517, 305] width 314 height 43
click at [616, 319] on textarea "Post-meal glucose levels were hitting ~10+ mmol/L. The popiah skin, sweet sauce…" at bounding box center [517, 305] width 314 height 43
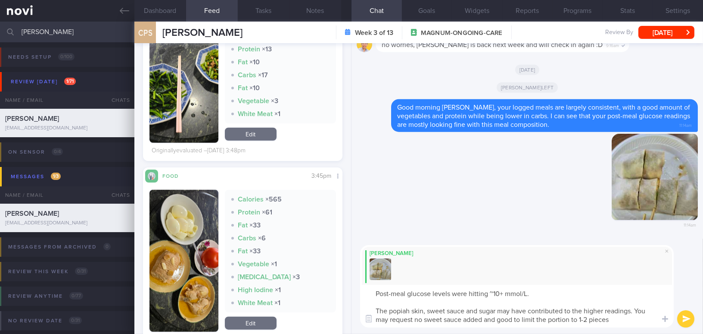
drag, startPoint x: 643, startPoint y: 302, endPoint x: 593, endPoint y: 306, distance: 49.3
click at [593, 306] on textarea "Post-meal glucose levels were hitting ~10+ mmol/L. The popiah skin, sweet sauce…" at bounding box center [517, 305] width 314 height 43
click at [632, 324] on textarea "Post-meal glucose levels were hitting ~10+ mmol/L. The popiah skin, sweet sauce…" at bounding box center [517, 305] width 314 height 43
drag, startPoint x: 632, startPoint y: 324, endPoint x: 308, endPoint y: 266, distance: 329.2
click at [308, 266] on div "Dashboard Feed 16 Tasks Notes Chat Goals Widgets Reports Programs Stats Setting…" at bounding box center [418, 178] width 569 height 312
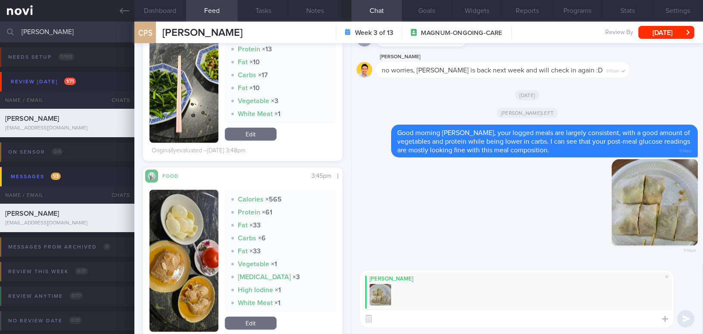
paste textarea "Post-meal glucose levels were reaching around 10+ mmol/L. The popiah skin, swee…"
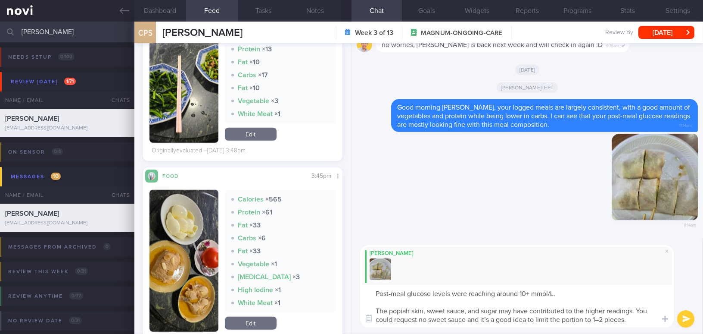
click at [465, 312] on textarea "Post-meal glucose levels were reaching around 10+ mmol/L. The popiah skin, swee…" at bounding box center [517, 305] width 314 height 43
drag, startPoint x: 482, startPoint y: 317, endPoint x: 537, endPoint y: 316, distance: 54.7
click at [537, 316] on textarea "Post-meal glucose levels were reaching around 10+ mmol/L. The popiah skin, swee…" at bounding box center [517, 305] width 314 height 43
click at [543, 317] on textarea "Post-meal glucose levels were reaching around 10+ mmol/L. The popiah skin, swee…" at bounding box center [517, 305] width 314 height 43
type textarea "Post-meal glucose levels were reaching around 10+ mmol/L. The popiah skin, swee…"
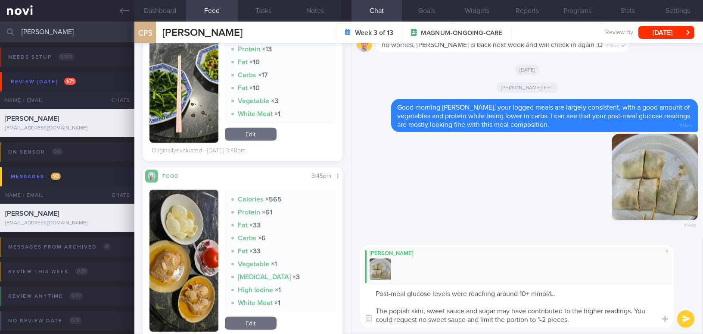
click at [687, 319] on button "submit" at bounding box center [686, 318] width 17 height 17
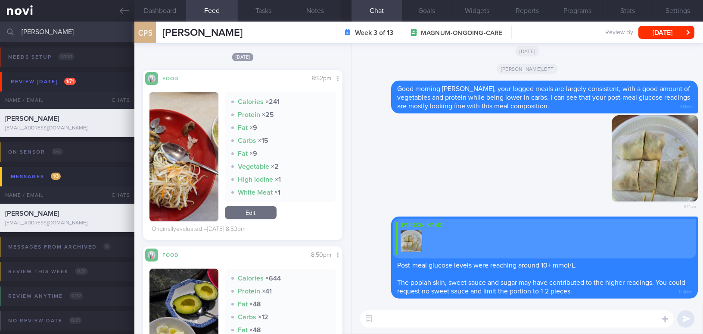
scroll to position [1880, 0]
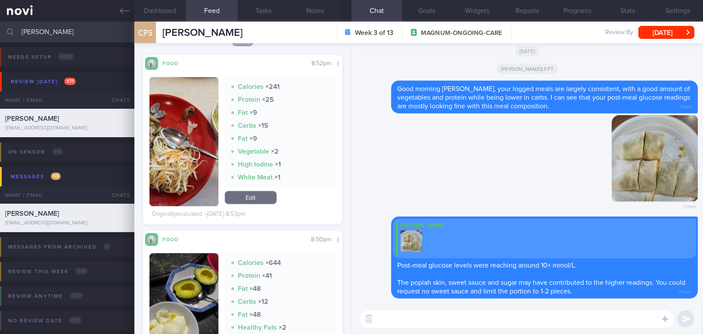
click at [210, 160] on button "button" at bounding box center [184, 141] width 69 height 129
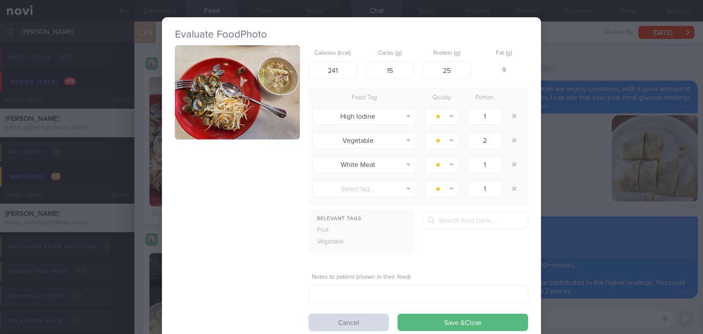
click at [256, 114] on button "button" at bounding box center [237, 92] width 125 height 94
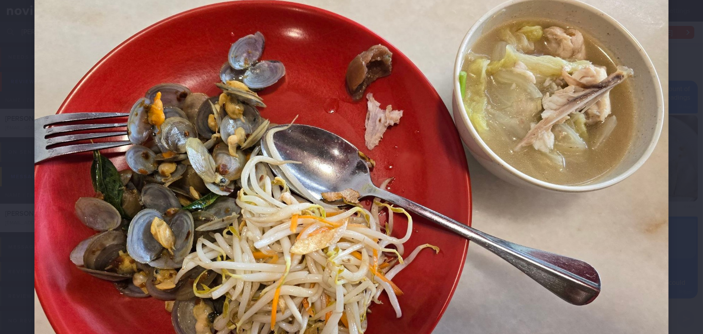
scroll to position [117, 0]
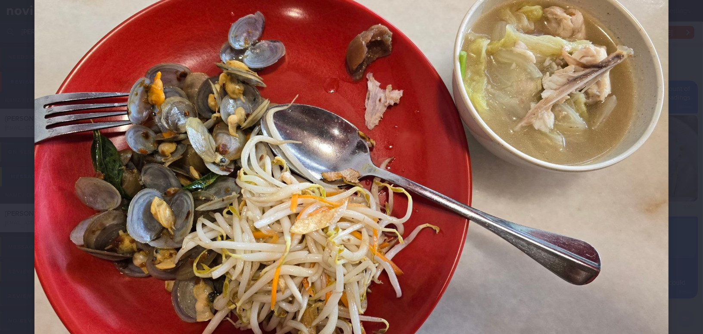
click at [281, 153] on img at bounding box center [351, 155] width 634 height 476
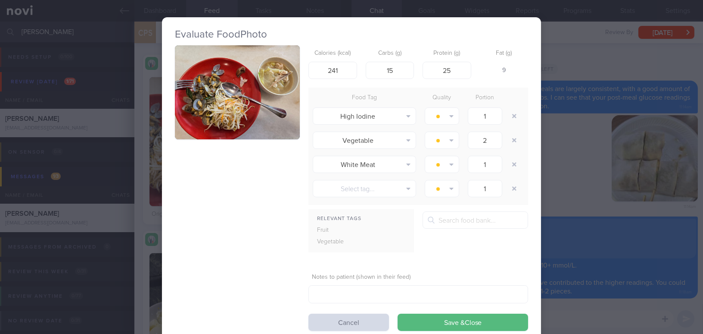
click at [616, 52] on div "Evaluate Food Photo Calories (kcal) 241 Carbs (g) 15 Protein (g) 25 Fat (g) 9 F…" at bounding box center [351, 167] width 703 height 334
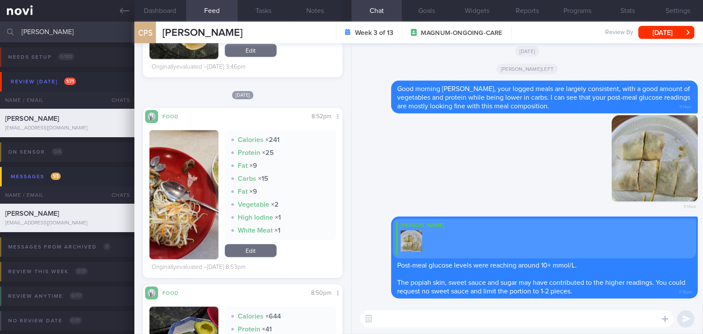
scroll to position [1802, 0]
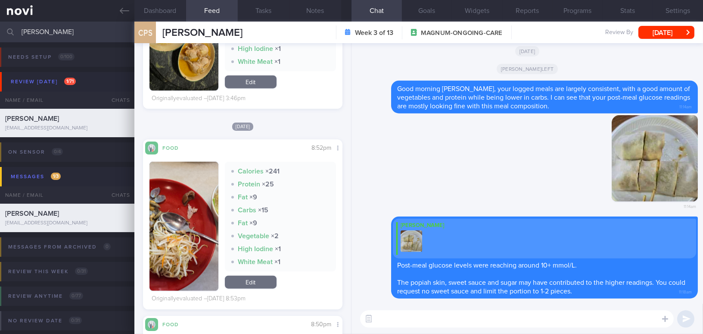
click at [190, 201] on button "button" at bounding box center [184, 226] width 69 height 129
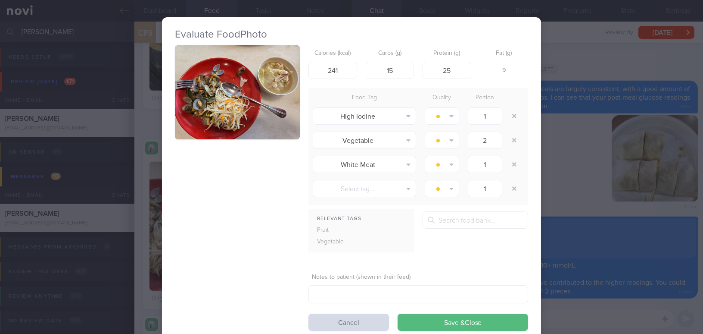
click at [573, 203] on div "Evaluate Food Photo Calories (kcal) 241 Carbs (g) 15 Protein (g) 25 Fat (g) 9 F…" at bounding box center [351, 167] width 703 height 334
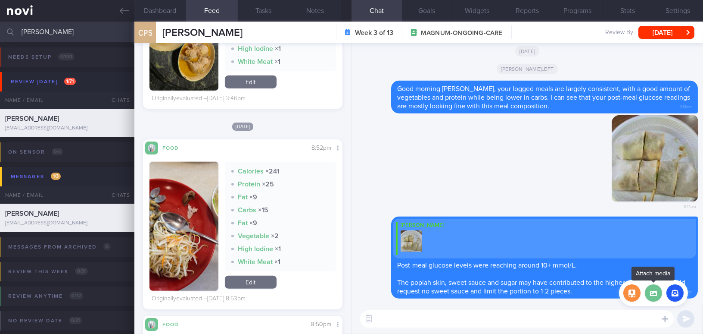
click at [654, 297] on label at bounding box center [653, 292] width 17 height 17
click at [0, 0] on input "file" at bounding box center [0, 0] width 0 height 0
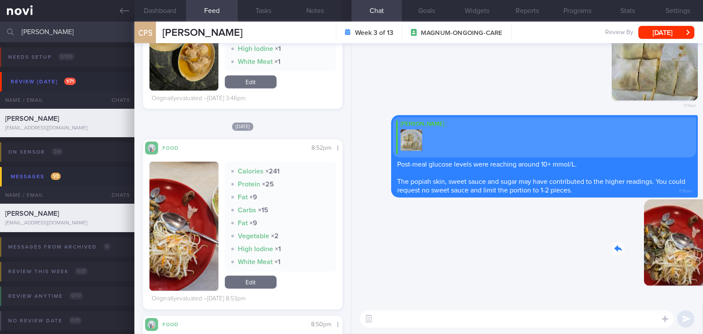
drag, startPoint x: 643, startPoint y: 258, endPoint x: 701, endPoint y: 265, distance: 58.6
click at [701, 265] on div "Delete 11:19am Delete Mee Li Post-meal glucose levels were reaching around 10+ …" at bounding box center [528, 173] width 352 height 260
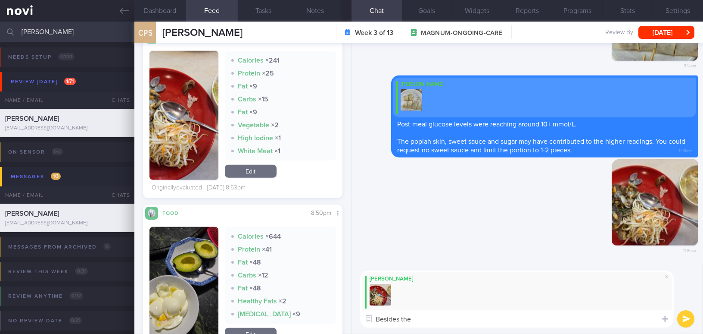
scroll to position [1920, 0]
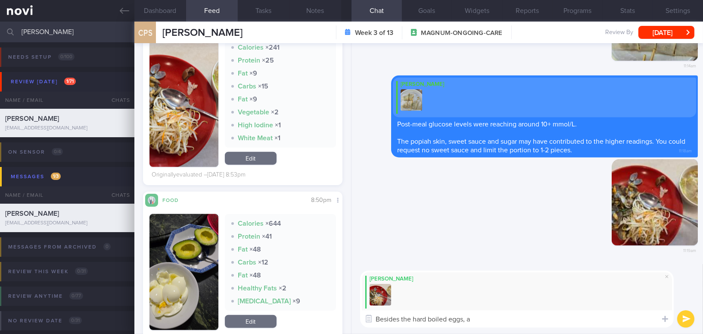
click at [178, 262] on button "button" at bounding box center [184, 272] width 69 height 116
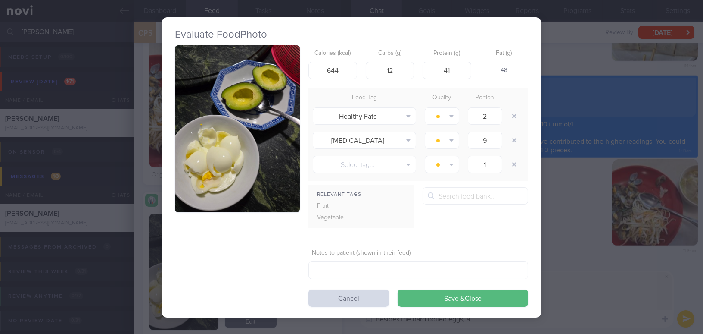
click at [560, 270] on div "Evaluate Food Photo Calories (kcal) 644 Carbs (g) 12 Protein (g) 41 Fat (g) 48 …" at bounding box center [351, 167] width 703 height 334
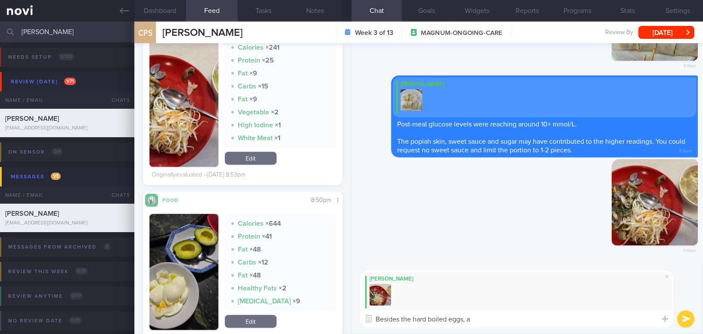
click at [514, 315] on textarea "Besides the hard boiled eggs, a" at bounding box center [517, 318] width 314 height 17
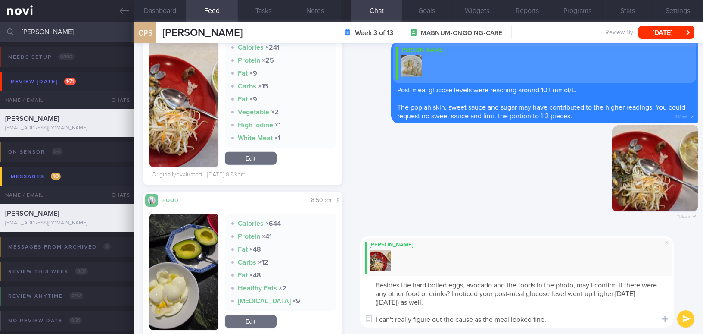
click at [176, 110] on button "button" at bounding box center [184, 102] width 69 height 129
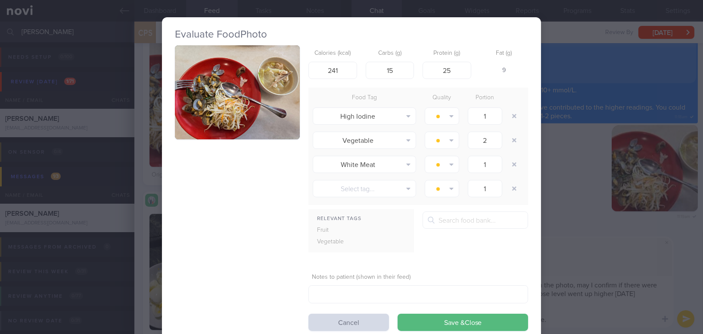
click at [250, 107] on button "button" at bounding box center [237, 92] width 125 height 94
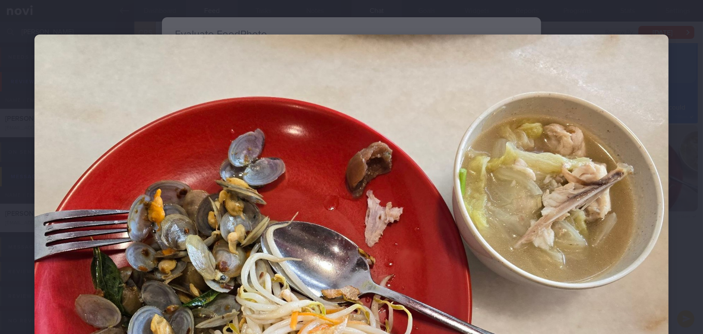
click at [516, 290] on img at bounding box center [351, 272] width 634 height 476
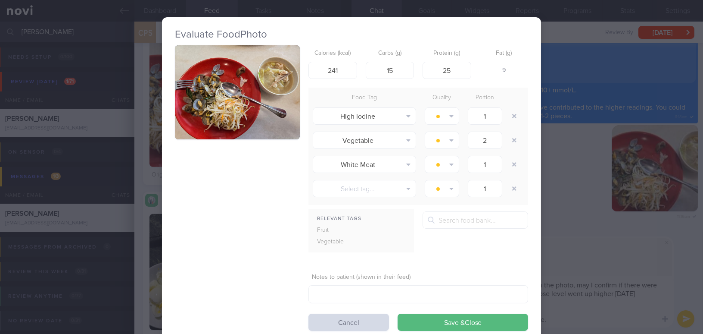
click at [585, 273] on div "Evaluate Food Photo Calories (kcal) 241 Carbs (g) 15 Protein (g) 25 Fat (g) 9 F…" at bounding box center [351, 167] width 703 height 334
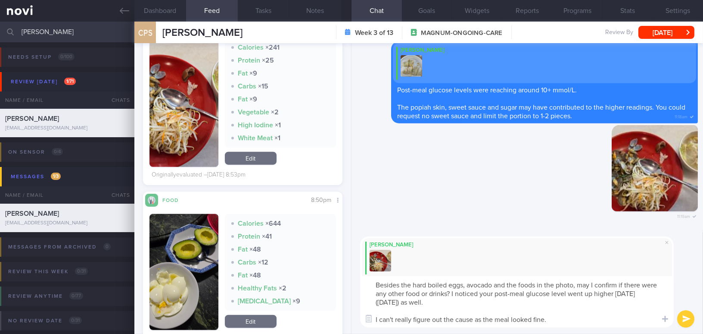
drag, startPoint x: 550, startPoint y: 324, endPoint x: 309, endPoint y: 266, distance: 248.2
click at [309, 266] on div "Dashboard Feed 16 Tasks Notes Chat Goals Widgets Reports Programs Stats Setting…" at bounding box center [418, 178] width 569 height 312
click at [442, 298] on textarea "Besides the hard boiled eggs, avocado and the foods in the photo, may I confirm…" at bounding box center [517, 301] width 314 height 51
drag, startPoint x: 549, startPoint y: 321, endPoint x: 311, endPoint y: 276, distance: 242.6
click at [311, 276] on div "Dashboard Feed 16 Tasks Notes Chat Goals Widgets Reports Programs Stats Setting…" at bounding box center [418, 178] width 569 height 312
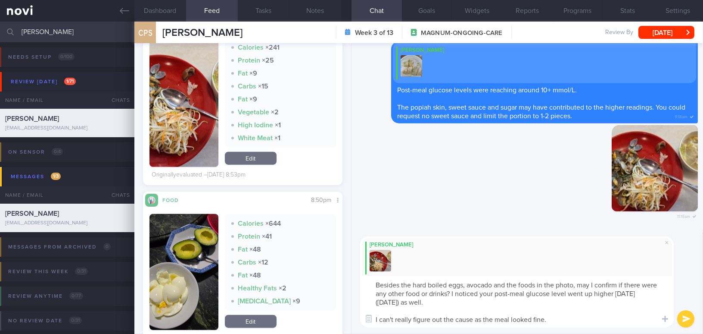
paste textarea "-boiled eggs, avocado, and the foods in the photo, may I confirm if there were …"
click at [495, 284] on textarea "Besides the hard-boiled eggs, avocado, and the foods in the photo, may I confir…" at bounding box center [517, 301] width 314 height 51
click at [475, 318] on textarea "Besides the hard-boiled eggs, avocado and the foods in the photo, may I confirm…" at bounding box center [517, 301] width 314 height 51
type textarea "Besides the hard-boiled eggs, avocado and the foods in the photo, may I confirm…"
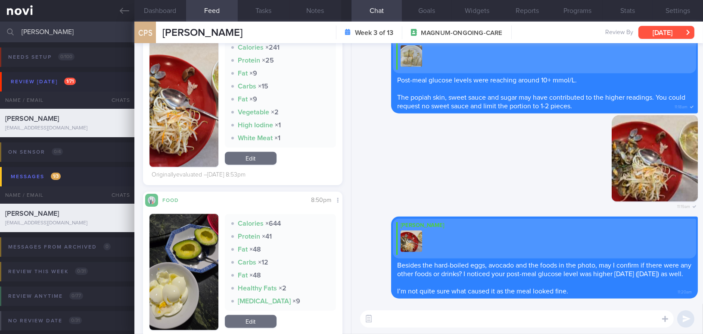
click at [655, 32] on button "Tue, 16 Sep" at bounding box center [667, 32] width 56 height 13
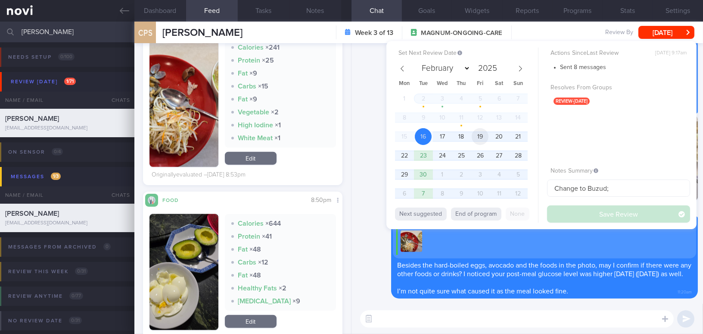
click at [481, 138] on span "19" at bounding box center [480, 136] width 17 height 17
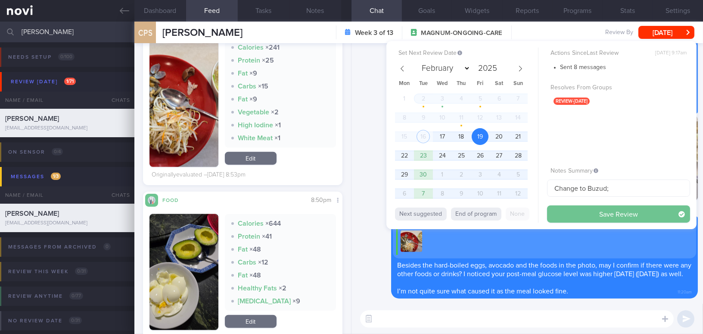
click at [584, 215] on button "Save Review" at bounding box center [618, 213] width 143 height 17
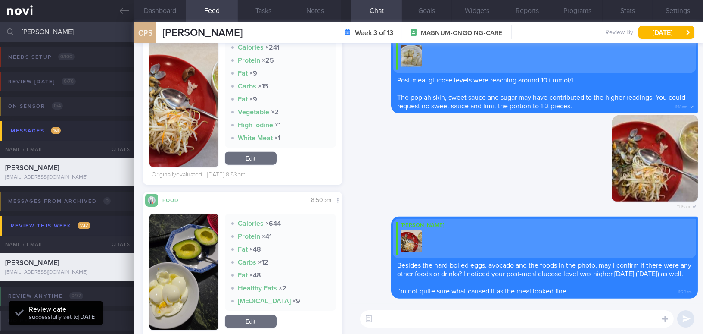
scroll to position [91, 181]
drag, startPoint x: 56, startPoint y: 29, endPoint x: 1, endPoint y: 29, distance: 54.7
click at [1, 29] on div "chua poh Assigned patients Assigned patients All active patients Archived patie…" at bounding box center [351, 32] width 703 height 21
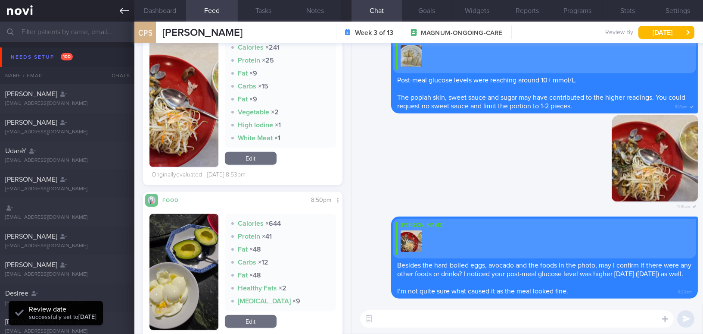
click at [116, 9] on link at bounding box center [67, 11] width 134 height 22
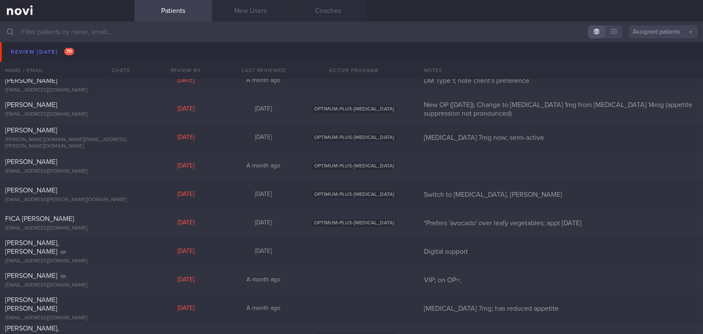
scroll to position [3345, 0]
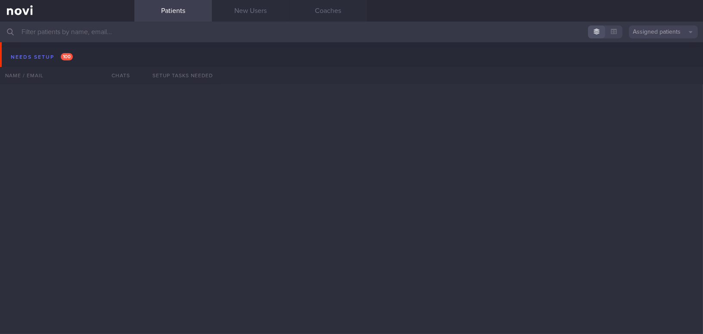
scroll to position [3370, 0]
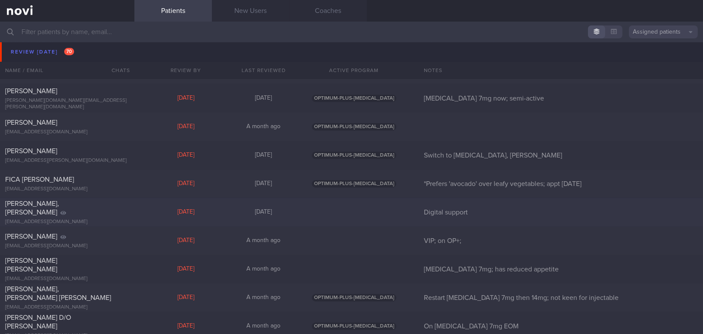
click at [114, 204] on div at bounding box center [119, 201] width 19 height 5
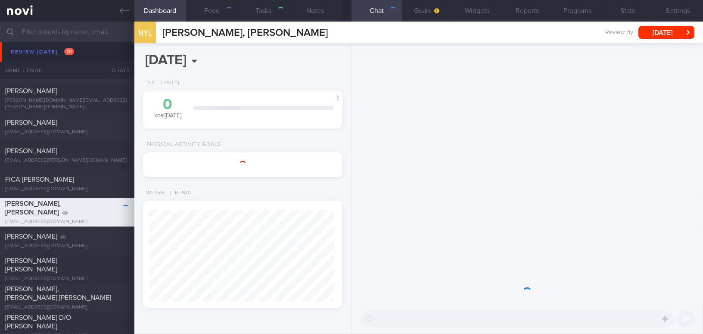
scroll to position [101, 178]
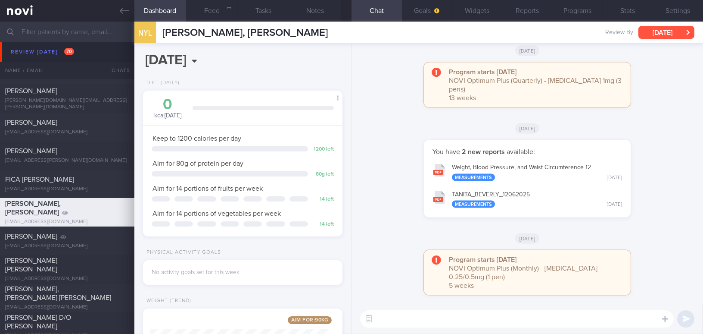
click at [653, 33] on button "[DATE]" at bounding box center [667, 32] width 56 height 13
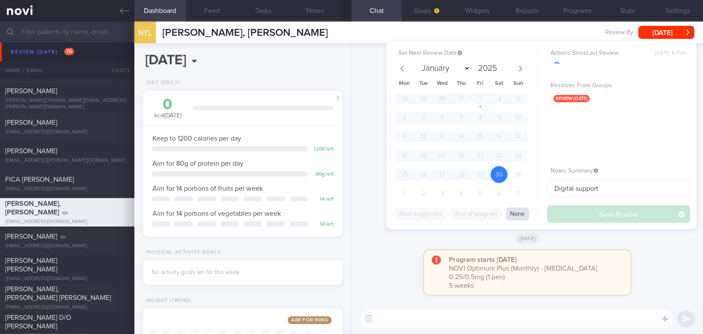
scroll to position [101, 178]
click at [515, 215] on button "None" at bounding box center [518, 213] width 24 height 13
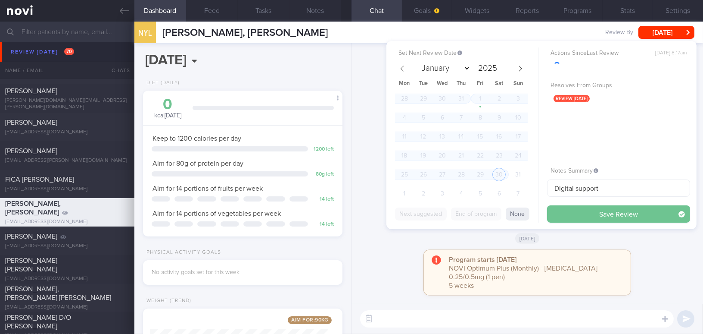
click at [570, 215] on button "Save Review" at bounding box center [618, 213] width 143 height 17
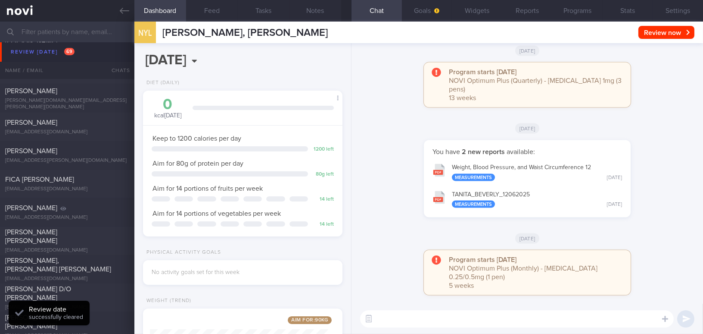
select select "8"
click at [120, 11] on icon at bounding box center [124, 10] width 9 height 9
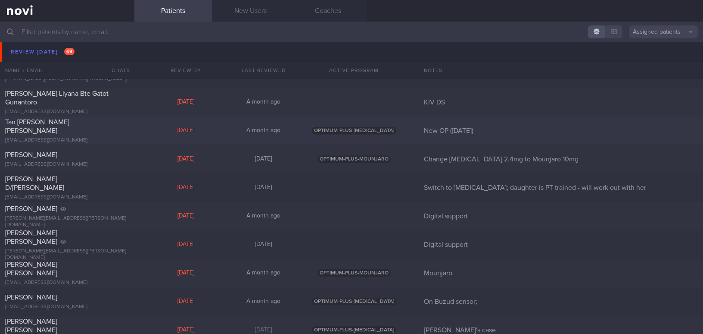
scroll to position [3684, 0]
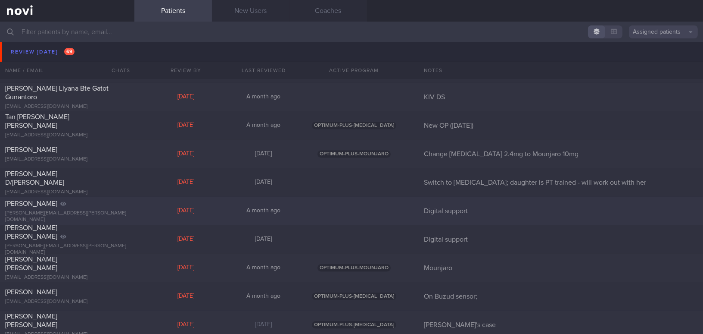
click at [70, 212] on div "[PERSON_NAME] [PERSON_NAME][EMAIL_ADDRESS][PERSON_NAME][DOMAIN_NAME]" at bounding box center [67, 211] width 134 height 24
select select "8"
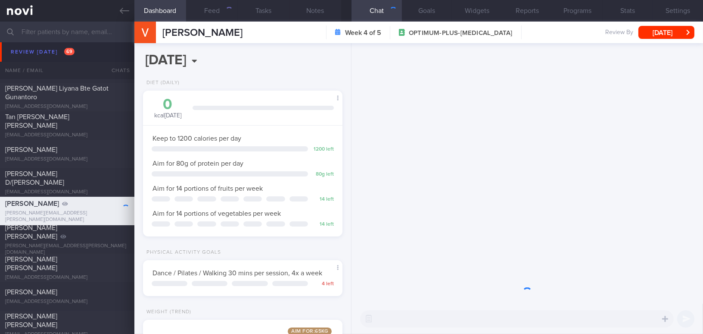
scroll to position [430891, 430815]
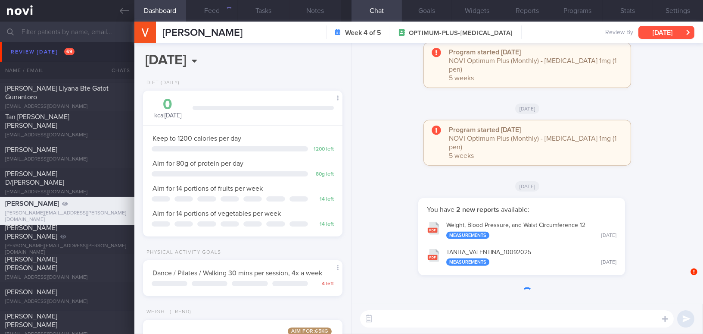
click at [659, 30] on button "[DATE]" at bounding box center [667, 32] width 56 height 13
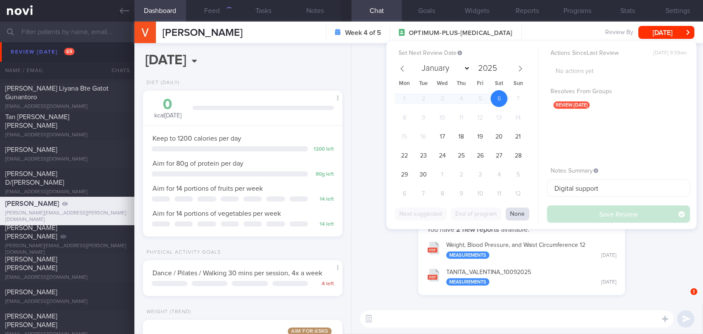
click at [521, 215] on button "None" at bounding box center [518, 213] width 24 height 13
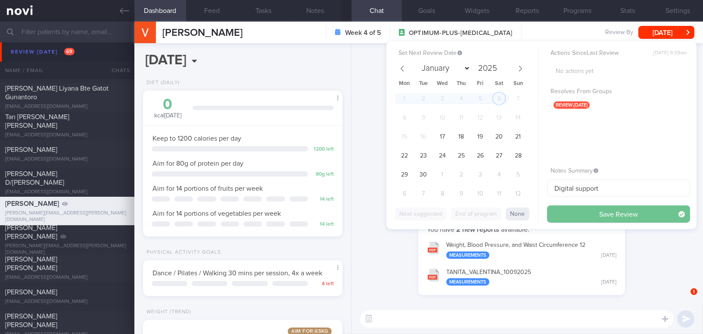
click at [575, 213] on button "Save Review" at bounding box center [618, 213] width 143 height 17
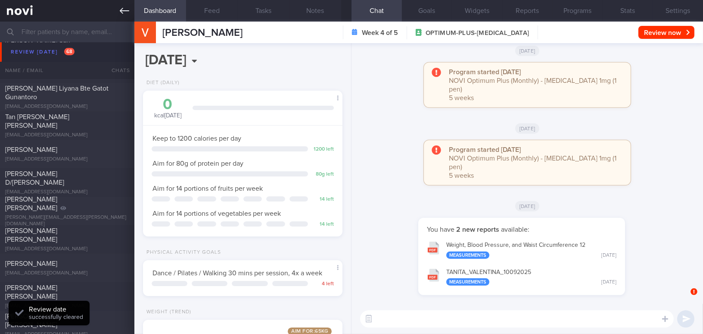
scroll to position [101, 178]
click at [125, 7] on icon at bounding box center [124, 10] width 9 height 9
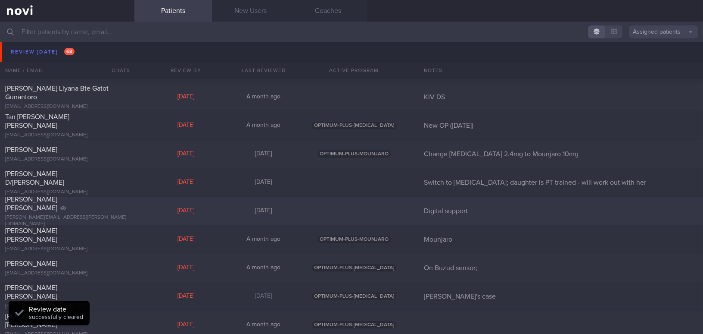
click at [83, 206] on div "[PERSON_NAME] [PERSON_NAME]" at bounding box center [66, 203] width 122 height 17
select select "8"
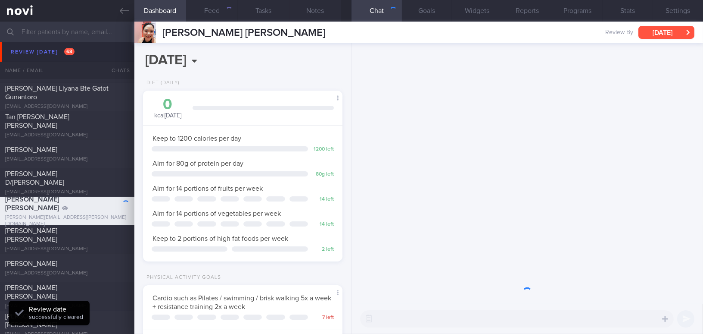
scroll to position [101, 178]
click at [651, 31] on button "[DATE]" at bounding box center [667, 32] width 56 height 13
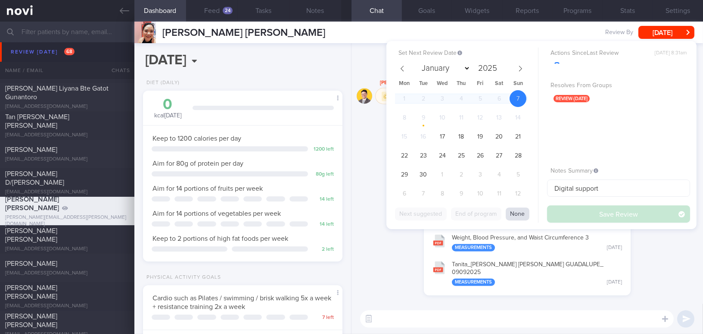
click at [518, 218] on button "None" at bounding box center [518, 213] width 24 height 13
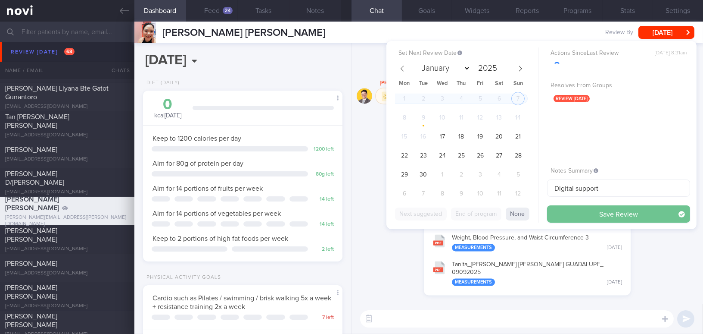
click at [566, 213] on button "Save Review" at bounding box center [618, 213] width 143 height 17
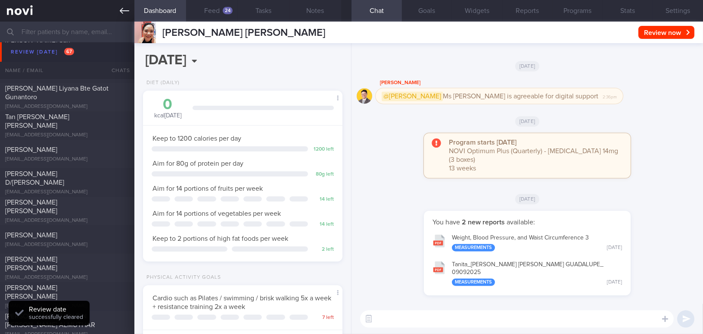
click at [122, 7] on icon at bounding box center [124, 10] width 9 height 9
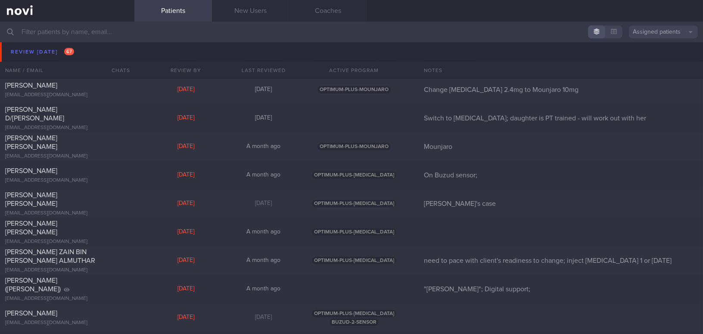
scroll to position [3762, 0]
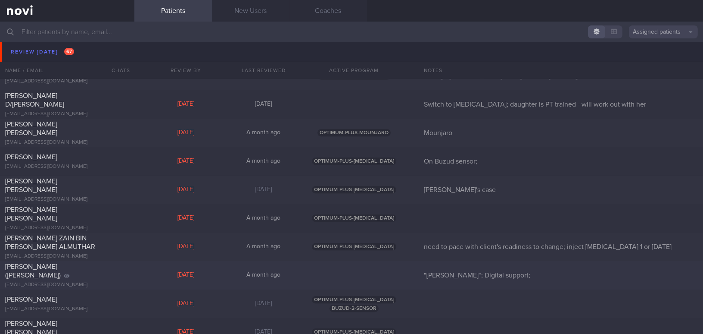
click at [61, 269] on span "[PERSON_NAME] ([PERSON_NAME])" at bounding box center [33, 271] width 56 height 16
select select "8"
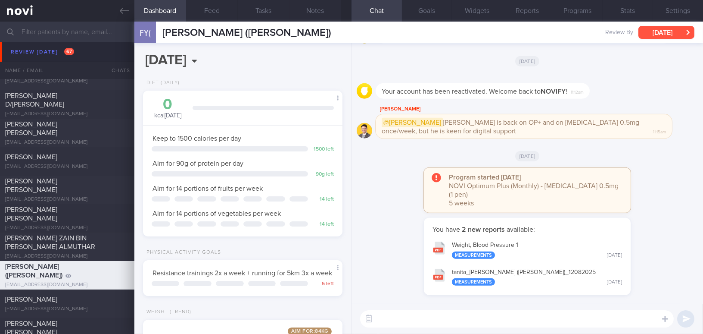
scroll to position [101, 178]
click at [661, 29] on button "[DATE]" at bounding box center [667, 32] width 56 height 13
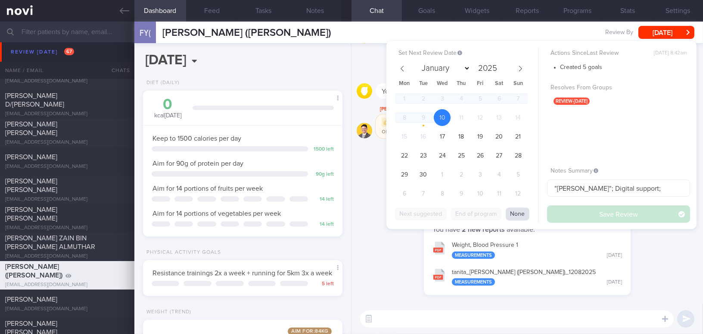
click at [518, 210] on button "None" at bounding box center [518, 213] width 24 height 13
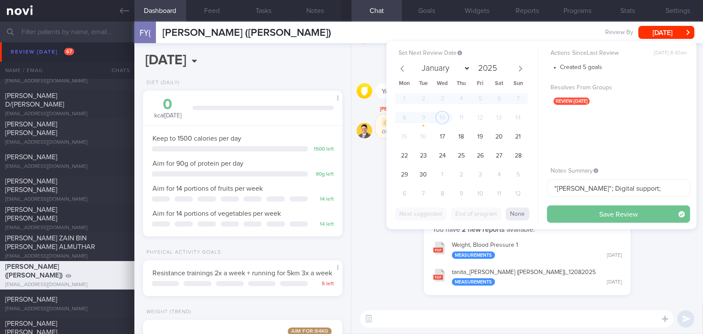
click at [570, 212] on button "Save Review" at bounding box center [618, 213] width 143 height 17
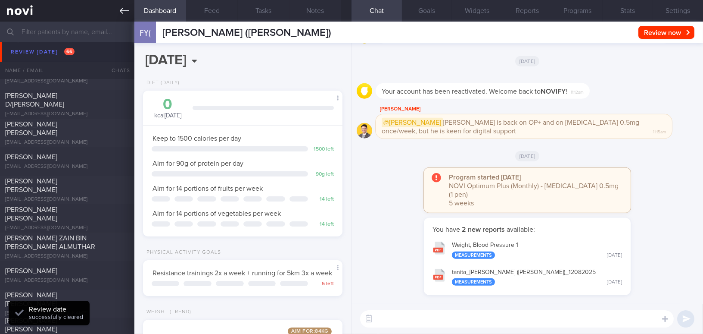
click at [121, 15] on icon at bounding box center [124, 10] width 9 height 9
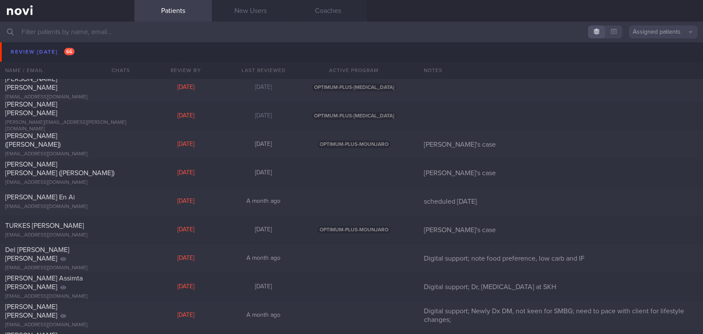
scroll to position [4076, 0]
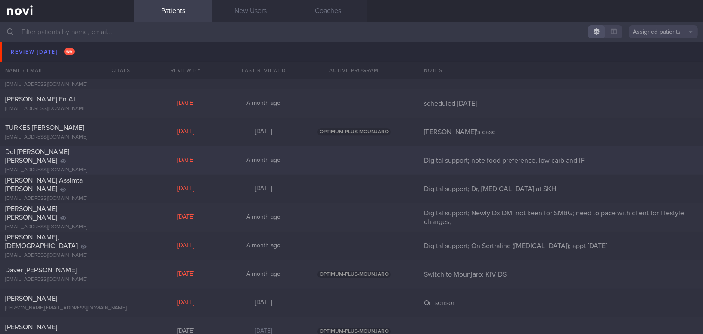
click at [79, 162] on div "Del [PERSON_NAME] [PERSON_NAME]" at bounding box center [66, 155] width 122 height 17
select select "8"
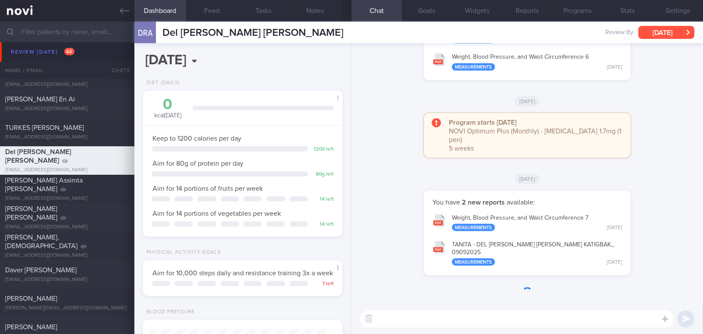
click at [677, 34] on button "[DATE]" at bounding box center [667, 32] width 56 height 13
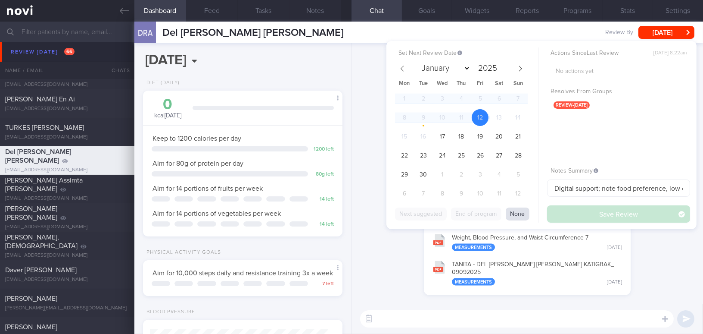
click at [519, 214] on button "None" at bounding box center [518, 213] width 24 height 13
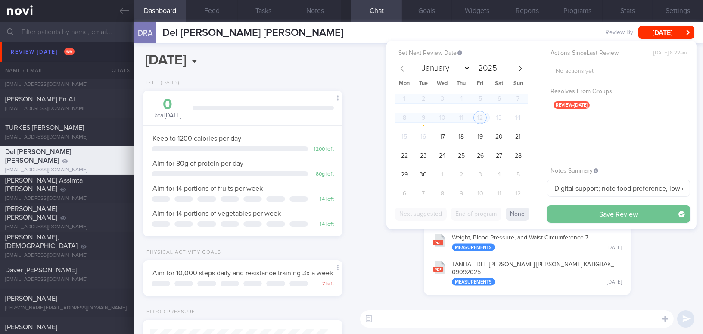
click at [584, 210] on button "Save Review" at bounding box center [618, 213] width 143 height 17
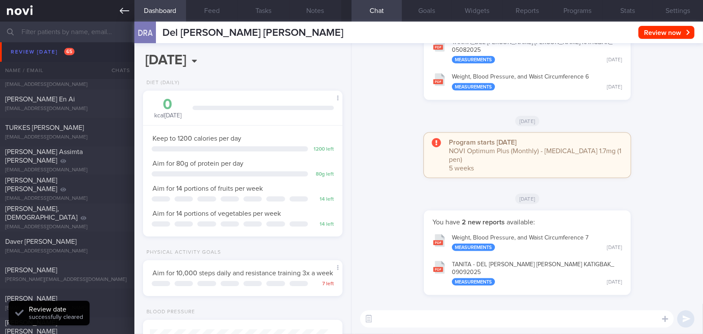
click at [123, 6] on icon at bounding box center [124, 10] width 9 height 9
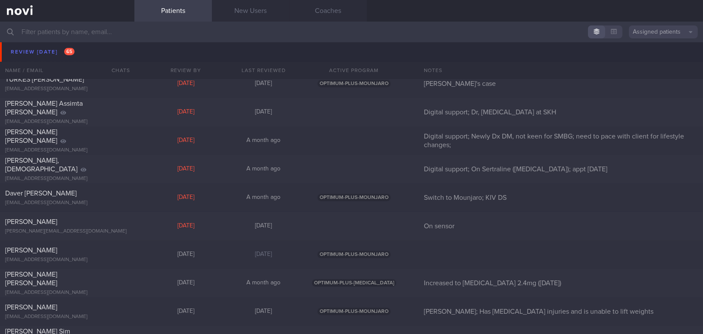
scroll to position [4115, 0]
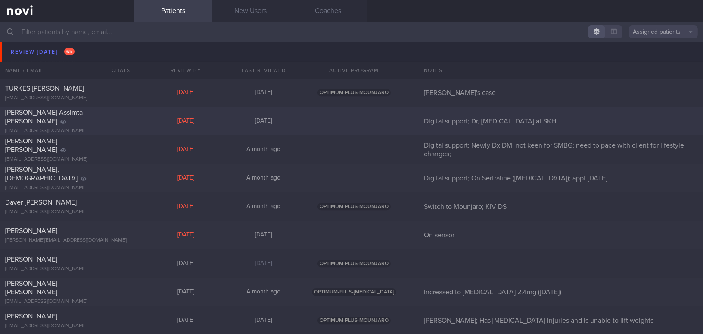
click at [56, 128] on div "[EMAIL_ADDRESS][DOMAIN_NAME]" at bounding box center [67, 131] width 124 height 6
select select "8"
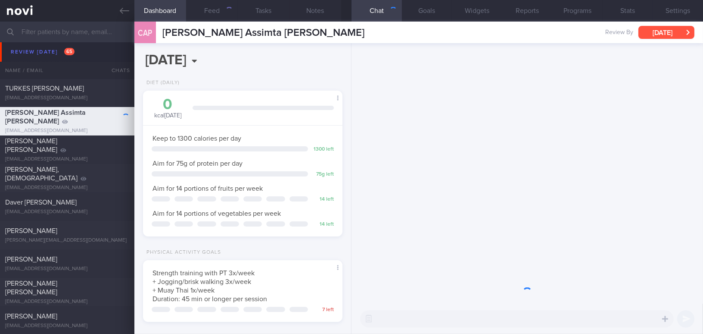
click at [644, 33] on button "[DATE]" at bounding box center [667, 32] width 56 height 13
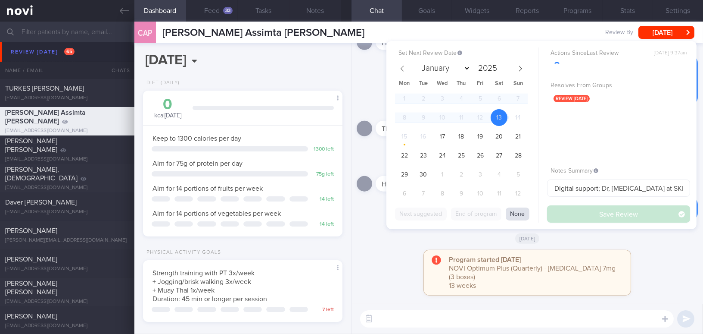
click at [523, 212] on button "None" at bounding box center [518, 213] width 24 height 13
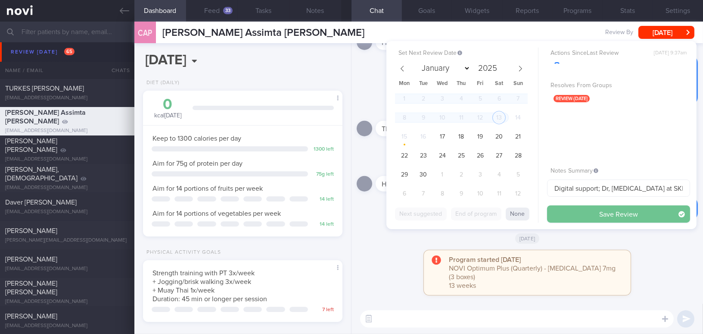
click at [575, 210] on button "Save Review" at bounding box center [618, 213] width 143 height 17
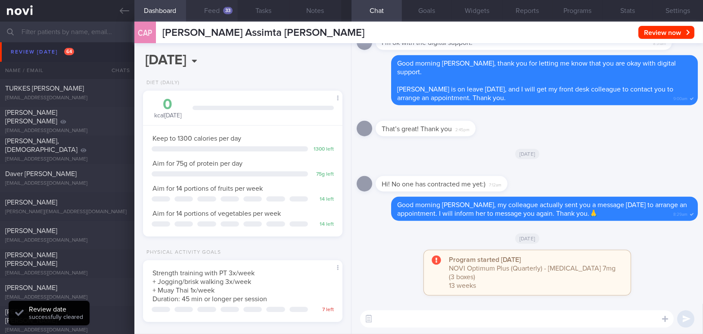
click at [215, 7] on button "Feed 33" at bounding box center [212, 11] width 52 height 22
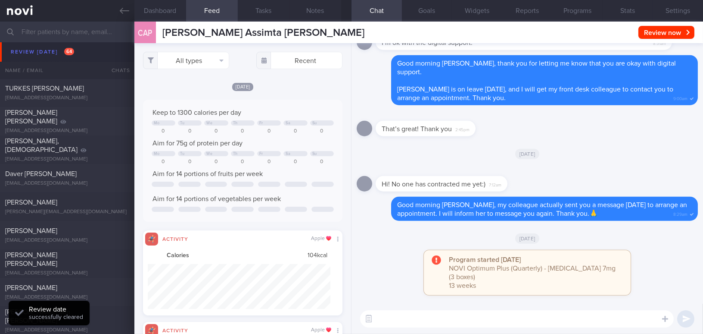
scroll to position [430947, 430810]
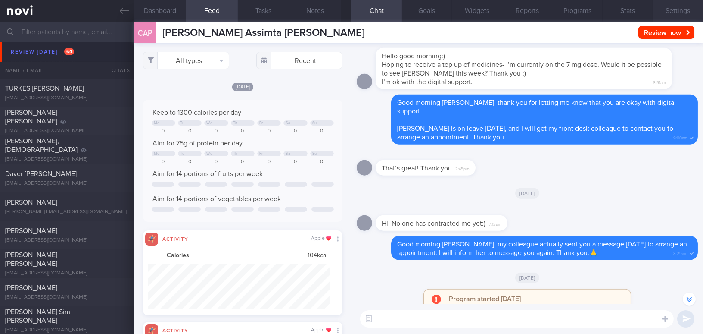
click at [682, 9] on button "Settings" at bounding box center [678, 11] width 50 height 22
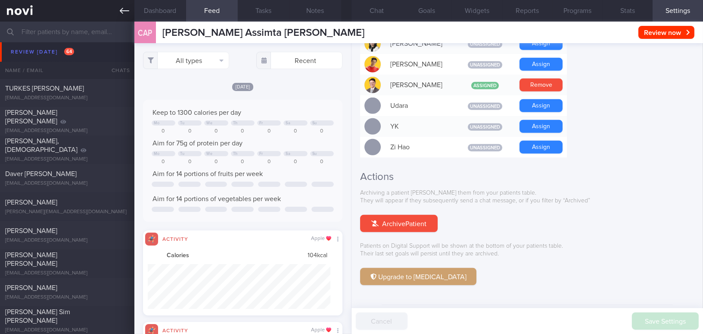
click at [123, 8] on icon at bounding box center [124, 10] width 9 height 9
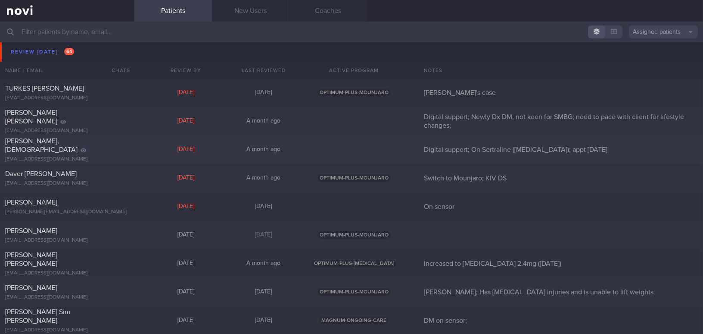
click at [86, 146] on div "[PERSON_NAME], [DEMOGRAPHIC_DATA]" at bounding box center [66, 145] width 122 height 17
select select "8"
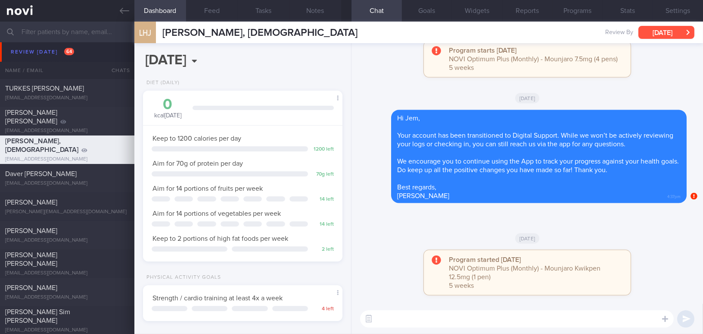
click at [657, 33] on button "[DATE]" at bounding box center [667, 32] width 56 height 13
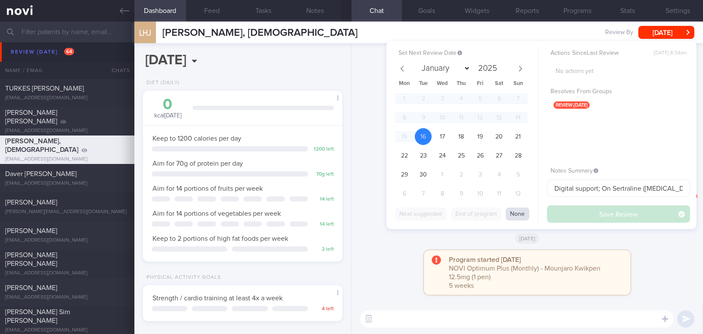
click at [519, 213] on button "None" at bounding box center [518, 213] width 24 height 13
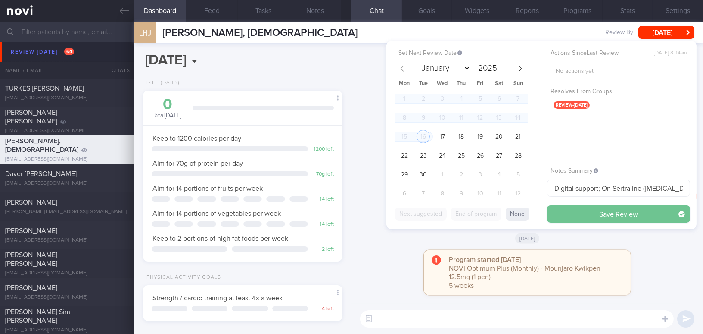
click at [564, 212] on button "Save Review" at bounding box center [618, 213] width 143 height 17
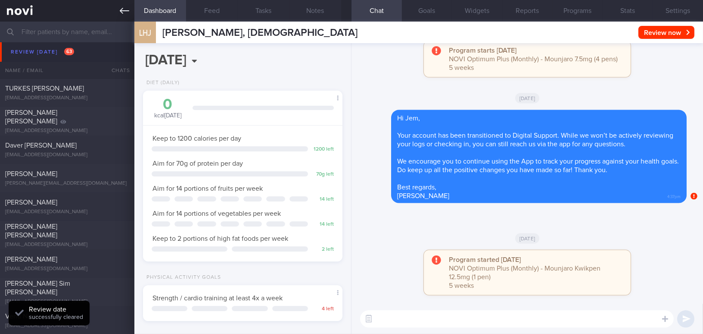
click at [117, 8] on link at bounding box center [67, 11] width 134 height 22
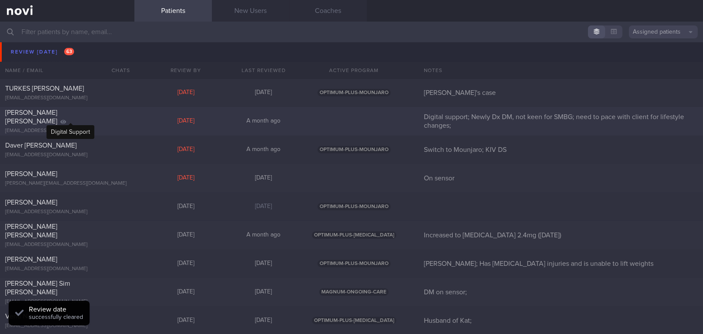
click at [66, 120] on div at bounding box center [63, 121] width 6 height 9
select select "8"
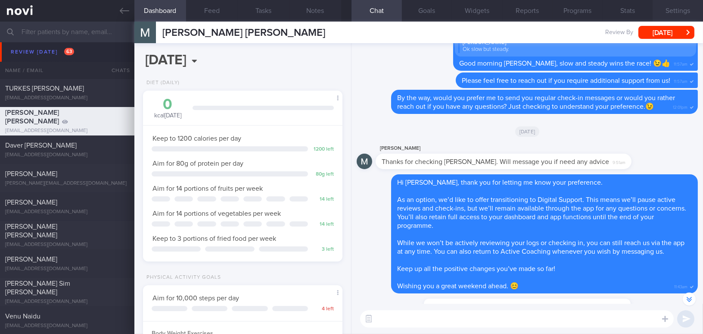
click at [676, 12] on button "Settings" at bounding box center [678, 11] width 50 height 22
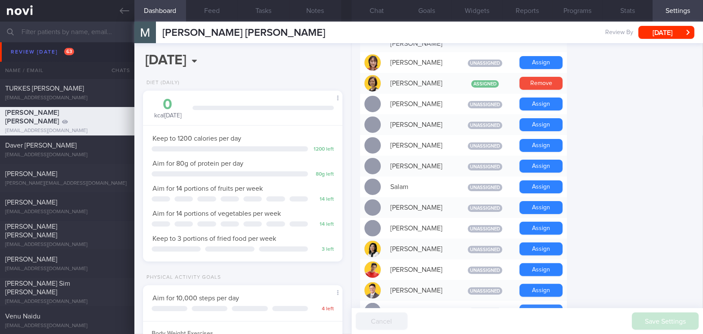
scroll to position [784, 0]
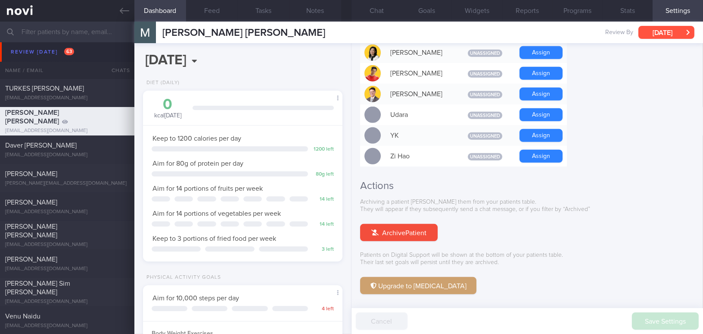
click at [650, 30] on button "[DATE]" at bounding box center [667, 32] width 56 height 13
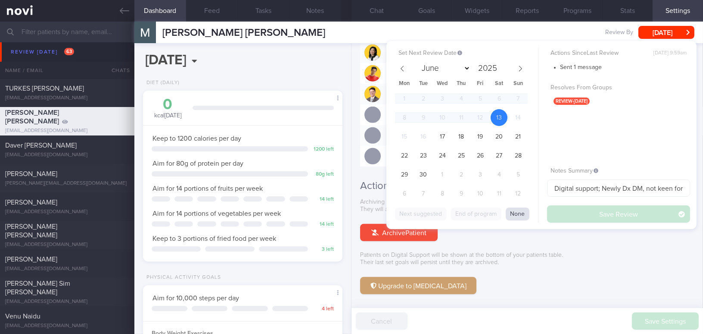
click at [517, 219] on button "None" at bounding box center [518, 213] width 24 height 13
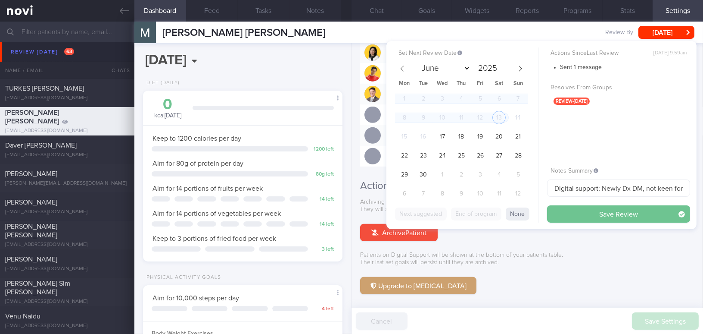
click at [577, 215] on button "Save Review" at bounding box center [618, 213] width 143 height 17
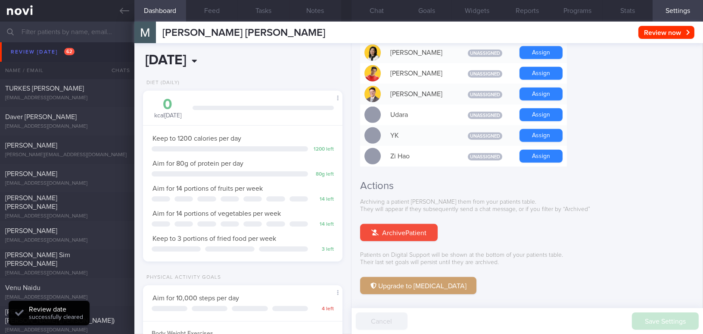
scroll to position [91, 181]
click at [125, 9] on icon at bounding box center [124, 10] width 9 height 9
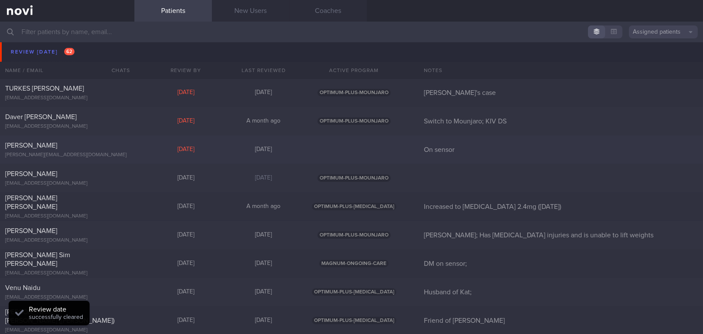
click at [89, 147] on div "[PERSON_NAME]" at bounding box center [66, 145] width 122 height 9
select select "8"
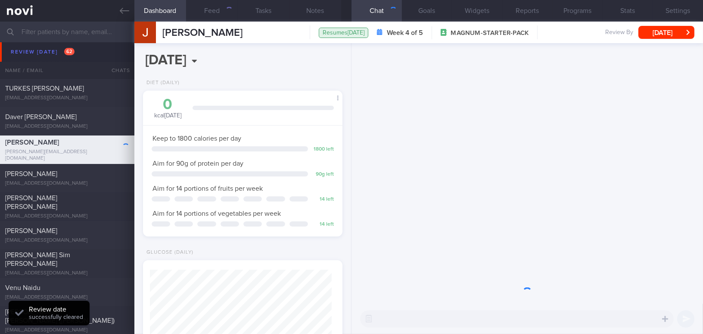
scroll to position [91, 181]
click at [650, 33] on button "[DATE]" at bounding box center [667, 32] width 56 height 13
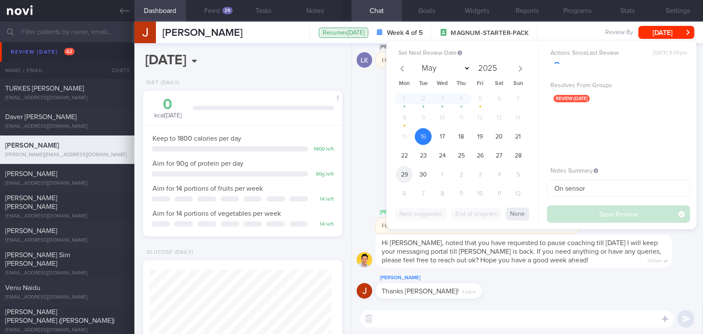
click at [402, 174] on span "29" at bounding box center [404, 174] width 17 height 17
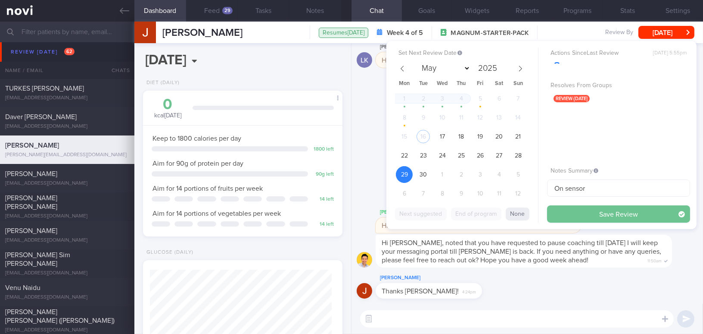
click at [561, 209] on button "Save Review" at bounding box center [618, 213] width 143 height 17
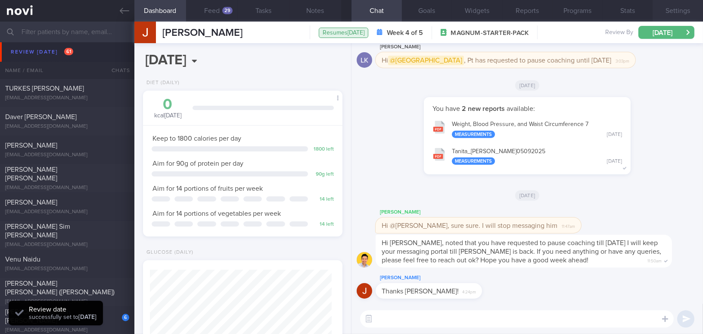
click at [678, 12] on button "Settings" at bounding box center [678, 11] width 50 height 22
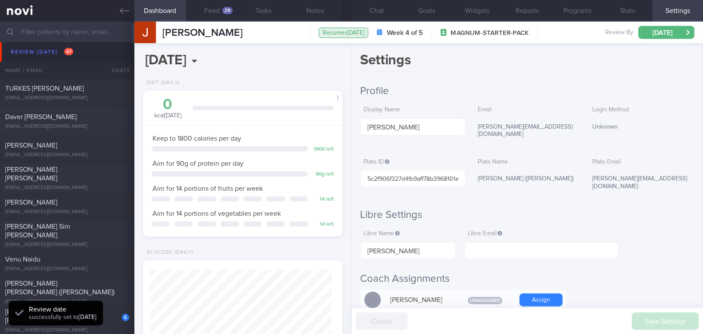
scroll to position [156, 0]
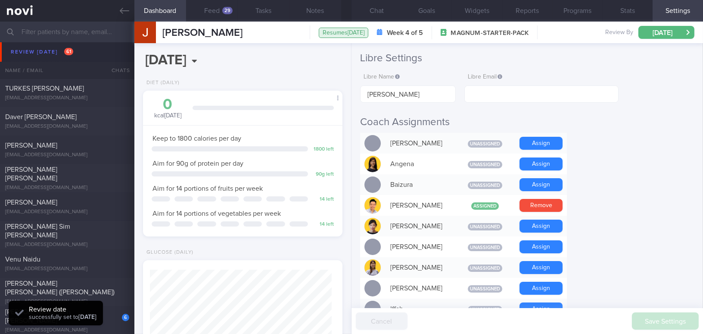
click at [556, 199] on button "Remove" at bounding box center [541, 205] width 43 height 13
click at [120, 9] on icon at bounding box center [124, 10] width 9 height 9
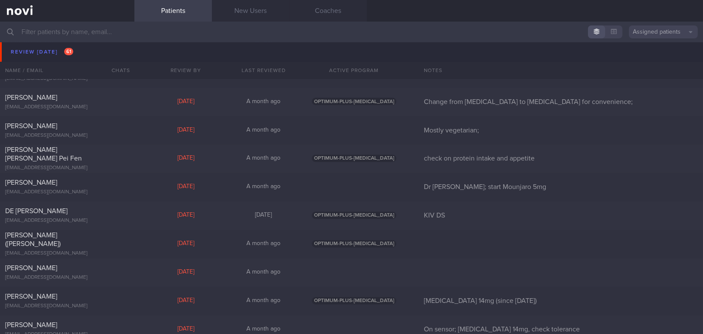
scroll to position [2861, 0]
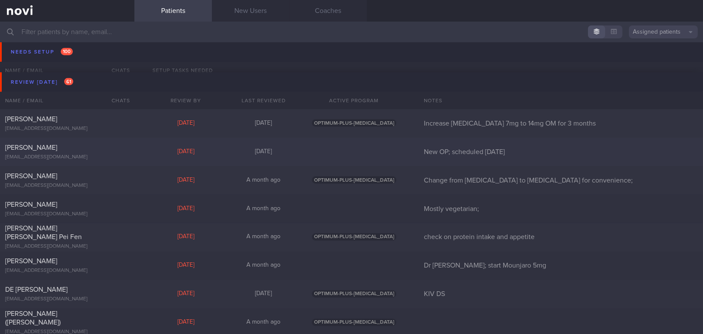
click at [119, 148] on div "[PERSON_NAME]" at bounding box center [66, 147] width 122 height 9
select select "7"
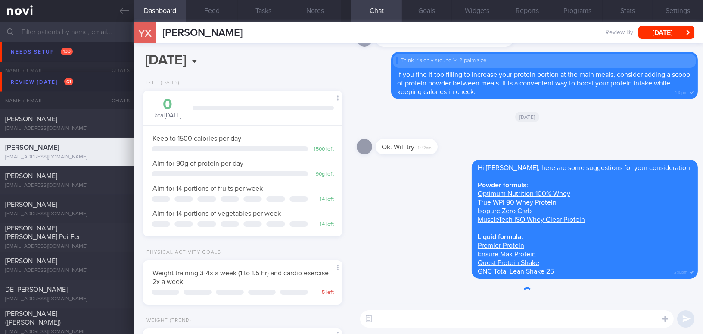
scroll to position [101, 178]
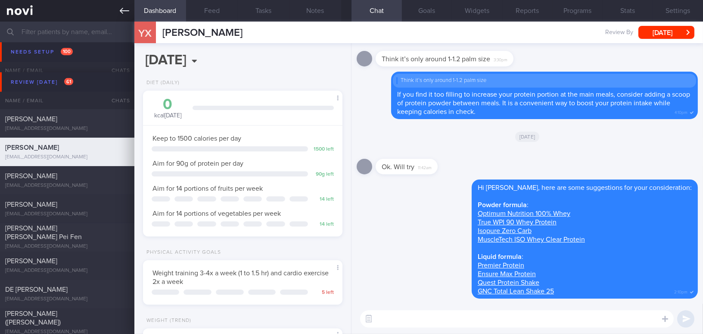
click at [121, 8] on icon at bounding box center [124, 10] width 9 height 9
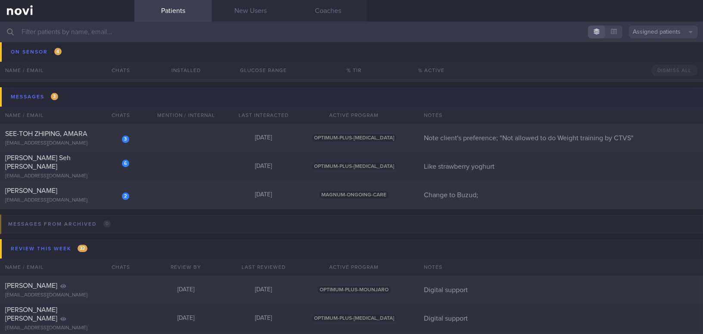
scroll to position [4781, 0]
click at [87, 186] on div "[PERSON_NAME]" at bounding box center [66, 188] width 122 height 9
select select "8"
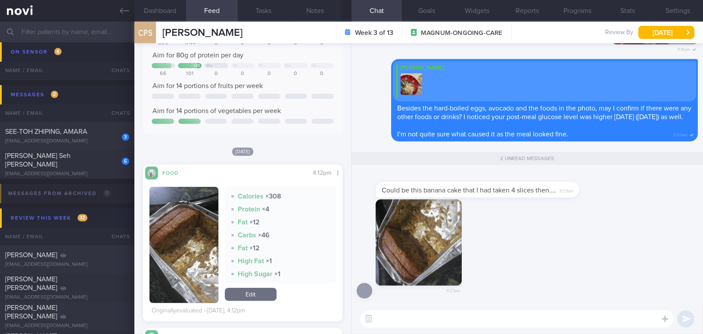
scroll to position [117, 0]
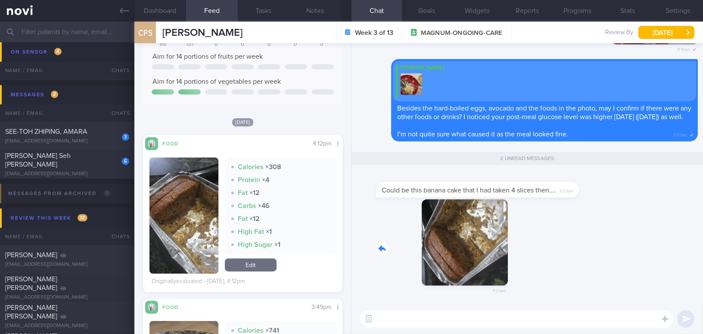
drag, startPoint x: 525, startPoint y: 268, endPoint x: 548, endPoint y: 268, distance: 23.3
click at [548, 268] on div "11:23am" at bounding box center [527, 251] width 341 height 105
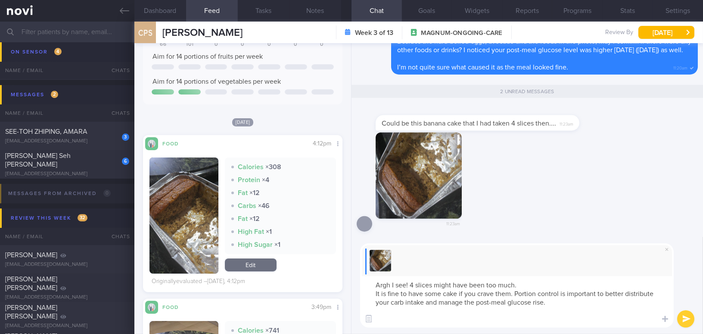
scroll to position [0, 0]
drag, startPoint x: 527, startPoint y: 322, endPoint x: 364, endPoint y: 275, distance: 169.0
click at [364, 275] on div "Argh I see! 4 slices might have been too much. It is fine to have some cake if …" at bounding box center [517, 285] width 314 height 84
click at [416, 296] on textarea "Argh I see! 4 slices might have been too much. It is fine to have some cake if …" at bounding box center [517, 301] width 314 height 51
drag, startPoint x: 526, startPoint y: 322, endPoint x: 312, endPoint y: 269, distance: 220.4
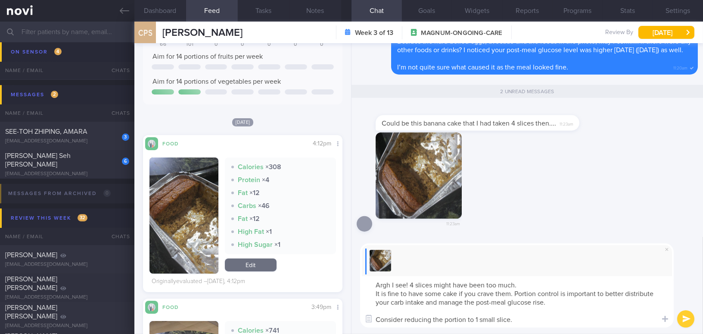
click at [312, 269] on div "Dashboard Feed Tasks Notes Chat 2 Goals Widgets Reports Programs Stats Settings…" at bounding box center [418, 178] width 569 height 312
paste textarea ", I see! Four slices might have been too much. It’s fine to have some cake if y…"
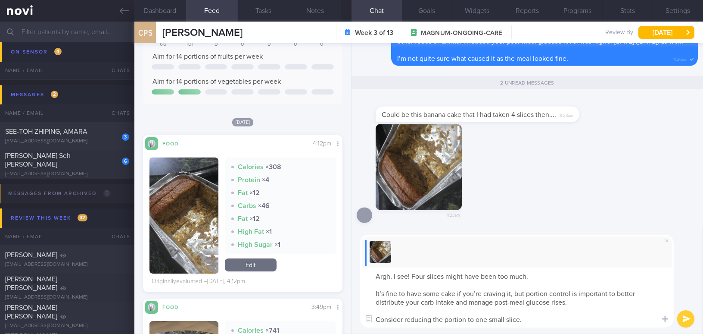
drag, startPoint x: 412, startPoint y: 276, endPoint x: 426, endPoint y: 276, distance: 13.8
click at [426, 276] on textarea "Argh, I see! Four slices might have been too much. It’s fine to have some cake …" at bounding box center [517, 297] width 314 height 60
click at [381, 290] on textarea "Argh, I see! 4 slices might have been too much. It’s fine to have some cake if …" at bounding box center [517, 297] width 314 height 60
click at [484, 291] on textarea "Argh, I see! 4 slices might have been too much. It is fine to have some cake if…" at bounding box center [517, 297] width 314 height 60
click at [536, 322] on textarea "Argh, I see! 4 slices might have been too much. It is fine to have some cake if…" at bounding box center [517, 297] width 314 height 60
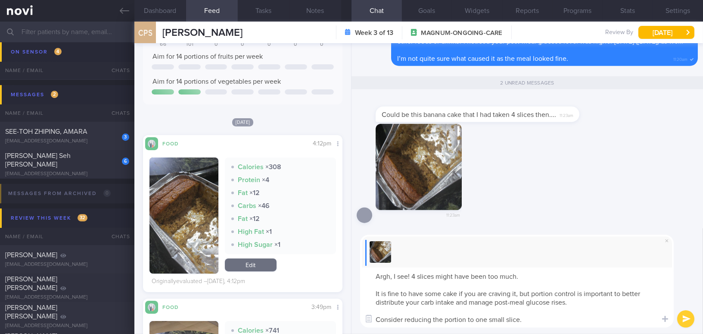
drag, startPoint x: 477, startPoint y: 319, endPoint x: 487, endPoint y: 320, distance: 10.8
click at [487, 320] on textarea "Argh, I see! 4 slices might have been too much. It is fine to have some cake if…" at bounding box center [517, 297] width 314 height 60
click at [535, 319] on textarea "Argh, I see! 4 slices might have been too much. It is fine to have some cake if…" at bounding box center [517, 297] width 314 height 60
type textarea "Argh, I see! 4 slices might have been too much. It is fine to have some cake if…"
click at [689, 315] on button "submit" at bounding box center [686, 318] width 17 height 17
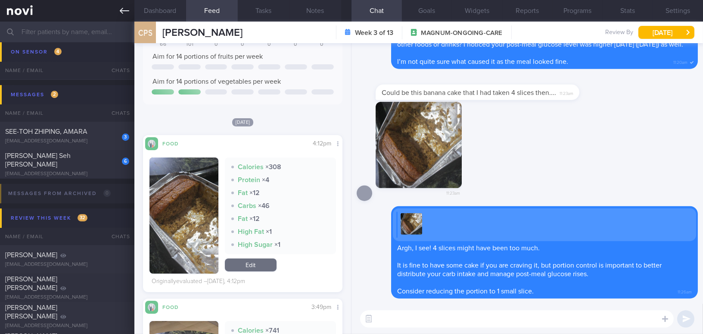
click at [120, 10] on icon at bounding box center [124, 10] width 9 height 9
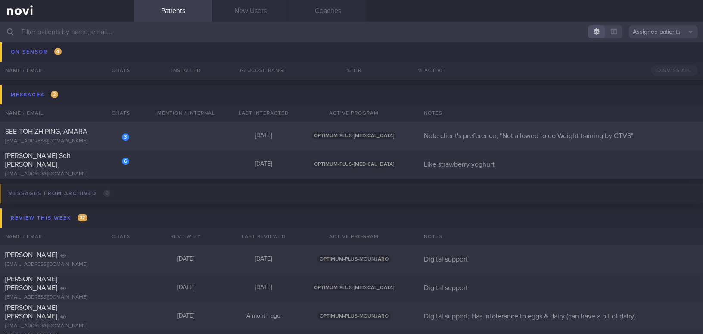
click at [55, 130] on span "SEE-TOH ZHIPING, AMARA" at bounding box center [46, 131] width 82 height 7
select select "8"
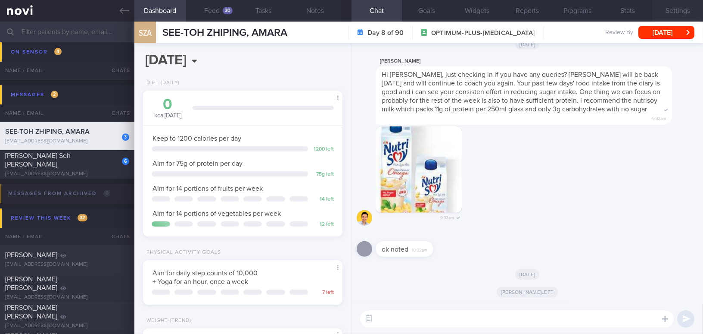
click at [681, 15] on button "Settings" at bounding box center [678, 11] width 50 height 22
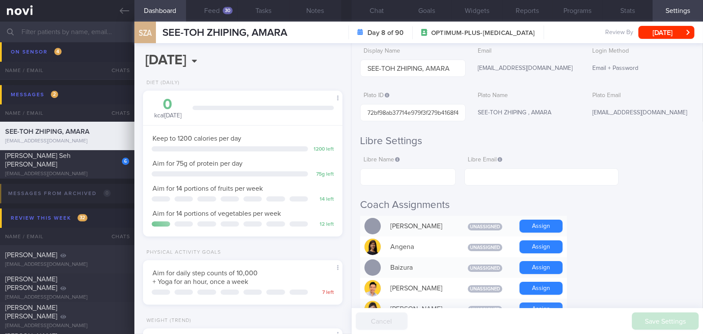
scroll to position [78, 0]
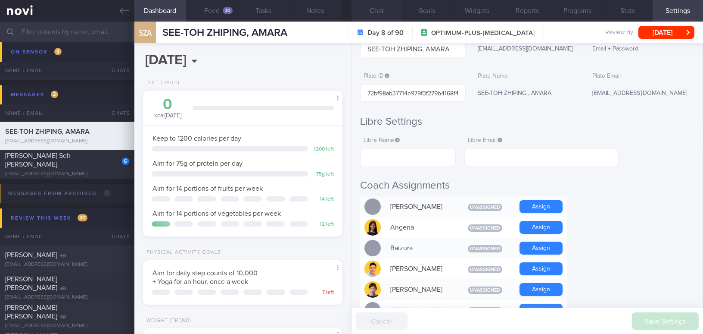
click at [378, 16] on button "Chat" at bounding box center [377, 11] width 50 height 22
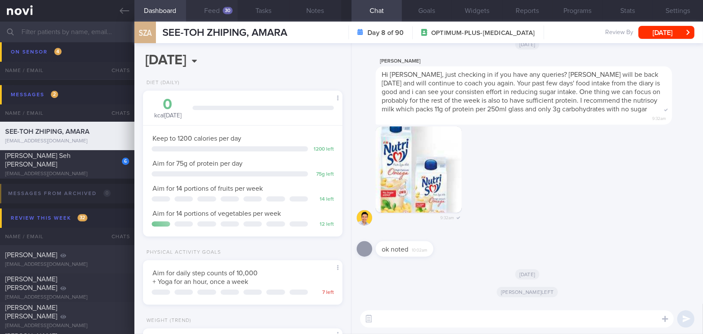
click at [212, 7] on button "Feed 30" at bounding box center [212, 11] width 52 height 22
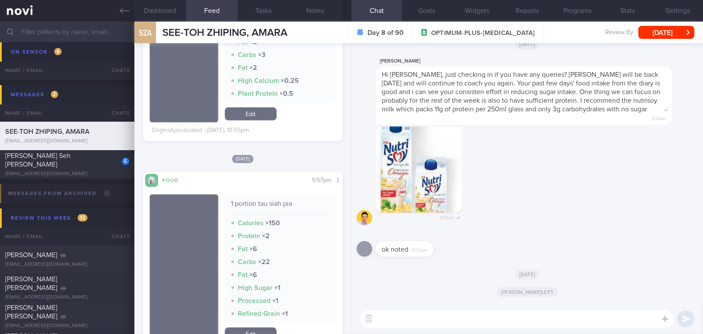
scroll to position [979, 0]
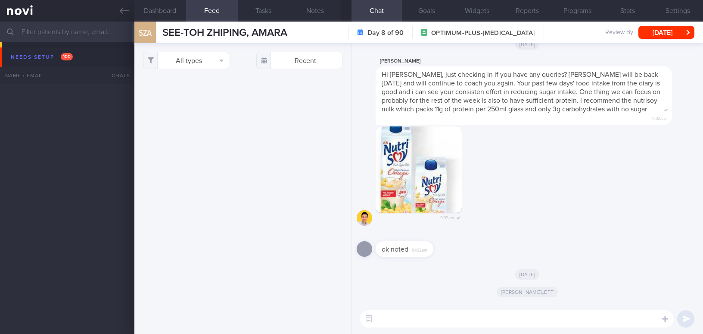
select select "8"
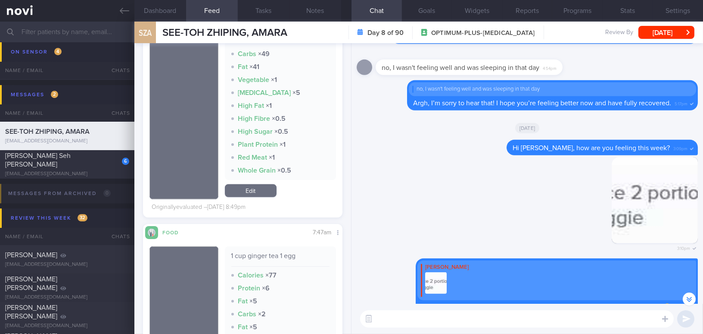
scroll to position [-666, 0]
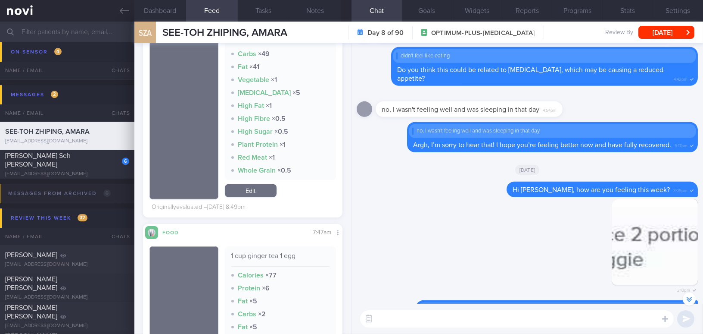
click at [480, 316] on textarea at bounding box center [517, 318] width 314 height 17
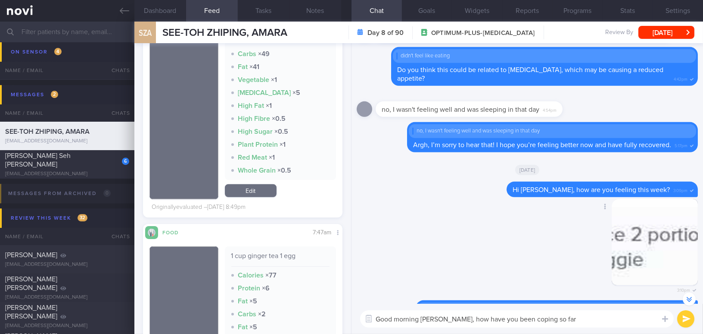
type textarea "Good morning [PERSON_NAME], how have you been coping so far?"
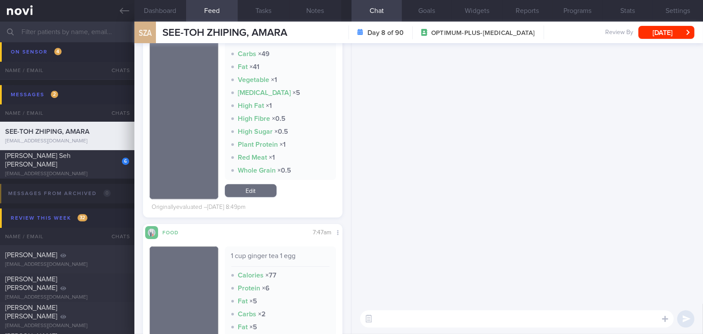
scroll to position [0, 0]
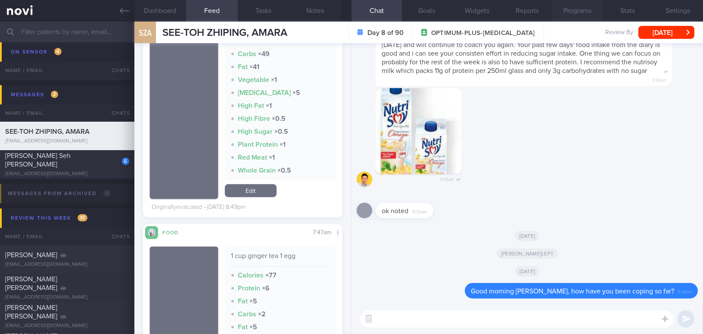
click at [583, 5] on button "Programs" at bounding box center [578, 11] width 50 height 22
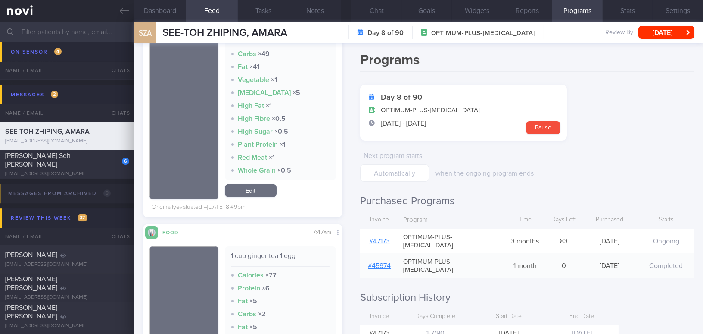
click at [383, 237] on link "# 47173" at bounding box center [379, 240] width 21 height 7
click at [320, 12] on button "Notes" at bounding box center [316, 11] width 52 height 22
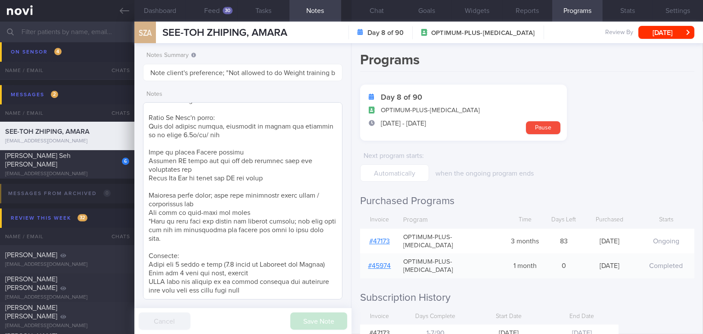
scroll to position [321, 0]
click at [372, 11] on button "Chat" at bounding box center [377, 11] width 50 height 22
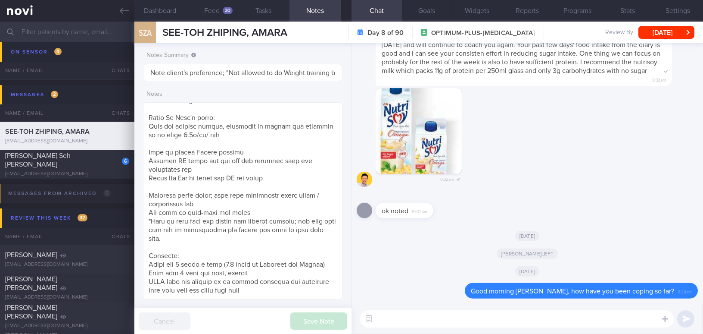
click at [472, 322] on textarea at bounding box center [517, 318] width 314 height 17
drag, startPoint x: 541, startPoint y: 318, endPoint x: 354, endPoint y: 306, distance: 187.9
click at [354, 306] on div "May I confirm if you have move on to [MEDICAL_DATA] 1mg? May I confirm if you h…" at bounding box center [528, 318] width 352 height 30
click at [523, 317] on textarea "May I confirm if you have move on to [MEDICAL_DATA] 1mg?" at bounding box center [517, 318] width 314 height 17
drag, startPoint x: 546, startPoint y: 319, endPoint x: 365, endPoint y: 311, distance: 181.2
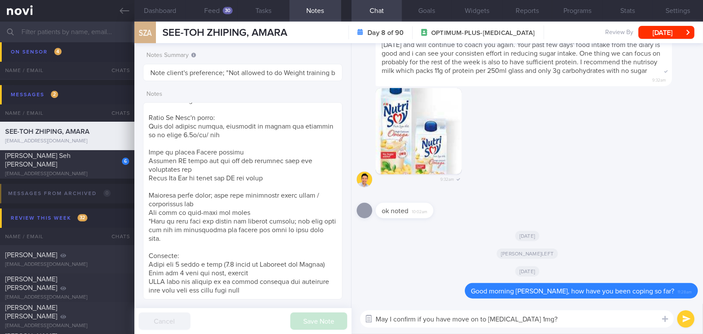
click at [365, 311] on div "Chat Templates Admin [MEDICAL_DATA] Weight Nutrition Physical Activity Infograp…" at bounding box center [528, 318] width 352 height 30
paste textarea "d on to [MEDICAL_DATA] 1"
click at [523, 318] on textarea "May I confirm if you have moved on to [MEDICAL_DATA] 1 mg?" at bounding box center [517, 318] width 314 height 17
drag, startPoint x: 633, startPoint y: 321, endPoint x: 536, endPoint y: 321, distance: 97.4
click at [536, 321] on textarea "May I confirm if you have moved on to [MEDICAL_DATA] 1mg? How has your appetite…" at bounding box center [517, 318] width 314 height 17
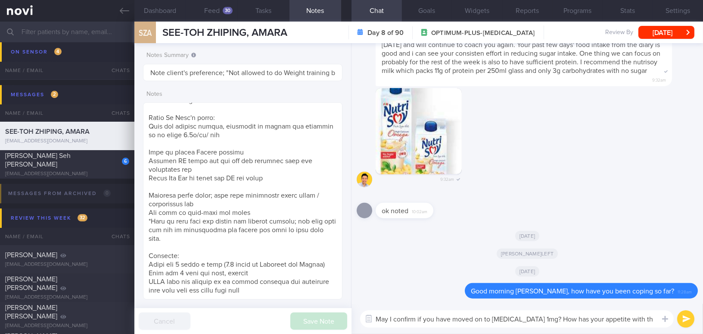
paste textarea "May I confirm if you have moved on to [MEDICAL_DATA] 1 mg? How has your appetit…"
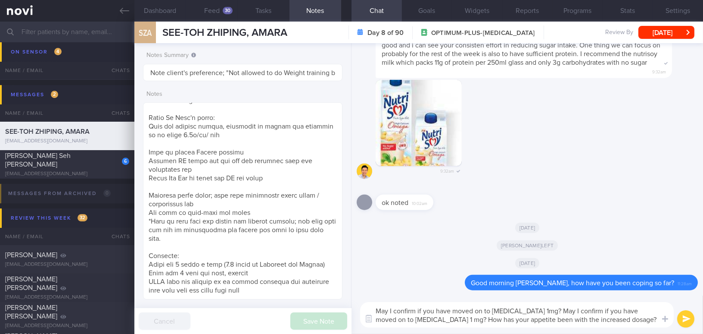
drag, startPoint x: 535, startPoint y: 308, endPoint x: 341, endPoint y: 307, distance: 194.4
click at [341, 307] on div "Dashboard Feed 30 Tasks Notes Chat Goals Widgets Reports Programs Stats Setting…" at bounding box center [418, 178] width 569 height 312
click at [537, 309] on textarea "May I confirm if you have moved on to [MEDICAL_DATA] 1 mg? How has your appetit…" at bounding box center [517, 314] width 314 height 25
click at [492, 321] on textarea "May I confirm if you have moved on to [MEDICAL_DATA] 1 mg? If so, how has your …" at bounding box center [517, 314] width 314 height 25
type textarea "May I confirm if you have moved on to [MEDICAL_DATA] 1 mg? If so, how has your …"
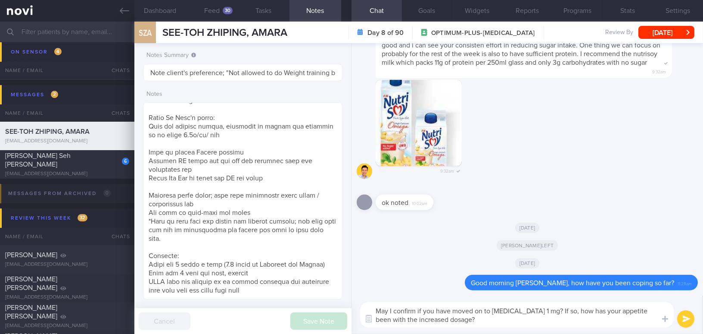
click at [684, 317] on button "submit" at bounding box center [686, 318] width 17 height 17
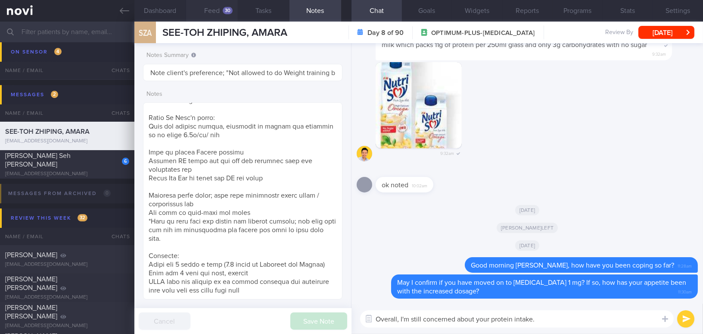
type textarea "Overall, I'm still concerned about your protein intake."
click at [217, 12] on button "Feed 30" at bounding box center [212, 11] width 52 height 22
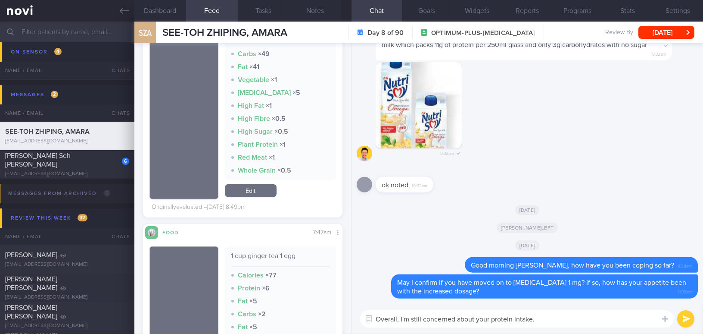
click at [686, 318] on button "submit" at bounding box center [686, 318] width 17 height 17
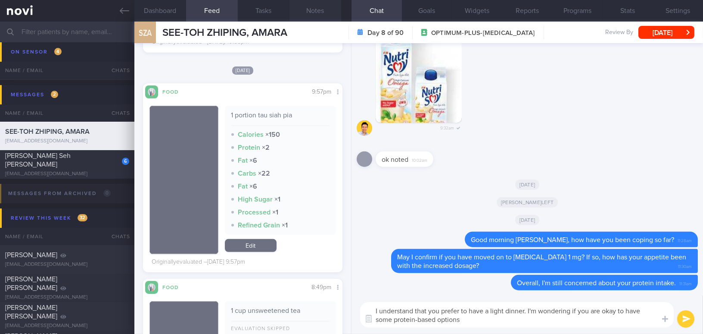
click at [312, 15] on button "Notes" at bounding box center [316, 11] width 52 height 22
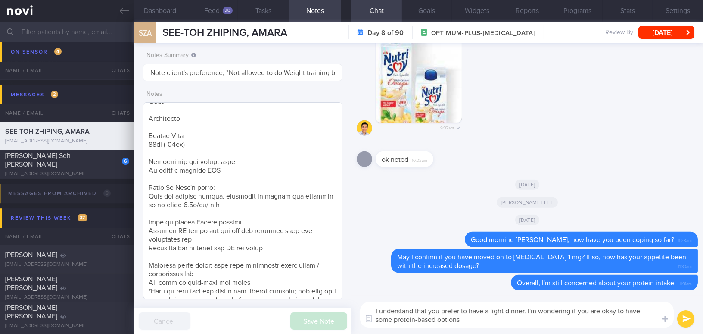
scroll to position [242, 0]
click at [495, 317] on textarea "I understand that you prefer to have a light dinner. I'm wondering if you are o…" at bounding box center [517, 314] width 314 height 25
drag, startPoint x: 657, startPoint y: 322, endPoint x: 325, endPoint y: 311, distance: 331.6
click at [325, 311] on div "Dashboard Feed 30 Tasks Notes Chat Goals Widgets Reports Programs Stats Setting…" at bounding box center [418, 178] width 569 height 312
click at [214, 9] on button "Feed 30" at bounding box center [212, 11] width 52 height 22
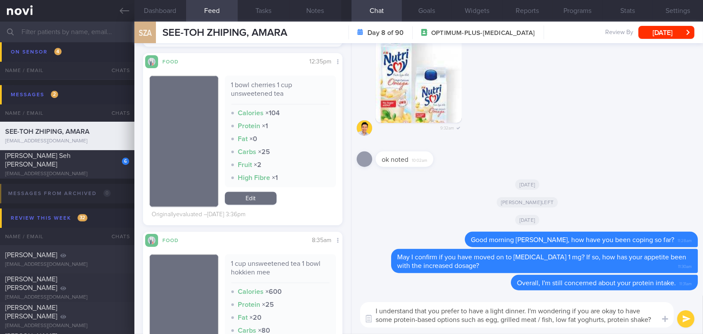
scroll to position [3291, 0]
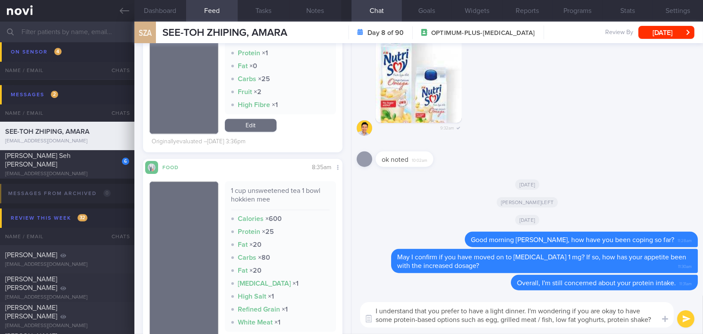
click at [412, 319] on textarea "I understand that you prefer to have a light dinner. I'm wondering if you are o…" at bounding box center [517, 314] width 314 height 25
drag, startPoint x: 654, startPoint y: 318, endPoint x: 309, endPoint y: 297, distance: 345.9
click at [309, 297] on div "Dashboard Feed 30 Tasks Notes Chat Goals Widgets Reports Programs Stats Setting…" at bounding box center [418, 178] width 569 height 312
paste textarea "’m wondering if you’d be okay with including some protein-based options, such a…"
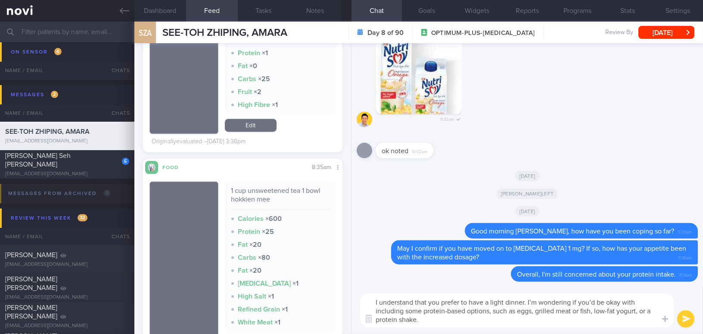
click at [594, 301] on textarea "I understand that you prefer to have a light dinner. I’m wondering if you’d be …" at bounding box center [517, 310] width 314 height 34
click at [627, 309] on textarea "I understand that you prefer to have a light dinner. I’m wondering if you would…" at bounding box center [517, 310] width 314 height 34
click at [643, 311] on textarea "I understand that you prefer to have a light dinner. I’m wondering if you would…" at bounding box center [517, 310] width 314 height 34
click at [584, 324] on textarea "I understand that you prefer to have a light dinner. I’m wondering if you would…" at bounding box center [517, 310] width 314 height 34
type textarea "I understand that you prefer to have a light dinner. I’m wondering if you would…"
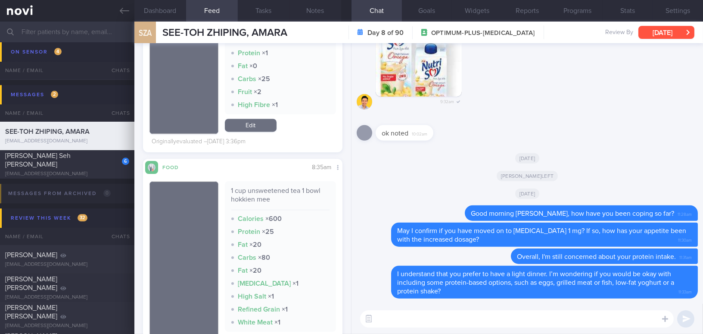
click at [659, 34] on button "[DATE]" at bounding box center [667, 32] width 56 height 13
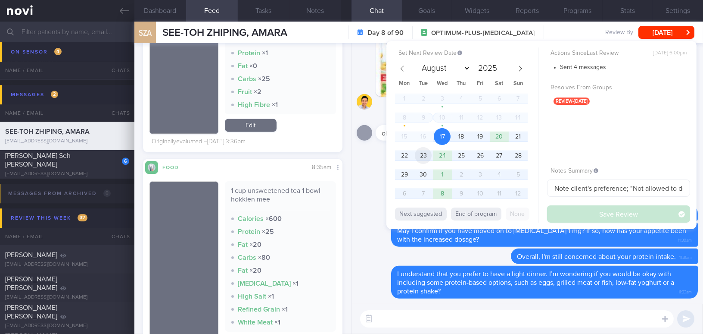
click at [422, 154] on span "23" at bounding box center [423, 155] width 17 height 17
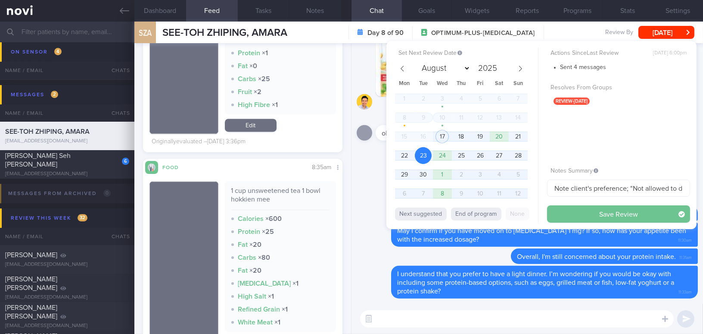
click at [572, 213] on button "Save Review" at bounding box center [618, 213] width 143 height 17
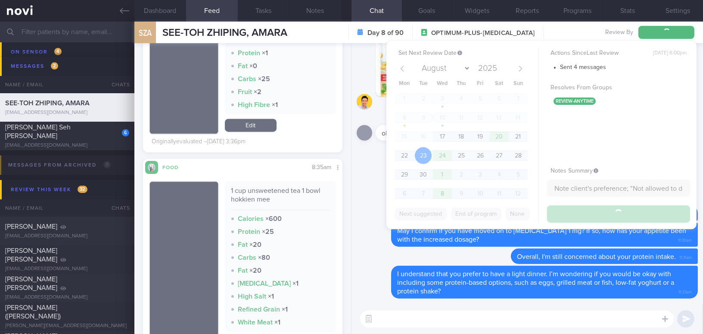
scroll to position [4753, 0]
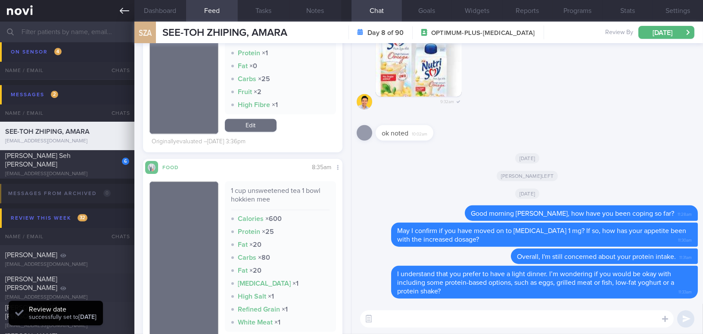
click at [122, 11] on icon at bounding box center [124, 10] width 9 height 9
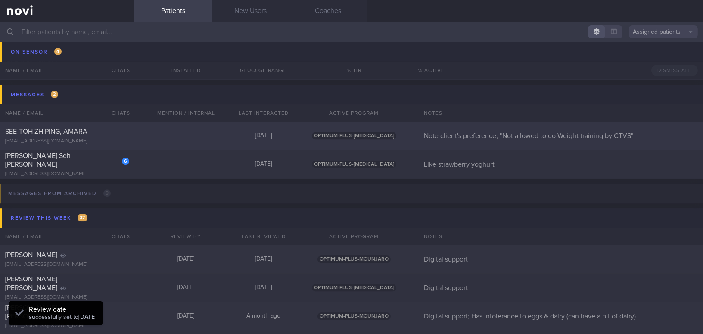
click at [85, 133] on span "SEE-TOH ZHIPING, AMARA" at bounding box center [46, 131] width 82 height 7
select select "8"
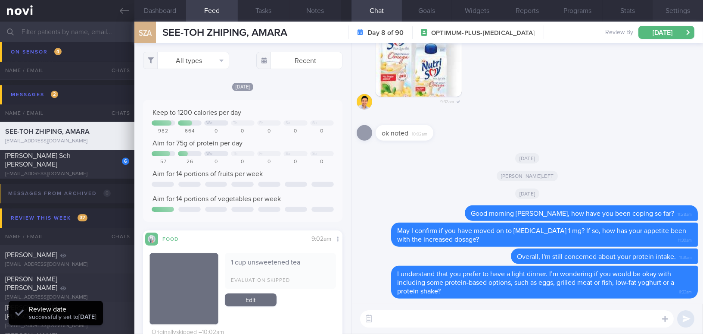
click at [684, 10] on button "Settings" at bounding box center [678, 11] width 50 height 22
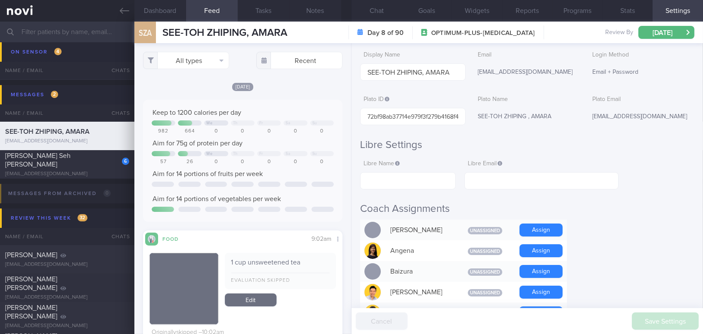
scroll to position [78, 0]
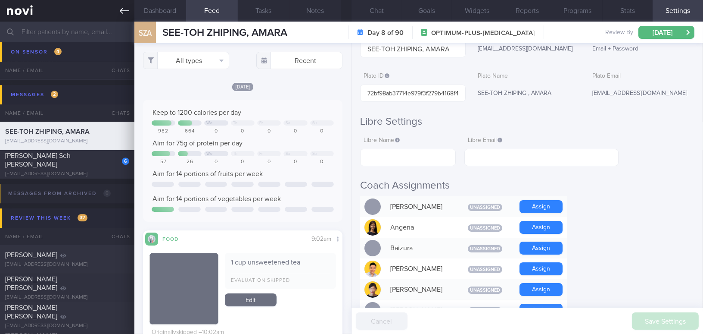
click at [131, 13] on link at bounding box center [67, 11] width 134 height 22
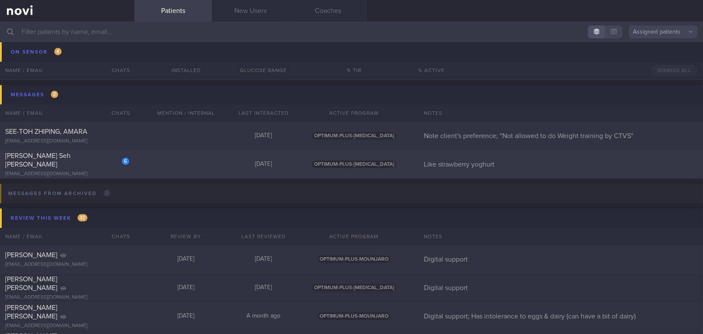
click at [97, 163] on div "[PERSON_NAME] Seh [PERSON_NAME]" at bounding box center [66, 159] width 122 height 17
select select "8"
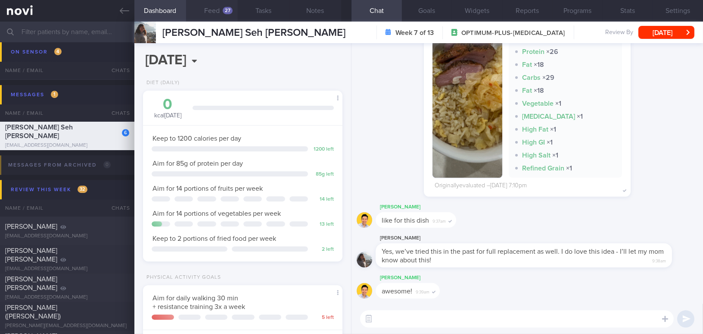
click at [222, 12] on button "Feed 27" at bounding box center [212, 11] width 52 height 22
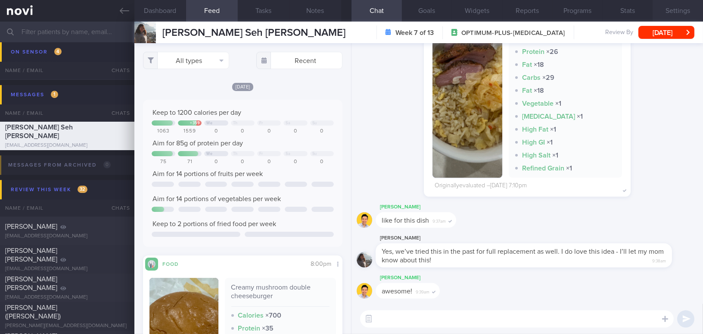
click at [684, 5] on button "Settings" at bounding box center [678, 11] width 50 height 22
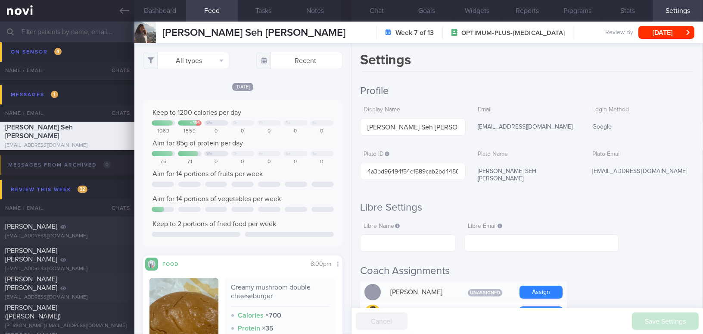
scroll to position [156, 0]
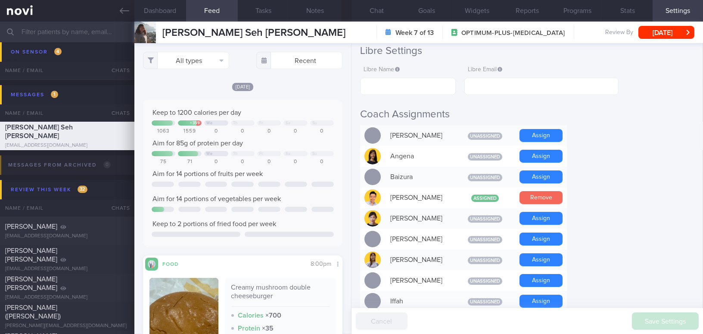
click at [545, 191] on button "Remove" at bounding box center [541, 197] width 43 height 13
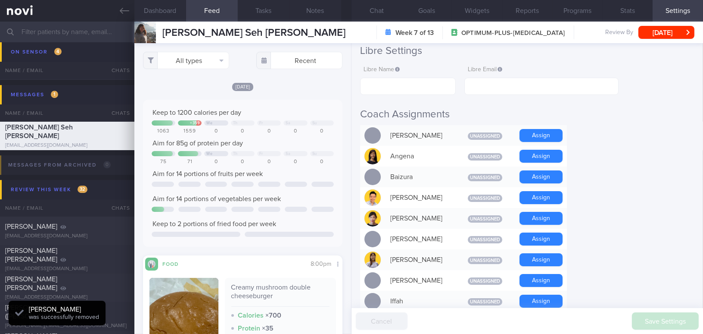
scroll to position [0, 0]
click at [380, 10] on button "Chat" at bounding box center [377, 11] width 50 height 22
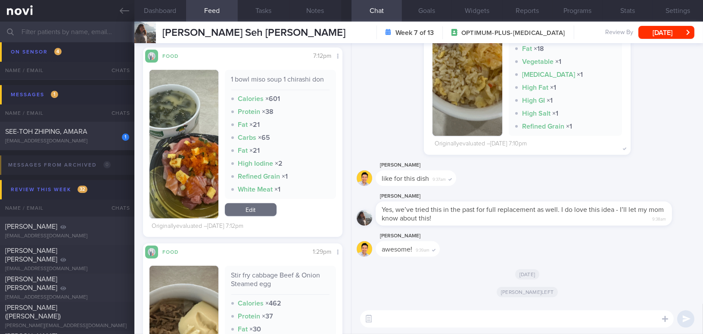
scroll to position [1025, 0]
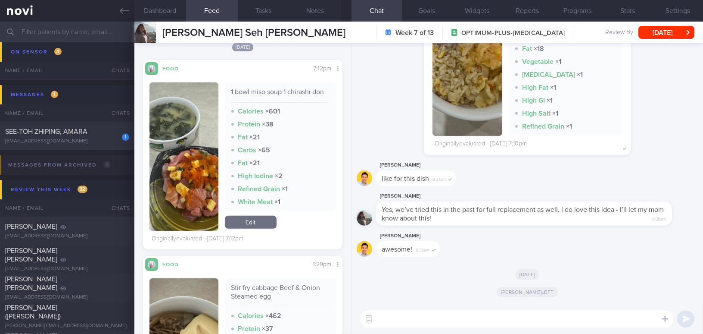
click at [198, 172] on button "button" at bounding box center [184, 156] width 69 height 148
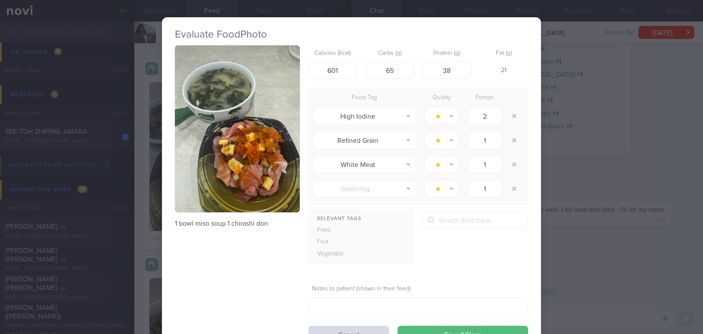
click at [602, 254] on div "Evaluate Food Photo 1 bowl miso soup 1 chirashi don Calories (kcal) 601 Carbs (…" at bounding box center [351, 167] width 703 height 334
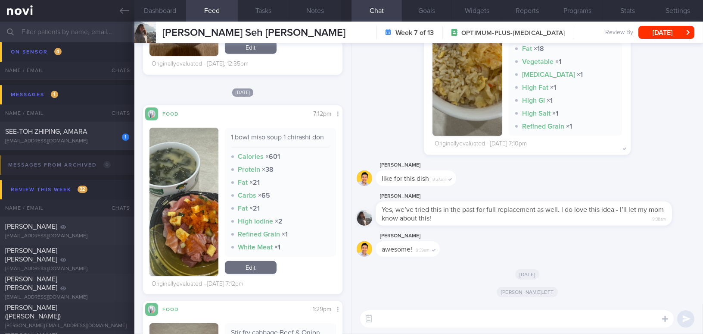
scroll to position [829, 0]
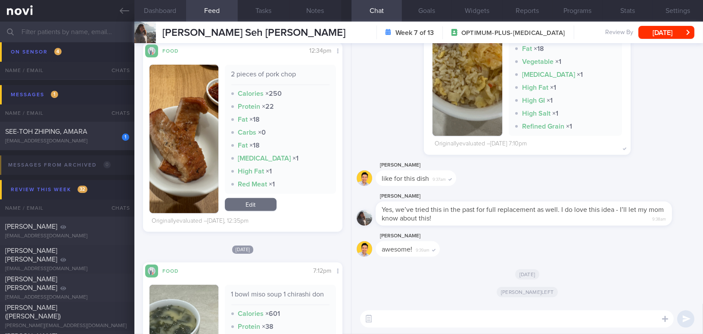
click at [151, 14] on button "Dashboard" at bounding box center [160, 11] width 52 height 22
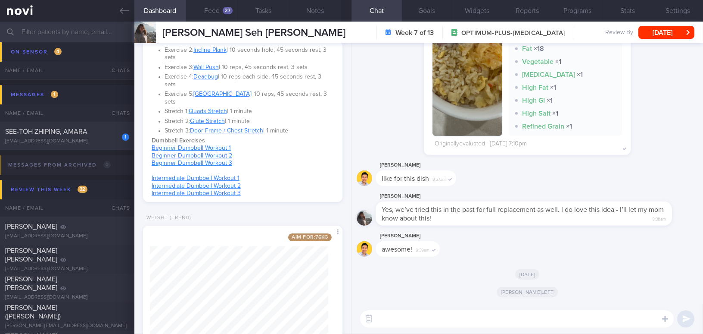
scroll to position [392, 0]
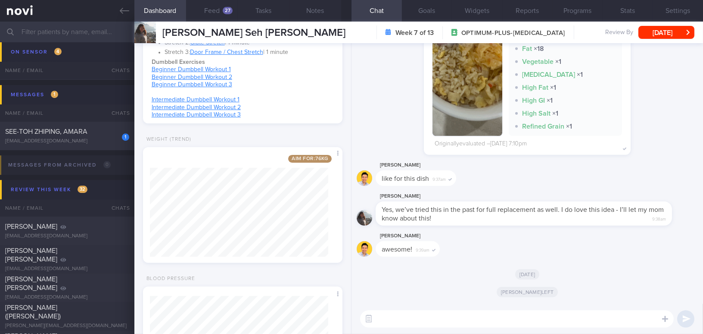
click at [419, 320] on textarea at bounding box center [517, 318] width 314 height 17
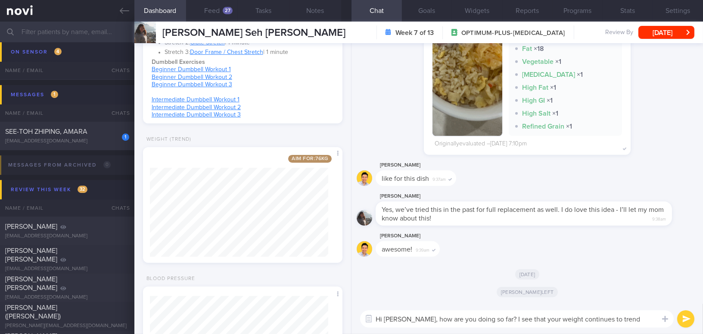
drag, startPoint x: 411, startPoint y: 318, endPoint x: 646, endPoint y: 315, distance: 234.9
click at [646, 315] on textarea "Hi [PERSON_NAME], how are you doing so far? I see that your weight continues to…" at bounding box center [517, 318] width 314 height 17
click at [428, 318] on textarea "Hi [PERSON_NAME], how are you doing so far? I see that your weight continues to…" at bounding box center [517, 318] width 314 height 17
drag, startPoint x: 412, startPoint y: 318, endPoint x: 662, endPoint y: 321, distance: 249.6
click at [662, 321] on div "Chat Templates Admin [MEDICAL_DATA] Weight Nutrition Physical Activity Infograp…" at bounding box center [528, 318] width 352 height 30
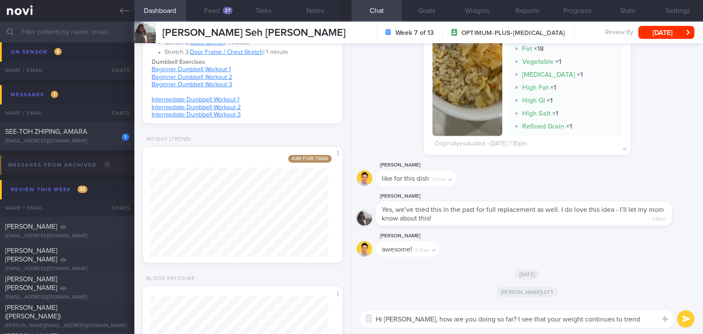
paste textarea "How are you doing so far? I see that your weight continues to trend downward."
click at [417, 318] on textarea "Hi [PERSON_NAME], How are you doing so far? I see that your weight continues to…" at bounding box center [517, 318] width 314 height 17
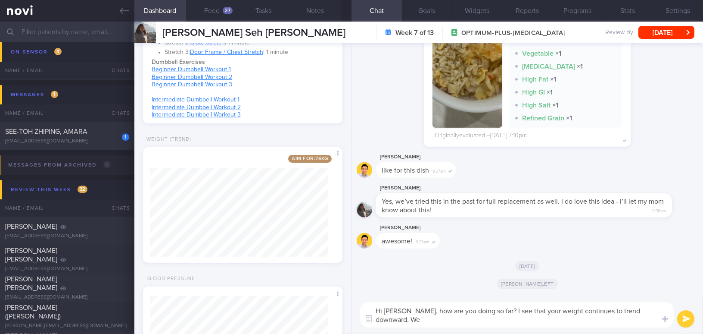
scroll to position [0, 0]
type textarea "Hi [PERSON_NAME], how are you doing so far? I see that your weight continues to…"
click at [684, 322] on button "submit" at bounding box center [686, 318] width 17 height 17
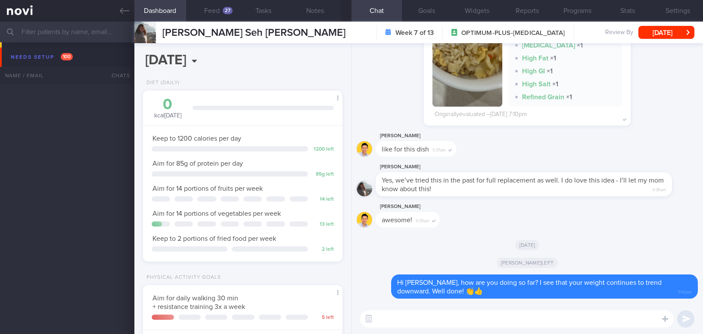
select select "8"
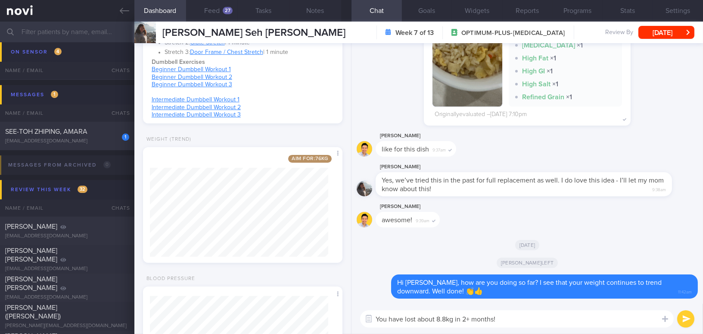
drag, startPoint x: 507, startPoint y: 321, endPoint x: 353, endPoint y: 314, distance: 154.9
click at [353, 314] on div "You have lost about 8.8kg in 2+ months! You have lost about 8.8kg in 2+ months!…" at bounding box center [528, 318] width 352 height 30
click at [523, 319] on textarea "You have lost about 8.8kg in 2+ months!" at bounding box center [517, 318] width 314 height 17
click at [304, 318] on div "Dashboard Feed 27 Tasks Notes Chat Goals Widgets Reports Programs Stats Setting…" at bounding box center [418, 178] width 569 height 312
paste textarea "’ve lost about 8.8 kg in just over 2 months! Do you feel fitter and healthier n…"
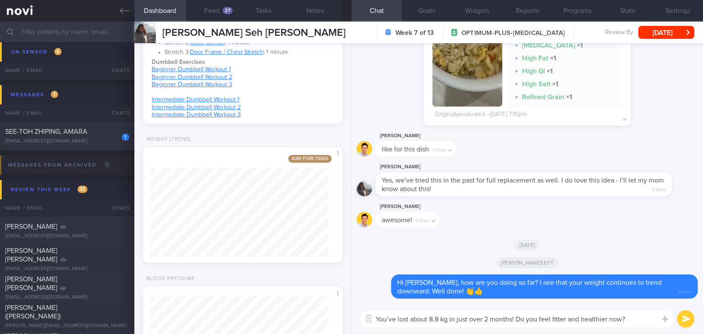
click at [397, 315] on textarea "You’ve lost about 8.8 kg in just over 2 months! Do you feel fitter and healthie…" at bounding box center [517, 318] width 314 height 17
click at [449, 320] on textarea "You have lost about 8.8 kg in just over 2 months! Do you feel fitter and health…" at bounding box center [517, 318] width 314 height 17
drag, startPoint x: 463, startPoint y: 319, endPoint x: 491, endPoint y: 319, distance: 28.0
click at [491, 319] on textarea "You have lost about 8.8kg in just over 2 months! Do you feel fitter and healthi…" at bounding box center [517, 318] width 314 height 17
click at [625, 320] on textarea "You have lost about 8.8kg over 2+ months! Do you feel fitter and healthier now?" at bounding box center [517, 318] width 314 height 17
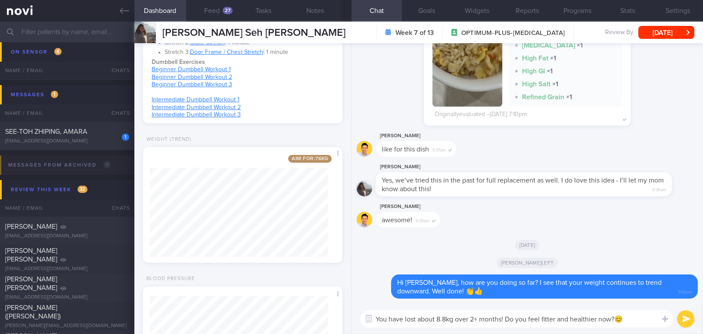
type textarea "You have lost about 8.8kg over 2+ months! Do you feel fitter and healthier now?😊"
click at [687, 322] on button "submit" at bounding box center [686, 318] width 17 height 17
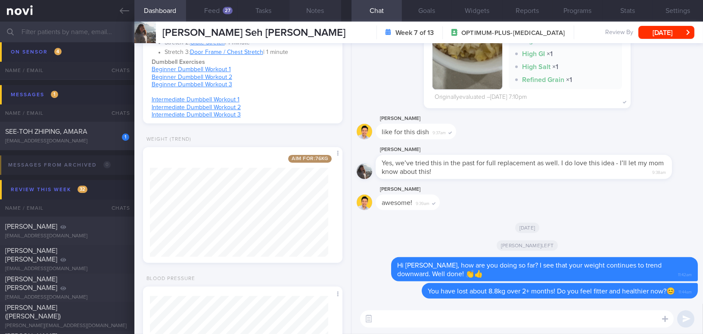
click at [326, 12] on button "Notes" at bounding box center [316, 11] width 52 height 22
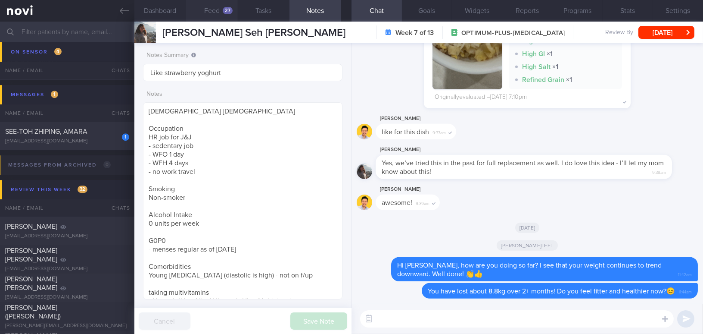
click at [212, 12] on button "Feed 27" at bounding box center [212, 11] width 52 height 22
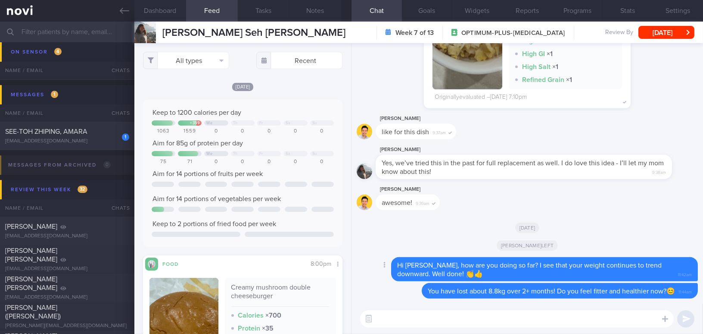
scroll to position [117, 0]
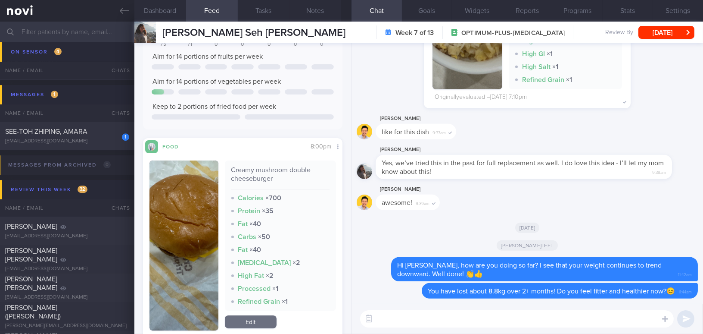
click at [387, 316] on textarea at bounding box center [517, 318] width 314 height 17
type textarea "I"
type textarea "F"
type textarea "e"
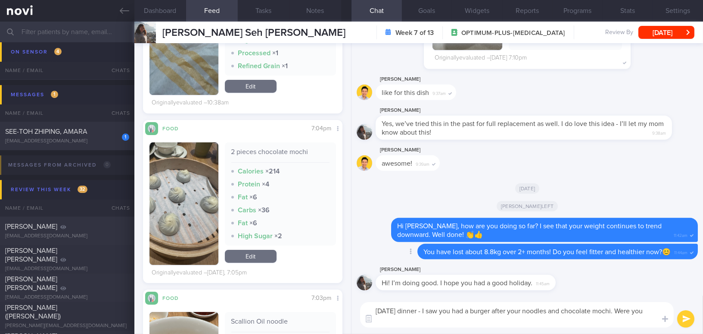
scroll to position [0, 0]
type textarea "Yesterday's dinner - I saw you had a burger after your noodles and chocolate mo…"
drag, startPoint x: 554, startPoint y: 322, endPoint x: 376, endPoint y: 312, distance: 177.8
click at [376, 312] on textarea "Yesterday's dinner - I saw you had a burger after your noodles and chocolate mo…" at bounding box center [517, 314] width 314 height 25
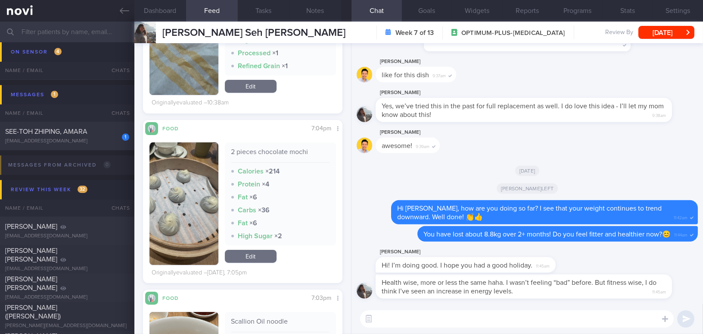
click at [404, 325] on textarea at bounding box center [517, 318] width 314 height 17
paste textarea "Yesterday’s dinner—I noticed you had a burger after your noodles and chocolate …"
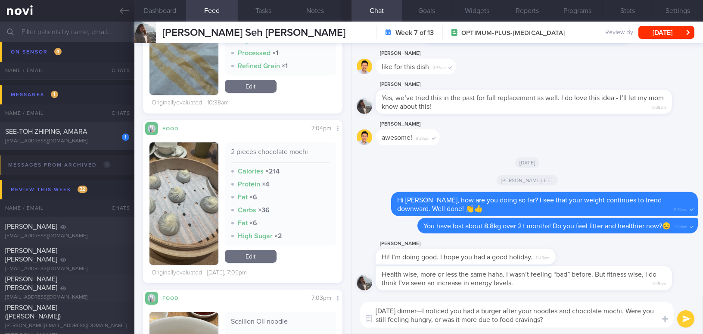
click at [436, 310] on textarea "Yesterday’s dinner—I noticed you had a burger after your noodles and chocolate …" at bounding box center [517, 314] width 314 height 25
click at [444, 319] on textarea "Yesterday’s dinner - I noticed you had a burger after your noodles and chocolat…" at bounding box center [517, 314] width 314 height 25
type textarea "[DATE] dinner - I noticed you had a burger after your noodles and chocolate moc…"
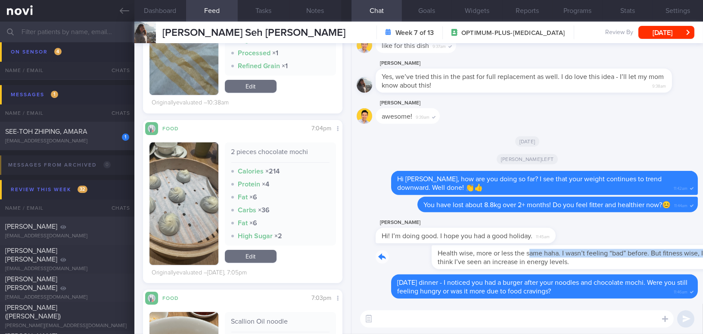
drag, startPoint x: 475, startPoint y: 247, endPoint x: 652, endPoint y: 254, distance: 176.4
click at [652, 254] on div "Health wise, more or less the same haha. I wasn’t feeling “bad” before. But fit…" at bounding box center [537, 257] width 322 height 24
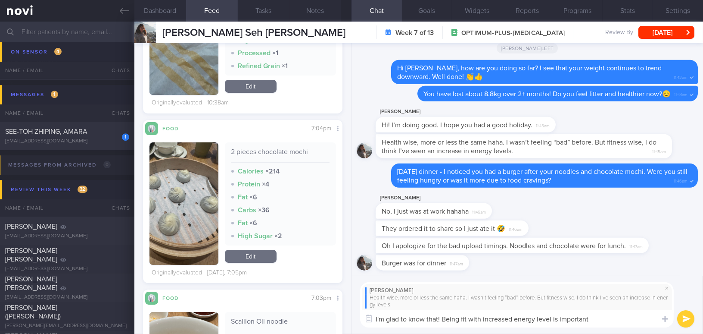
type textarea "I'm glad to know that! Being fit with increased energy level is important."
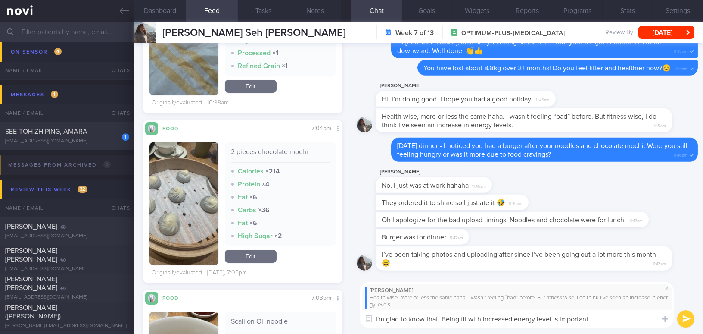
drag, startPoint x: 579, startPoint y: 319, endPoint x: 346, endPoint y: 319, distance: 233.6
click at [344, 319] on div "Dashboard Feed 27 Tasks Notes Chat Goals Widgets Reports Programs Stats Setting…" at bounding box center [418, 178] width 569 height 312
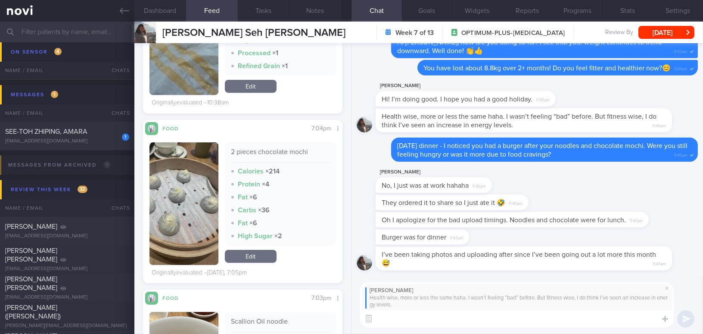
click at [408, 315] on textarea at bounding box center [517, 318] width 314 height 17
paste textarea "I'm glad to hear that! Being fit and having increased energy levels is importan…"
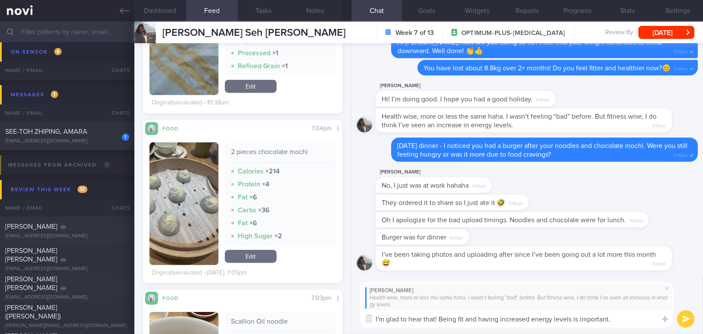
type textarea "I'm glad to hear that! Being fit and having increased energy levels is importan…"
click at [684, 318] on button "submit" at bounding box center [686, 318] width 17 height 17
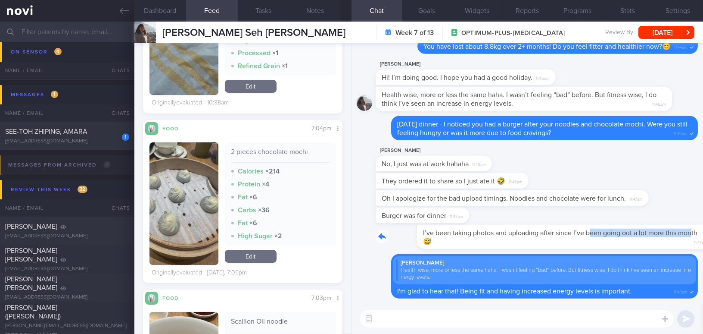
drag, startPoint x: 548, startPoint y: 228, endPoint x: 651, endPoint y: 230, distance: 102.6
click at [651, 230] on div "I’ve been taking photos and uploading after since I’ve been going out a lot mor…" at bounding box center [537, 237] width 322 height 24
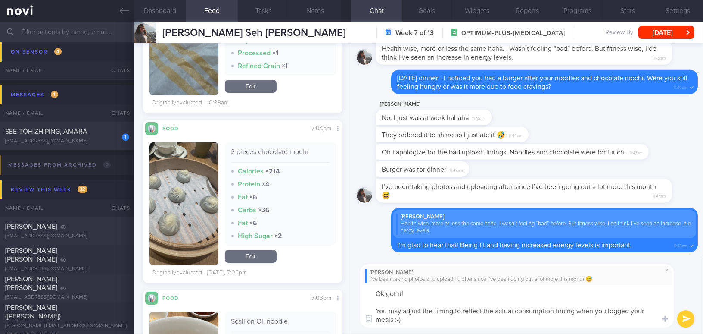
type textarea "Ok got it! You may adjust the timing to reflect the actual consumption timing w…"
click at [685, 319] on button "submit" at bounding box center [686, 318] width 17 height 17
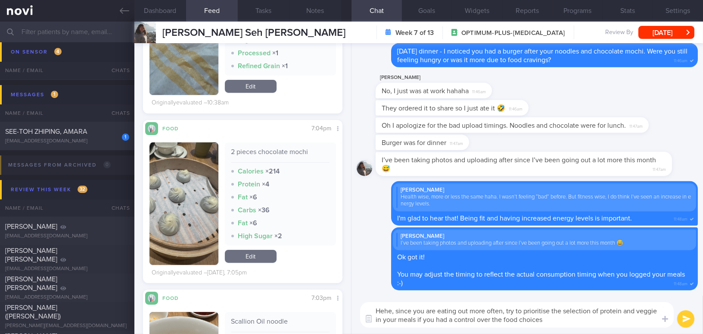
type textarea "Hehe, since you are eating out more often, try to prioritise the selection of p…"
drag, startPoint x: 554, startPoint y: 324, endPoint x: 361, endPoint y: 303, distance: 194.1
click at [361, 303] on div "Hehe, since you are eating out more often, try to prioritise the selection of p…" at bounding box center [517, 314] width 314 height 25
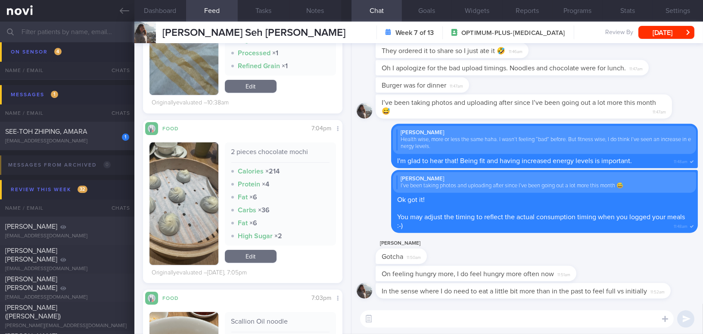
paste textarea "Hehe, since you’re eating out more often, try to prioritize protein and vegetab…"
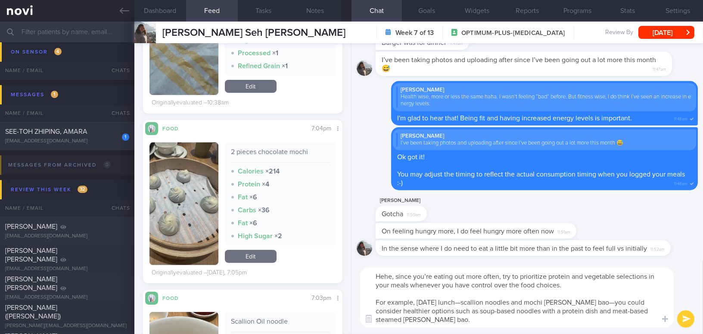
click at [431, 275] on textarea "Hehe, since you’re eating out more often, try to prioritize protein and vegetab…" at bounding box center [517, 297] width 314 height 60
click at [474, 302] on textarea "Since you are eating out more often, try to prioritize protein and vegetable se…" at bounding box center [517, 297] width 314 height 60
click at [605, 300] on textarea "Since you are eating out more often, try to prioritize protein and vegetable se…" at bounding box center [517, 297] width 314 height 60
type textarea "Since you are eating out more often, try to prioritize protein and vegetable se…"
click at [687, 320] on button "submit" at bounding box center [686, 318] width 17 height 17
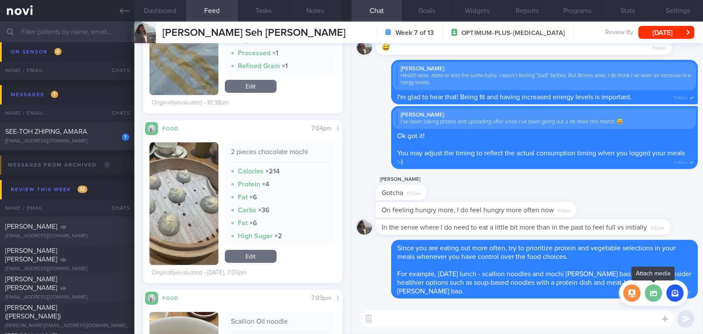
click at [655, 294] on label at bounding box center [653, 292] width 17 height 17
click at [0, 0] on input "file" at bounding box center [0, 0] width 0 height 0
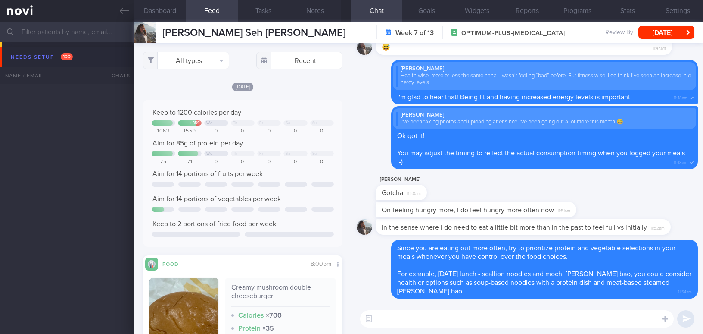
select select "8"
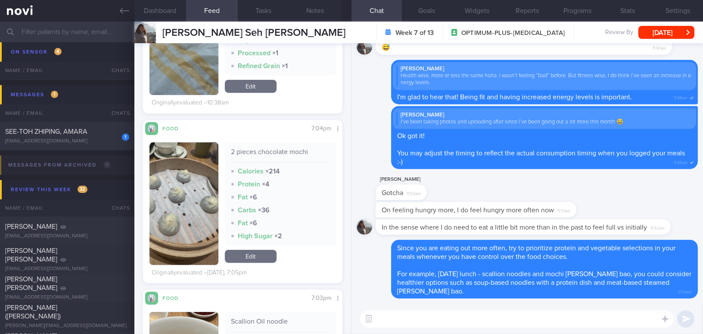
scroll to position [156, 0]
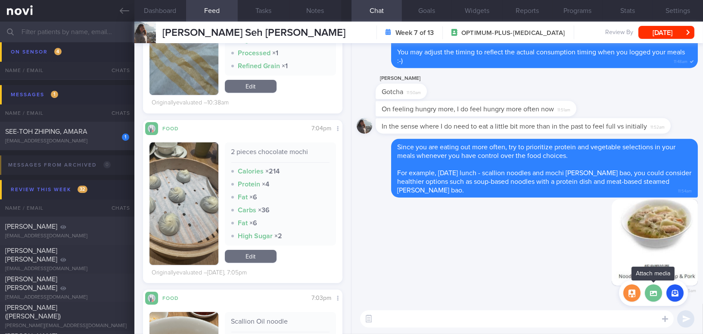
click at [651, 298] on label at bounding box center [653, 292] width 17 height 17
click at [0, 0] on input "file" at bounding box center [0, 0] width 0 height 0
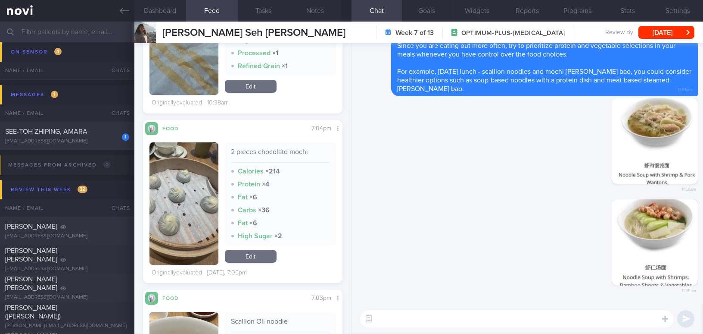
click at [608, 316] on textarea at bounding box center [517, 318] width 314 height 17
type textarea "Here are some examples"
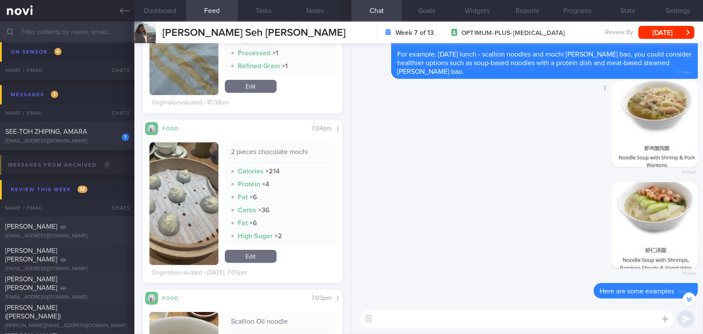
scroll to position [-156, 0]
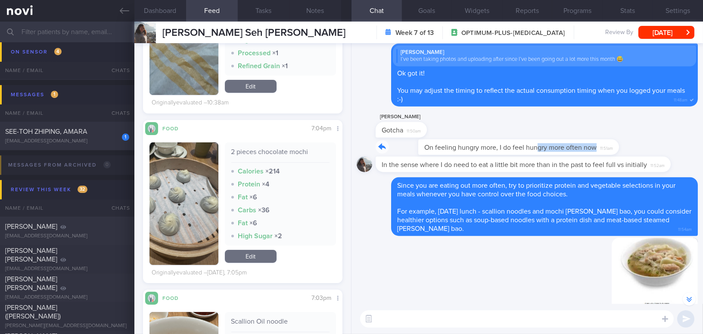
drag, startPoint x: 494, startPoint y: 133, endPoint x: 603, endPoint y: 137, distance: 109.1
click at [603, 139] on div "On feeling hungry more, I do feel hungry more often now 11:51am" at bounding box center [527, 147] width 341 height 17
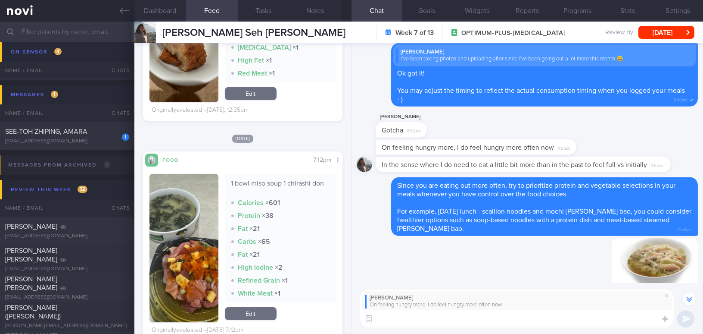
scroll to position [1136, 0]
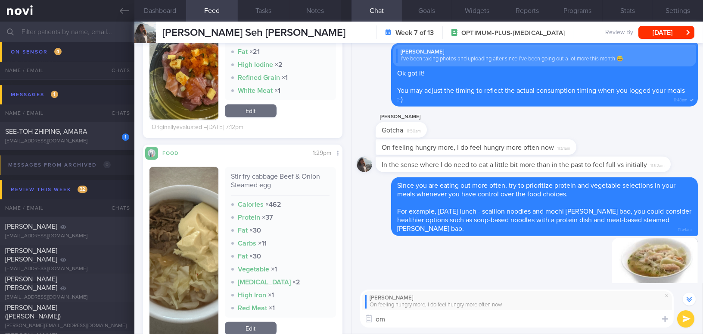
type textarea "o"
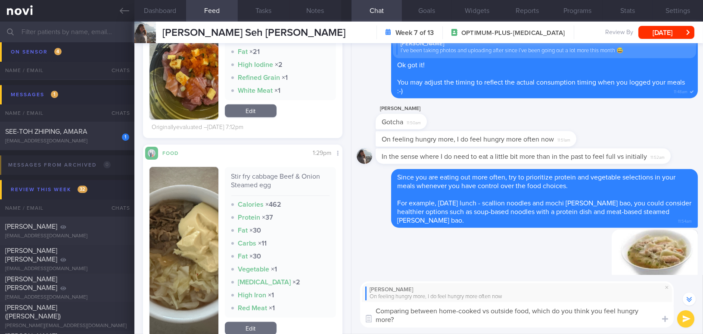
scroll to position [-185, 0]
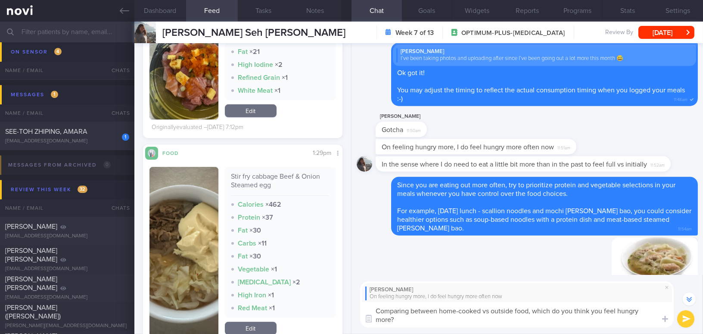
click at [239, 185] on div "Stir fry cabbage Beef & Onion Steamed egg Calories × 462 Protein × 37 Fat × 30 …" at bounding box center [243, 254] width 187 height 191
click at [401, 264] on div "Delete 11:55am" at bounding box center [527, 287] width 341 height 101
drag, startPoint x: 401, startPoint y: 319, endPoint x: 362, endPoint y: 304, distance: 42.1
click at [361, 304] on textarea "Comparing between home-cooked vs outside food, which do you think you feel hung…" at bounding box center [517, 314] width 314 height 25
click at [425, 322] on textarea "Comparing between home-cooked vs outside food, which do you think you feel hung…" at bounding box center [517, 314] width 314 height 25
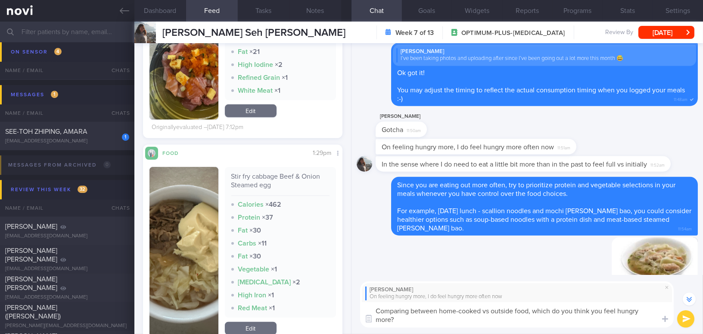
drag, startPoint x: 403, startPoint y: 320, endPoint x: 375, endPoint y: 312, distance: 28.4
click at [375, 312] on textarea "Comparing between home-cooked vs outside food, which do you think you feel hung…" at bounding box center [517, 314] width 314 height 25
paste textarea "When comparing home-cooked meals and meals eaten outside, which tends to leave …"
type textarea "When comparing home-cooked meals and meals eaten outside, which tends to leave …"
click at [690, 320] on button "submit" at bounding box center [686, 318] width 17 height 17
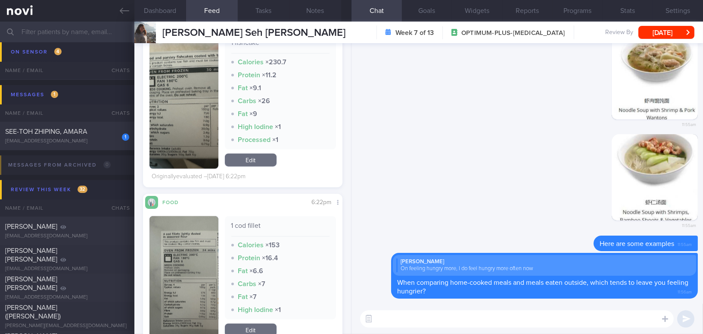
scroll to position [1920, 0]
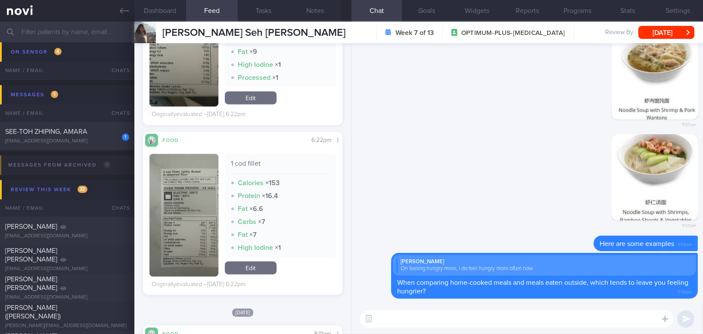
click at [177, 193] on button "button" at bounding box center [184, 215] width 69 height 122
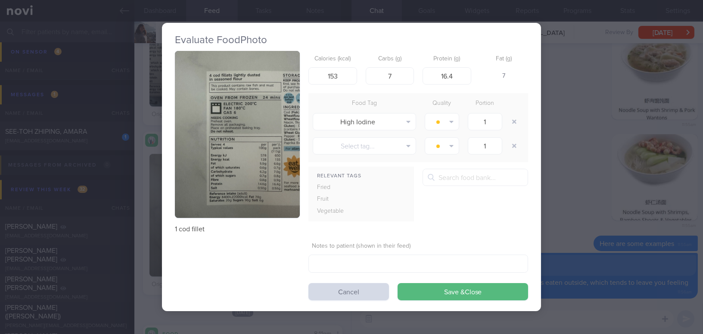
click at [583, 197] on div "Evaluate Food Photo 1 cod fillet Calories (kcal) 153 Carbs (g) 7 Protein (g) 16…" at bounding box center [351, 167] width 703 height 334
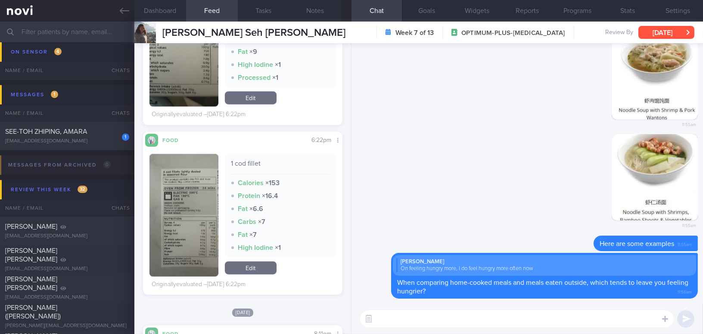
click at [662, 33] on button "[DATE]" at bounding box center [667, 32] width 56 height 13
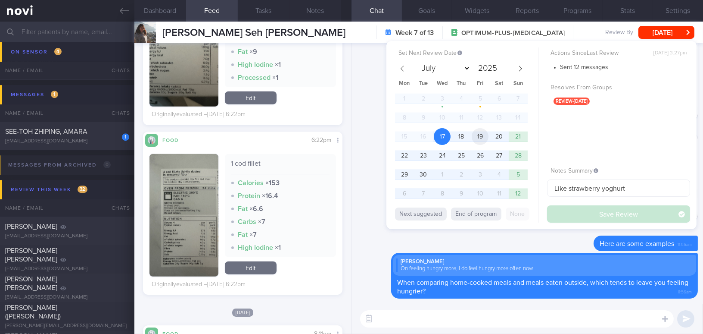
click at [483, 139] on span "19" at bounding box center [480, 136] width 17 height 17
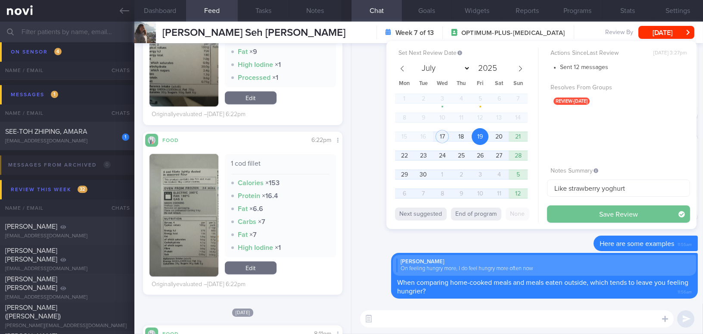
click at [587, 215] on button "Save Review" at bounding box center [618, 213] width 143 height 17
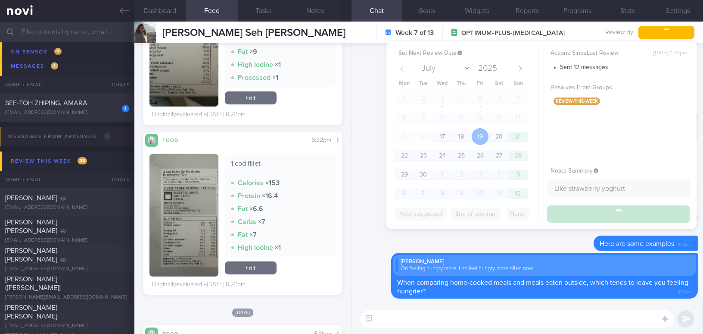
scroll to position [4725, 0]
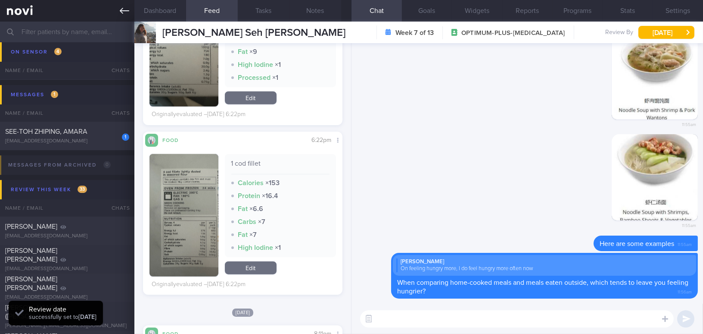
click at [122, 12] on icon at bounding box center [124, 11] width 9 height 6
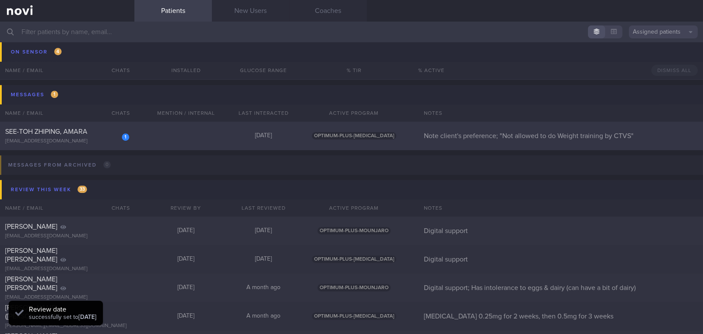
click at [76, 138] on div "[EMAIL_ADDRESS][DOMAIN_NAME]" at bounding box center [67, 141] width 124 height 6
select select "8"
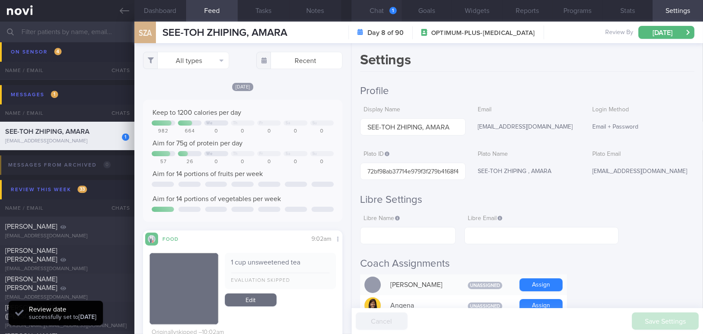
click at [387, 10] on button "Chat 1" at bounding box center [377, 11] width 50 height 22
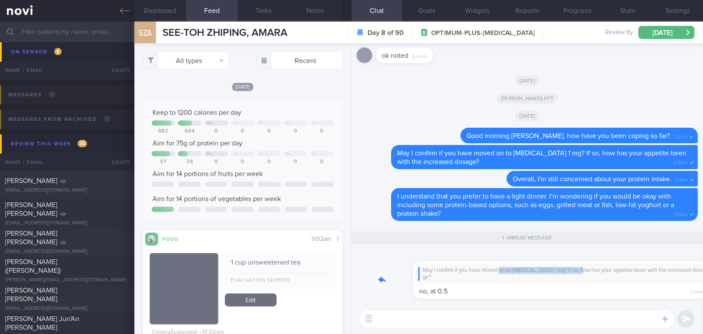
drag, startPoint x: 465, startPoint y: 272, endPoint x: 550, endPoint y: 271, distance: 84.9
click at [550, 271] on div "May I confirm if you have moved on to Wegovy 1 mg? If so, how has your appetite…" at bounding box center [537, 275] width 322 height 48
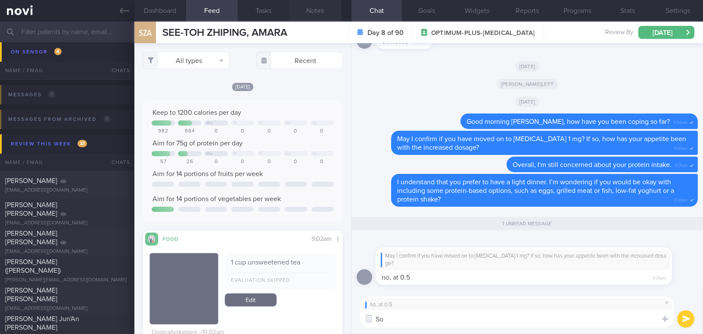
type textarea "S"
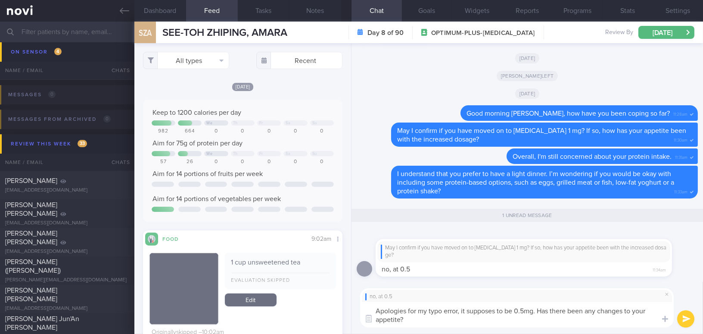
drag, startPoint x: 422, startPoint y: 325, endPoint x: 347, endPoint y: 309, distance: 75.7
click at [347, 309] on div "Dashboard Feed Tasks Notes Chat 1 Goals Widgets Reports Programs Stats Settings…" at bounding box center [418, 178] width 569 height 312
click at [412, 315] on textarea "Apologies for my typo error, it supposes to be 0.5mg. Has there been any change…" at bounding box center [517, 314] width 314 height 25
click at [410, 323] on textarea "Apologies for my typo error, it supposes to be 0.5mg. Has there been any change…" at bounding box center [517, 314] width 314 height 25
drag, startPoint x: 410, startPoint y: 323, endPoint x: 348, endPoint y: 308, distance: 63.9
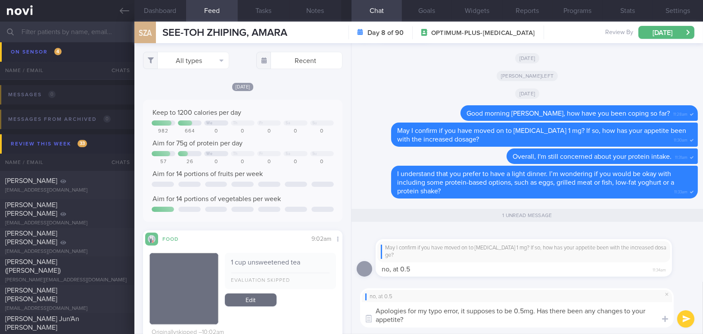
click at [348, 308] on div "Dashboard Feed Tasks Notes Chat 1 Goals Widgets Reports Programs Stats Settings…" at bounding box center [418, 178] width 569 height 312
paste textarea "—it was supposed to be 0.5 mg. Have you noticed any changes in"
click at [445, 310] on textarea "Apologies for my typo—it was supposed to be 0.5 mg. Have you noticed any change…" at bounding box center [517, 314] width 314 height 25
click at [527, 308] on textarea "Apologies for my typo - it was supposed to be 0.5 mg. Have you noticed any chan…" at bounding box center [517, 314] width 314 height 25
type textarea "Apologies for my typo - it was supposed to be 0.5mg. Have you noticed any chang…"
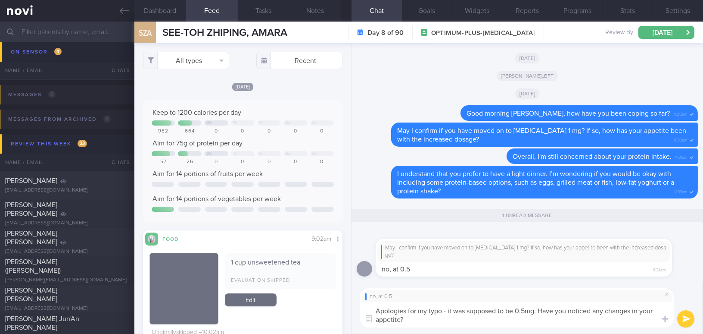
click at [671, 9] on button "Settings" at bounding box center [678, 11] width 50 height 22
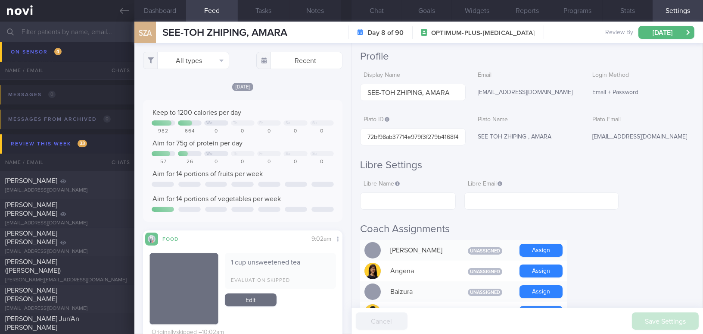
scroll to position [156, 0]
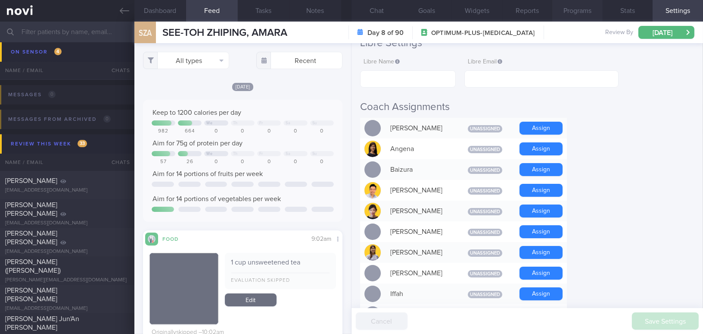
click at [581, 11] on button "Programs" at bounding box center [578, 11] width 50 height 22
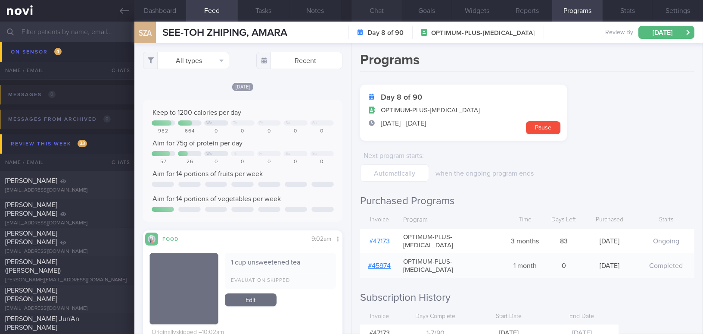
click at [381, 13] on button "Chat" at bounding box center [377, 11] width 50 height 22
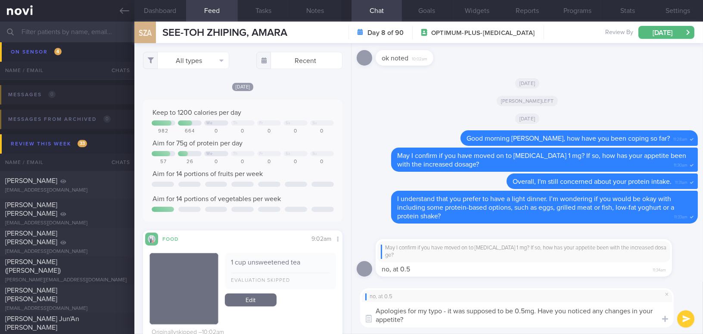
click at [684, 317] on button "submit" at bounding box center [686, 318] width 17 height 17
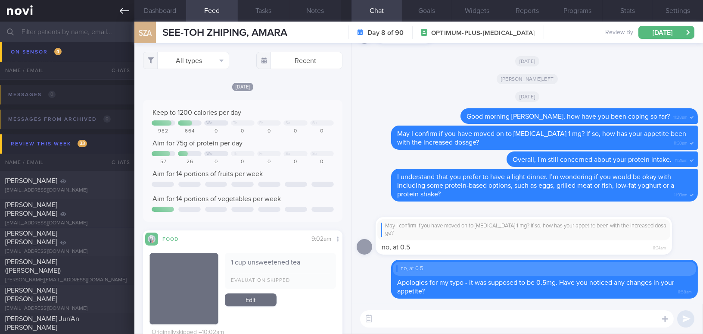
click at [126, 8] on icon at bounding box center [124, 10] width 9 height 9
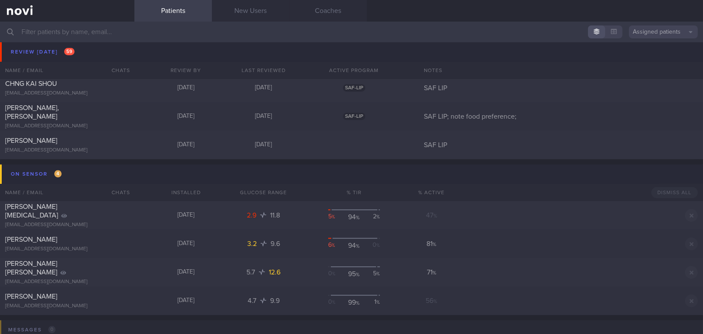
scroll to position [4294, 0]
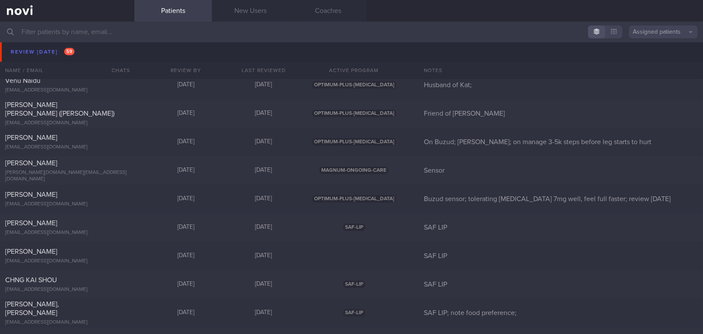
click at [121, 32] on input "text" at bounding box center [351, 32] width 703 height 21
click at [202, 36] on input "text" at bounding box center [351, 32] width 703 height 21
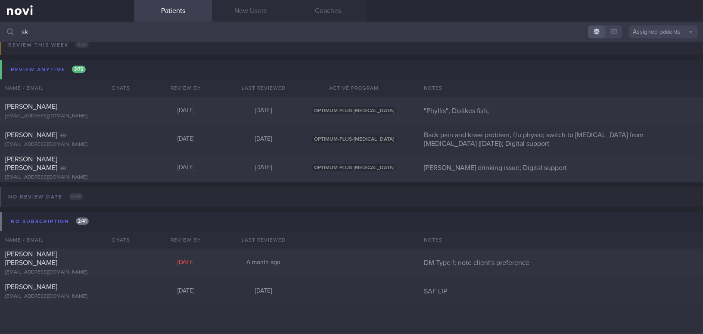
scroll to position [163, 0]
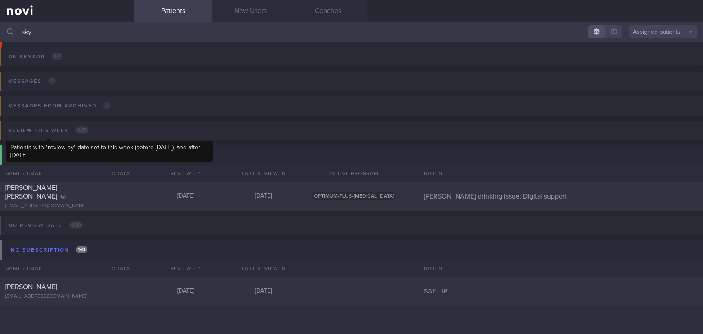
scroll to position [95, 0]
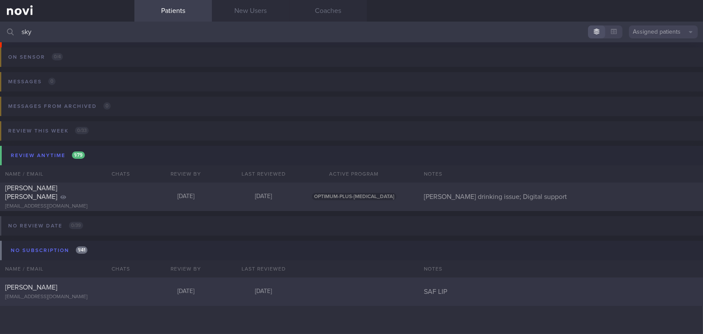
type input "sky"
click at [73, 294] on div "[EMAIL_ADDRESS][DOMAIN_NAME]" at bounding box center [67, 297] width 124 height 6
select select "8"
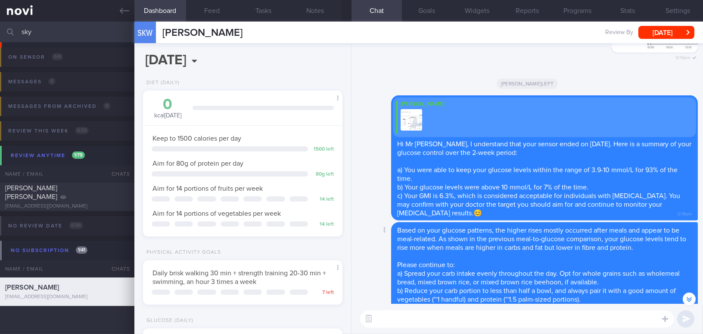
scroll to position [-78, 0]
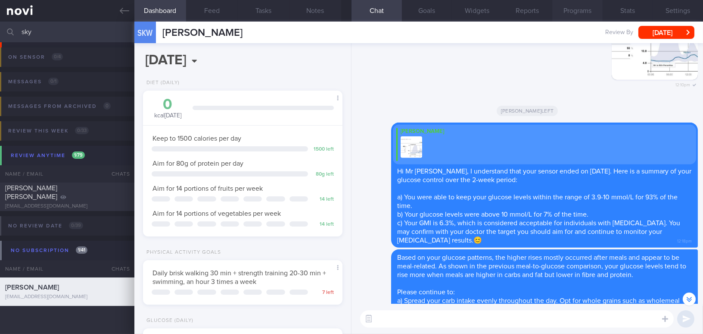
click at [591, 10] on button "Programs" at bounding box center [578, 11] width 50 height 22
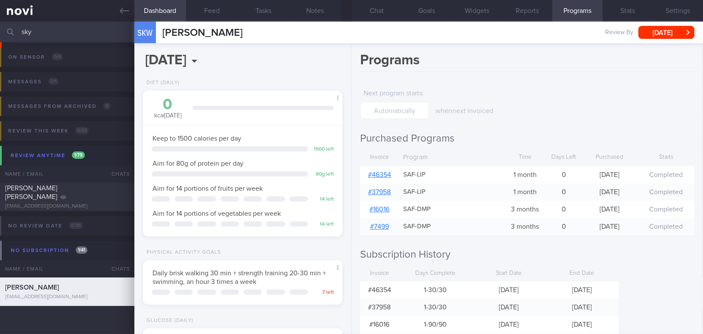
click at [385, 174] on link "# 46354" at bounding box center [379, 174] width 23 height 7
click at [371, 12] on button "Chat" at bounding box center [377, 11] width 50 height 22
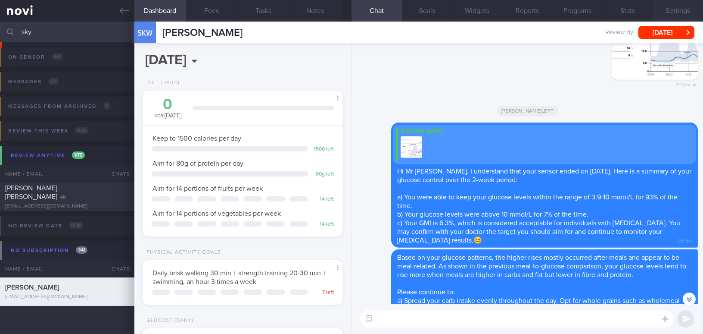
click at [687, 12] on button "Settings" at bounding box center [678, 11] width 50 height 22
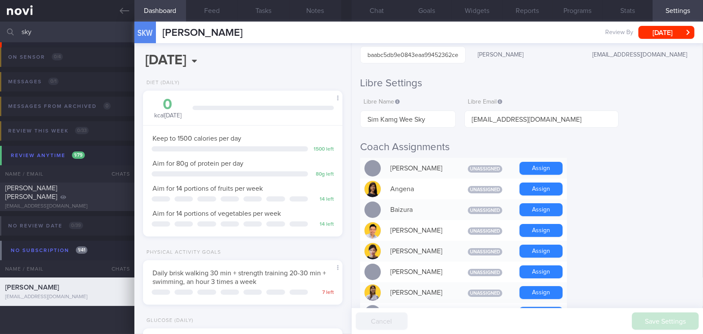
scroll to position [117, 0]
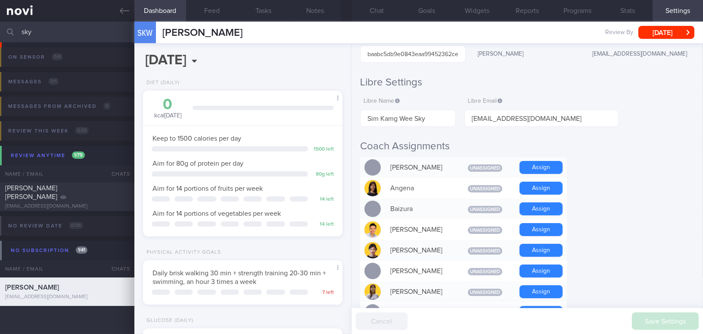
drag, startPoint x: 50, startPoint y: 33, endPoint x: 0, endPoint y: 29, distance: 49.7
click at [0, 29] on input "sky" at bounding box center [351, 32] width 703 height 21
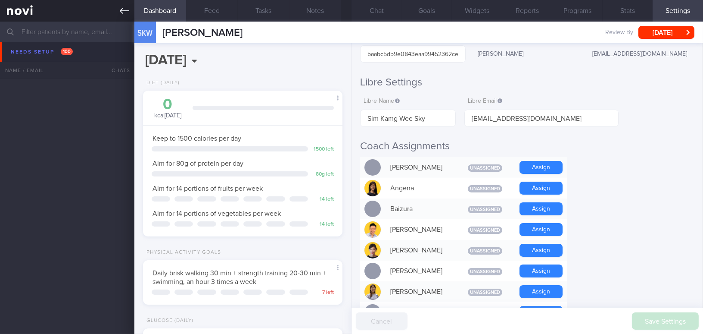
scroll to position [2456, 0]
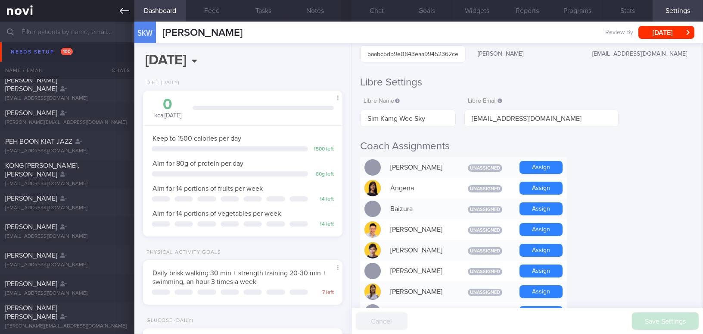
click at [118, 7] on link at bounding box center [67, 11] width 134 height 22
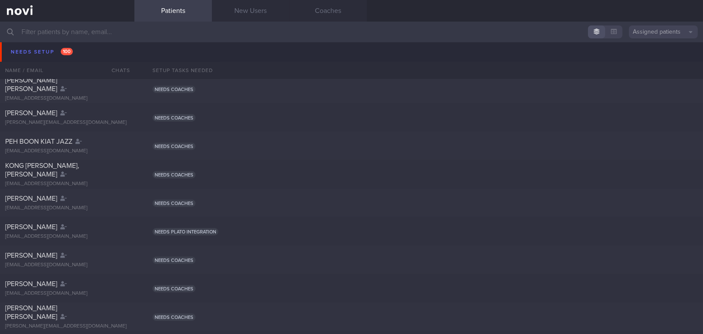
click at [662, 34] on button "Assigned patients" at bounding box center [663, 31] width 69 height 13
click at [321, 11] on link "Coaches" at bounding box center [329, 11] width 78 height 22
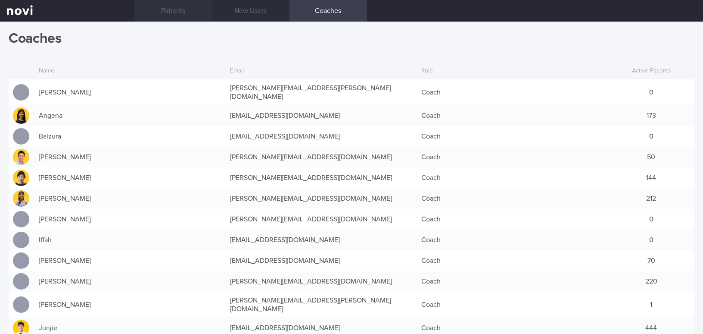
click at [175, 13] on link "Patients" at bounding box center [173, 11] width 78 height 22
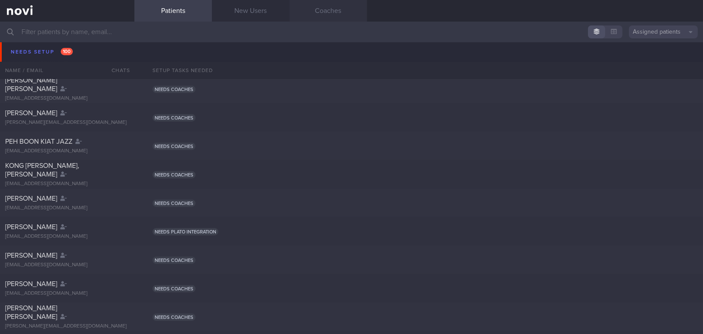
click at [334, 11] on link "Coaches" at bounding box center [329, 11] width 78 height 22
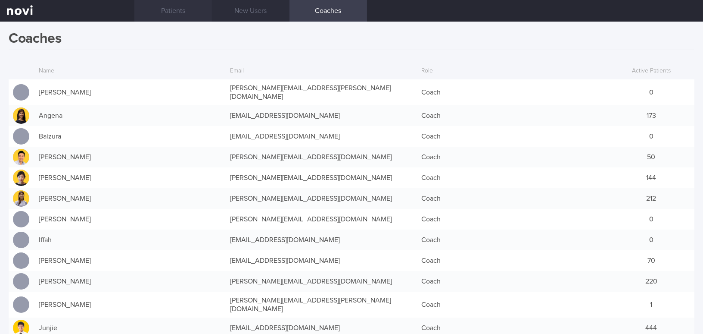
click at [188, 13] on link "Patients" at bounding box center [173, 11] width 78 height 22
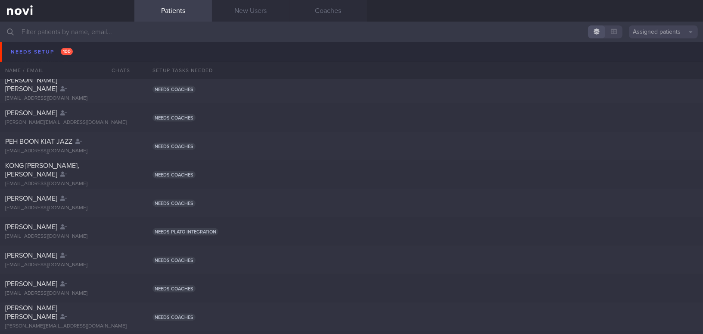
click at [139, 33] on input "text" at bounding box center [351, 32] width 703 height 21
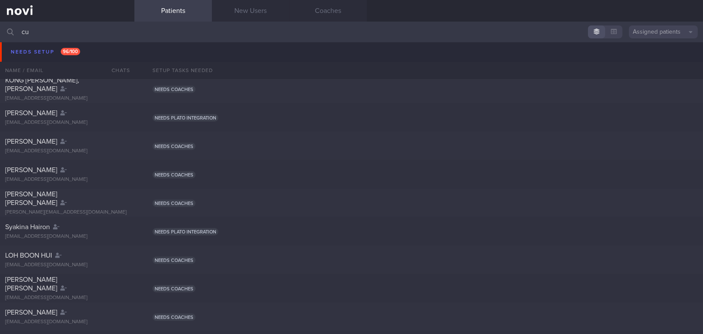
type input "c"
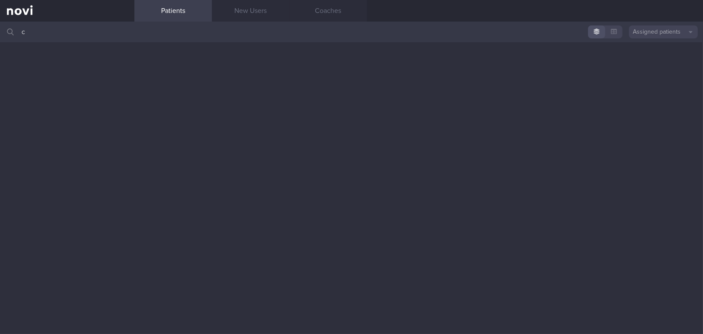
scroll to position [3, 0]
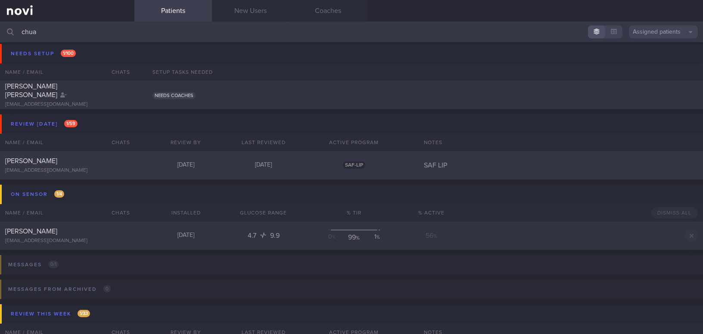
click at [89, 157] on div "[PERSON_NAME]" at bounding box center [66, 160] width 122 height 9
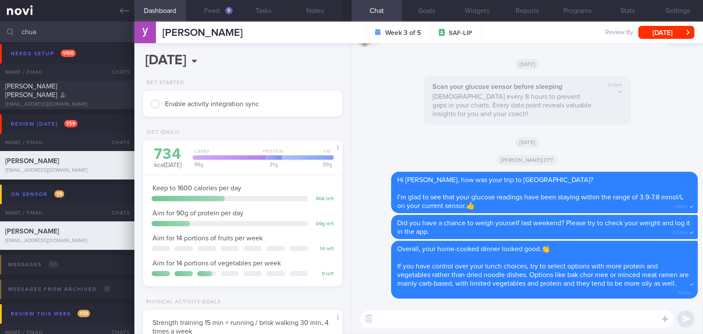
scroll to position [113, 181]
drag, startPoint x: 52, startPoint y: 32, endPoint x: 0, endPoint y: 28, distance: 52.3
click at [0, 28] on input "chua" at bounding box center [351, 32] width 703 height 21
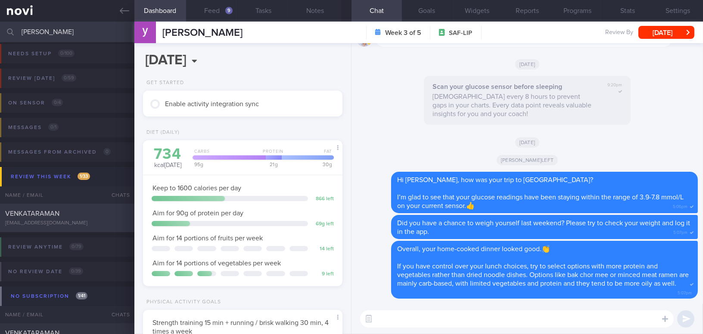
type input "venkat"
click at [71, 222] on div "[EMAIL_ADDRESS][DOMAIN_NAME]" at bounding box center [67, 223] width 124 height 6
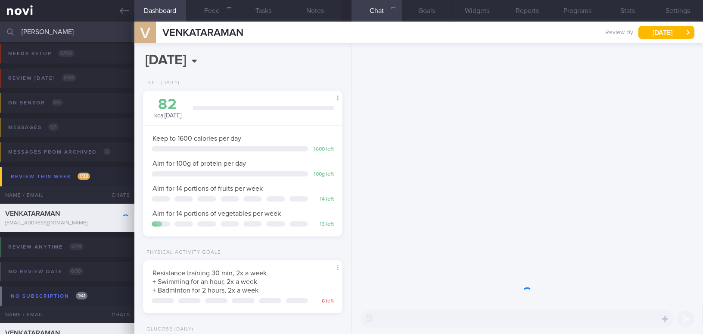
scroll to position [101, 178]
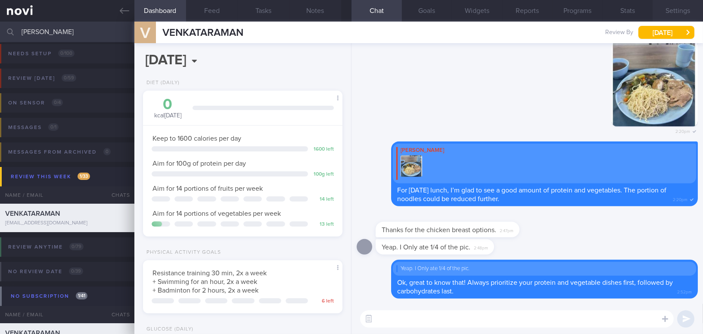
click at [677, 8] on button "Settings" at bounding box center [678, 11] width 50 height 22
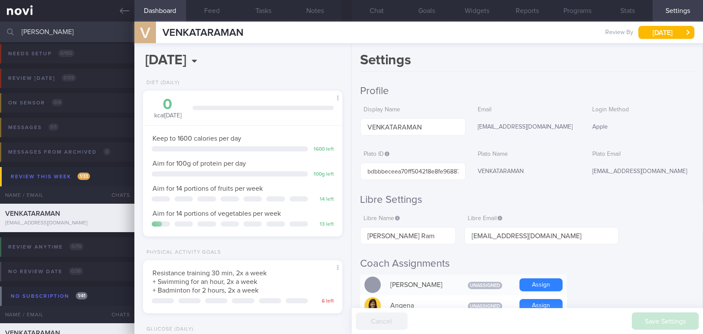
scroll to position [117, 0]
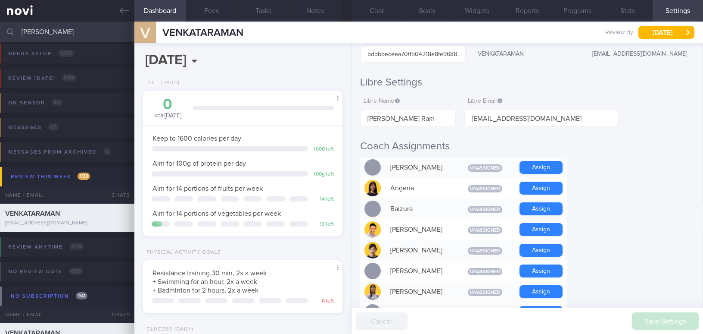
drag, startPoint x: 50, startPoint y: 32, endPoint x: 7, endPoint y: 25, distance: 43.2
click at [7, 25] on div "venkat Assigned patients Assigned patients All active patients Archived patients" at bounding box center [351, 32] width 703 height 21
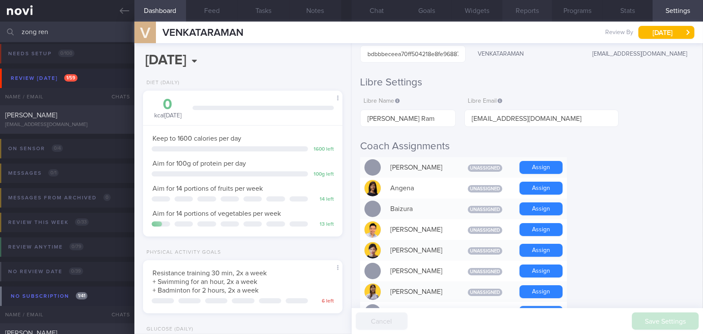
click at [66, 120] on div "Huang Zongren zrhooyah2@gmail.com" at bounding box center [67, 119] width 134 height 17
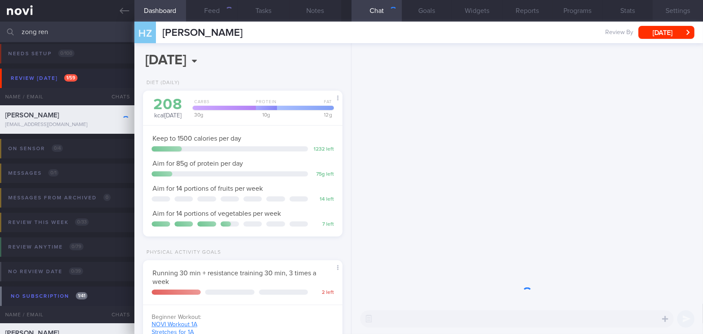
scroll to position [101, 178]
click at [674, 11] on button "Settings" at bounding box center [678, 11] width 50 height 22
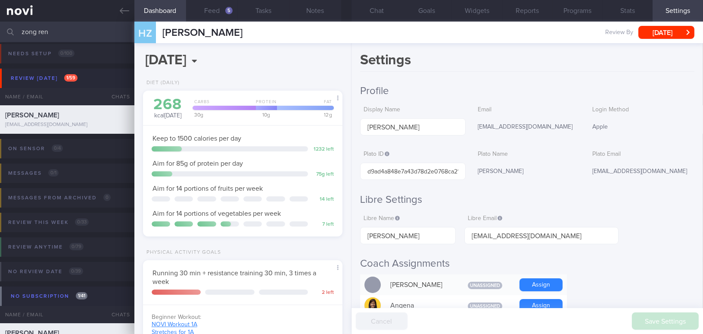
scroll to position [117, 0]
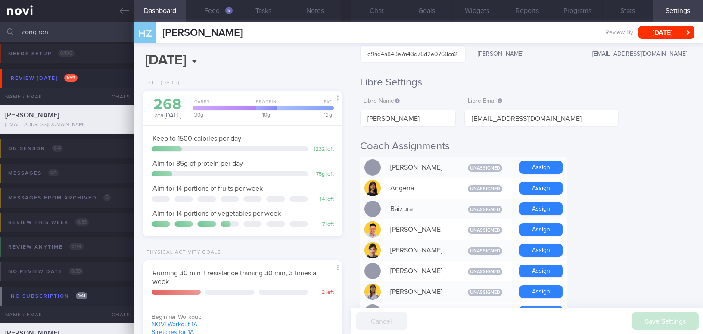
click at [0, 26] on input "zong ren" at bounding box center [351, 32] width 703 height 21
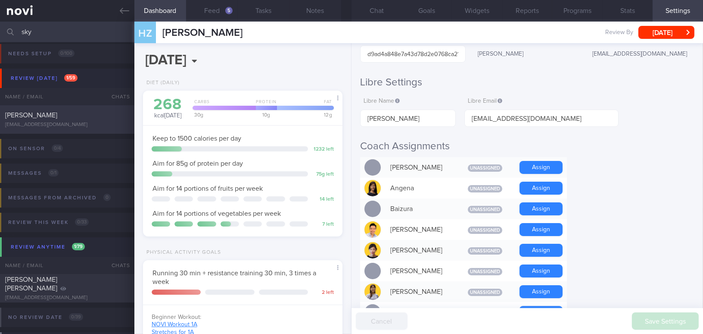
type input "sky"
click at [57, 117] on span "[PERSON_NAME]" at bounding box center [31, 115] width 52 height 7
type input "[PERSON_NAME]"
type input "baabc5db9e0843eaa99452362ce82b39"
type input "Sim Kamg Wee Sky"
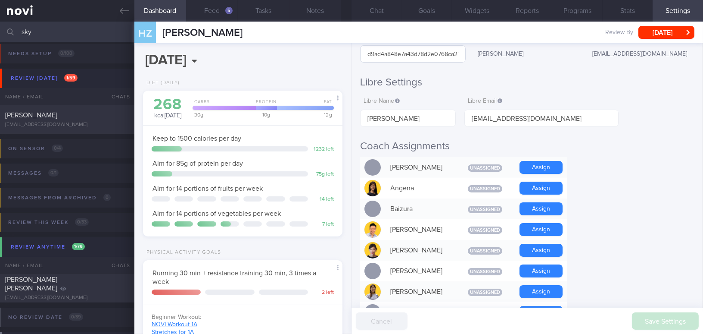
type input "[EMAIL_ADDRESS][DOMAIN_NAME]"
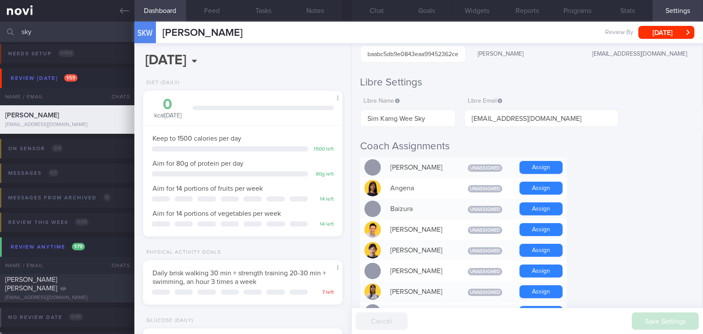
scroll to position [91, 181]
drag, startPoint x: 42, startPoint y: 32, endPoint x: 2, endPoint y: 32, distance: 39.7
click at [2, 32] on div "sky Assigned patients Assigned patients All active patients Archived patients" at bounding box center [351, 32] width 703 height 21
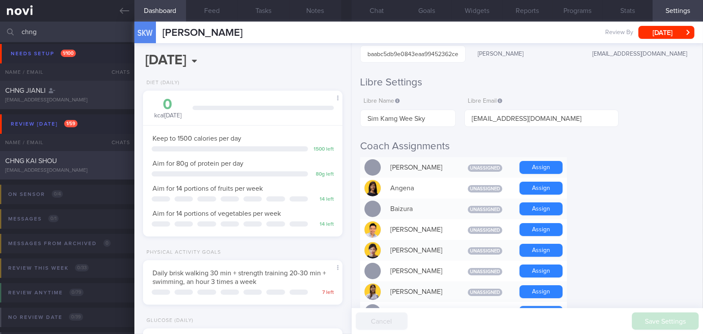
type input "chng"
click at [78, 166] on div "CHNG KAI SHOU chngkaishou@gmail.com" at bounding box center [67, 164] width 134 height 17
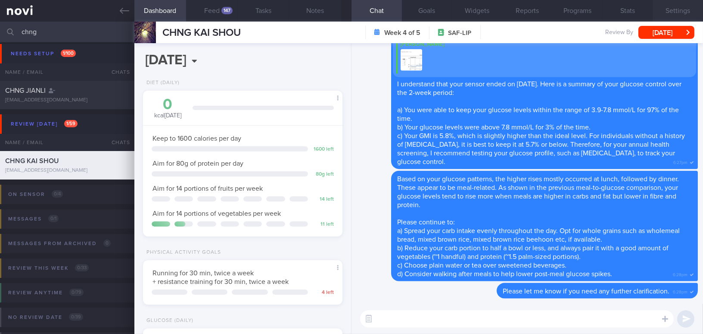
click at [684, 8] on button "Settings" at bounding box center [678, 11] width 50 height 22
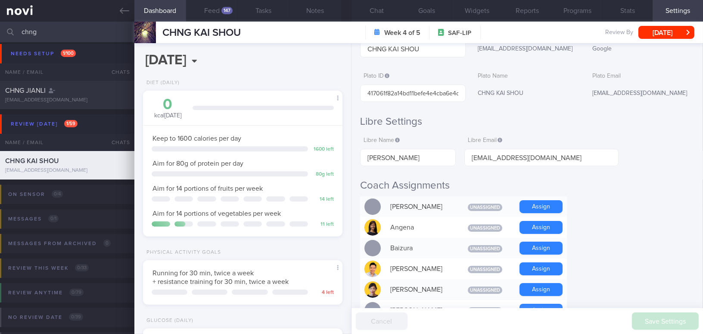
drag, startPoint x: 7, startPoint y: 27, endPoint x: 2, endPoint y: 27, distance: 5.2
click at [2, 27] on div "chng Assigned patients Assigned patients All active patients Archived patients" at bounding box center [351, 32] width 703 height 21
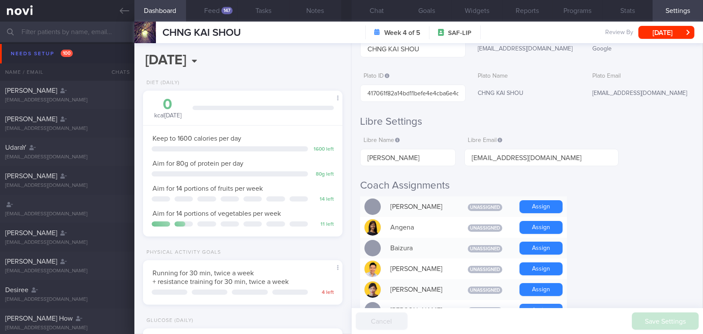
click at [68, 34] on input "text" at bounding box center [351, 32] width 703 height 21
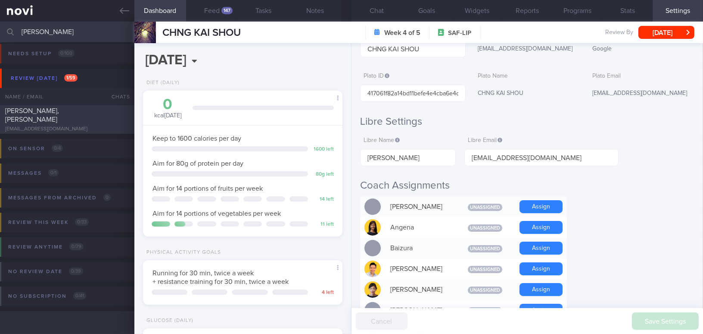
type input "wilson"
click at [59, 118] on span "[PERSON_NAME], [PERSON_NAME]" at bounding box center [32, 115] width 54 height 16
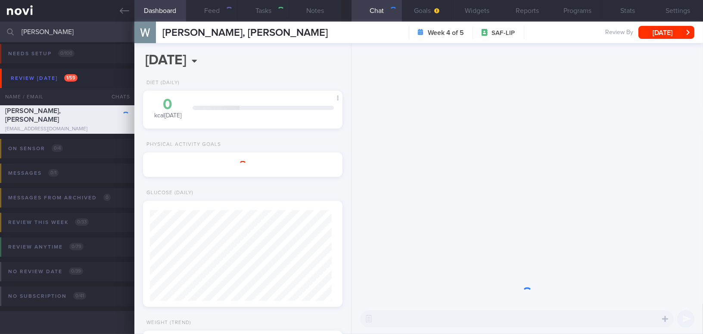
type input "SAF LIP; note food preference;"
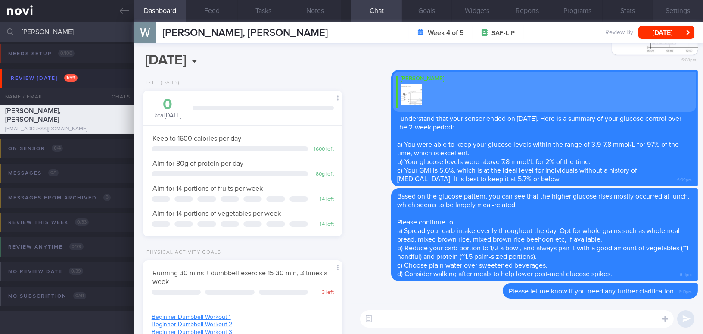
click at [682, 9] on button "Settings" at bounding box center [678, 11] width 50 height 22
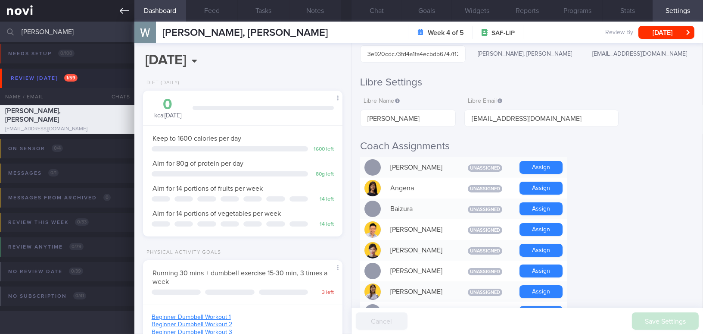
click at [120, 11] on icon at bounding box center [124, 11] width 9 height 6
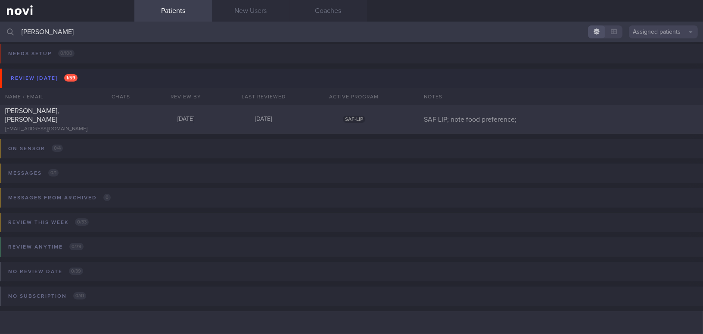
click at [655, 30] on button "Assigned patients" at bounding box center [663, 31] width 69 height 13
click at [649, 74] on button "Archived patients" at bounding box center [663, 72] width 69 height 13
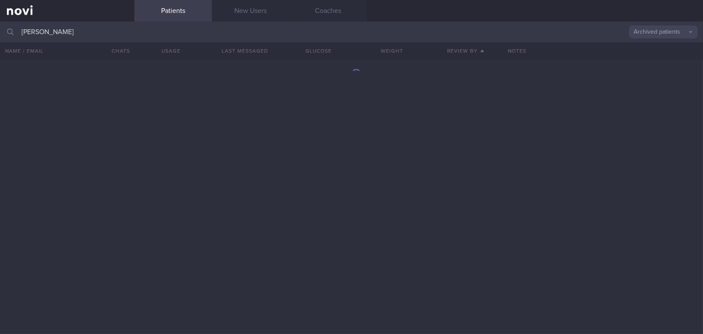
drag, startPoint x: 84, startPoint y: 30, endPoint x: 0, endPoint y: 29, distance: 83.6
click at [0, 29] on input "wilson" at bounding box center [351, 32] width 703 height 21
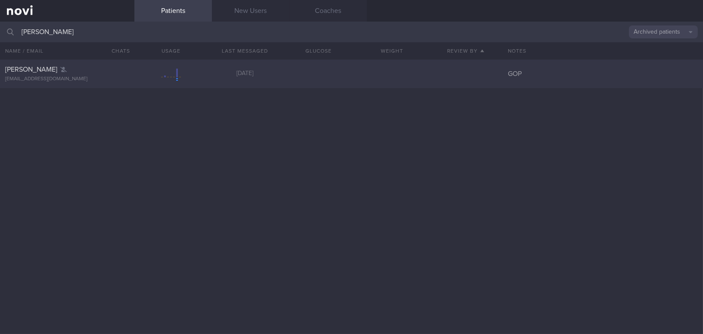
type input "chu yen"
click at [88, 72] on div "CHU YEN MIN" at bounding box center [66, 69] width 122 height 9
select select "8"
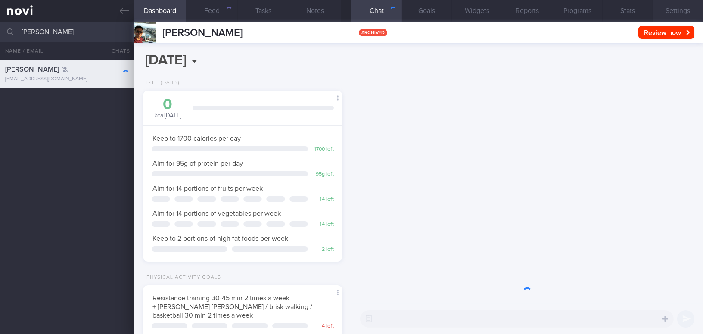
scroll to position [101, 178]
click at [672, 11] on button "Settings" at bounding box center [678, 11] width 50 height 22
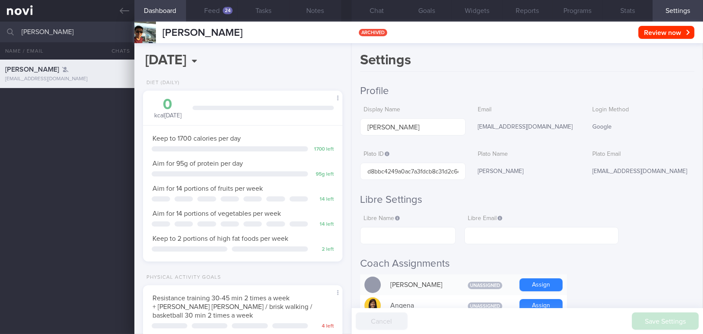
scroll to position [117, 0]
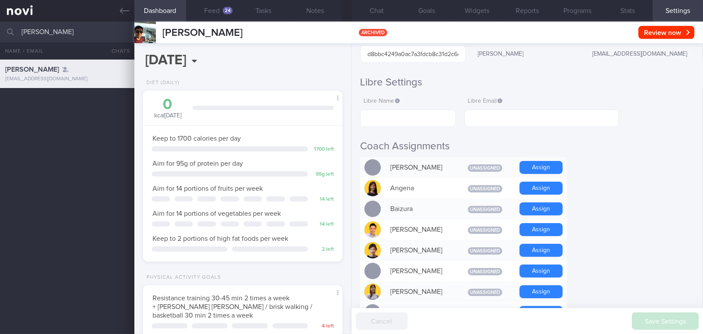
drag, startPoint x: 49, startPoint y: 31, endPoint x: 0, endPoint y: 25, distance: 49.1
click at [0, 25] on input "chu yen" at bounding box center [351, 32] width 703 height 21
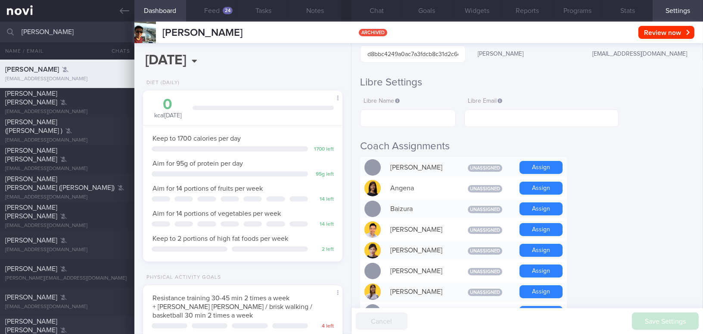
type input "rachel"
click at [50, 326] on span "Rachel Poon Wei Ling" at bounding box center [31, 326] width 52 height 16
type input "On Buzud; check vit D and glucometer; note client's preference"
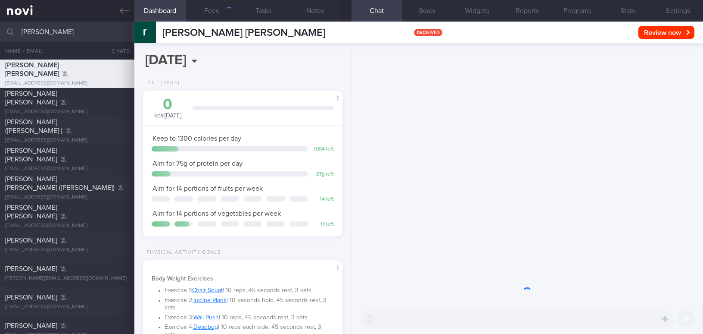
scroll to position [101, 178]
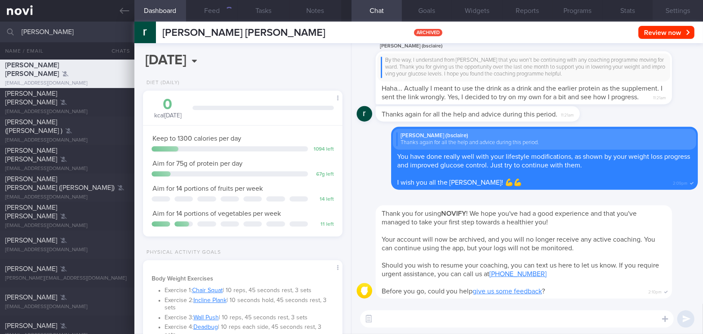
click at [681, 8] on button "Settings" at bounding box center [678, 11] width 50 height 22
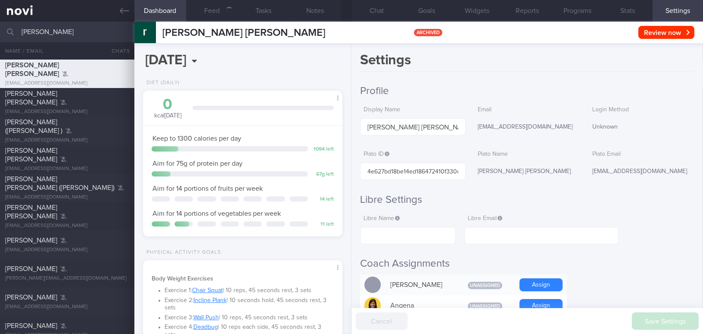
scroll to position [117, 0]
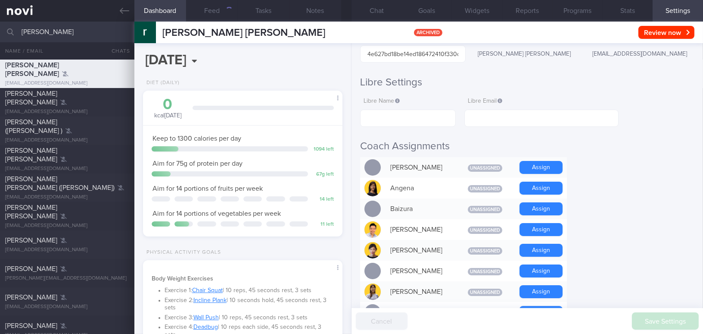
drag, startPoint x: 71, startPoint y: 32, endPoint x: 0, endPoint y: 31, distance: 71.1
click at [0, 31] on input "rachel" at bounding box center [351, 32] width 703 height 21
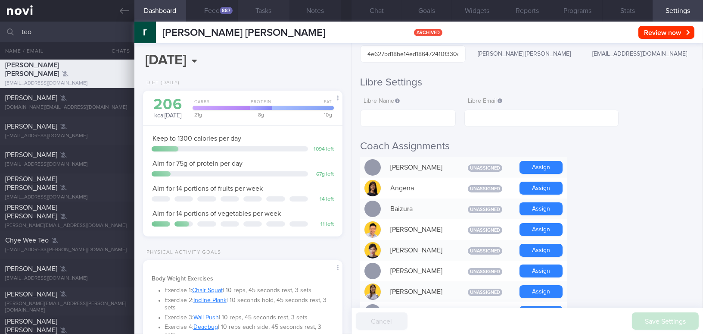
scroll to position [91, 181]
type input "teo"
click at [120, 12] on icon at bounding box center [124, 10] width 9 height 9
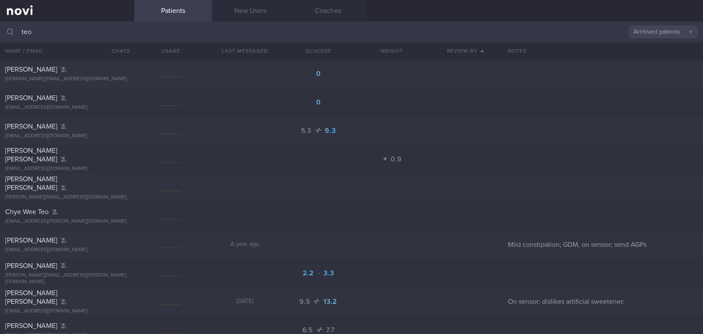
click at [664, 34] on button "Archived patients" at bounding box center [663, 31] width 69 height 13
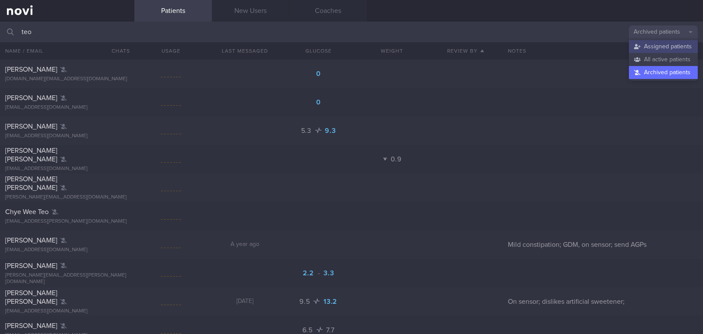
click at [657, 50] on button "Assigned patients" at bounding box center [663, 46] width 69 height 13
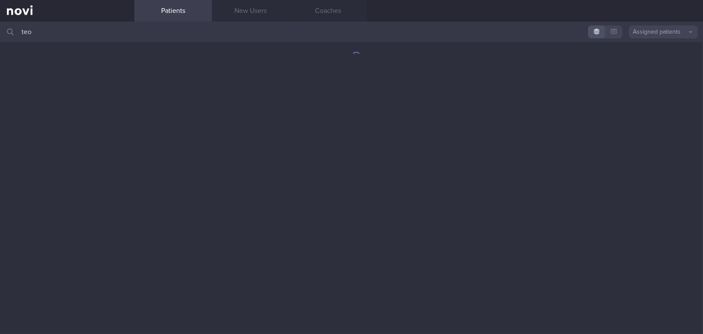
click at [132, 35] on input "teo" at bounding box center [351, 32] width 703 height 21
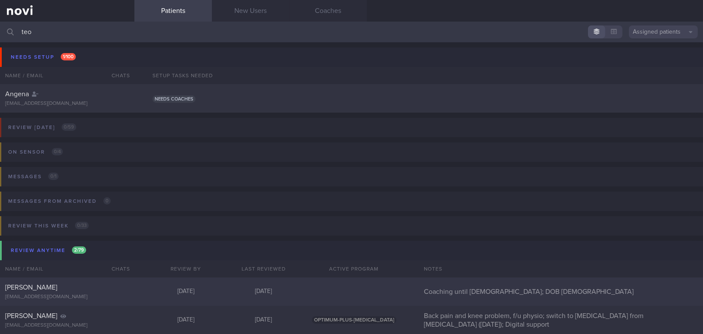
click at [58, 294] on div "[EMAIL_ADDRESS][DOMAIN_NAME]" at bounding box center [67, 297] width 124 height 6
select select "8"
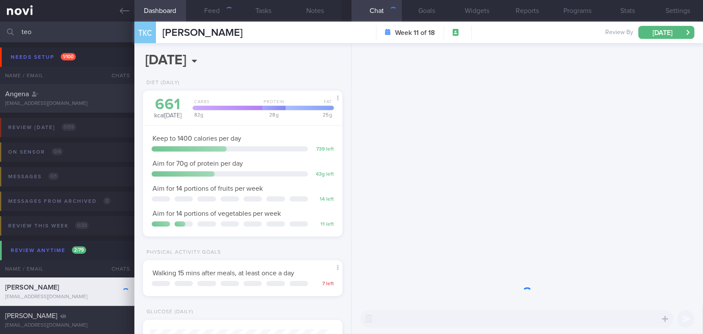
scroll to position [101, 178]
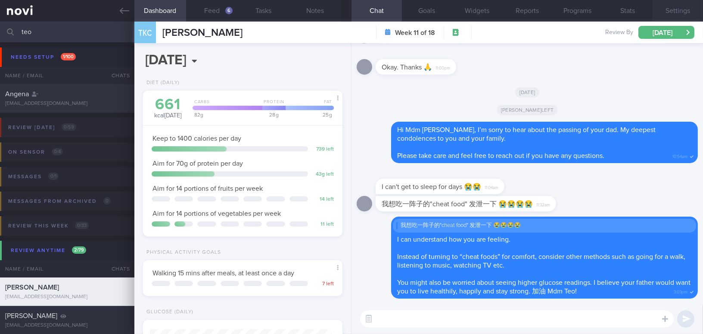
click at [685, 6] on button "Settings" at bounding box center [678, 11] width 50 height 22
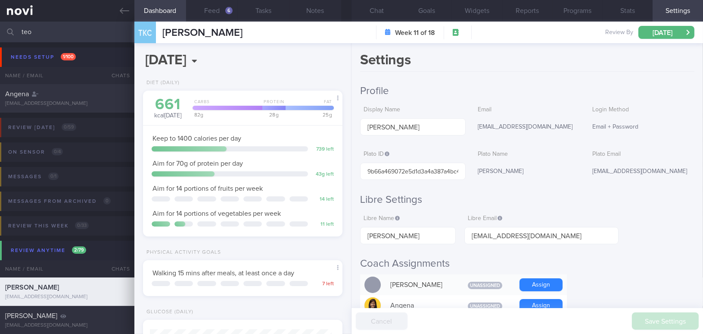
scroll to position [117, 0]
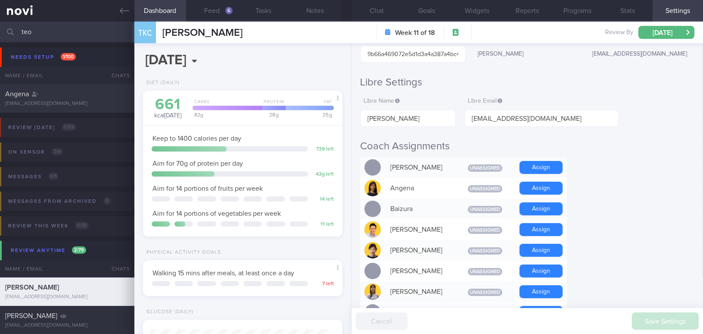
drag, startPoint x: 50, startPoint y: 33, endPoint x: 0, endPoint y: 28, distance: 50.2
click at [0, 28] on input "teo" at bounding box center [351, 32] width 703 height 21
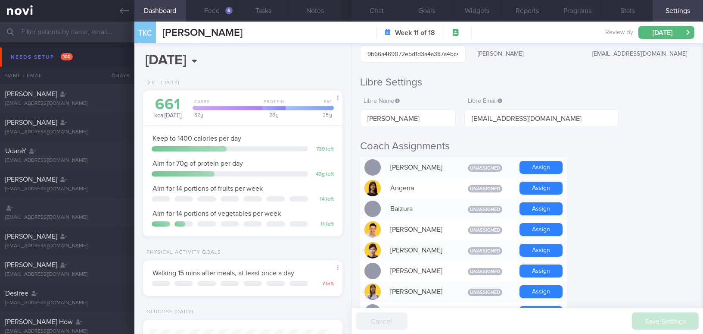
click at [39, 33] on input "text" at bounding box center [351, 32] width 703 height 21
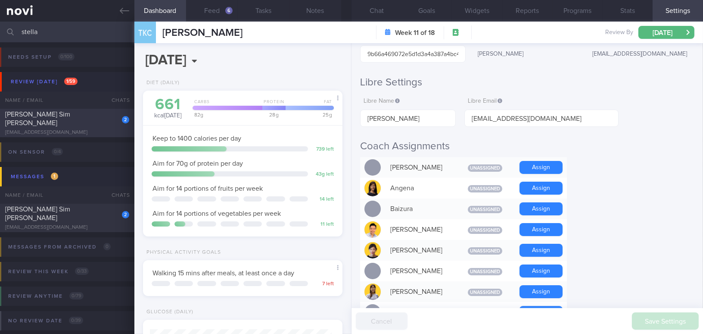
type input "stella"
click at [66, 121] on div "[PERSON_NAME] Sim [PERSON_NAME]" at bounding box center [66, 118] width 122 height 17
type input "DM on sensor;"
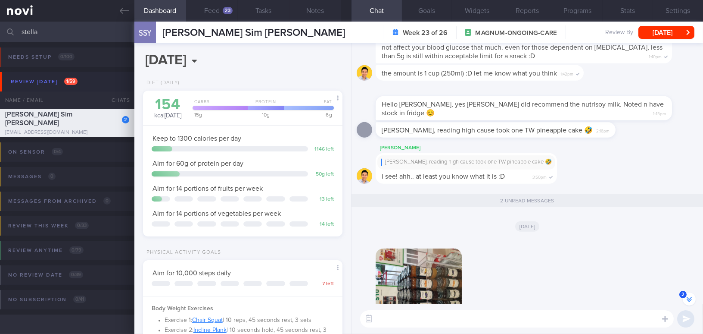
scroll to position [-78, 0]
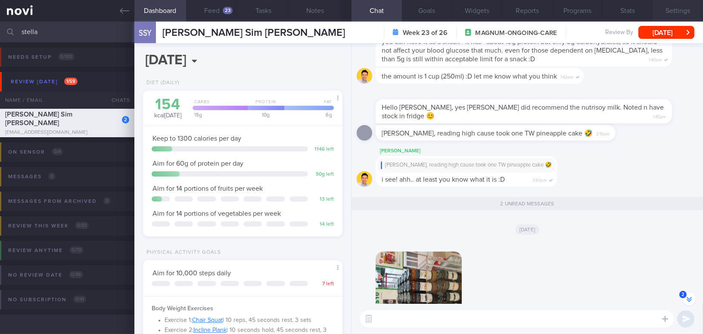
click at [679, 10] on button "Settings" at bounding box center [678, 11] width 50 height 22
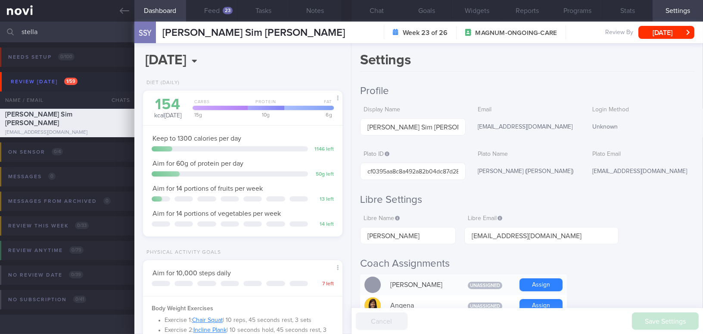
scroll to position [117, 0]
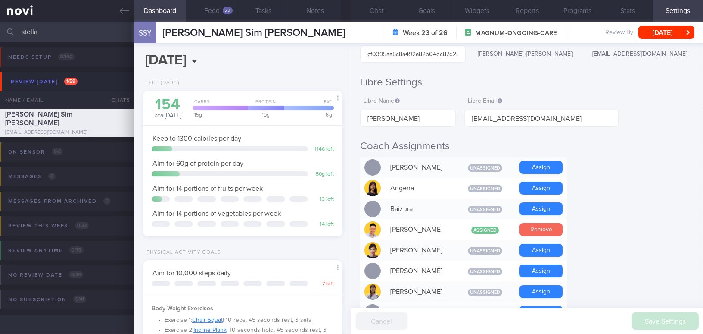
click at [554, 234] on button "Remove" at bounding box center [541, 229] width 43 height 13
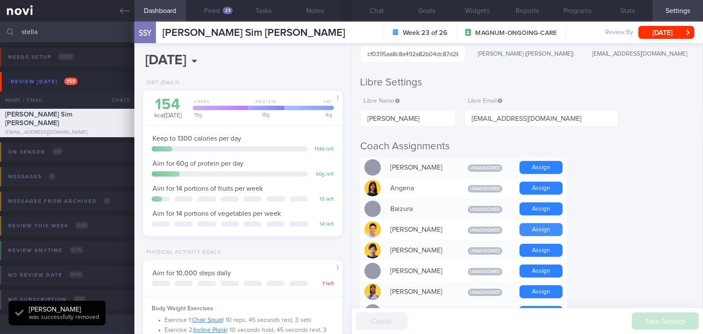
scroll to position [91, 181]
click at [384, 11] on button "Chat" at bounding box center [377, 11] width 50 height 22
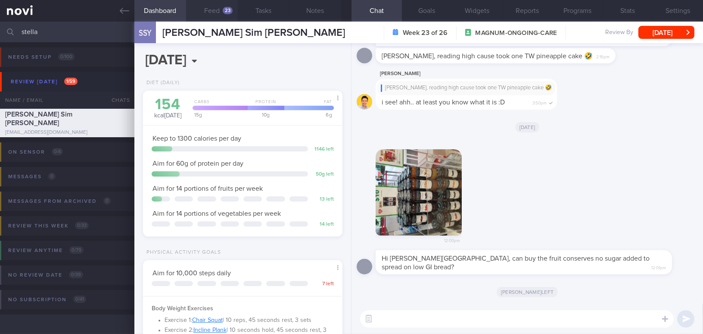
click at [218, 12] on button "Feed 23" at bounding box center [212, 11] width 52 height 22
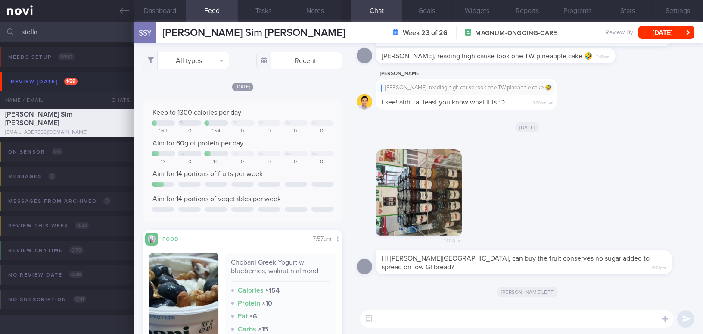
scroll to position [117, 0]
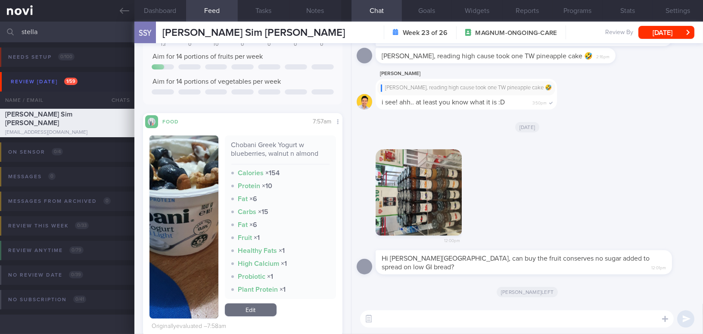
click at [465, 318] on textarea at bounding box center [517, 318] width 314 height 17
click at [431, 192] on button "button" at bounding box center [419, 192] width 86 height 86
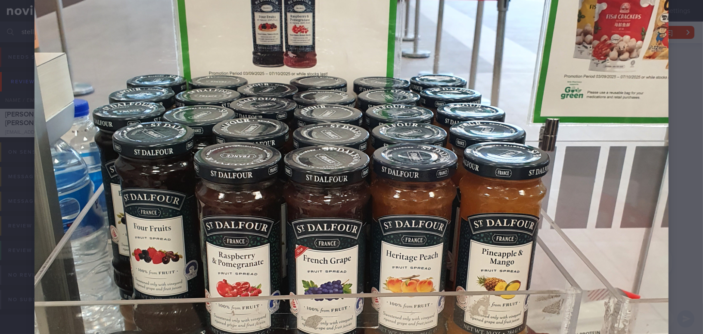
click at [583, 249] on img at bounding box center [351, 234] width 634 height 634
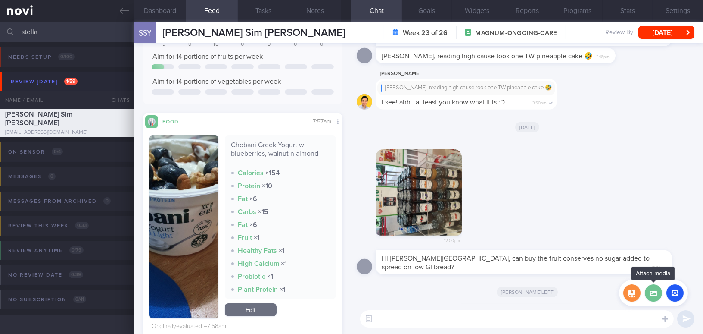
click at [655, 297] on label at bounding box center [653, 292] width 17 height 17
click at [0, 0] on input "file" at bounding box center [0, 0] width 0 height 0
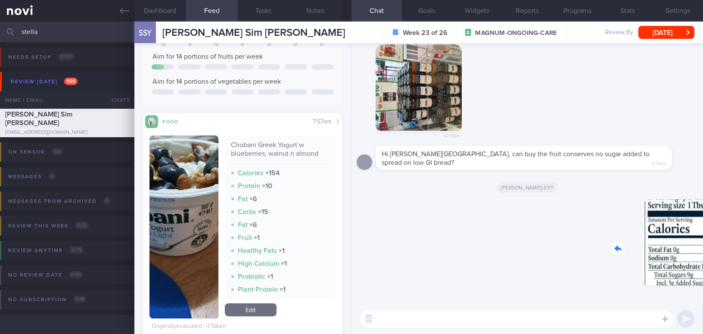
drag, startPoint x: 625, startPoint y: 256, endPoint x: 677, endPoint y: 260, distance: 51.5
click at [677, 260] on div "Delete 12:12pm" at bounding box center [638, 249] width 121 height 100
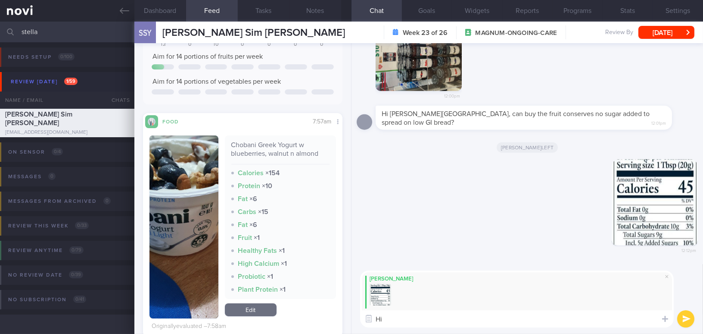
type textarea "H"
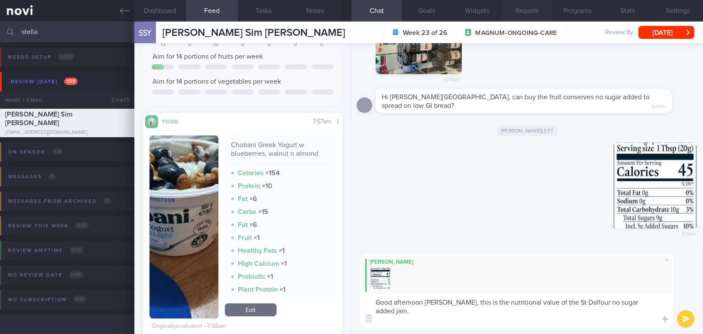
paste textarea "No sugar added' means that no extra sugar is added during processing. However, …"
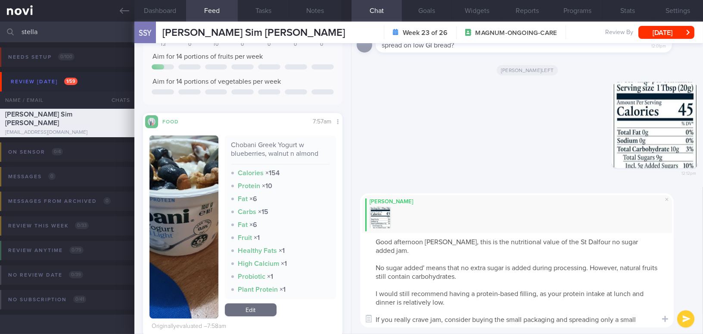
click at [374, 256] on textarea "Good afternoon Stella, this is the nutritional value of the St Dalfour no sugar…" at bounding box center [517, 280] width 314 height 94
click at [442, 294] on textarea "Good afternoon Stella, this is the nutritional value of the St Dalfour no sugar…" at bounding box center [517, 280] width 314 height 94
click at [472, 321] on textarea "Good afternoon Stella, this is the nutritional value of the St Dalfour no sugar…" at bounding box center [517, 280] width 314 height 94
type textarea "Good afternoon Stella, this is the nutritional value of the St Dalfour no sugar…"
click at [687, 320] on button "submit" at bounding box center [686, 318] width 17 height 17
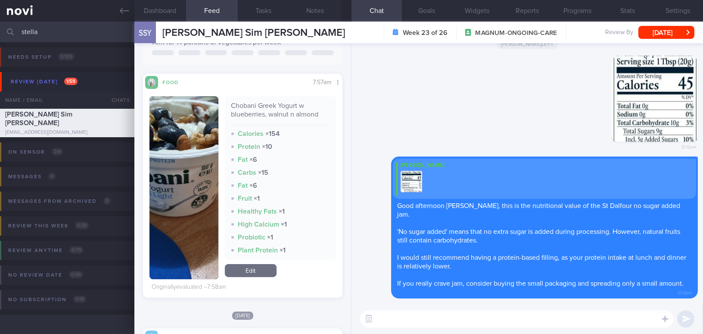
scroll to position [102, 186]
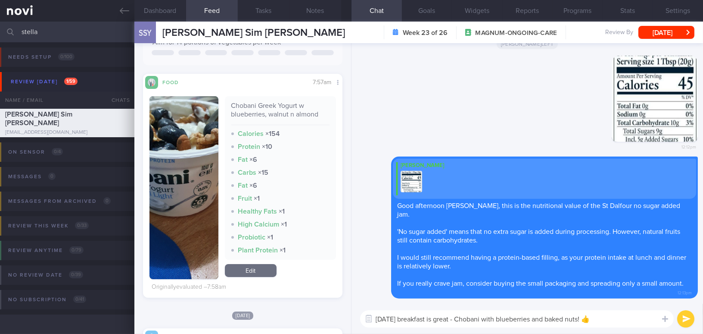
type textarea "Today's breakfast is great - Chobani with blueberries and baked nuts! 👍"
click at [684, 319] on button "submit" at bounding box center [686, 318] width 17 height 17
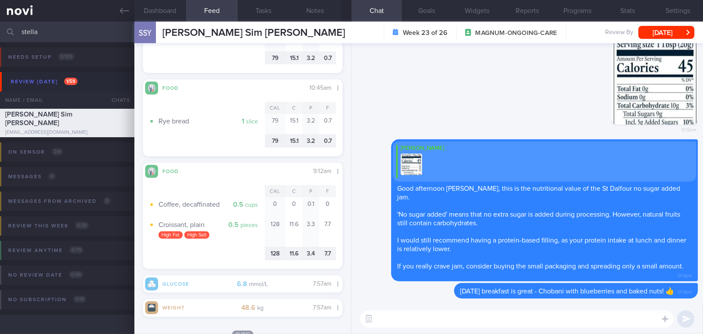
scroll to position [103, 186]
click at [160, 10] on button "Dashboard" at bounding box center [160, 11] width 52 height 22
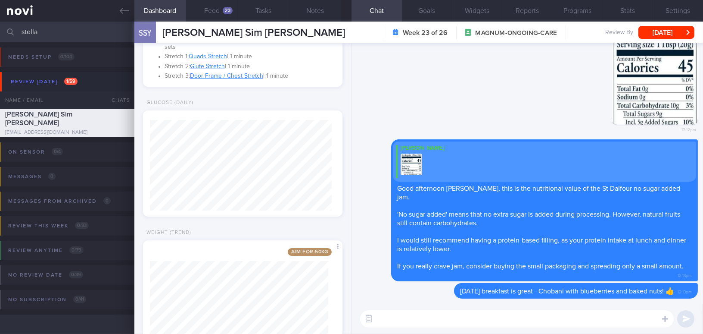
scroll to position [371, 0]
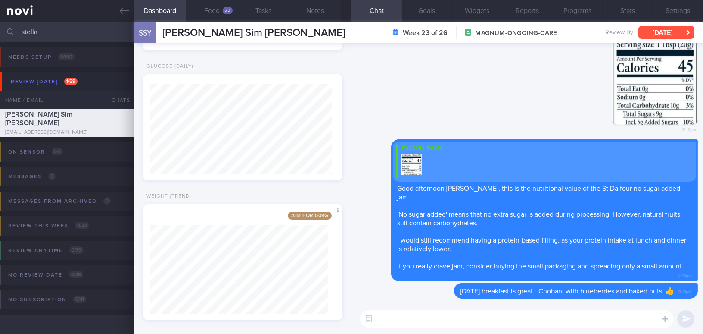
click at [666, 26] on button "[DATE]" at bounding box center [667, 32] width 56 height 13
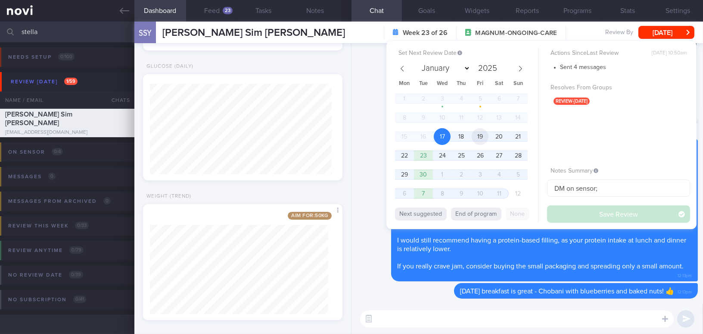
click at [483, 136] on span "19" at bounding box center [480, 136] width 17 height 17
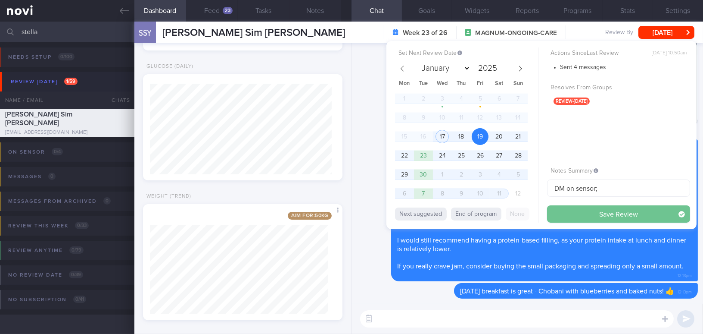
click at [581, 214] on button "Save Review" at bounding box center [618, 213] width 143 height 17
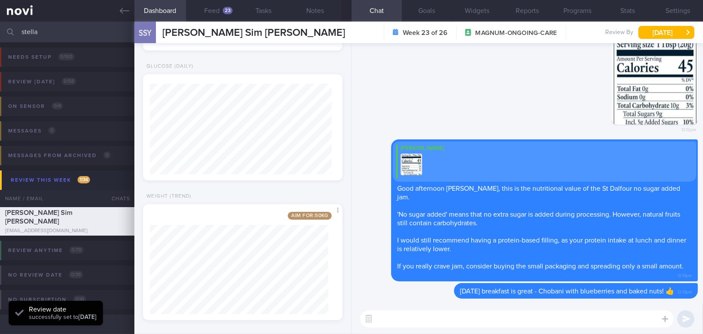
scroll to position [103, 186]
click at [217, 18] on button "Feed 23" at bounding box center [212, 11] width 52 height 22
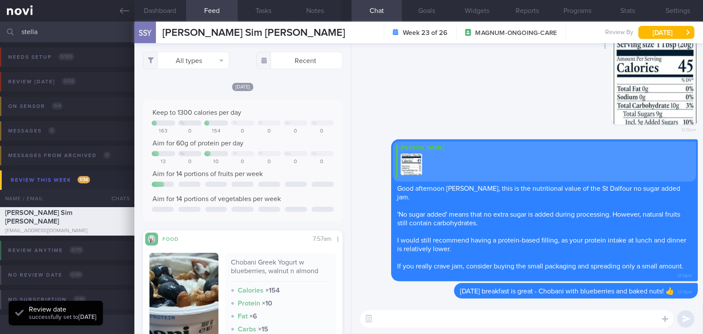
click at [502, 93] on div "Delete 12:12pm" at bounding box center [527, 88] width 341 height 101
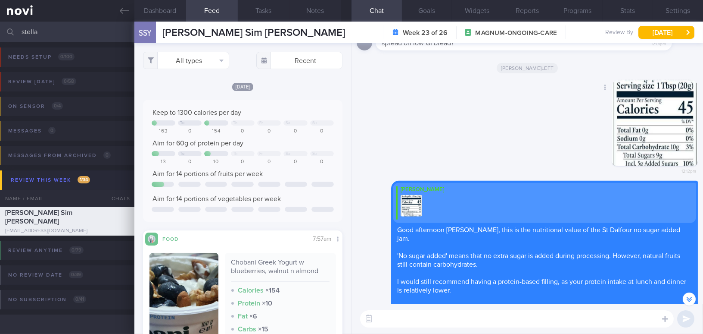
scroll to position [-156, 0]
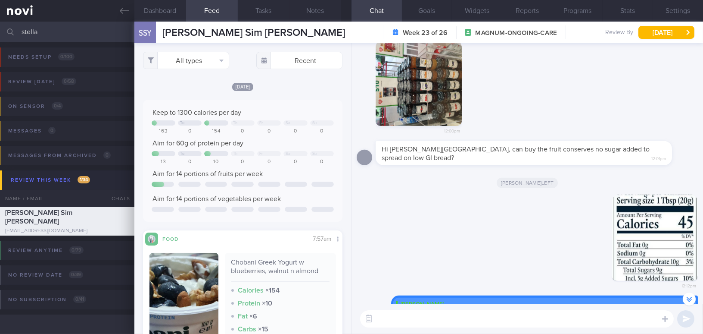
click at [1, 40] on div at bounding box center [10, 32] width 19 height 21
drag, startPoint x: 46, startPoint y: 35, endPoint x: 0, endPoint y: 33, distance: 46.2
click at [0, 33] on input "stella" at bounding box center [351, 32] width 703 height 21
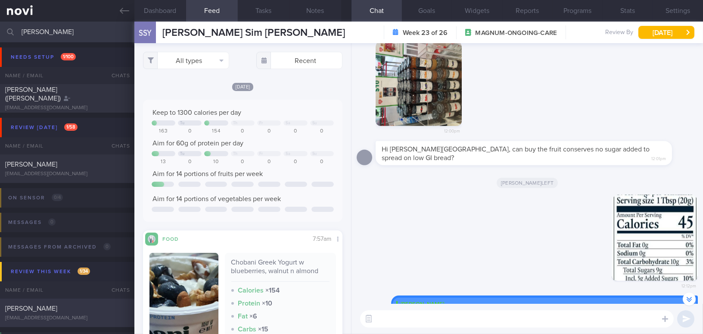
type input "huang"
click at [61, 306] on div "Huang Chih-Yi" at bounding box center [66, 308] width 122 height 9
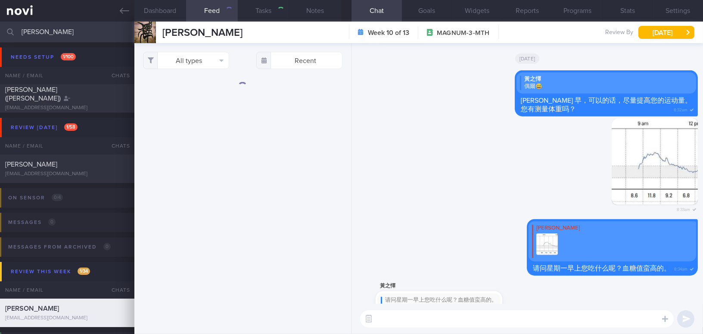
type input "Magnum. On Buzud sensor; tightening the BSL 4-8 mmol/L"
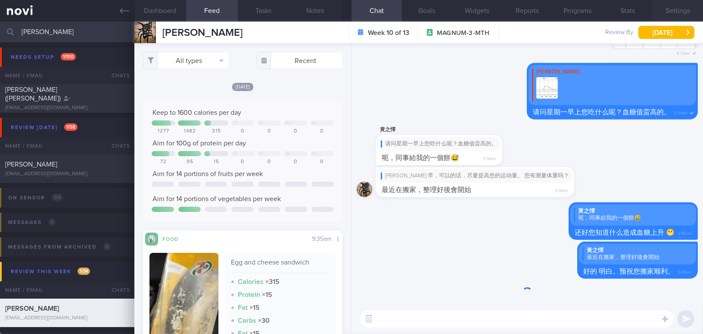
click at [675, 9] on button "Settings" at bounding box center [678, 11] width 50 height 22
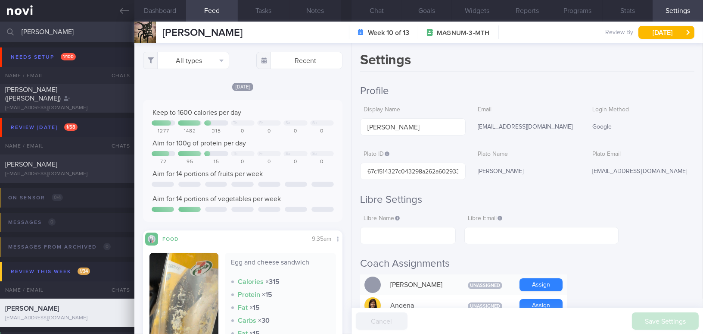
scroll to position [117, 0]
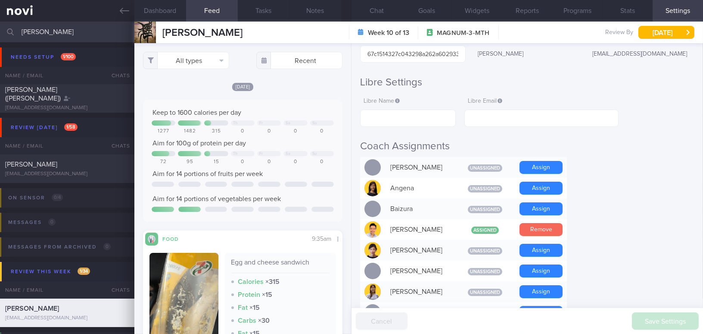
click at [539, 234] on button "Remove" at bounding box center [541, 229] width 43 height 13
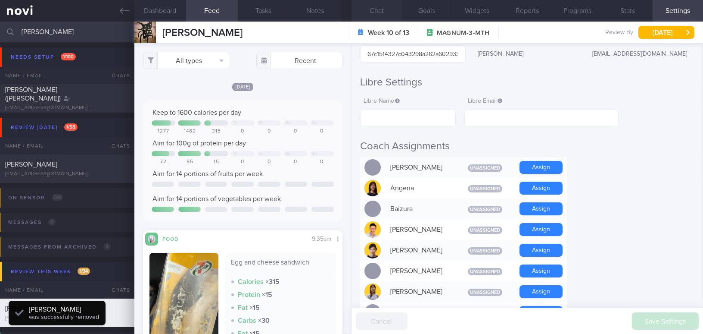
click at [375, 8] on button "Chat" at bounding box center [377, 11] width 50 height 22
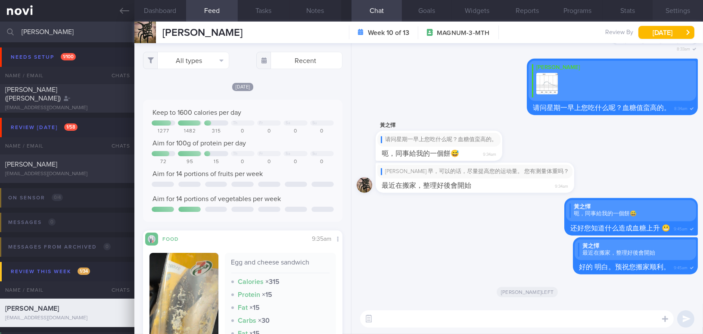
click at [677, 14] on button "Settings" at bounding box center [678, 11] width 50 height 22
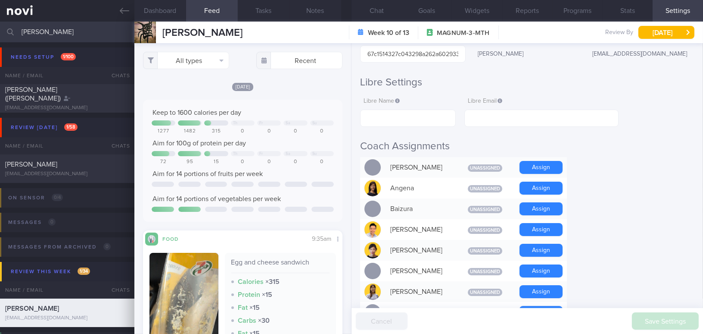
drag, startPoint x: 14, startPoint y: 29, endPoint x: 2, endPoint y: 27, distance: 12.2
click at [2, 27] on div "huang Assigned patients Assigned patients All active patients Archived patients" at bounding box center [351, 32] width 703 height 21
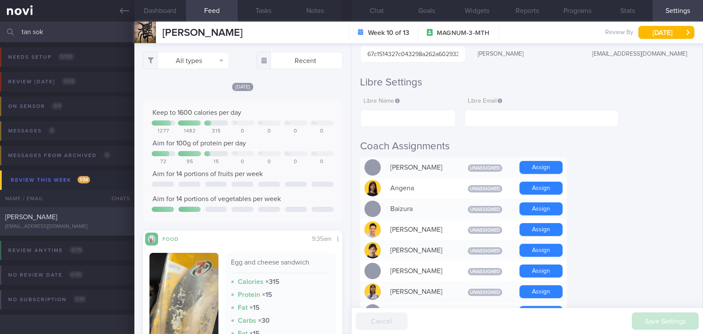
type input "tan sok"
click at [86, 222] on div "Tan Sok Ngin sokngin_tan@yahoo.com.sg" at bounding box center [67, 220] width 134 height 17
type input "Magnum, use Buzud"
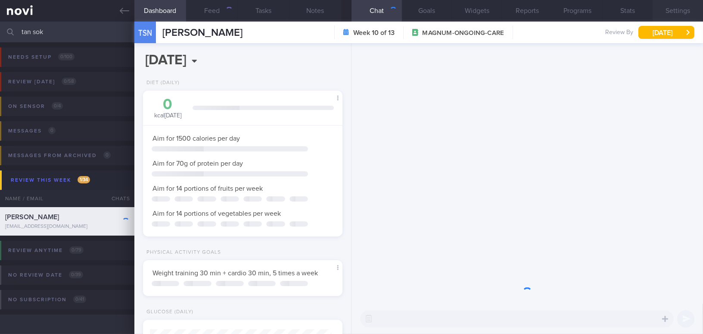
scroll to position [101, 178]
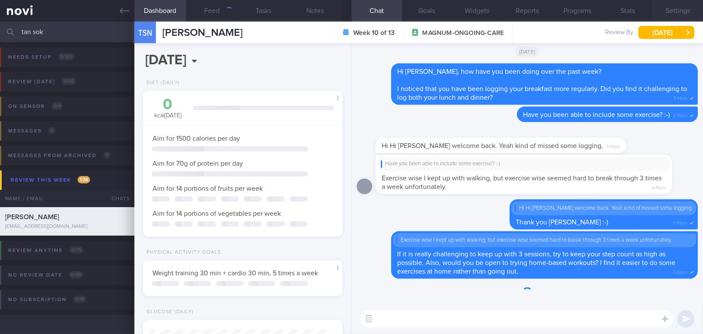
click at [677, 8] on button "Settings" at bounding box center [678, 11] width 50 height 22
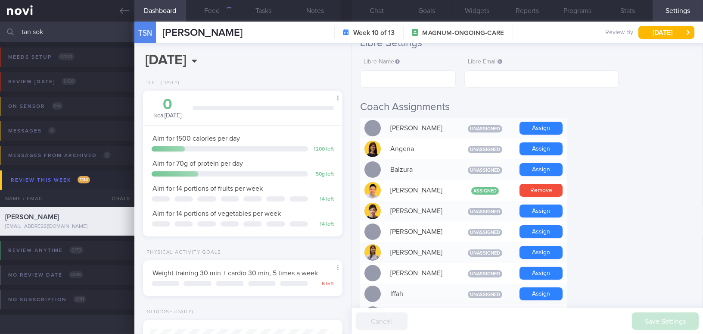
scroll to position [101, 178]
click at [545, 190] on button "Remove" at bounding box center [541, 190] width 43 height 13
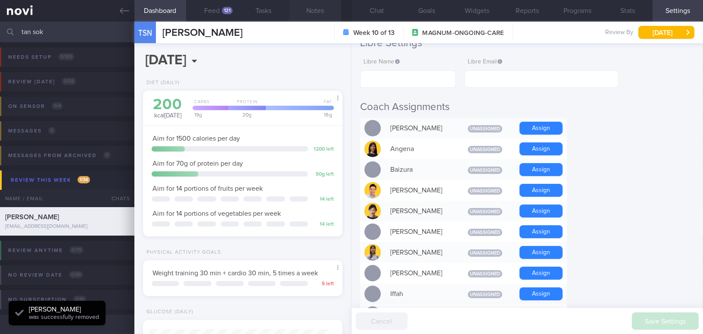
scroll to position [0, 0]
click at [379, 9] on button "Chat" at bounding box center [377, 11] width 50 height 22
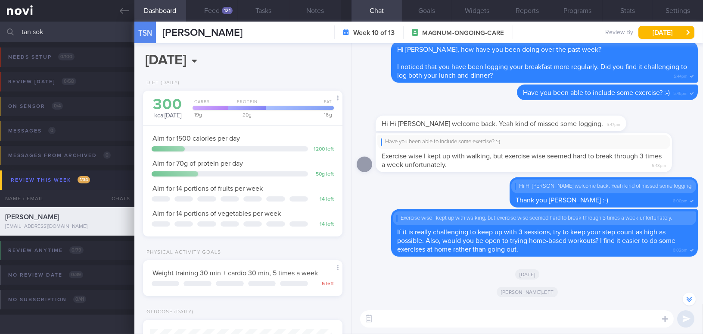
scroll to position [-117, 0]
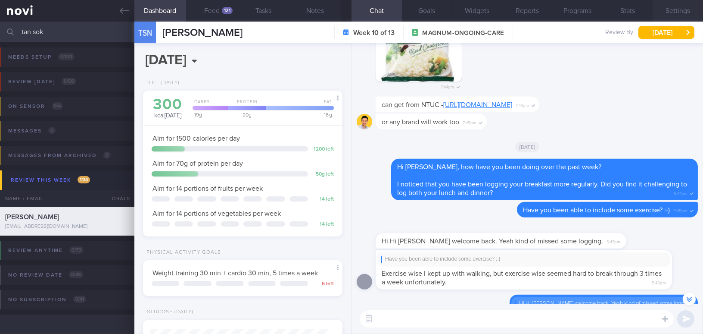
click at [675, 8] on button "Settings" at bounding box center [678, 11] width 50 height 22
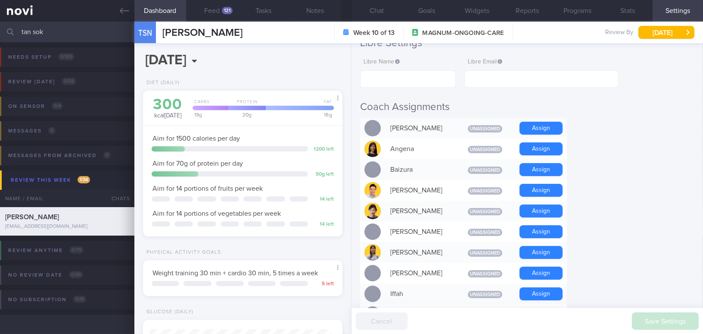
drag, startPoint x: 50, startPoint y: 30, endPoint x: 0, endPoint y: 23, distance: 50.5
click at [0, 23] on input "tan sok" at bounding box center [351, 32] width 703 height 21
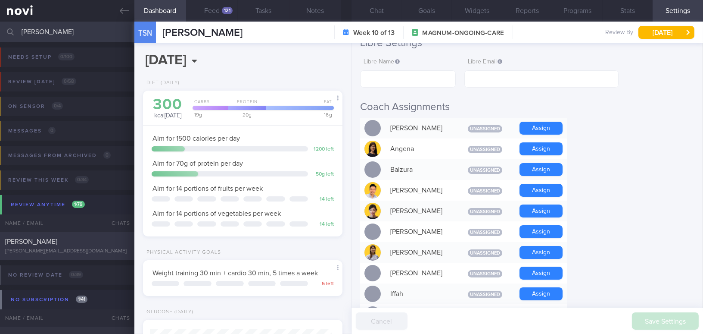
type input "jake chia"
click at [48, 240] on div "[PERSON_NAME]" at bounding box center [66, 241] width 122 height 9
type input "On sensor"
type input "[PERSON_NAME]"
type input "5c2f906f327d4fb9aff78b3968101e2c"
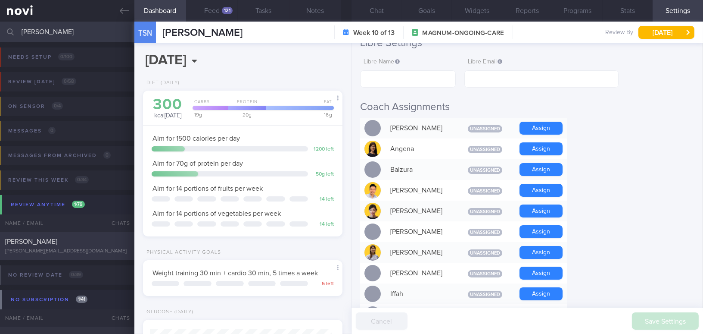
type input "[PERSON_NAME]"
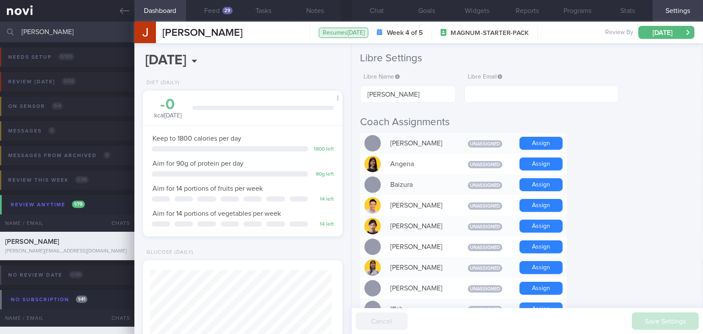
scroll to position [91, 181]
drag, startPoint x: 80, startPoint y: 35, endPoint x: 0, endPoint y: 23, distance: 80.2
click at [0, 23] on div "jake chia Assigned patients Assigned patients All active patients Archived pati…" at bounding box center [351, 32] width 703 height 21
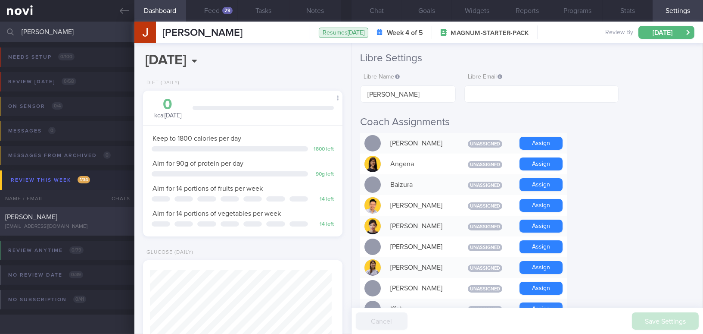
type input "chua poh"
click at [68, 218] on div "Chua Poh Seng" at bounding box center [66, 216] width 122 height 9
type input "Change to Buzud;"
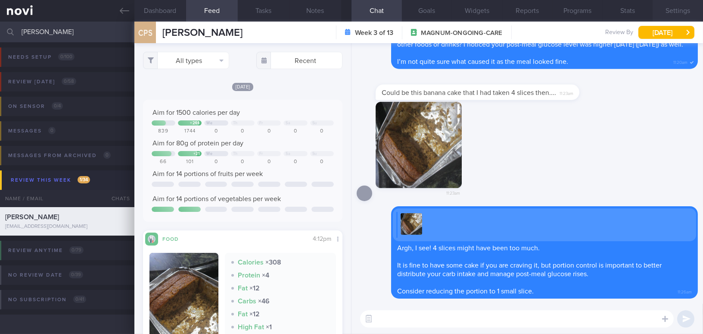
click at [688, 12] on button "Settings" at bounding box center [678, 11] width 50 height 22
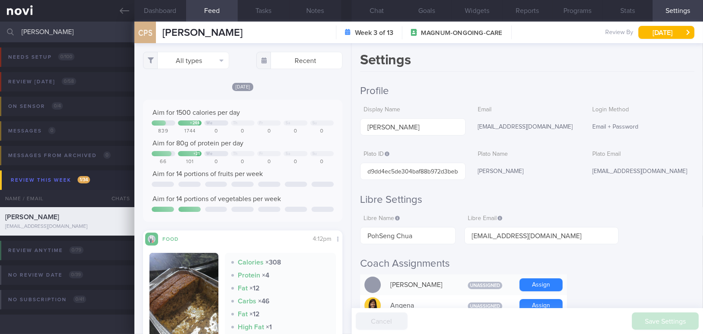
scroll to position [117, 0]
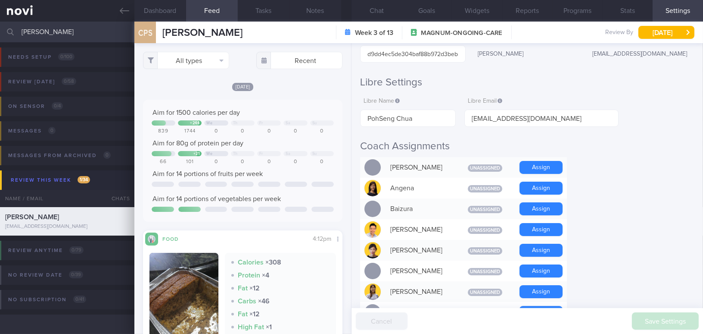
drag, startPoint x: 56, startPoint y: 28, endPoint x: 0, endPoint y: 28, distance: 56.5
click at [0, 28] on input "chua poh" at bounding box center [351, 32] width 703 height 21
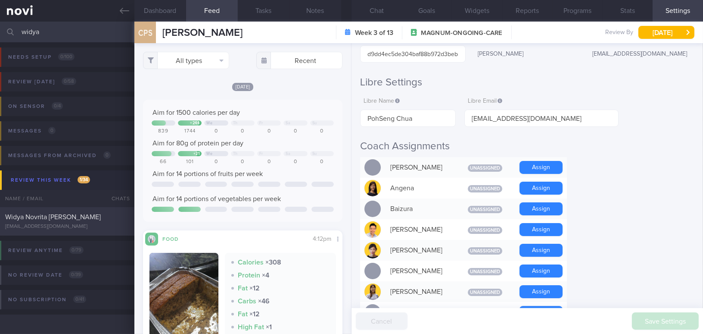
type input "widya"
click at [78, 217] on div "Widya Novrita Oswalt" at bounding box center [66, 216] width 122 height 9
type input "OP+ on Buzud; Inject Mounjaro on Friday"
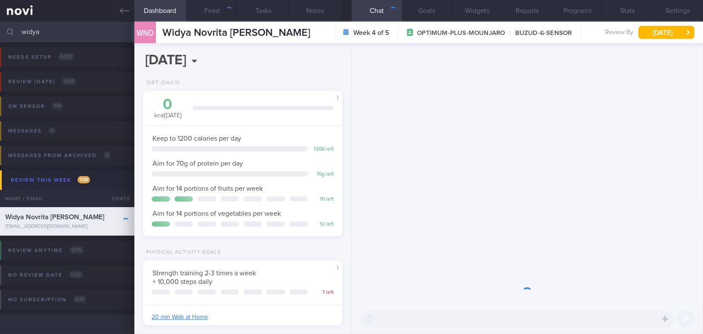
scroll to position [101, 178]
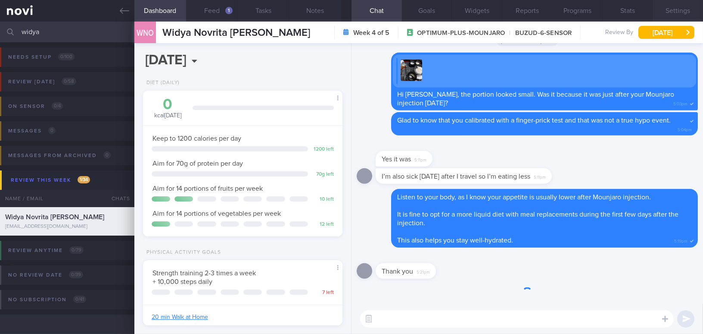
click at [683, 12] on button "Settings" at bounding box center [678, 11] width 50 height 22
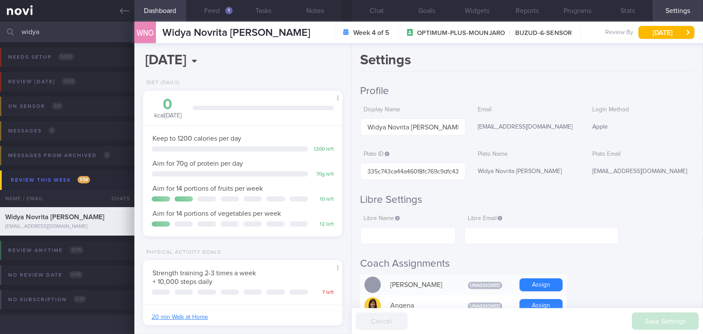
scroll to position [156, 0]
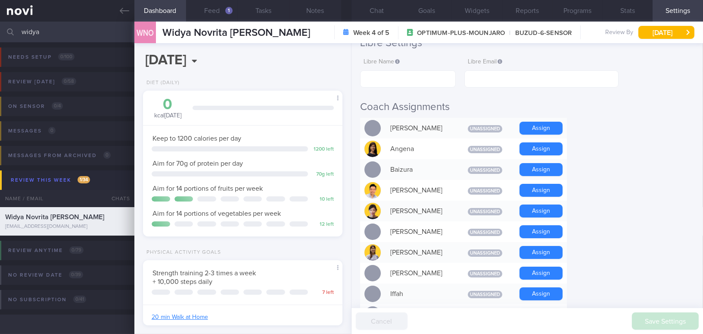
drag, startPoint x: 19, startPoint y: 30, endPoint x: 3, endPoint y: 30, distance: 15.9
click at [3, 30] on div "widya Assigned patients Assigned patients All active patients Archived patients" at bounding box center [351, 32] width 703 height 21
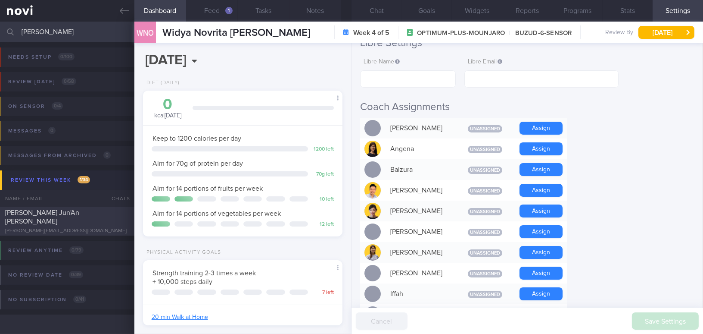
type input "vincent"
click at [78, 217] on div "[PERSON_NAME] Jun'An [PERSON_NAME]" at bounding box center [66, 216] width 122 height 17
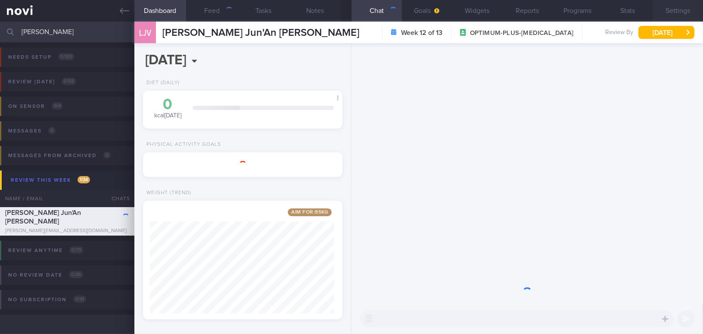
click at [674, 10] on button "Settings" at bounding box center [678, 11] width 50 height 22
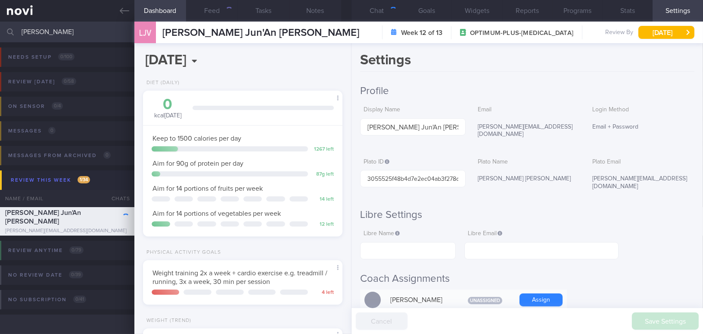
scroll to position [101, 178]
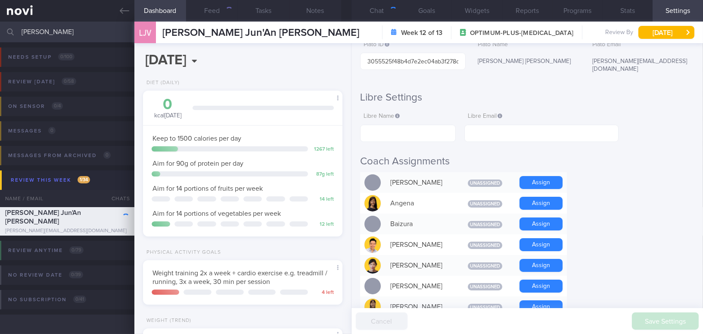
drag, startPoint x: 53, startPoint y: 31, endPoint x: 0, endPoint y: 25, distance: 53.7
click at [0, 25] on input "vincent" at bounding box center [351, 32] width 703 height 21
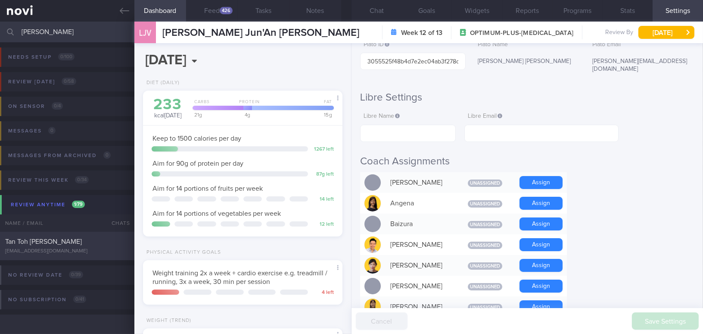
type input "martin"
click at [89, 242] on div "Tan Toh [PERSON_NAME]" at bounding box center [66, 241] width 122 height 9
type input "Injected Mounjaro [DATE]"
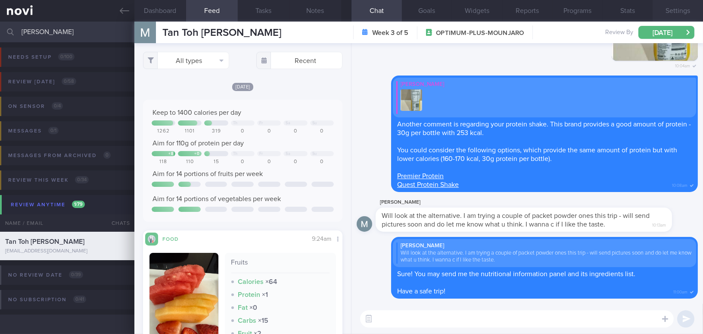
click at [675, 8] on button "Settings" at bounding box center [678, 11] width 50 height 22
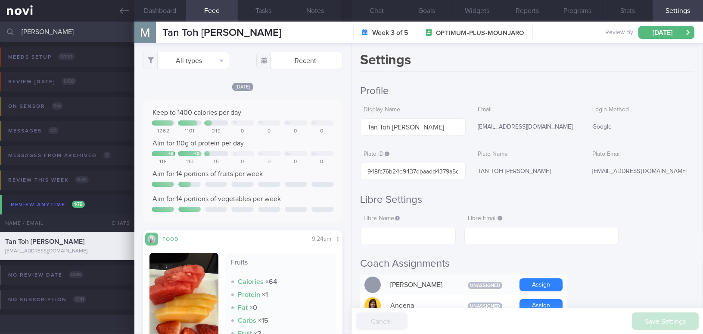
scroll to position [117, 0]
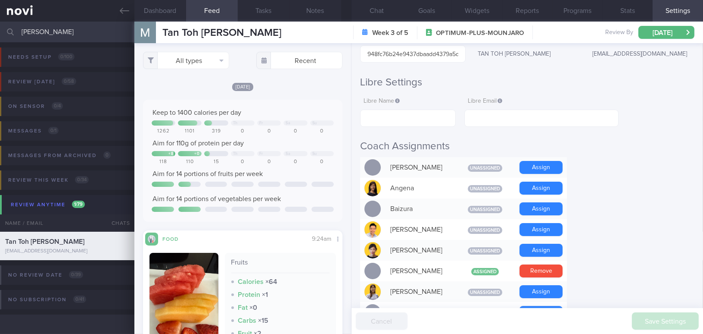
drag, startPoint x: 56, startPoint y: 33, endPoint x: 0, endPoint y: 34, distance: 56.5
click at [0, 34] on input "martin" at bounding box center [351, 32] width 703 height 21
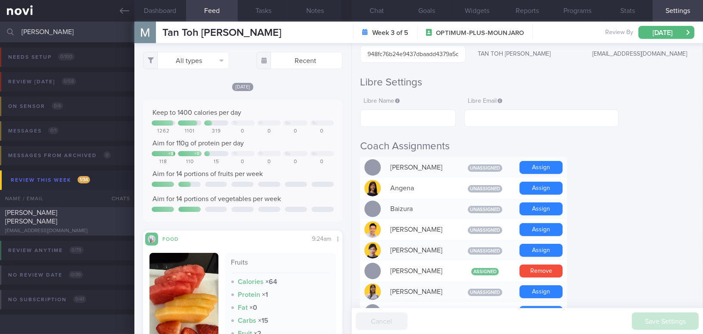
type input "joey"
click at [70, 222] on div "Tay Wei Ying Joey joeytayweiying@gmail.com" at bounding box center [67, 221] width 134 height 26
type input "[PERSON_NAME] [PERSON_NAME]"
type input "af582edaf9de4cde8554a42692e77d33"
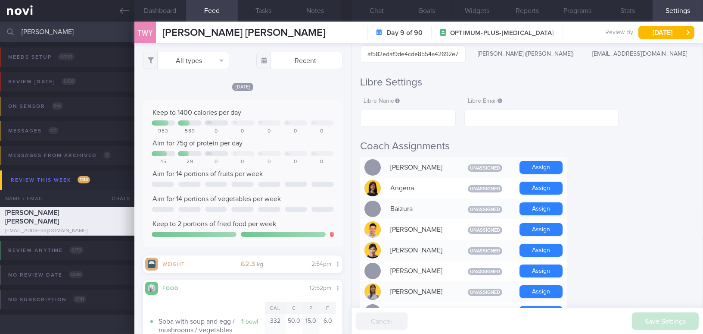
drag, startPoint x: 55, startPoint y: 28, endPoint x: 5, endPoint y: 30, distance: 49.6
click at [5, 30] on div "joey Assigned patients Assigned patients All active patients Archived patients" at bounding box center [351, 32] width 703 height 21
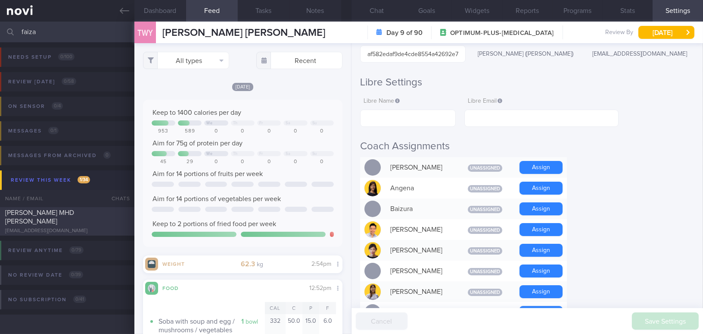
type input "faiza"
click at [53, 213] on span "NUR FAIZAH BINTE MHD YASSIN" at bounding box center [39, 217] width 69 height 16
type input "Wegovy 0.25mg (start 21/8/25)"
checkbox input "false"
type input "NUR FAIZAH BINTE MHD YASSIN"
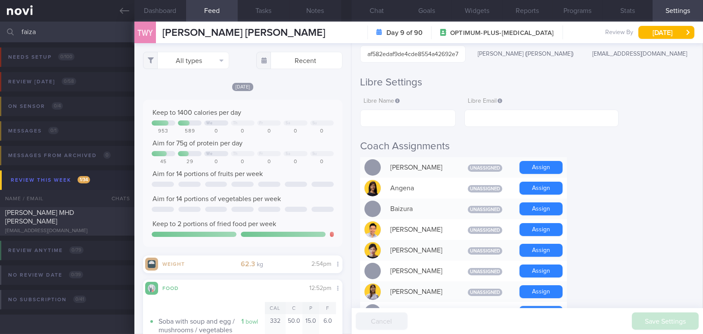
type input "a2a24233c56b45888c120149e7c5dfb1"
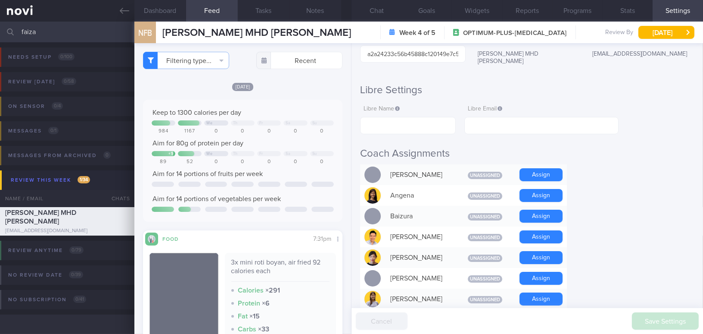
drag, startPoint x: 58, startPoint y: 32, endPoint x: 6, endPoint y: 32, distance: 51.7
click at [6, 32] on div "faiza Assigned patients Assigned patients All active patients Archived patients" at bounding box center [351, 32] width 703 height 21
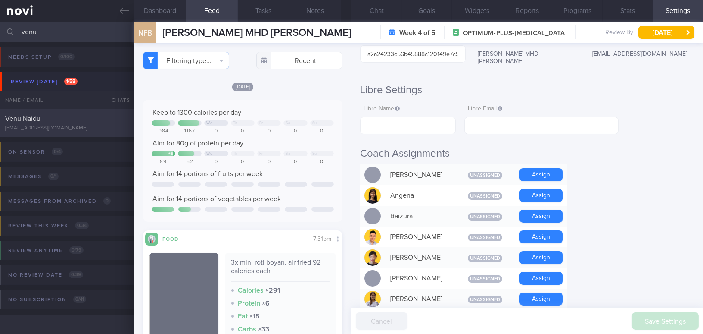
type input "venu"
click at [71, 116] on div "Venu Naidu" at bounding box center [66, 118] width 122 height 9
type input "Husband of Kat;"
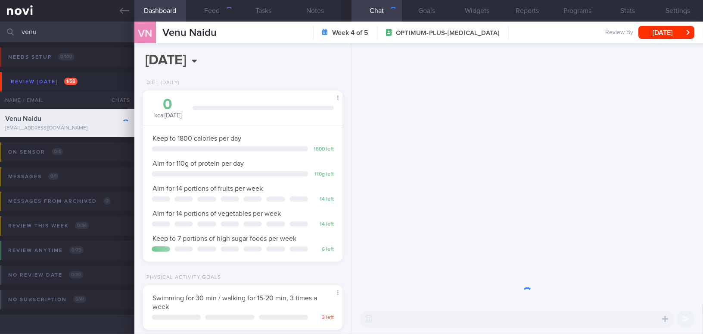
scroll to position [101, 178]
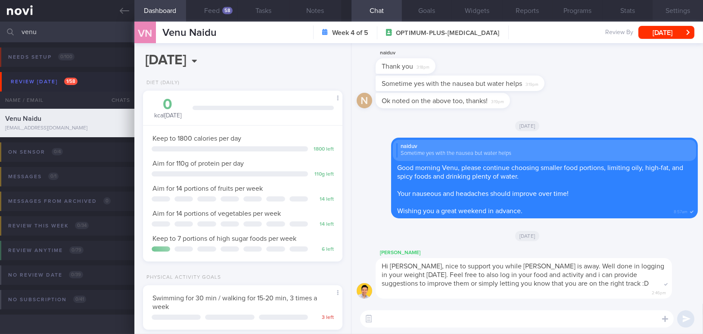
click at [682, 13] on button "Settings" at bounding box center [678, 11] width 50 height 22
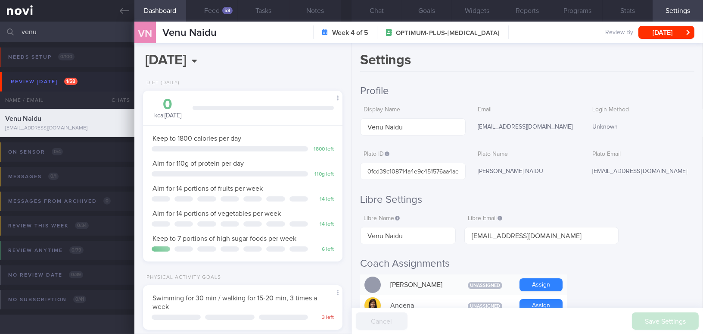
scroll to position [117, 0]
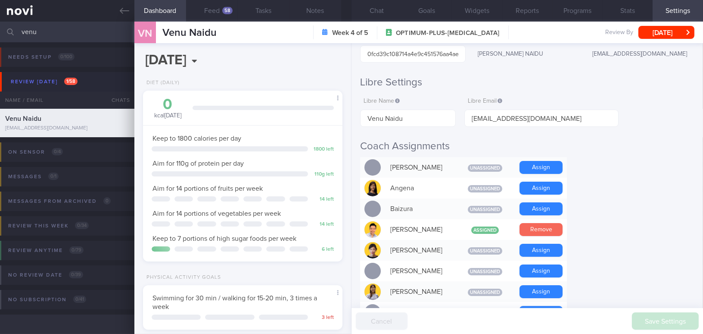
click at [554, 228] on button "Remove" at bounding box center [541, 229] width 43 height 13
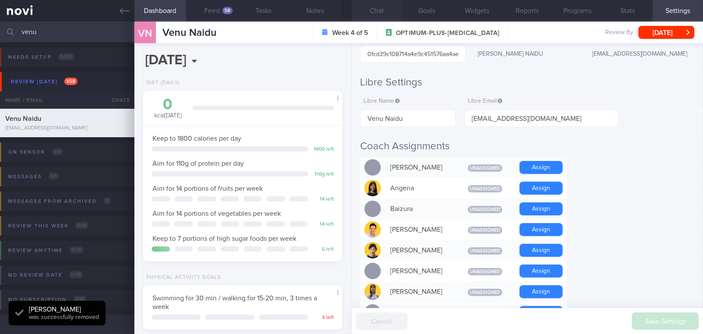
click at [378, 10] on button "Chat" at bounding box center [377, 11] width 50 height 22
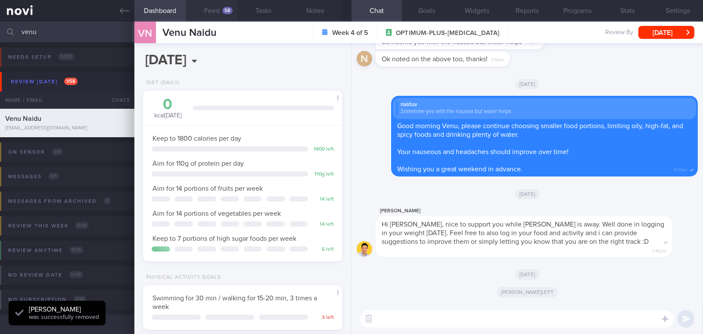
click at [206, 13] on button "Feed 58" at bounding box center [212, 11] width 52 height 22
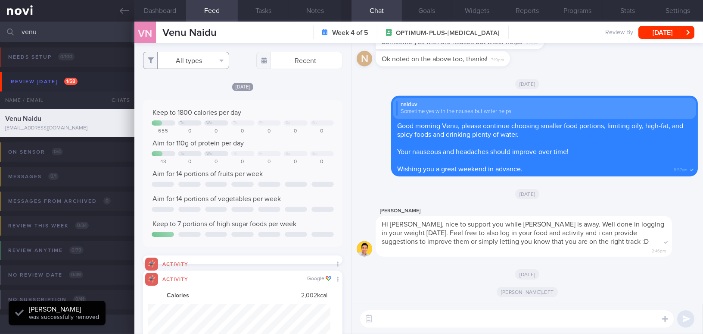
click at [175, 63] on button "All types" at bounding box center [186, 60] width 86 height 17
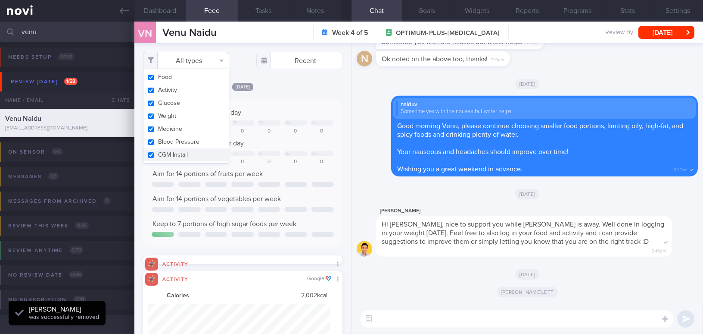
scroll to position [45, 182]
click at [151, 93] on input "checkbox" at bounding box center [151, 90] width 6 height 6
checkbox input "false"
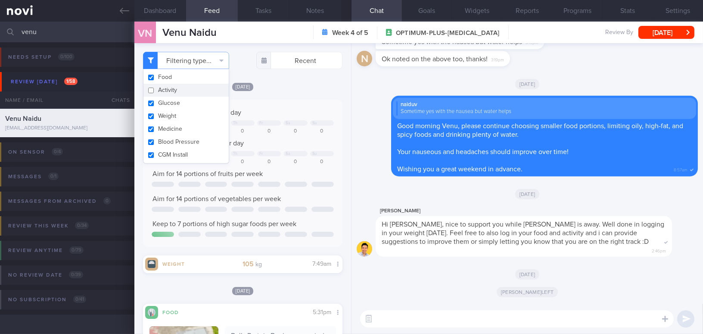
click at [303, 97] on div "Today Keep to 1800 calories per day Tu We Th Fr Sa Su 655 0 0 0 0 0 0 Aim for 1…" at bounding box center [243, 177] width 200 height 191
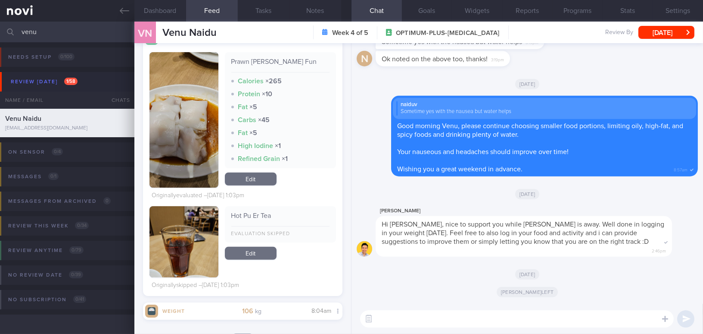
scroll to position [1018, 0]
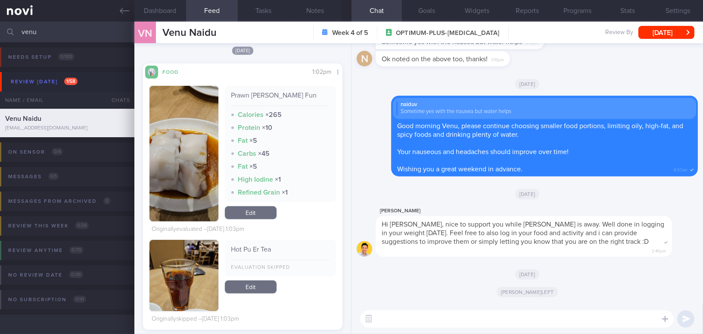
click at [187, 178] on button "button" at bounding box center [184, 153] width 69 height 135
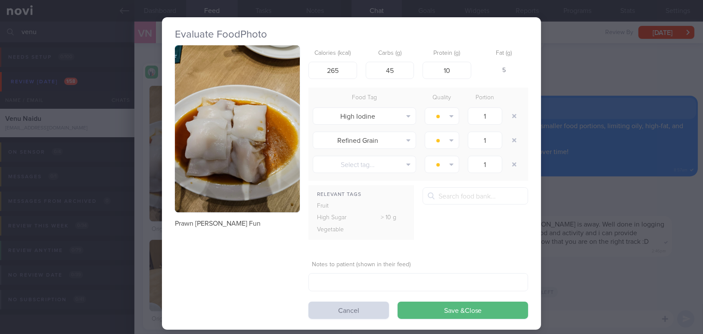
click at [582, 84] on div "Evaluate Food Photo Prawn Chee Chong Fun Calories (kcal) 265 Carbs (g) 45 Prote…" at bounding box center [351, 167] width 703 height 334
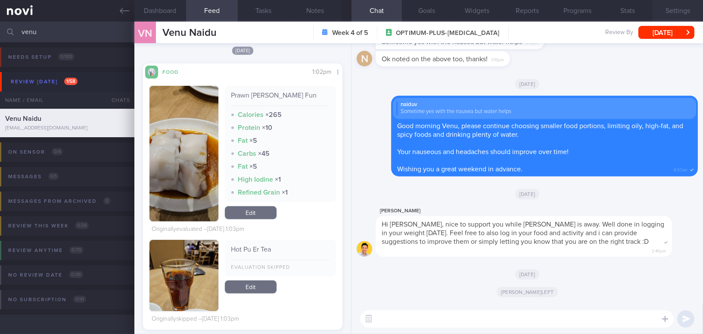
click at [667, 8] on button "Settings" at bounding box center [678, 11] width 50 height 22
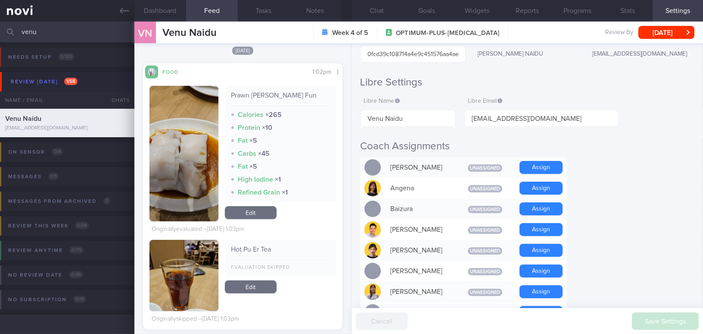
click at [166, 176] on button "button" at bounding box center [184, 153] width 69 height 135
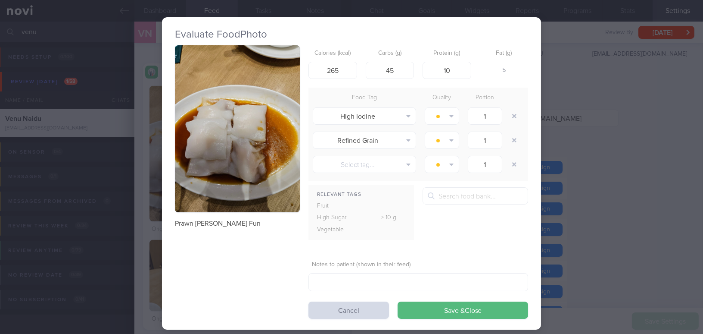
click at [662, 191] on div "Evaluate Food Photo Prawn Chee Chong Fun Calories (kcal) 265 Carbs (g) 45 Prote…" at bounding box center [351, 167] width 703 height 334
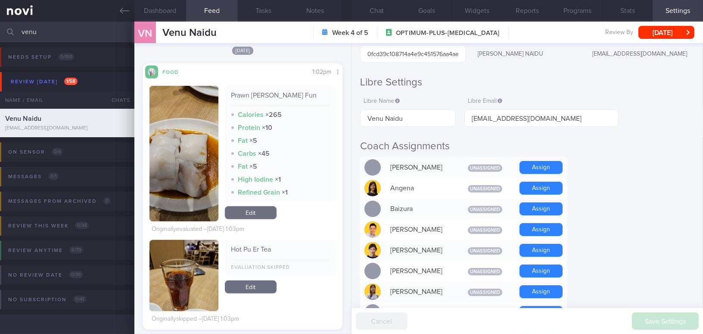
click at [175, 167] on button "button" at bounding box center [184, 153] width 69 height 135
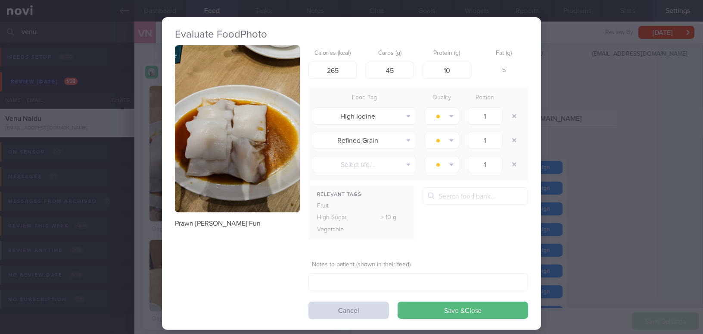
click at [634, 168] on div "Evaluate Food Photo Prawn Chee Chong Fun Calories (kcal) 265 Carbs (g) 45 Prote…" at bounding box center [351, 167] width 703 height 334
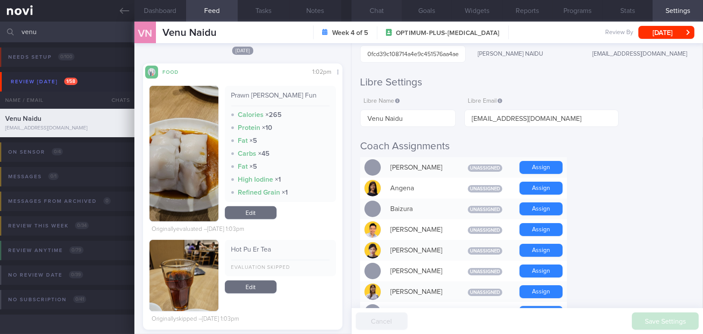
click at [383, 8] on button "Chat" at bounding box center [377, 11] width 50 height 22
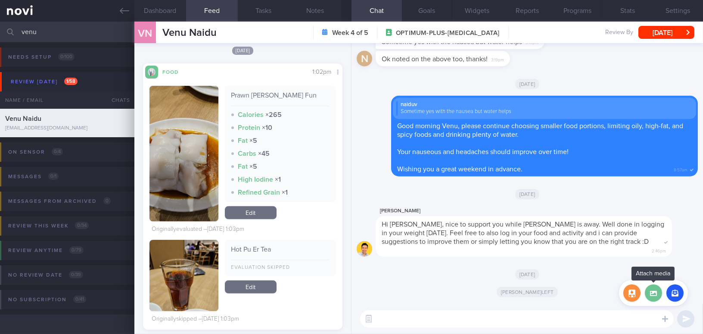
click at [653, 294] on label at bounding box center [653, 292] width 17 height 17
click at [0, 0] on input "file" at bounding box center [0, 0] width 0 height 0
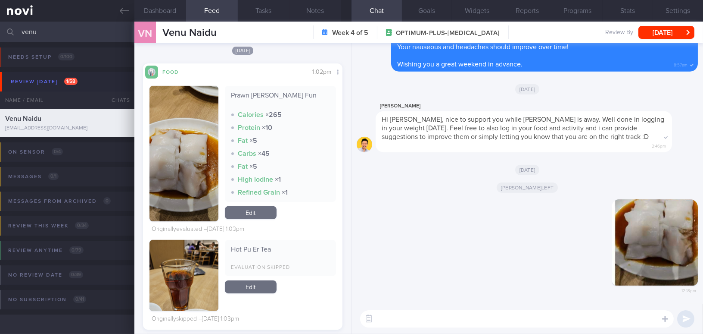
drag, startPoint x: 635, startPoint y: 252, endPoint x: 790, endPoint y: 264, distance: 156.1
click at [703, 264] on html "You are offline! Some functionality will be unavailable Patients New Users Coac…" at bounding box center [351, 167] width 703 height 334
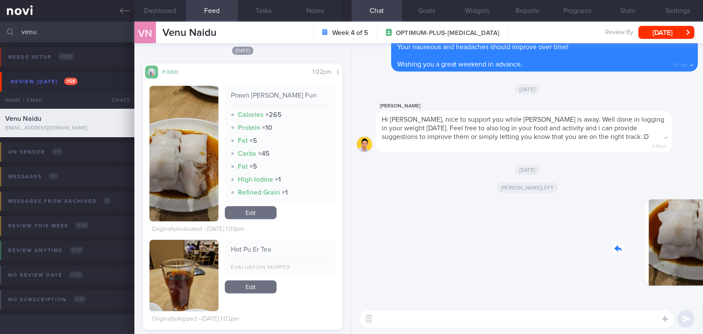
drag, startPoint x: 636, startPoint y: 240, endPoint x: 701, endPoint y: 244, distance: 65.2
click at [701, 244] on div "Delete 12:18pm Chad [[LEFT]] 12:16pm Chad left Today Chad Hi Venu, nice to supp…" at bounding box center [528, 173] width 352 height 260
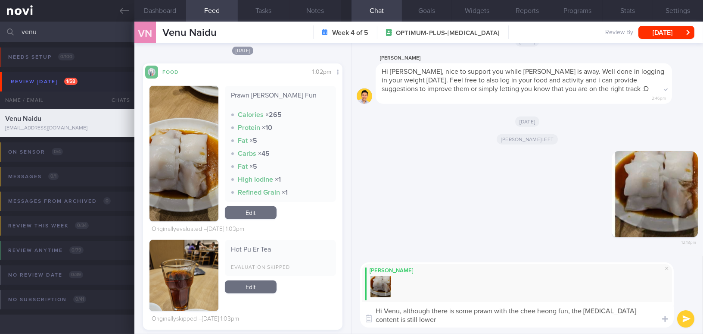
drag, startPoint x: 403, startPoint y: 310, endPoint x: 410, endPoint y: 320, distance: 12.7
click at [410, 320] on textarea "Hi Venu, although there is some prawn with the chee heong fun, the total protei…" at bounding box center [517, 314] width 314 height 25
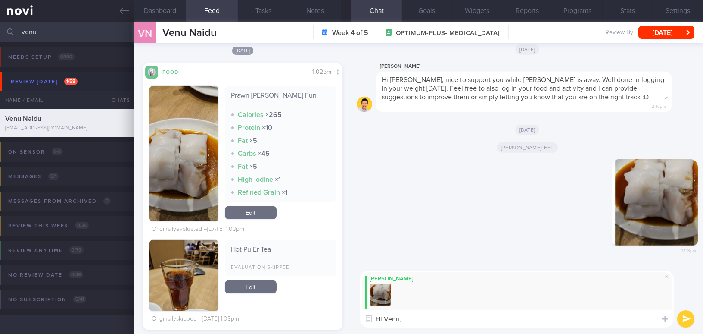
paste textarea "Although there are some prawns in the chee heong fun, the total protein content…"
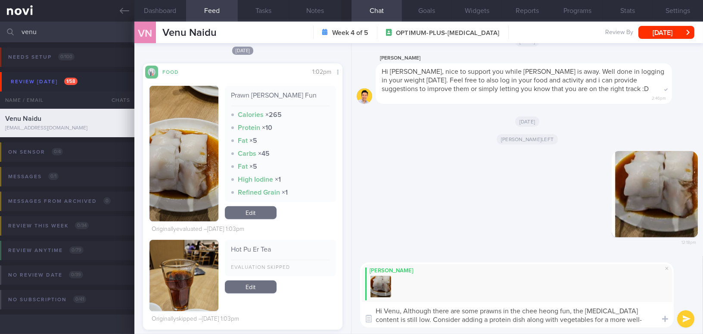
click at [407, 312] on textarea "Hi Venu, Although there are some prawns in the chee heong fun, the total protei…" at bounding box center [517, 314] width 314 height 25
type textarea "Hi Venu, although there are some prawns in the chee heong fun, the total protei…"
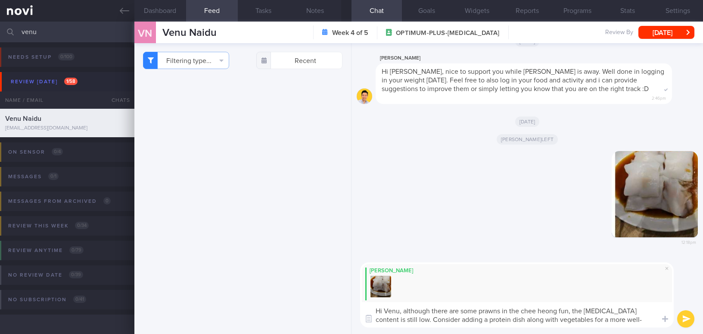
select select "8"
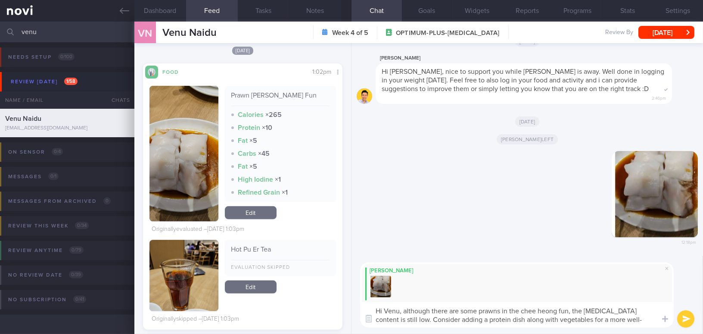
scroll to position [9, 0]
click at [581, 331] on div "[PERSON_NAME] Hi [PERSON_NAME], although there are some prawns in the chee heon…" at bounding box center [528, 295] width 352 height 78
click at [520, 320] on textarea "Hi Venu, although there are some prawns in the chee heong fun, the [MEDICAL_DAT…" at bounding box center [517, 314] width 314 height 25
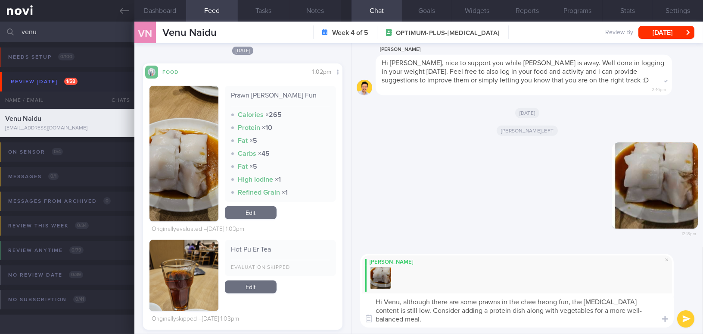
scroll to position [8, 0]
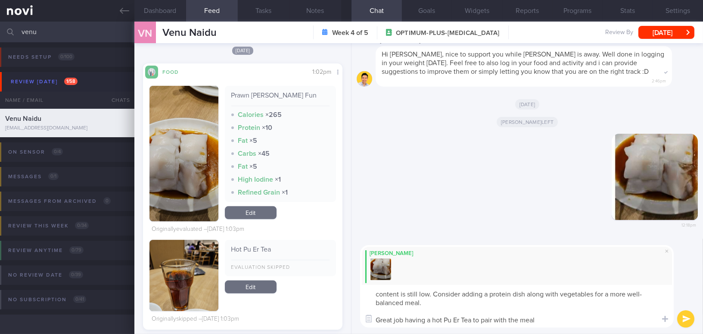
type textarea "Hi Venu, although there are some prawns in the chee heong fun, the [MEDICAL_DAT…"
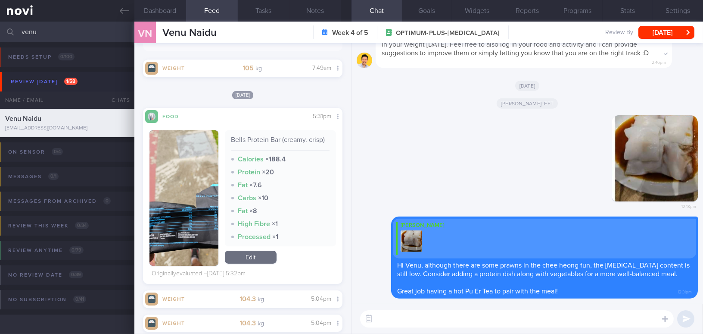
scroll to position [39, 0]
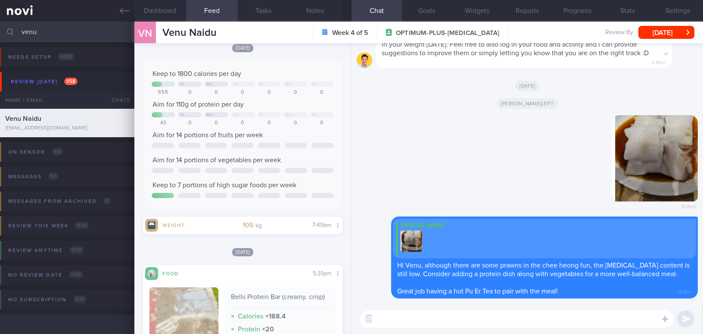
click at [159, 11] on button "Dashboard" at bounding box center [160, 11] width 52 height 22
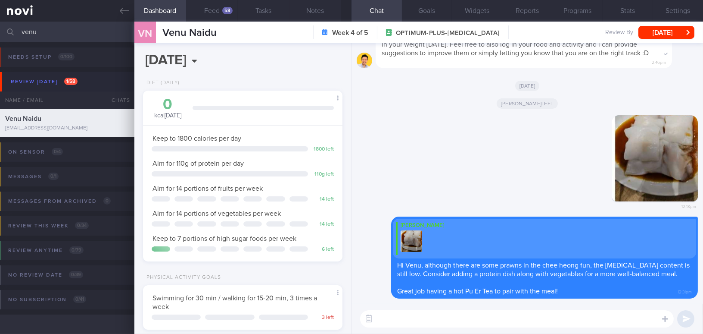
scroll to position [156, 0]
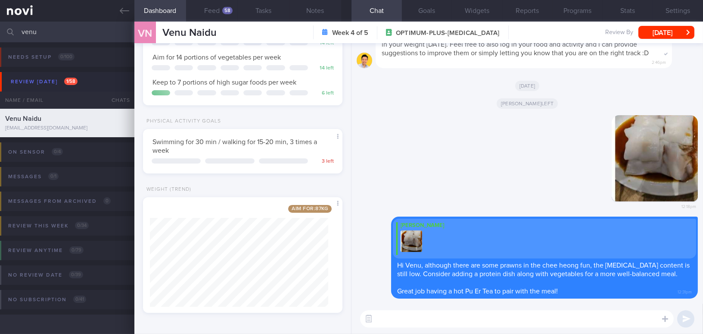
click at [429, 320] on textarea at bounding box center [517, 318] width 314 height 17
type textarea "T"
click at [219, 9] on button "Feed 58" at bounding box center [212, 11] width 52 height 22
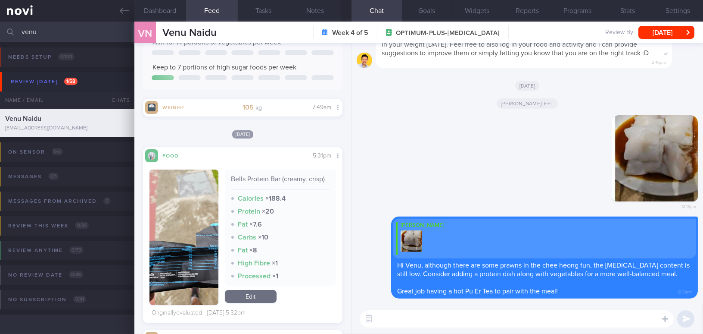
scroll to position [392, 0]
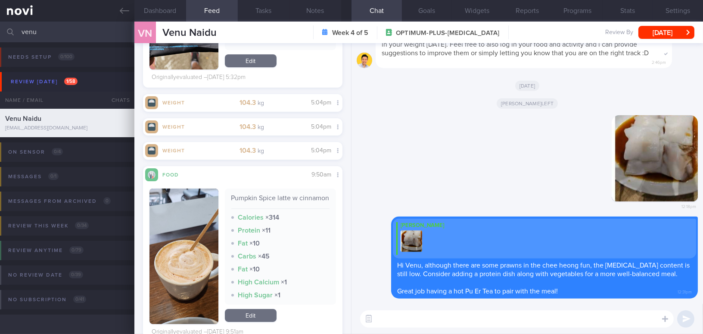
click at [394, 320] on textarea at bounding box center [517, 318] width 314 height 17
click at [172, 8] on button "Dashboard" at bounding box center [160, 11] width 52 height 22
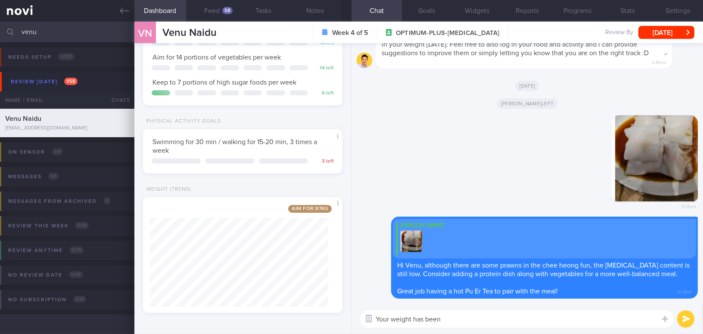
drag, startPoint x: 381, startPoint y: 315, endPoint x: 370, endPoint y: 315, distance: 11.2
click at [370, 315] on div "Attach media Chat Templates Admin [MEDICAL_DATA] Weight Nutrition Physical Acti…" at bounding box center [528, 318] width 352 height 30
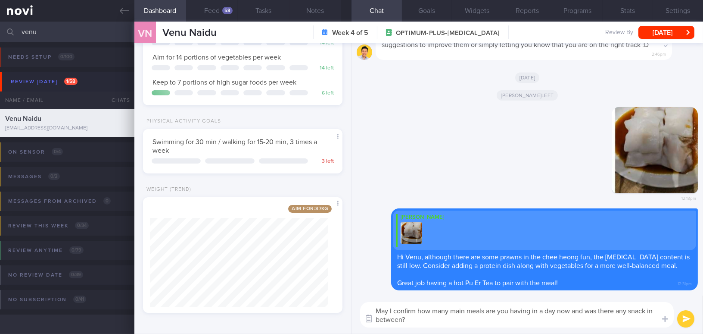
drag, startPoint x: 411, startPoint y: 320, endPoint x: 368, endPoint y: 312, distance: 43.4
click at [368, 312] on div "Attach media Chat Templates Admin [MEDICAL_DATA] Weight Nutrition Physical Acti…" at bounding box center [528, 314] width 352 height 38
click at [406, 319] on textarea "May I confirm how many main meals are you having in a day now and was there any…" at bounding box center [517, 314] width 314 height 25
drag, startPoint x: 406, startPoint y: 319, endPoint x: 350, endPoint y: 305, distance: 57.7
click at [350, 305] on div "Dashboard Feed 58 Tasks Notes Chat Goals Widgets Reports Programs Stats Setting…" at bounding box center [418, 178] width 569 height 312
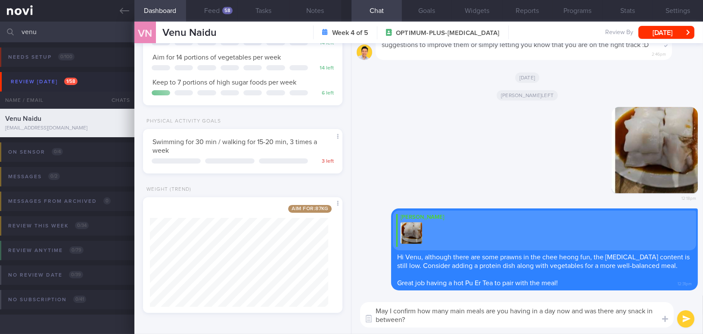
paste textarea "you are having in a day, and whether you have any snacks"
click at [556, 312] on textarea "May I confirm how many main meals you are having in a day, and whether you have…" at bounding box center [517, 314] width 314 height 25
type textarea "May I confirm how many main meals you are having in a day now and whether you h…"
click at [687, 320] on button "submit" at bounding box center [686, 318] width 17 height 17
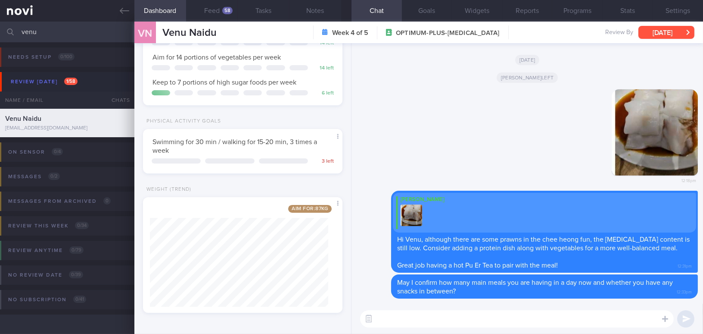
click at [653, 27] on button "[DATE]" at bounding box center [667, 32] width 56 height 13
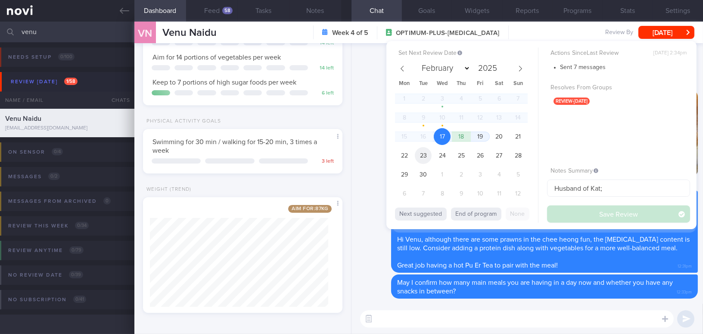
click at [424, 153] on span "23" at bounding box center [423, 155] width 17 height 17
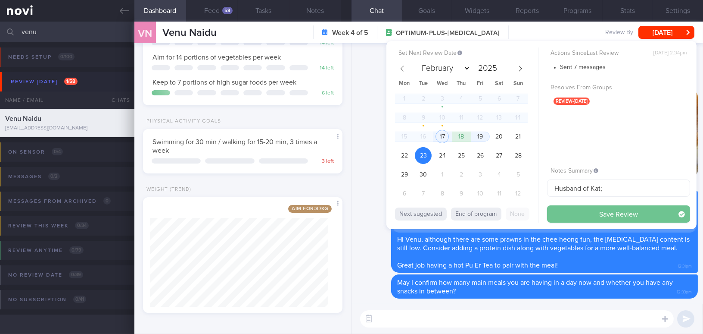
click at [578, 212] on button "Save Review" at bounding box center [618, 213] width 143 height 17
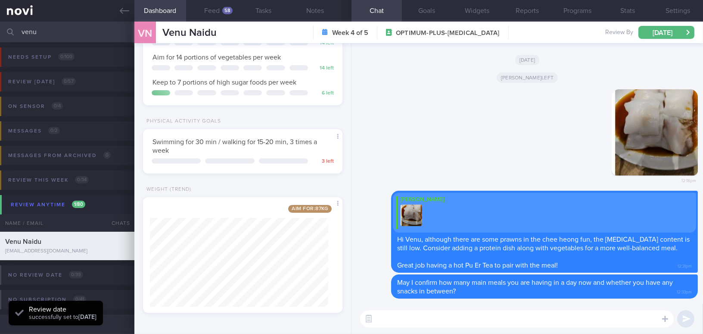
drag, startPoint x: 64, startPoint y: 33, endPoint x: 11, endPoint y: 28, distance: 53.3
click at [11, 28] on div "venu Assigned patients Assigned patients All active patients Archived patients" at bounding box center [351, 32] width 703 height 21
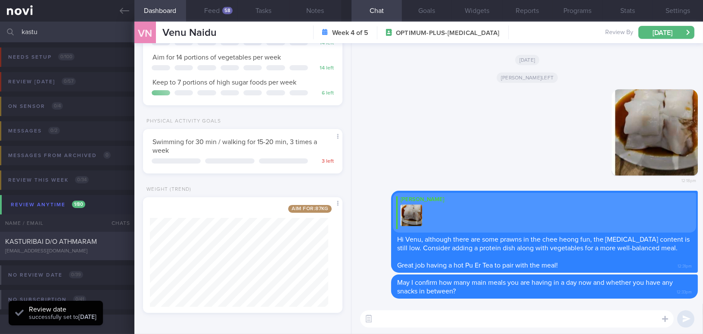
type input "kastu"
click at [97, 244] on div "KASTURIBAI D/O ATHMARAM" at bounding box center [66, 241] width 122 height 9
type input "Pls note client's food preference; unable to take food photo due to restriction…"
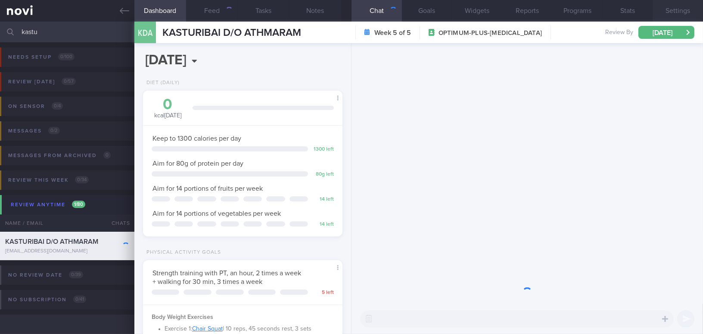
scroll to position [101, 178]
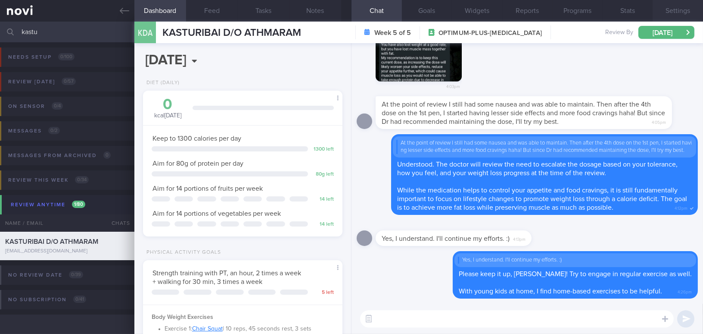
click at [685, 12] on button "Settings" at bounding box center [678, 11] width 50 height 22
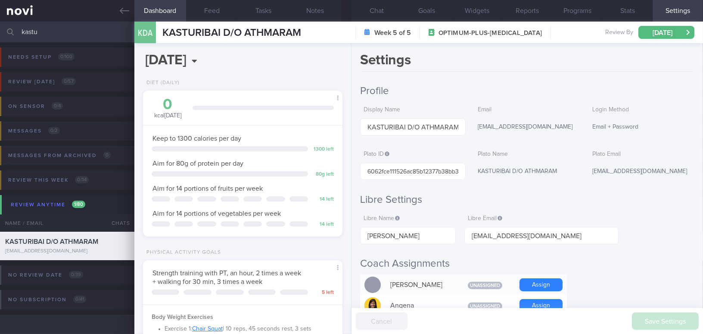
scroll to position [117, 0]
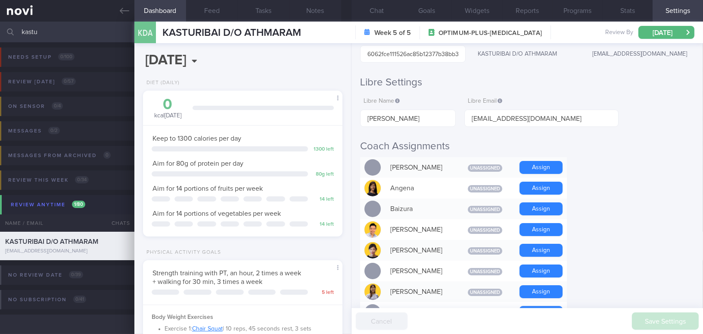
drag, startPoint x: 47, startPoint y: 33, endPoint x: 8, endPoint y: 30, distance: 39.3
click at [8, 30] on div "kastu Assigned patients Assigned patients All active patients Archived patients" at bounding box center [351, 32] width 703 height 21
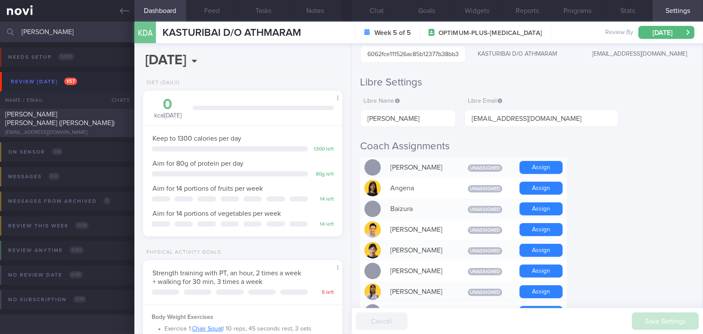
type input "[PERSON_NAME]"
click at [83, 117] on div "[PERSON_NAME] [PERSON_NAME] ([PERSON_NAME])" at bounding box center [66, 118] width 122 height 17
type input "Friend of [PERSON_NAME]"
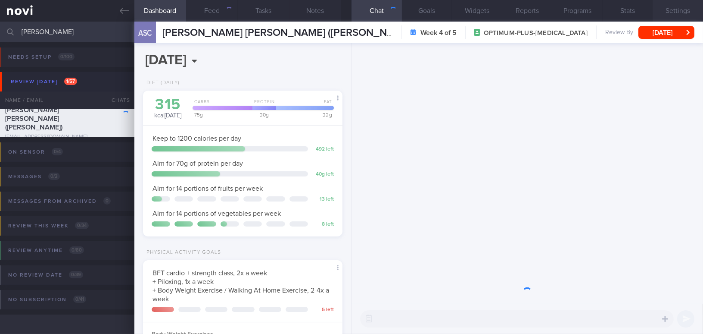
click at [688, 13] on button "Settings" at bounding box center [678, 11] width 50 height 22
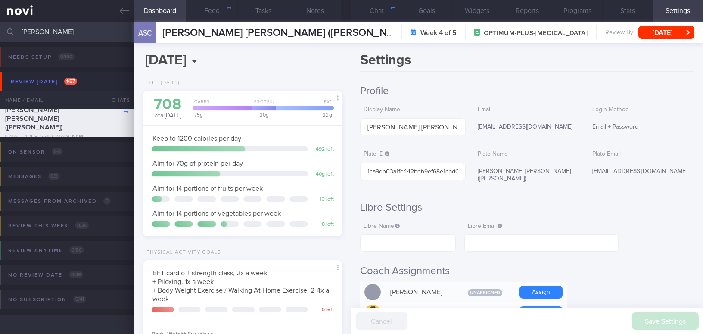
scroll to position [78, 0]
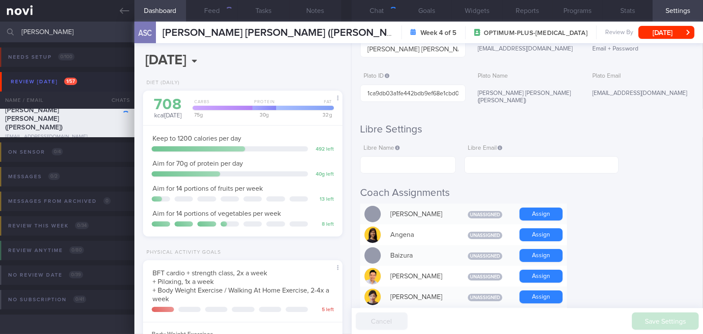
click at [2, 29] on div "[PERSON_NAME] Assigned patients Assigned patients All active patients Archived …" at bounding box center [351, 32] width 703 height 21
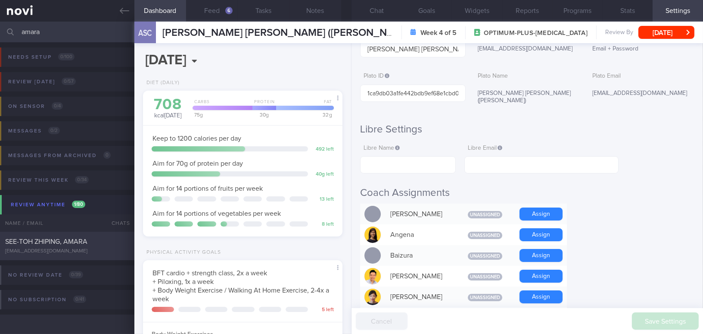
type input "amara"
click at [87, 242] on span "SEE-TOH ZHIPING, AMARA" at bounding box center [46, 241] width 82 height 7
type input "Note client's preference; "Not allowed to do Weight training by CTVS""
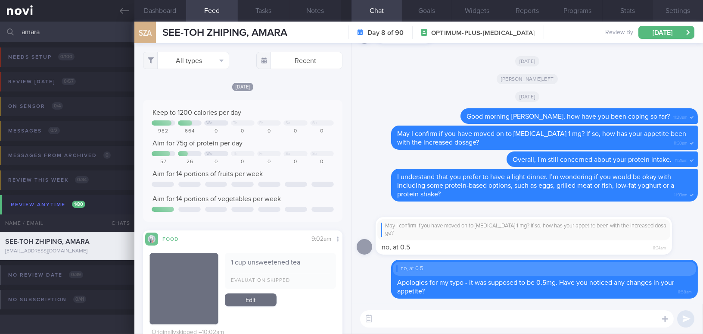
click at [672, 11] on button "Settings" at bounding box center [678, 11] width 50 height 22
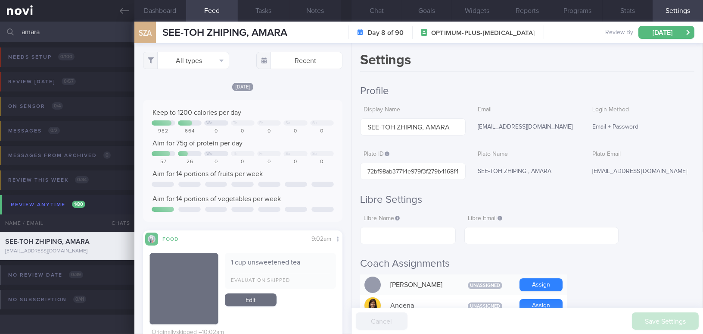
scroll to position [117, 0]
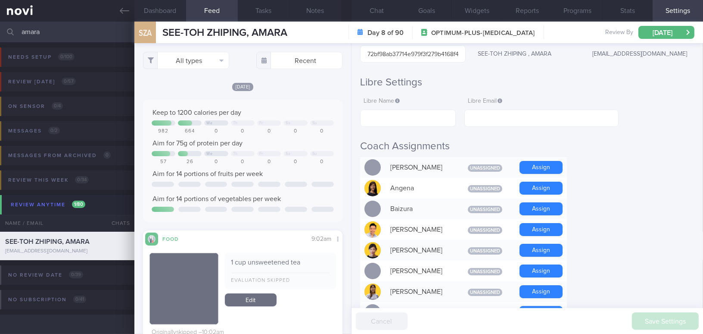
click at [64, 32] on input "amara" at bounding box center [351, 32] width 703 height 21
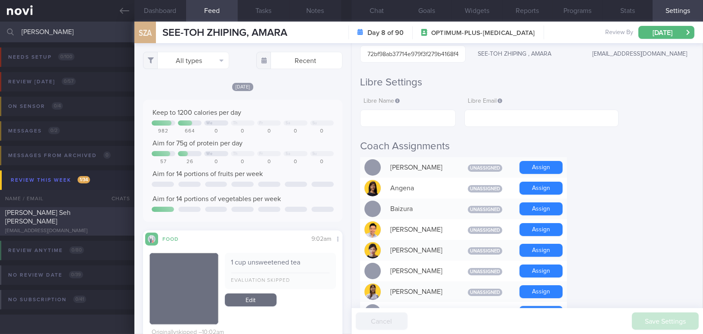
type input "[PERSON_NAME]"
click at [68, 228] on div "[EMAIL_ADDRESS][DOMAIN_NAME]" at bounding box center [67, 231] width 124 height 6
type input "Like strawberry yoghurt"
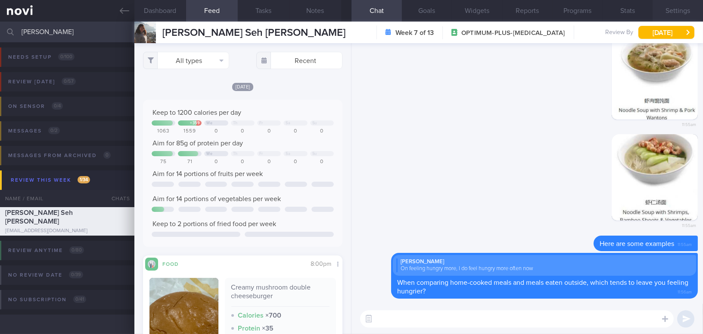
click at [687, 9] on button "Settings" at bounding box center [678, 11] width 50 height 22
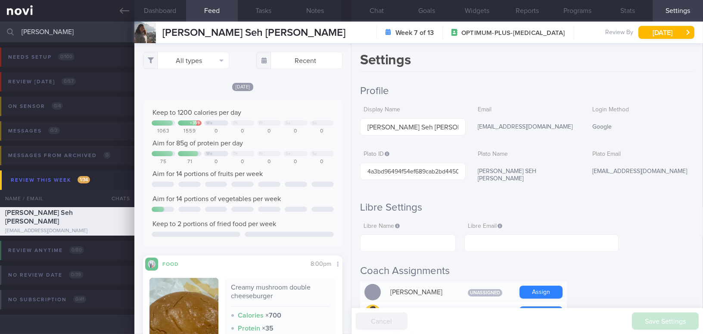
scroll to position [156, 0]
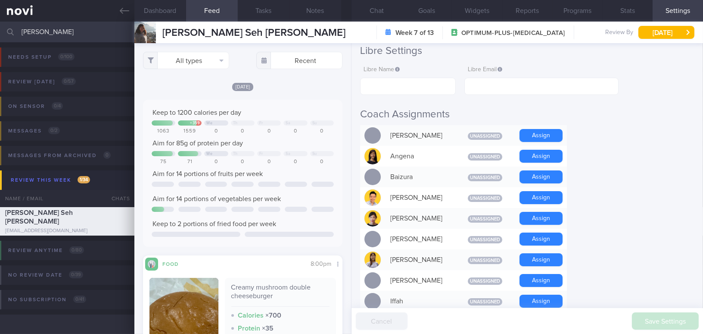
drag, startPoint x: 70, startPoint y: 30, endPoint x: 0, endPoint y: 28, distance: 69.9
click at [0, 28] on input "[PERSON_NAME]" at bounding box center [351, 32] width 703 height 21
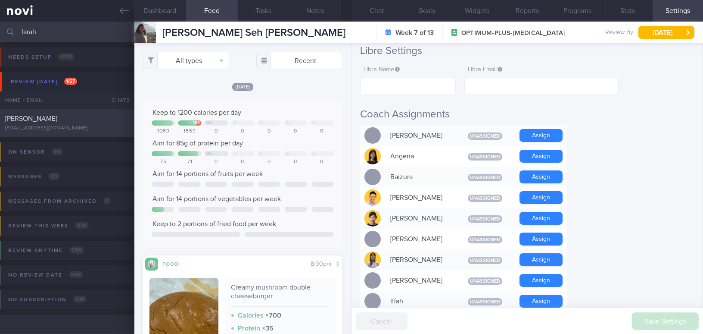
type input "larah"
click at [57, 119] on span "[PERSON_NAME]" at bounding box center [31, 118] width 52 height 7
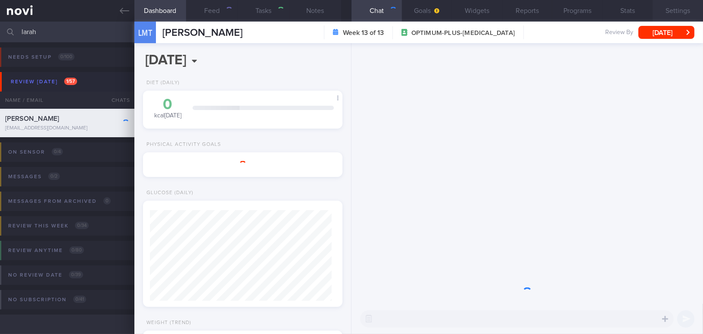
type input "On Buzud; [PERSON_NAME]; on manage 3-5k steps before leg starts to hurt"
click at [687, 14] on button "Settings" at bounding box center [678, 11] width 50 height 22
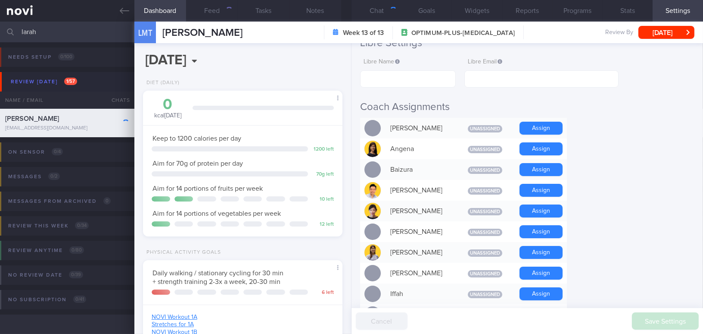
scroll to position [101, 178]
drag, startPoint x: 44, startPoint y: 30, endPoint x: 0, endPoint y: 30, distance: 44.0
click at [0, 30] on input "larah" at bounding box center [351, 32] width 703 height 21
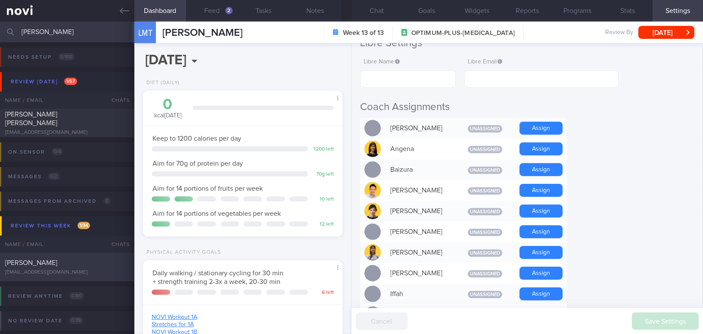
type input "[PERSON_NAME]"
click at [64, 263] on div "[PERSON_NAME]" at bounding box center [66, 262] width 122 height 9
type input "Check on tolerance of [MEDICAL_DATA]"
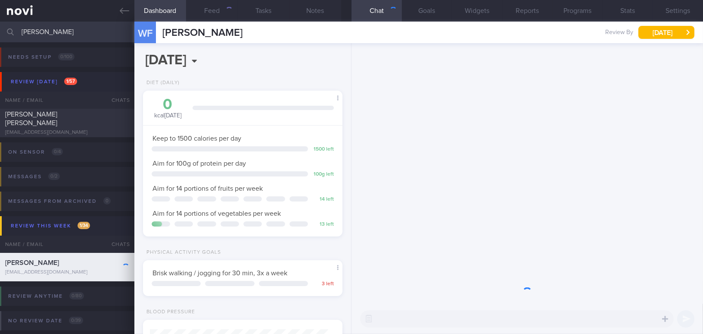
scroll to position [89, 178]
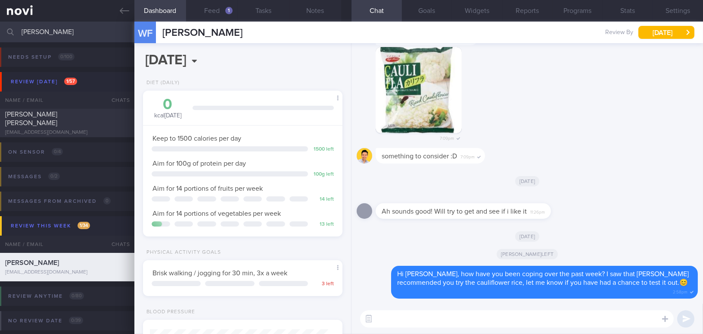
drag, startPoint x: 65, startPoint y: 35, endPoint x: 0, endPoint y: 30, distance: 65.3
click at [0, 30] on input "[PERSON_NAME]" at bounding box center [351, 32] width 703 height 21
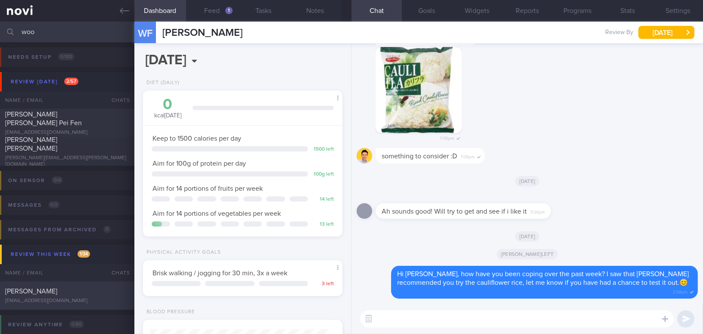
type input "woo"
click at [72, 299] on div "[EMAIL_ADDRESS][DOMAIN_NAME]" at bounding box center [67, 300] width 124 height 6
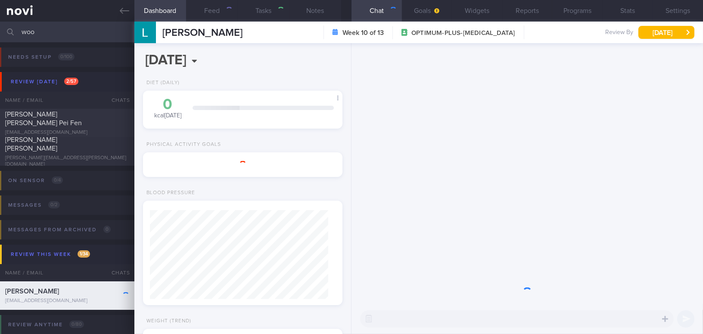
type input "has chronic reflux issue; macroalbuminuria; constipation"
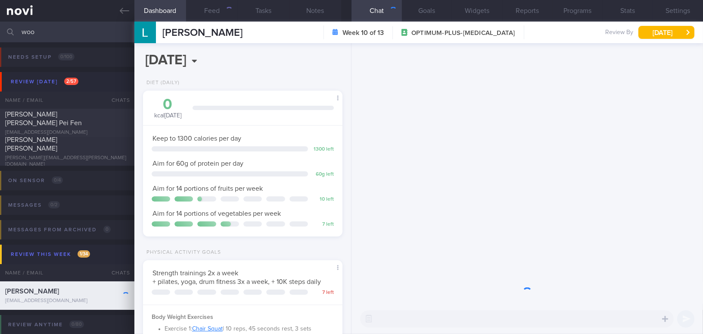
scroll to position [89, 178]
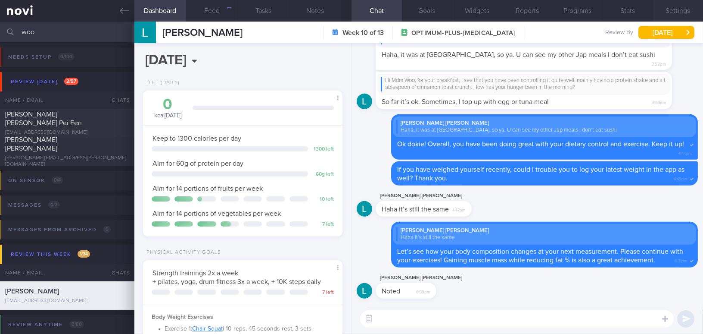
click at [682, 11] on button "Settings" at bounding box center [678, 11] width 50 height 22
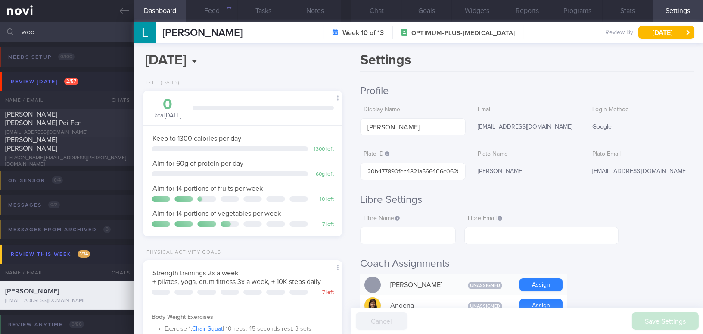
scroll to position [78, 0]
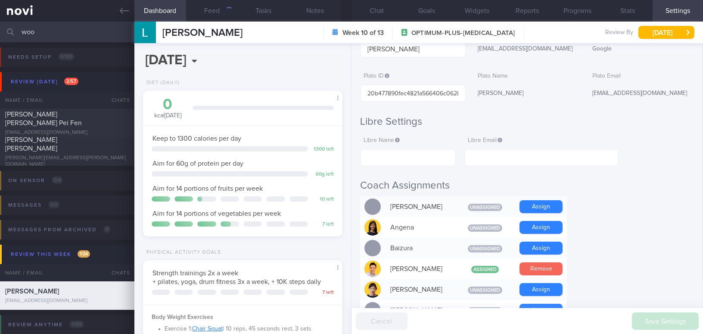
click at [538, 270] on button "Remove" at bounding box center [541, 268] width 43 height 13
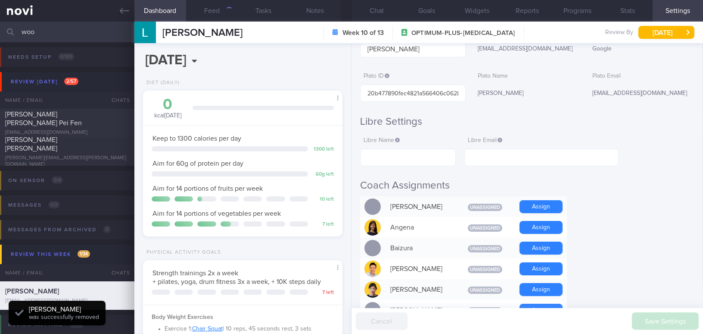
drag, startPoint x: 37, startPoint y: 31, endPoint x: 5, endPoint y: 30, distance: 31.9
click at [5, 30] on div "woo Assigned patients Assigned patients All active patients Archived patients" at bounding box center [351, 32] width 703 height 21
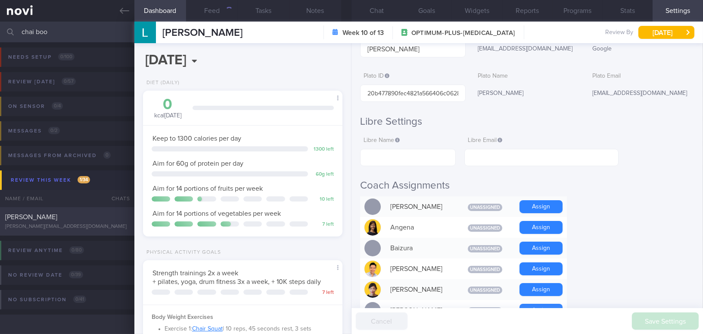
type input "chai boo"
click at [85, 226] on div "[PERSON_NAME][EMAIL_ADDRESS][DOMAIN_NAME]" at bounding box center [67, 226] width 124 height 6
type input "[MEDICAL_DATA] 14mg; drinks at least 3L of warm water a day"
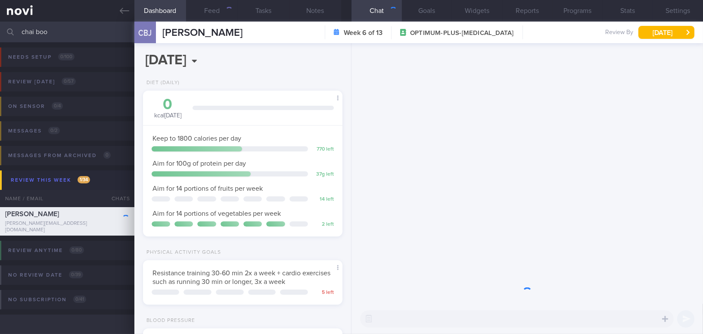
scroll to position [89, 178]
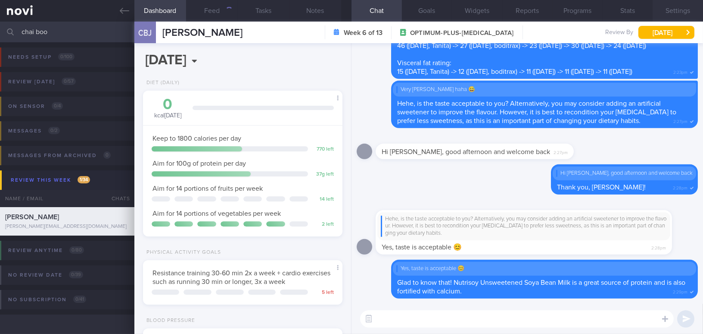
click at [677, 11] on button "Settings" at bounding box center [678, 11] width 50 height 22
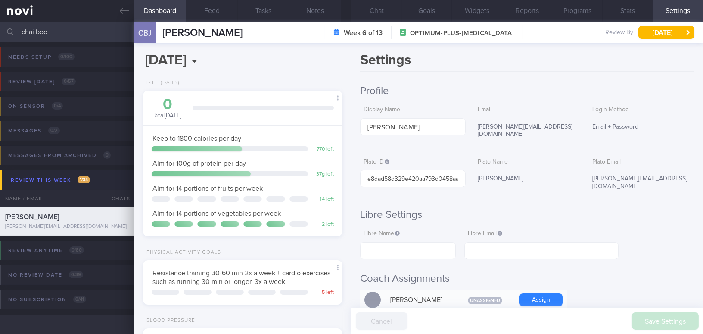
scroll to position [117, 0]
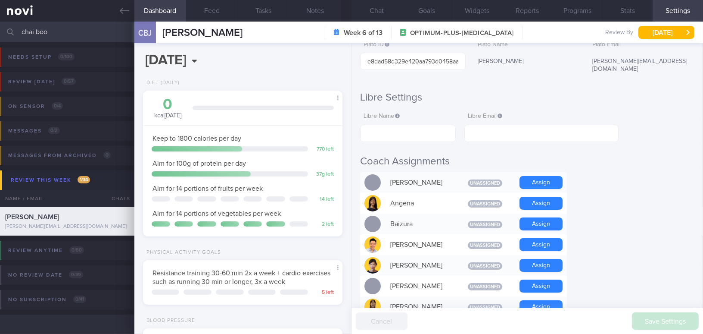
drag, startPoint x: 58, startPoint y: 30, endPoint x: 2, endPoint y: 28, distance: 56.1
click at [2, 28] on div "chai boo Assigned patients Assigned patients All active patients Archived patie…" at bounding box center [351, 32] width 703 height 21
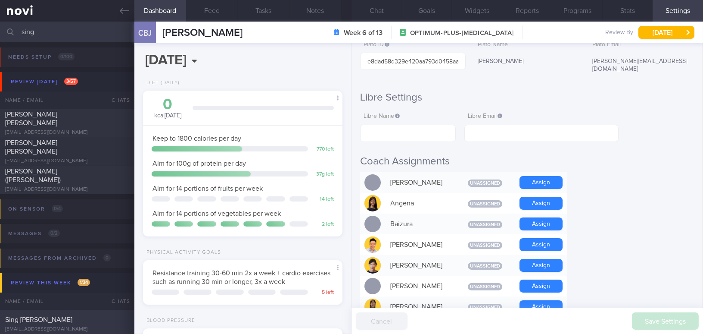
type input "sing"
click at [77, 314] on div "Sing [PERSON_NAME] [EMAIL_ADDRESS][DOMAIN_NAME] [DATE] [DATE] OPTIMUM-PLUS-[MED…" at bounding box center [351, 323] width 703 height 28
type input "[MEDICAL_DATA] 14mg"
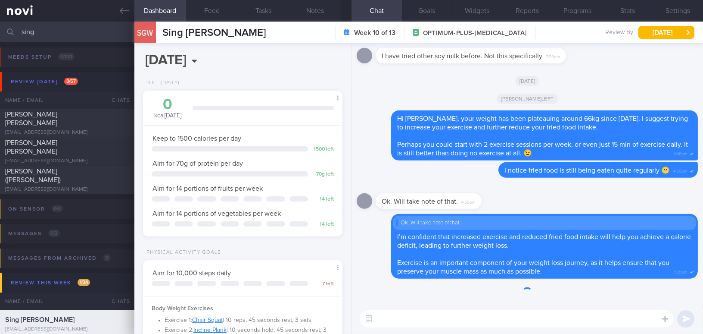
scroll to position [101, 178]
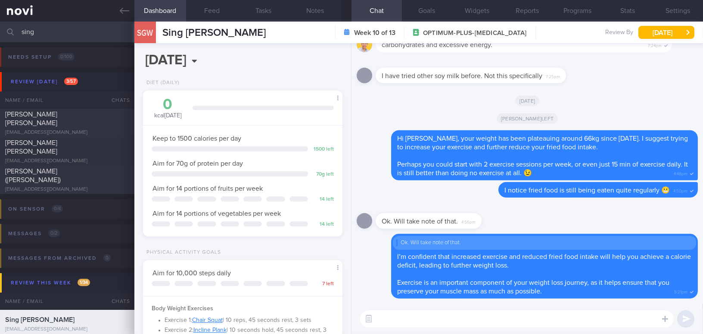
drag, startPoint x: 46, startPoint y: 34, endPoint x: 18, endPoint y: 31, distance: 28.3
click at [18, 31] on div "sing Assigned patients Assigned patients All active patients Archived patients" at bounding box center [351, 32] width 703 height 21
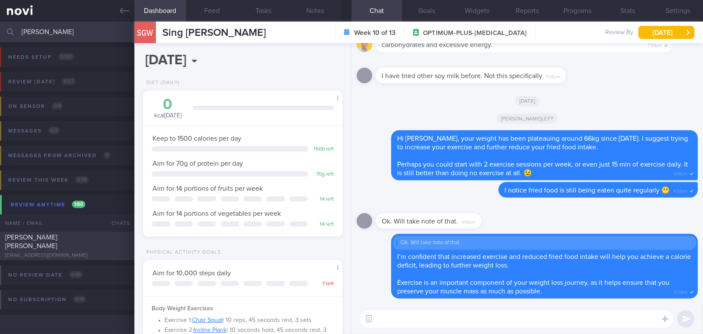
type input "[PERSON_NAME]"
click at [81, 252] on div "[EMAIL_ADDRESS][DOMAIN_NAME]" at bounding box center [67, 255] width 124 height 6
type input "Note client's preference; Start [MEDICAL_DATA]"
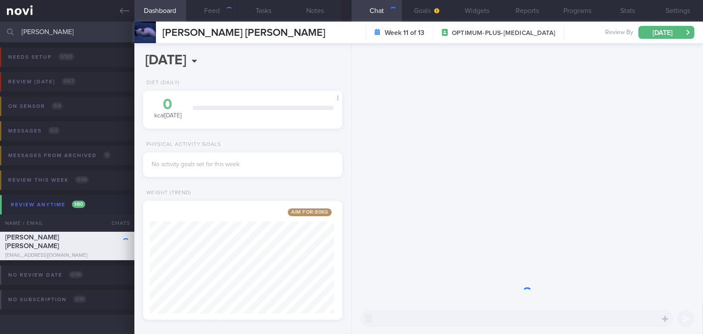
scroll to position [430891, 430815]
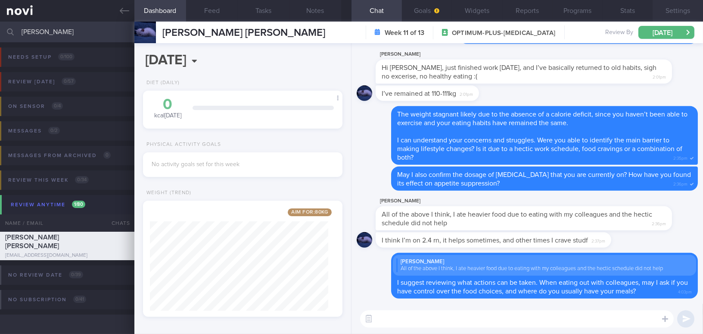
click at [677, 11] on button "Settings" at bounding box center [678, 11] width 50 height 22
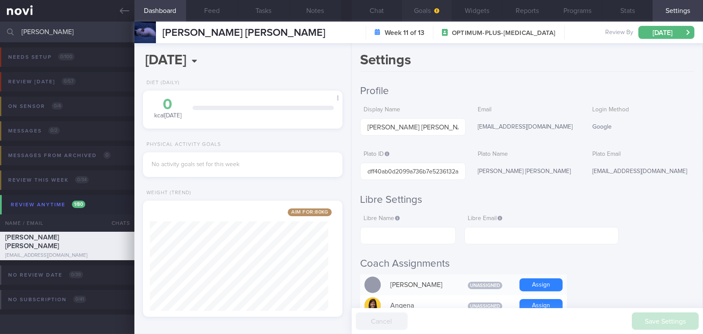
scroll to position [117, 0]
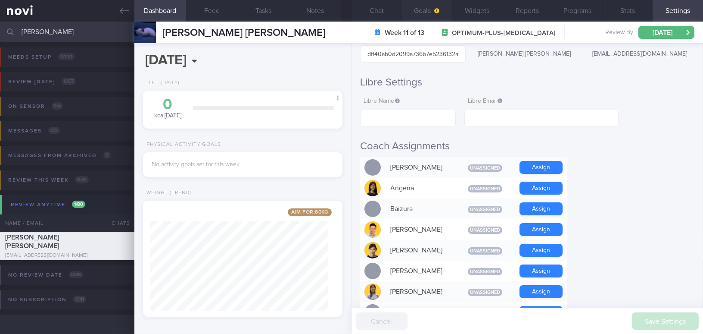
click at [428, 15] on button "Goals" at bounding box center [427, 11] width 50 height 22
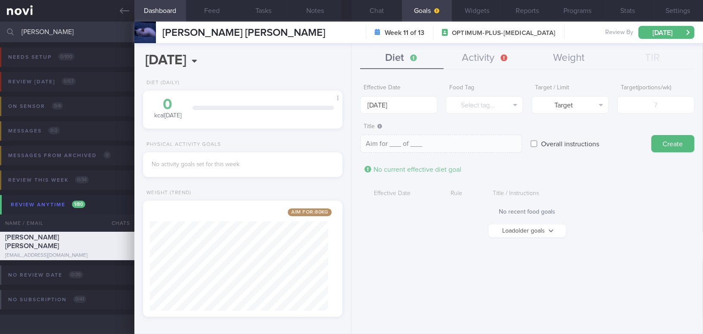
click at [397, 62] on button "Diet" at bounding box center [402, 58] width 84 height 22
click at [554, 231] on button "Load older goals" at bounding box center [528, 230] width 78 height 13
click at [550, 231] on button "Hide older goals" at bounding box center [528, 230] width 78 height 13
click at [522, 234] on button "Load older goals" at bounding box center [528, 230] width 78 height 13
click at [522, 234] on button "Hide older goals" at bounding box center [528, 230] width 78 height 13
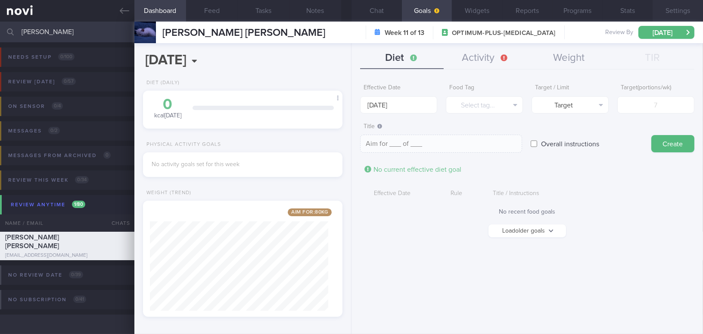
click at [697, 13] on button "Settings" at bounding box center [678, 11] width 50 height 22
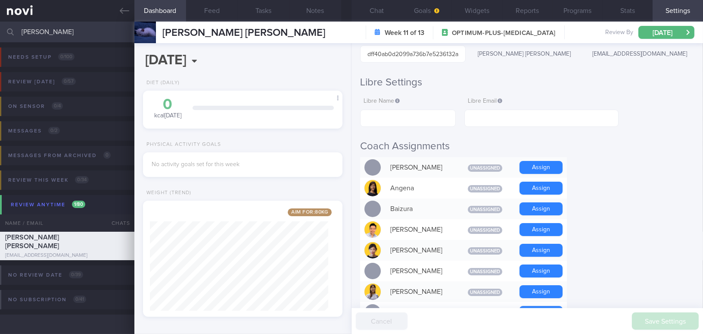
drag, startPoint x: 52, startPoint y: 33, endPoint x: 0, endPoint y: 32, distance: 52.2
click at [0, 32] on input "[PERSON_NAME]" at bounding box center [351, 32] width 703 height 21
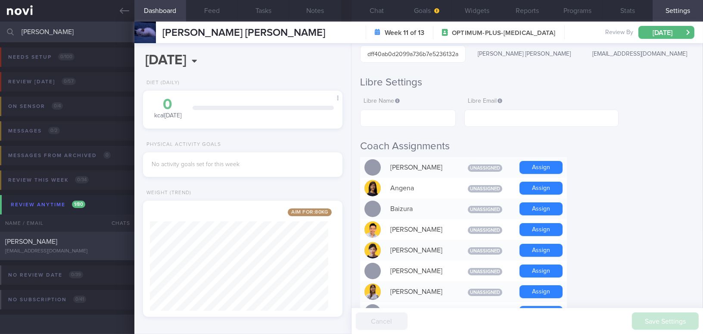
type input "[PERSON_NAME]"
click at [96, 250] on div "[EMAIL_ADDRESS][DOMAIN_NAME]" at bounding box center [67, 251] width 124 height 6
type input ""Phyllis"; Dislikes fish;"
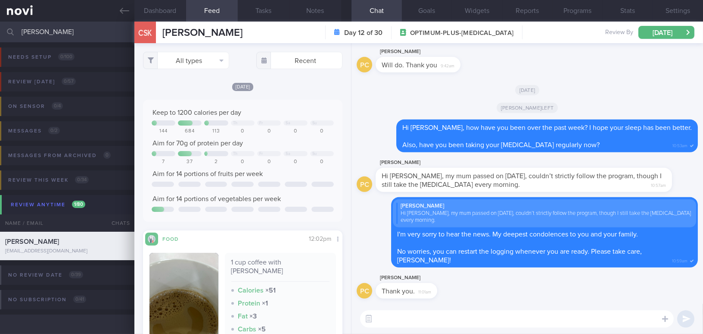
click at [0, 29] on input "[PERSON_NAME]" at bounding box center [351, 32] width 703 height 21
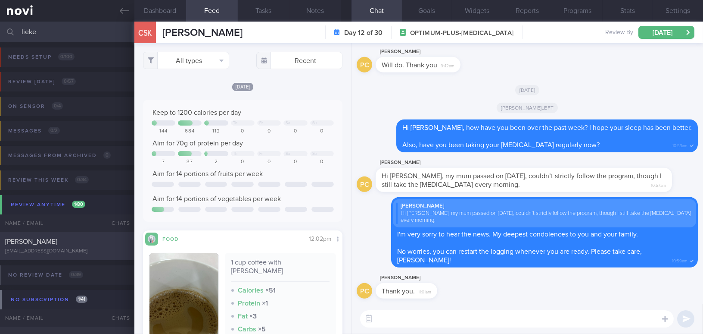
type input "lieke"
click at [66, 247] on div "[PERSON_NAME] [EMAIL_ADDRESS][DOMAIN_NAME]" at bounding box center [67, 245] width 134 height 17
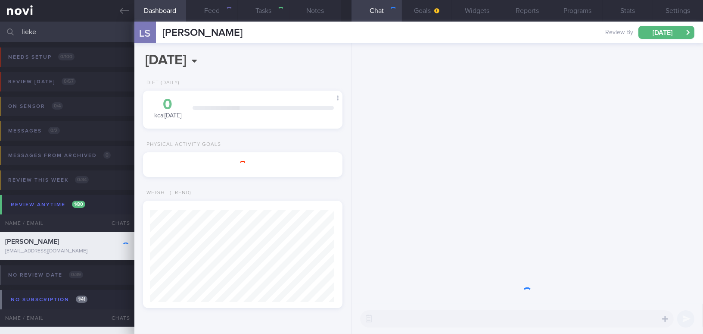
type input "Started [MEDICAL_DATA] [DATE]"
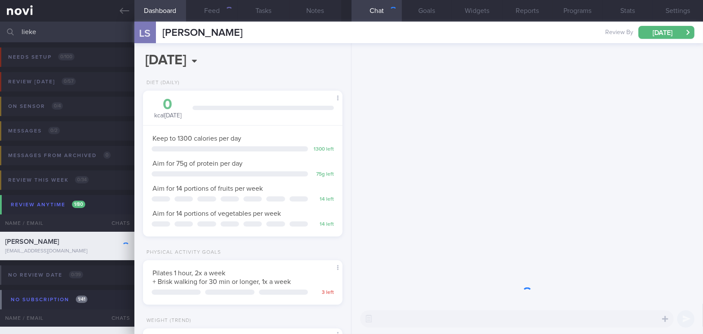
scroll to position [101, 178]
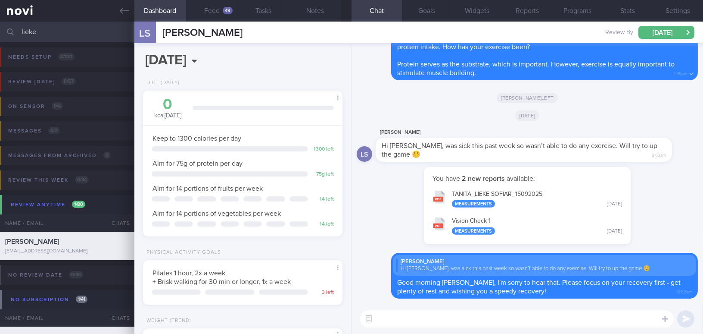
drag, startPoint x: 60, startPoint y: 33, endPoint x: 0, endPoint y: 28, distance: 60.5
click at [0, 28] on input "lieke" at bounding box center [351, 32] width 703 height 21
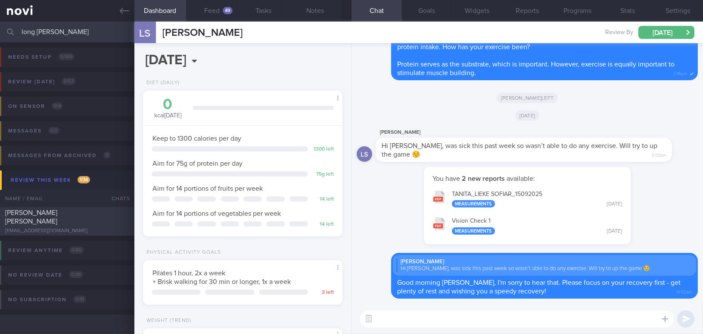
type input "long [PERSON_NAME]"
click at [75, 220] on div "[PERSON_NAME] [PERSON_NAME]" at bounding box center [66, 216] width 122 height 17
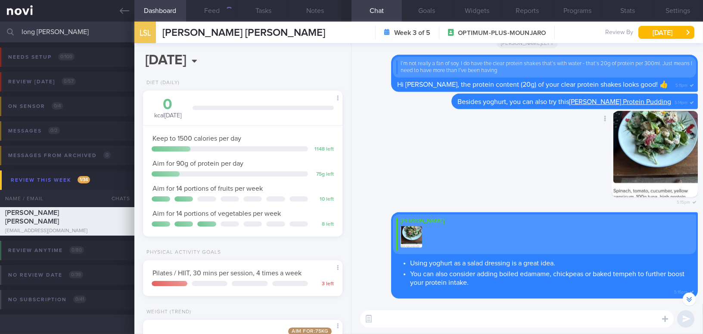
scroll to position [-117, 0]
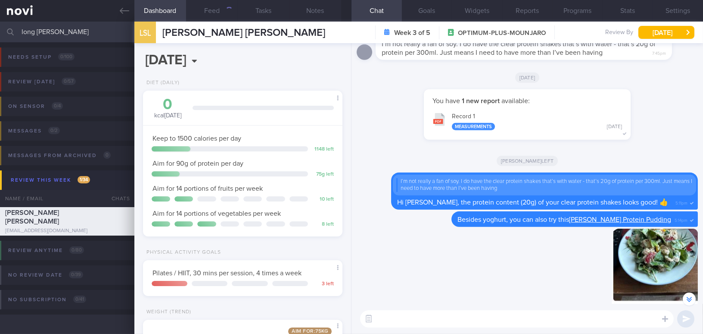
drag, startPoint x: 66, startPoint y: 32, endPoint x: 0, endPoint y: 28, distance: 66.1
click at [0, 28] on input "long [PERSON_NAME]" at bounding box center [351, 32] width 703 height 21
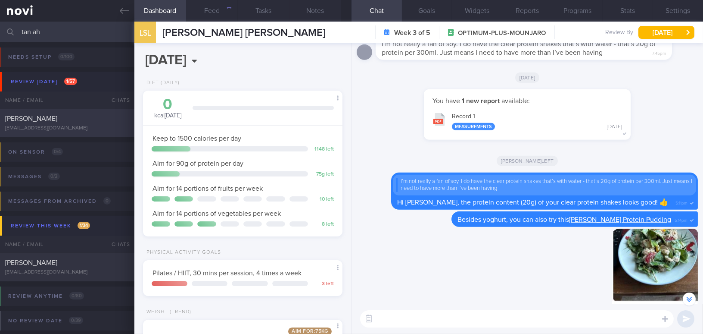
type input "tan ah"
click at [81, 118] on div "[PERSON_NAME]" at bounding box center [66, 118] width 122 height 9
type input "Buzud sensor; tolerating [MEDICAL_DATA] 7mg well, feel full faster; review [DAT…"
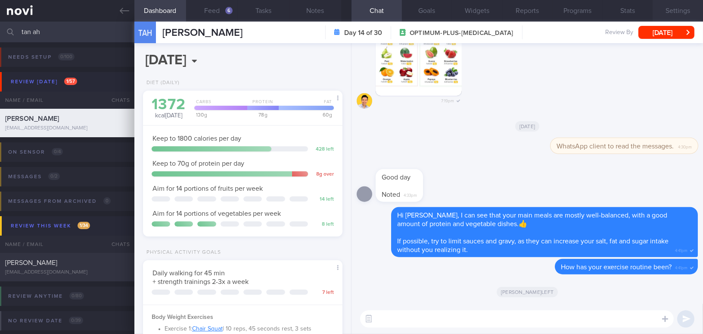
scroll to position [91, 181]
drag, startPoint x: 48, startPoint y: 30, endPoint x: 0, endPoint y: 30, distance: 48.3
click at [0, 30] on input "tan ah" at bounding box center [351, 32] width 703 height 21
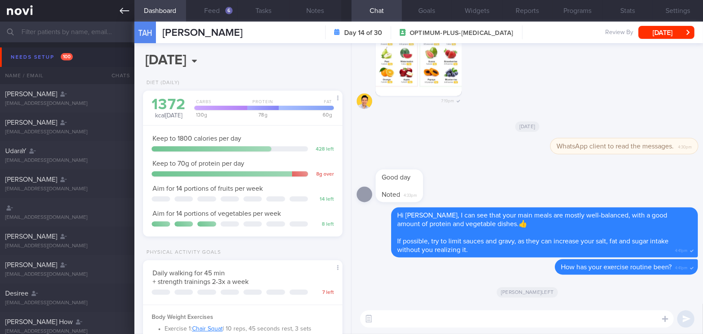
click at [127, 9] on icon at bounding box center [124, 10] width 9 height 9
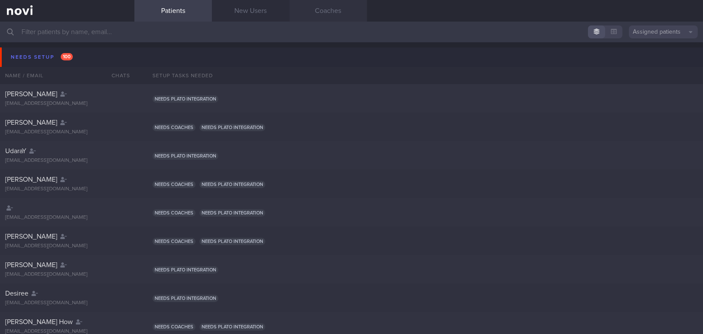
click at [340, 13] on link "Coaches" at bounding box center [329, 11] width 78 height 22
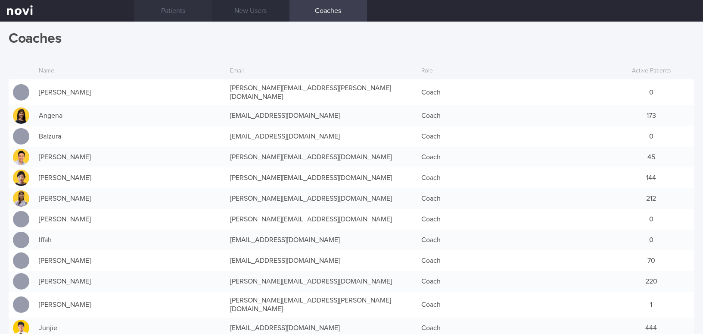
click at [168, 17] on link "Patients" at bounding box center [173, 11] width 78 height 22
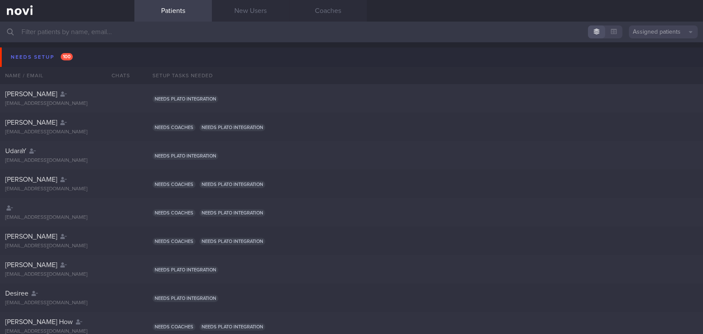
click at [198, 35] on input "text" at bounding box center [351, 32] width 703 height 21
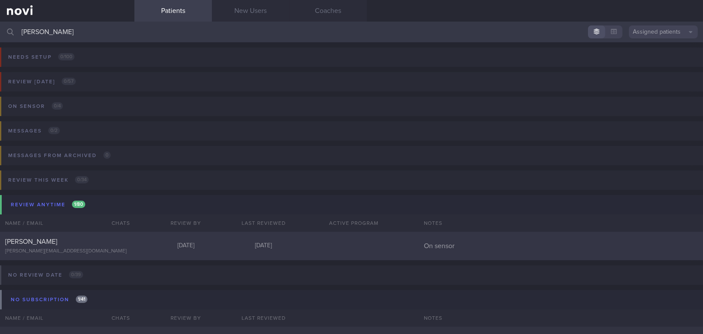
type input "[PERSON_NAME]"
click at [64, 242] on div "[PERSON_NAME]" at bounding box center [66, 241] width 122 height 9
select select "8"
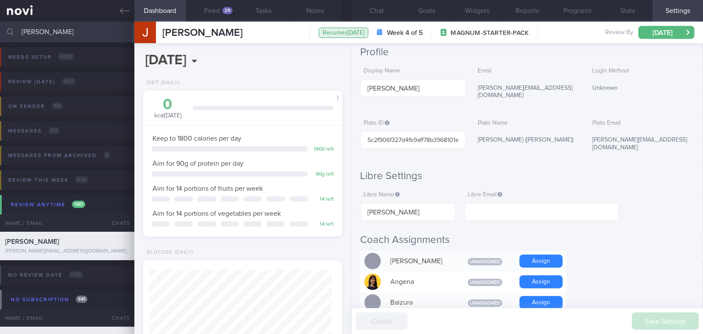
scroll to position [78, 0]
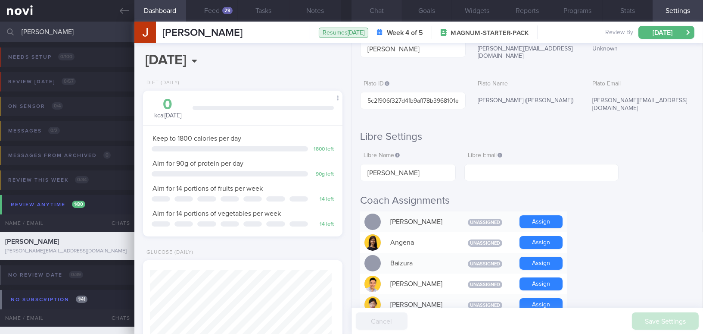
click at [377, 8] on button "Chat" at bounding box center [377, 11] width 50 height 22
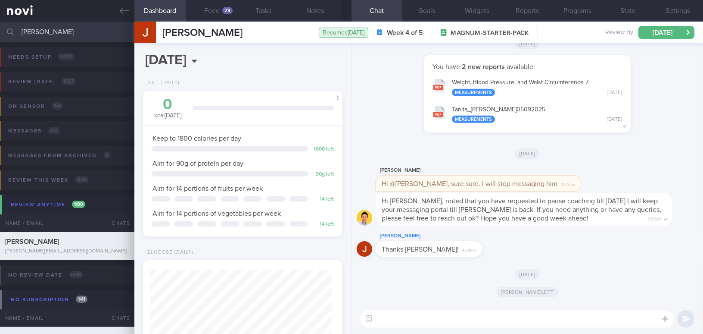
drag, startPoint x: 38, startPoint y: 29, endPoint x: 1, endPoint y: 31, distance: 37.5
click at [1, 31] on div "[PERSON_NAME] Assigned patients Assigned patients All active patients Archived …" at bounding box center [351, 32] width 703 height 21
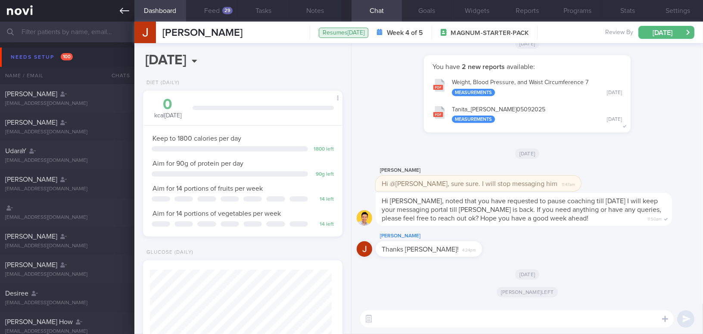
click at [118, 15] on link at bounding box center [67, 11] width 134 height 22
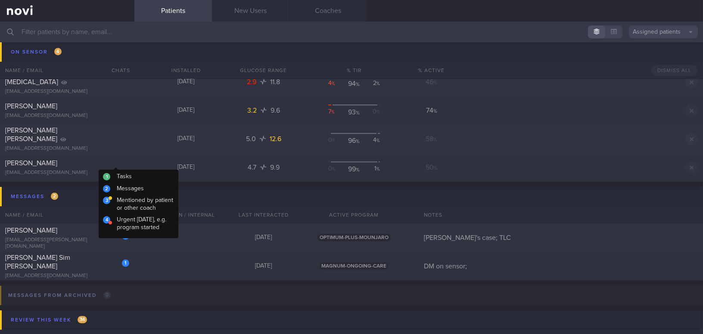
scroll to position [4624, 0]
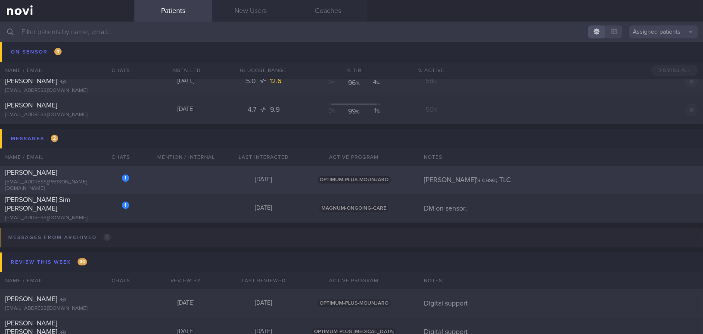
click at [67, 181] on div "1 [PERSON_NAME] [EMAIL_ADDRESS][PERSON_NAME][DOMAIN_NAME]" at bounding box center [67, 180] width 134 height 24
select select "11"
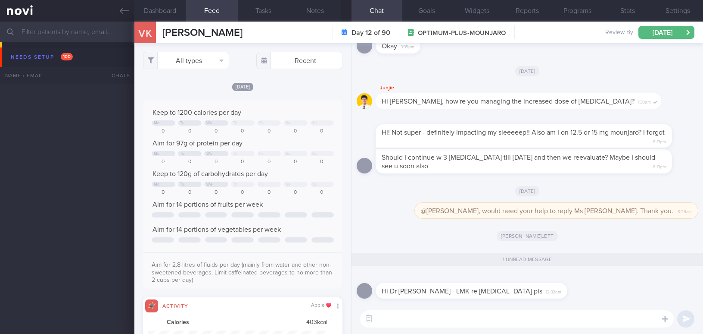
select select "11"
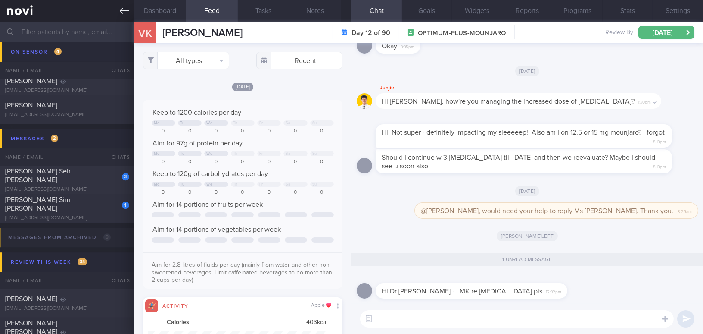
click at [122, 9] on icon at bounding box center [124, 11] width 9 height 6
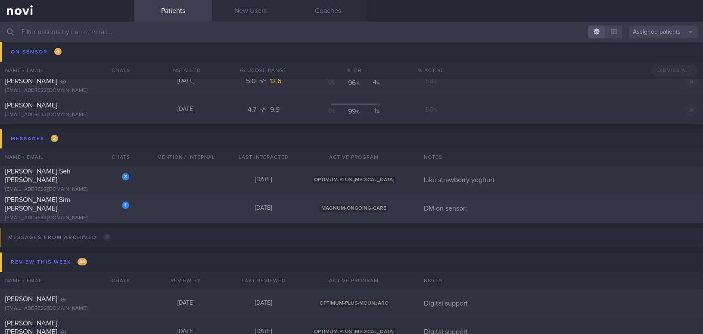
click at [77, 215] on div "yk.stella@yahoo.com.sg" at bounding box center [67, 218] width 124 height 6
select select "8"
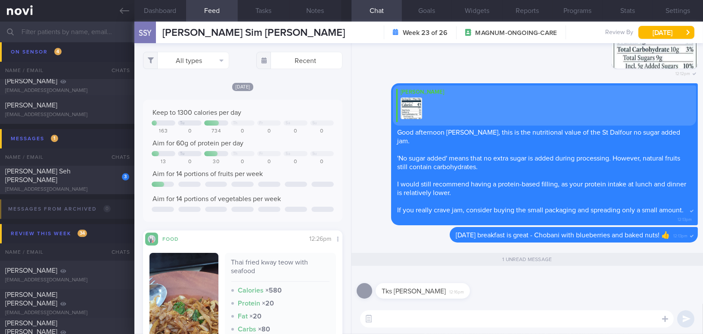
click at [463, 316] on textarea at bounding box center [517, 318] width 314 height 17
type textarea "You are welcome, Stella!"
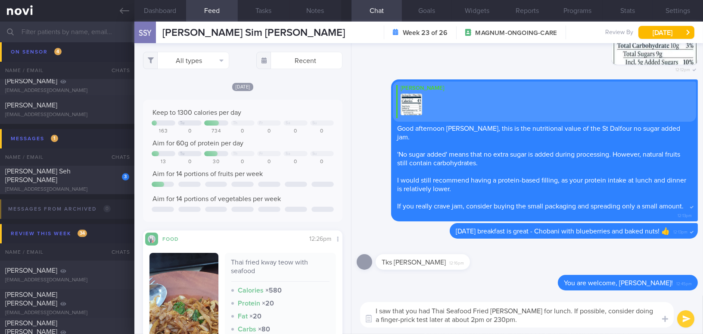
drag, startPoint x: 439, startPoint y: 319, endPoint x: 521, endPoint y: 320, distance: 81.9
click at [521, 320] on textarea "I saw that you had Thai Seafood Fried Kway Teow for lunch. If possible, conside…" at bounding box center [517, 314] width 314 height 25
drag, startPoint x: 521, startPoint y: 321, endPoint x: 358, endPoint y: 302, distance: 164.0
click at [358, 302] on div "I saw that you had Thai Seafood Fried Kway Teow for lunch. If possible, conside…" at bounding box center [528, 314] width 352 height 38
click at [521, 322] on textarea "I saw that you had Thai Seafood Fried Kway Teow for lunch. If possible, conside…" at bounding box center [517, 314] width 314 height 25
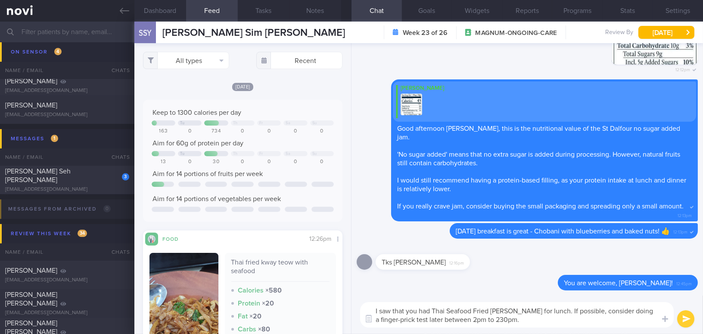
drag, startPoint x: 521, startPoint y: 322, endPoint x: 269, endPoint y: 276, distance: 256.2
click at [269, 276] on div "Dashboard Feed 1 Tasks Notes Chat Goals Widgets Reports Programs Stats Settings…" at bounding box center [418, 178] width 569 height 312
paste textarea "noticed you had Thai Seafood Fried Kway Teow for lunch. If possible, consider d…"
click at [482, 319] on textarea "I noticed you had Thai Seafood Fried Kway Teow for lunch. If possible, consider…" at bounding box center [517, 314] width 314 height 25
type textarea "I noticed you had Thai Seafood Fried Kway Teow for lunch. If possible, consider…"
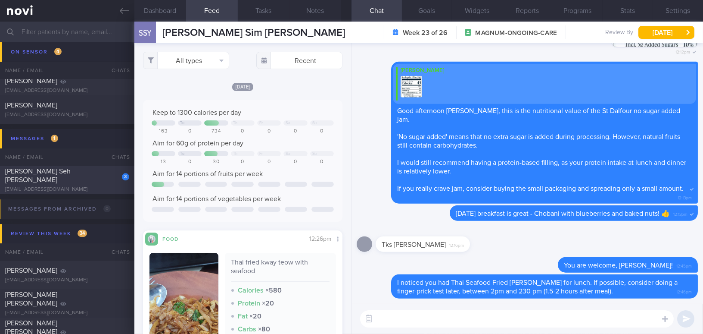
click at [64, 186] on div "amandaseh1997@gmail.com" at bounding box center [67, 189] width 124 height 6
type input "Like strawberry yoghurt"
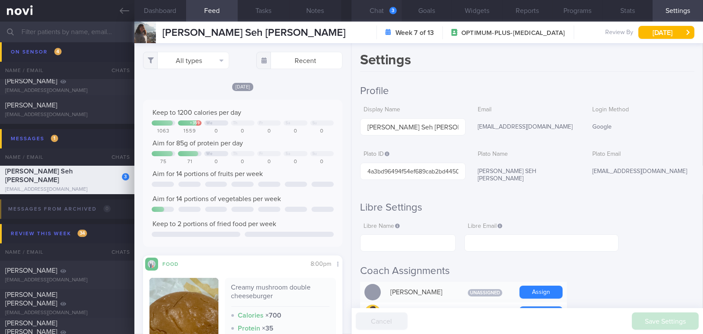
click at [383, 8] on button "Chat 3" at bounding box center [377, 11] width 50 height 22
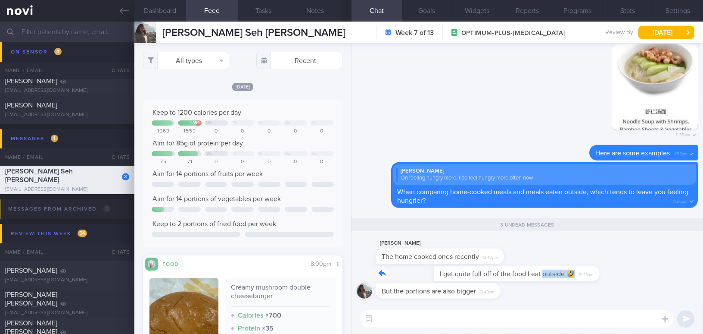
drag, startPoint x: 484, startPoint y: 268, endPoint x: 672, endPoint y: 267, distance: 187.5
click at [672, 267] on div "I get quite full off of the food I eat outside 🤣 12:43pm" at bounding box center [527, 273] width 341 height 17
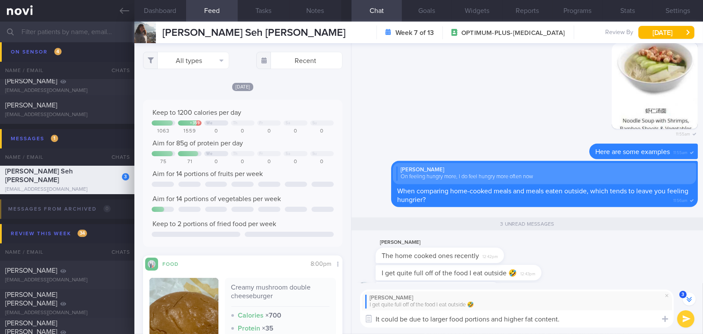
drag, startPoint x: 571, startPoint y: 322, endPoint x: 354, endPoint y: 321, distance: 216.8
click at [354, 321] on div "Amanda Seh I get quite full off of the food I eat outside 🤣 It could be due to …" at bounding box center [528, 308] width 352 height 51
click at [446, 320] on textarea "It could be due to larger food portions and higher fat content." at bounding box center [517, 318] width 314 height 17
drag, startPoint x: 447, startPoint y: 315, endPoint x: 361, endPoint y: 313, distance: 85.8
click at [361, 313] on textarea "It could be due to larger food portions and higher fat content." at bounding box center [517, 318] width 314 height 17
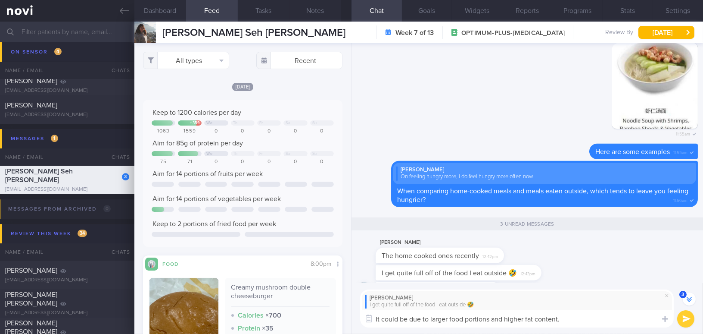
paste textarea "This"
type textarea "This could be due to larger food portions and higher fat content."
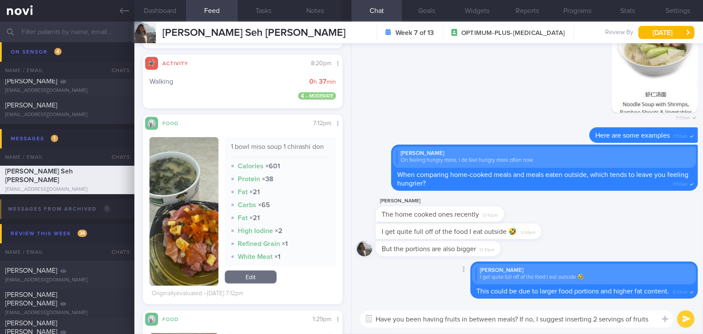
scroll to position [0, 0]
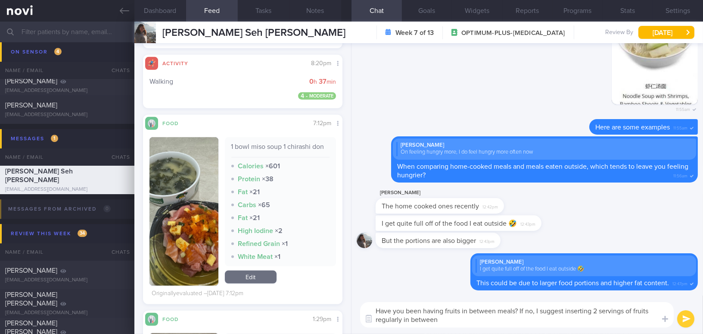
drag, startPoint x: 463, startPoint y: 319, endPoint x: 348, endPoint y: 304, distance: 116.1
click at [348, 304] on div "Dashboard Feed Tasks Notes Chat Goals Widgets Reports Programs Stats Settings A…" at bounding box center [418, 178] width 569 height 312
click at [414, 321] on textarea "Have you been having fruits in between meals? If no, I suggest inserting 2 serv…" at bounding box center [517, 314] width 314 height 25
drag, startPoint x: 443, startPoint y: 320, endPoint x: 337, endPoint y: 304, distance: 107.6
click at [337, 304] on div "Dashboard Feed Tasks Notes Chat Goals Widgets Reports Programs Stats Settings A…" at bounding box center [418, 178] width 569 height 312
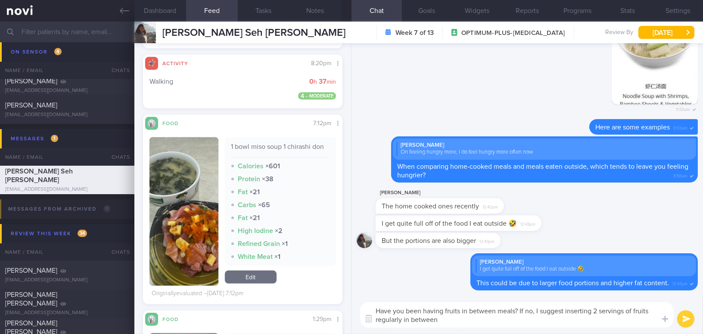
paste textarea "between meals? If not, I suggest including 2 servings of fruit regularly as sna…"
type textarea "Have you been having fruits between meals? If not, I suggest including 2 servin…"
click at [688, 321] on button "submit" at bounding box center [686, 318] width 17 height 17
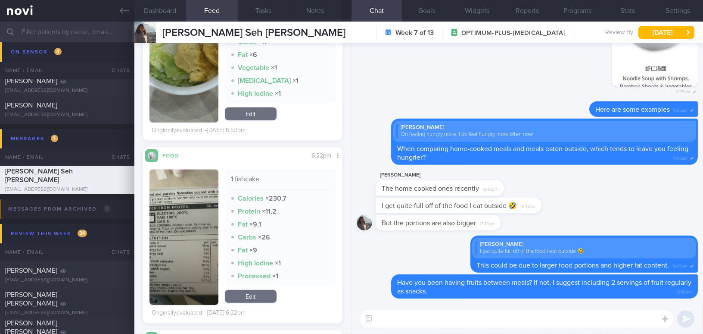
scroll to position [1998, 0]
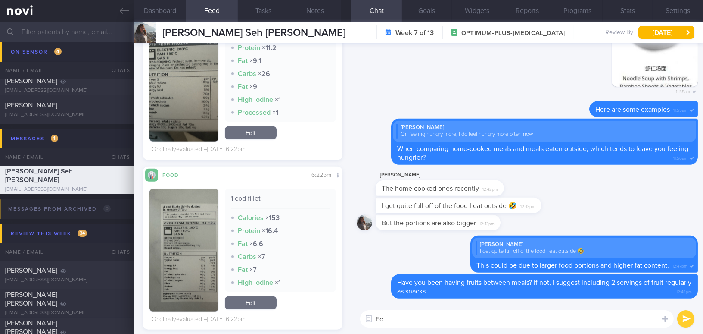
type textarea "F"
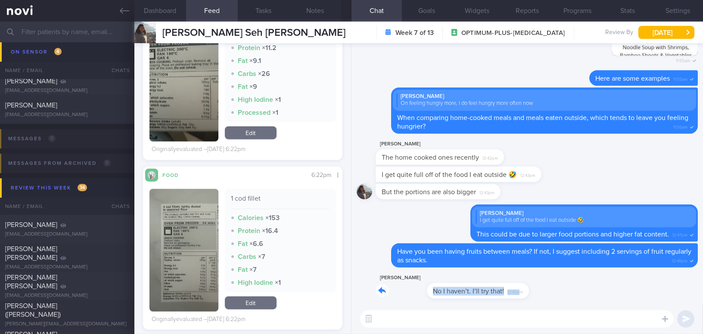
drag, startPoint x: 466, startPoint y: 286, endPoint x: 620, endPoint y: 295, distance: 154.1
click at [620, 295] on div "Amanda Seh No I haven’t. I’ll try that! 12:49pm" at bounding box center [527, 287] width 341 height 31
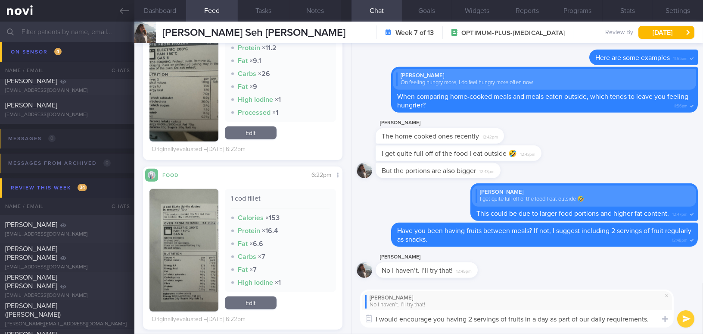
drag, startPoint x: 652, startPoint y: 317, endPoint x: 364, endPoint y: 305, distance: 288.2
click at [364, 305] on div "Amanda Seh No I haven’t. I’ll try that! I would encourage you having 2 servings…" at bounding box center [517, 308] width 314 height 38
click at [426, 316] on textarea "I would encourage you having 2 servings of fruits in a day as part of our daily…" at bounding box center [517, 318] width 314 height 17
drag, startPoint x: 652, startPoint y: 319, endPoint x: 352, endPoint y: 309, distance: 299.7
click at [352, 309] on div "Amanda Seh No I haven’t. I’ll try that! I would encourage you having 2 servings…" at bounding box center [528, 308] width 352 height 51
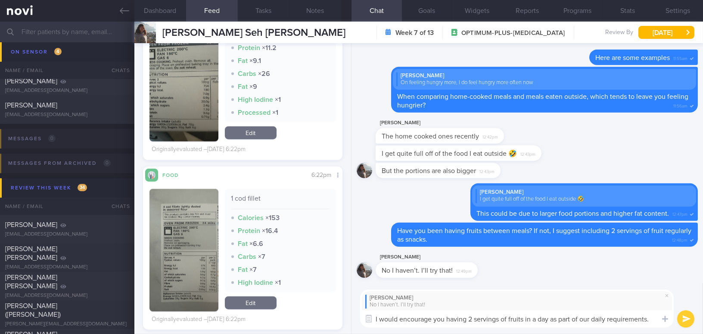
paste textarea "to have 2 servings of fruit a day as part of your daily requirements. Also, con…"
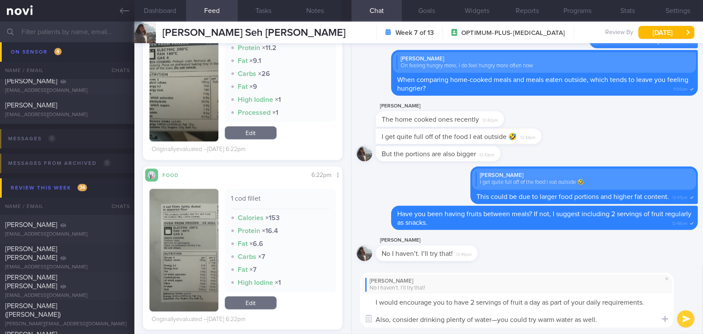
click at [497, 320] on textarea "I would encourage you to have 2 servings of fruit a day as part of your daily r…" at bounding box center [517, 310] width 314 height 34
type textarea "I would encourage you to have 2 servings of fruit a day as part of your daily r…"
click at [683, 316] on button "submit" at bounding box center [686, 318] width 17 height 17
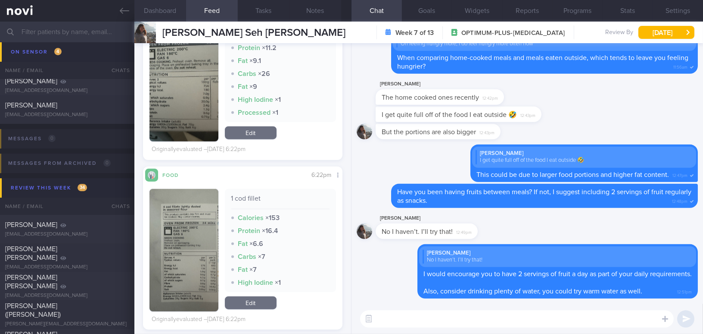
click at [157, 13] on button "Dashboard" at bounding box center [160, 11] width 52 height 22
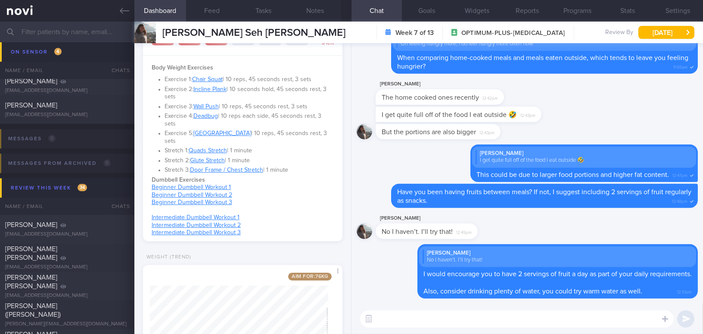
scroll to position [392, 0]
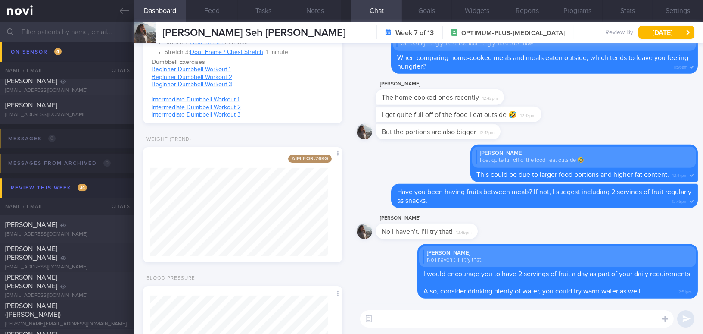
click at [391, 317] on textarea at bounding box center [517, 318] width 314 height 17
type textarea "T"
click at [568, 6] on button "Programs" at bounding box center [578, 11] width 50 height 22
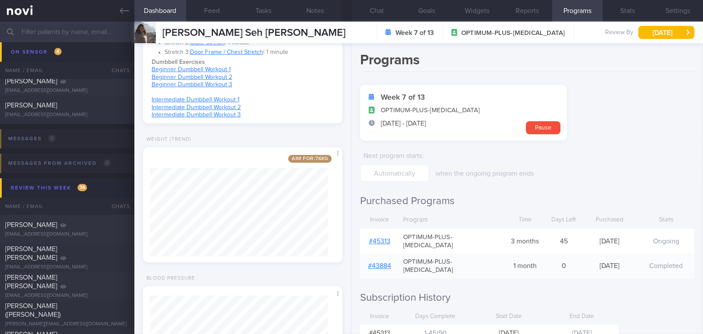
click at [383, 237] on link "# 45313" at bounding box center [380, 240] width 22 height 7
click at [375, 11] on button "Chat" at bounding box center [377, 11] width 50 height 22
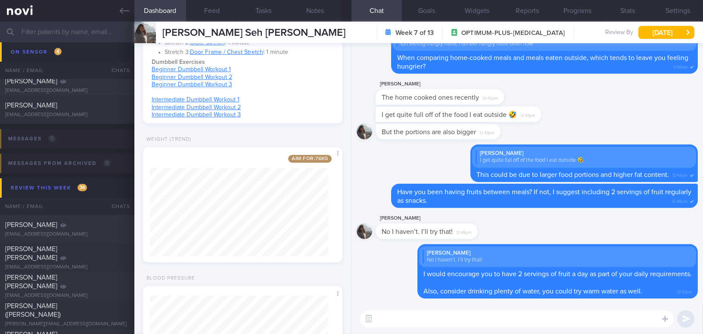
click at [499, 324] on textarea at bounding box center [517, 318] width 314 height 17
type textarea "Aim to drink about 3L of water in a day :-)"
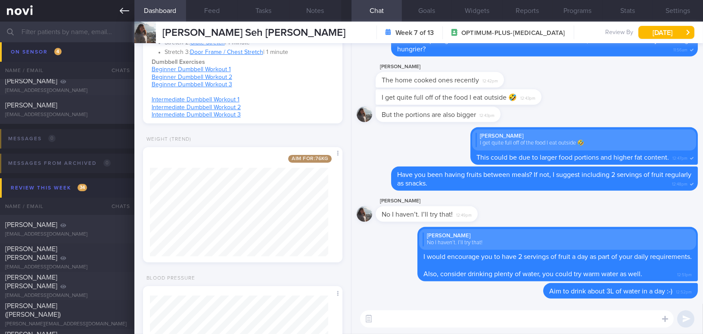
click at [122, 13] on icon at bounding box center [124, 11] width 9 height 6
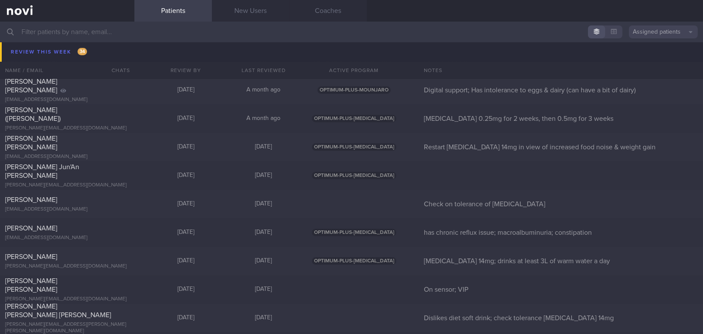
scroll to position [4937, 0]
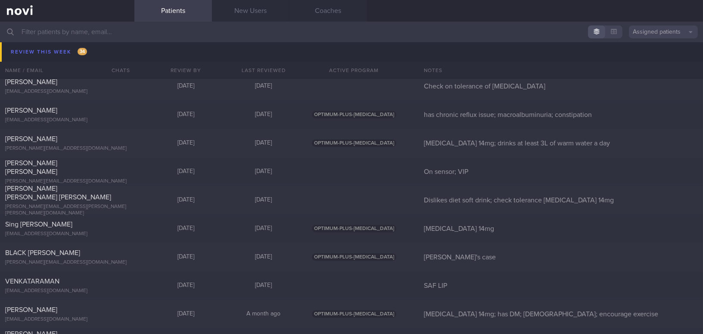
click at [144, 35] on input "text" at bounding box center [351, 32] width 703 height 21
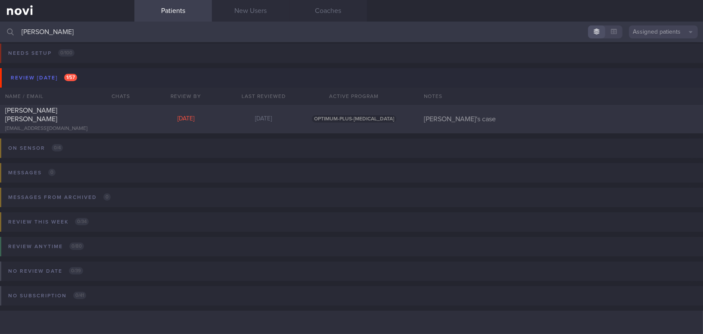
scroll to position [3, 0]
type input "[PERSON_NAME]"
click at [57, 115] on span "[PERSON_NAME] [PERSON_NAME]" at bounding box center [31, 115] width 52 height 16
select select "8"
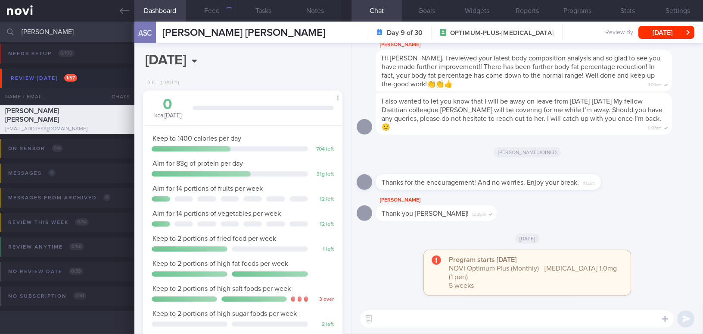
scroll to position [101, 178]
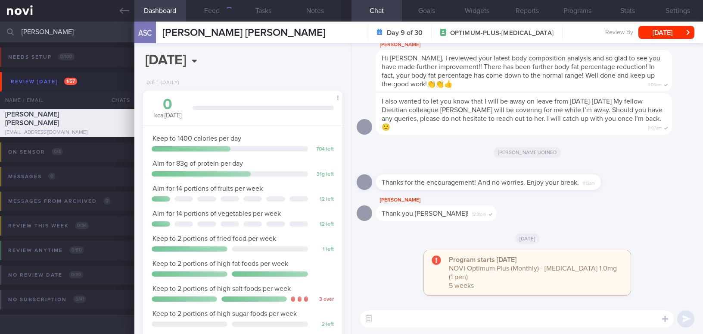
select select "8"
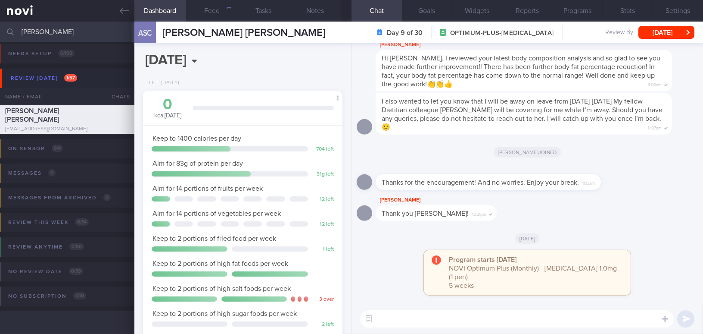
scroll to position [101, 178]
click at [223, 9] on div "3547+" at bounding box center [224, 10] width 18 height 7
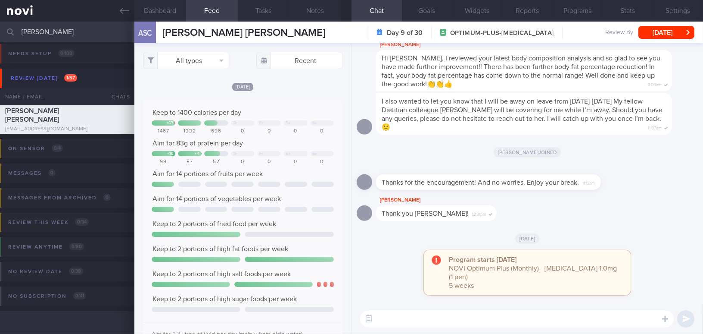
scroll to position [142, 0]
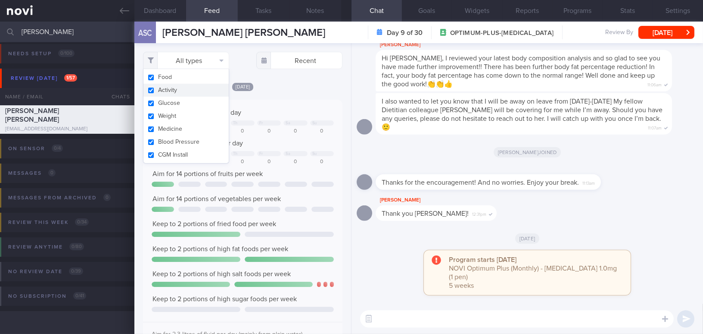
click at [151, 91] on input "checkbox" at bounding box center [151, 90] width 6 height 6
checkbox input "false"
click at [290, 100] on div "Keep to 1400 calories per day + 67 Th Fr Sa Su 1467 1332 696 0 0 0 0 Aim for 83…" at bounding box center [243, 221] width 200 height 243
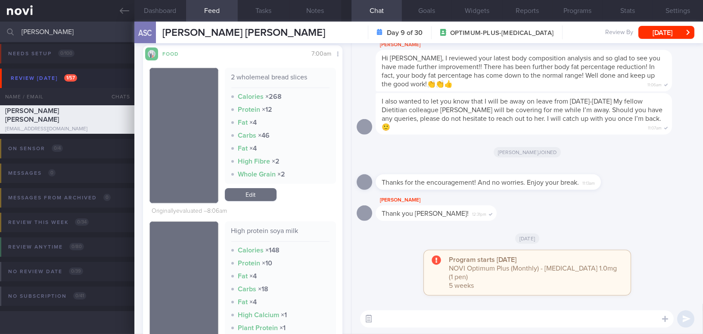
scroll to position [313, 0]
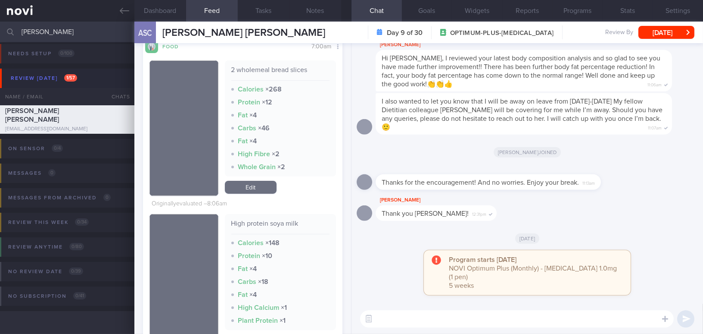
click at [393, 313] on textarea at bounding box center [517, 318] width 314 height 17
type textarea "H"
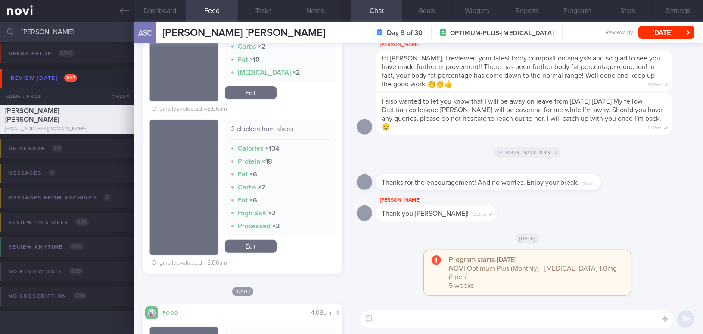
scroll to position [705, 0]
